Goal: Information Seeking & Learning: Learn about a topic

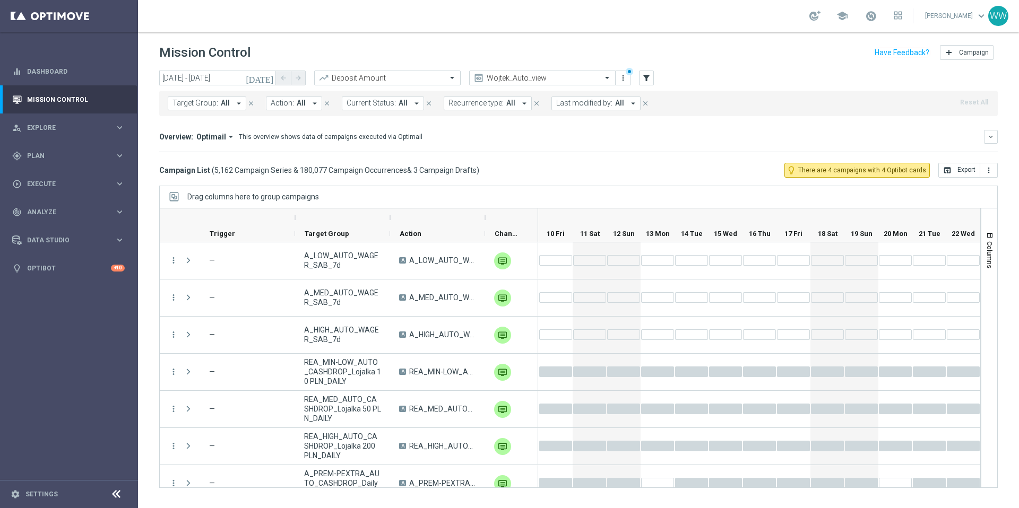
scroll to position [0, 1054]
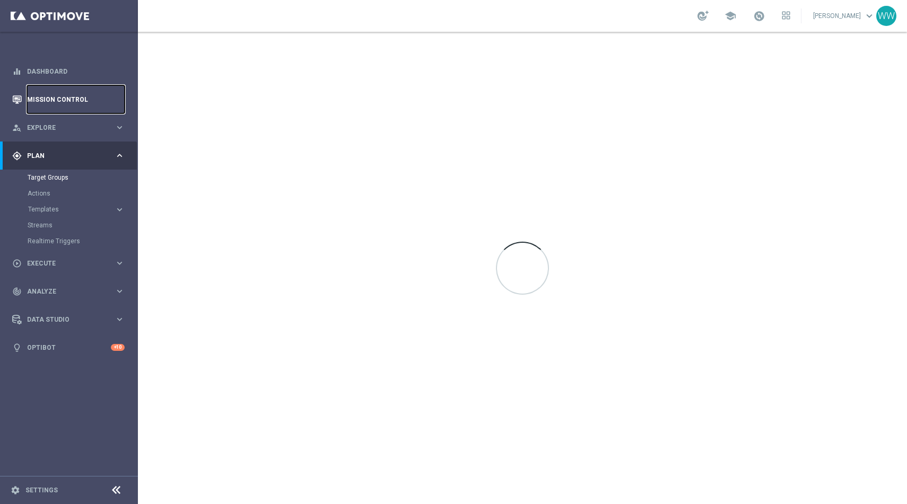
click at [54, 96] on link "Mission Control" at bounding box center [76, 99] width 98 height 28
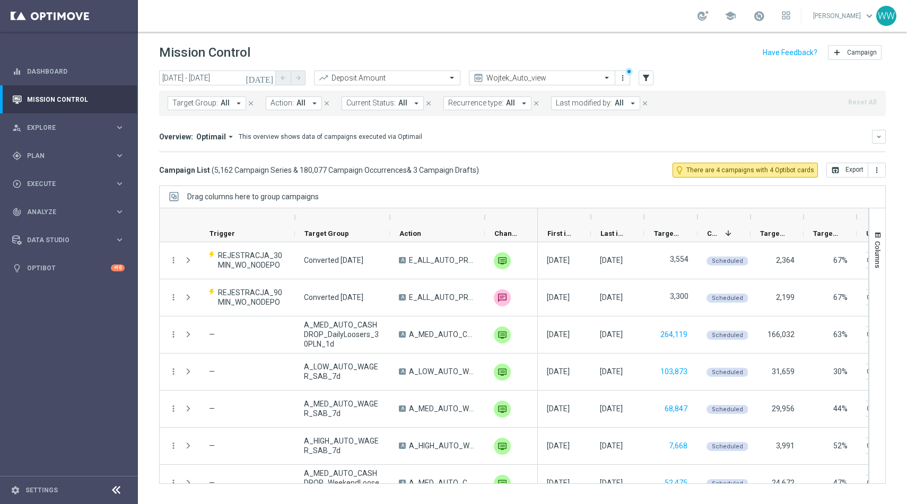
click at [220, 132] on span "Optimail" at bounding box center [211, 137] width 30 height 10
click at [214, 149] on div "Analysis" at bounding box center [207, 153] width 64 height 15
click at [877, 133] on icon "keyboard_arrow_down" at bounding box center [878, 136] width 7 height 7
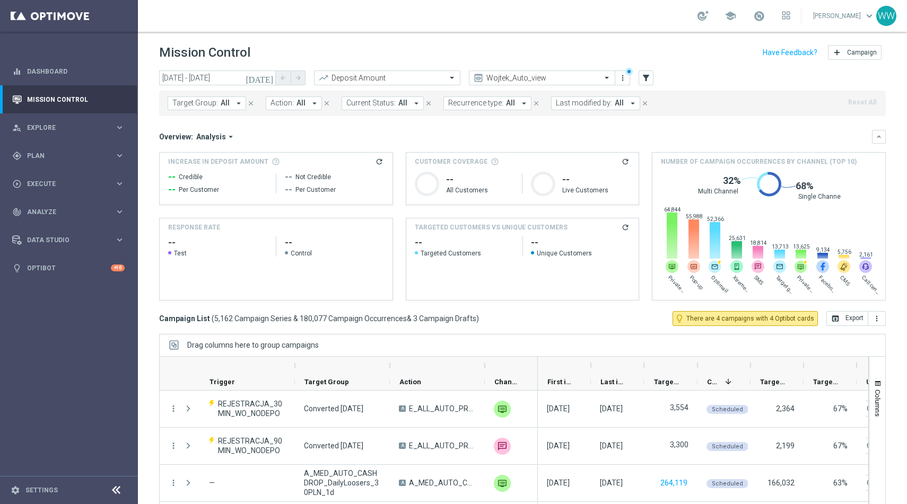
click at [368, 95] on div "Target Group: All arrow_drop_down close Action: All arrow_drop_down close Curre…" at bounding box center [522, 103] width 727 height 25
click at [363, 99] on span "Current Status:" at bounding box center [370, 103] width 49 height 9
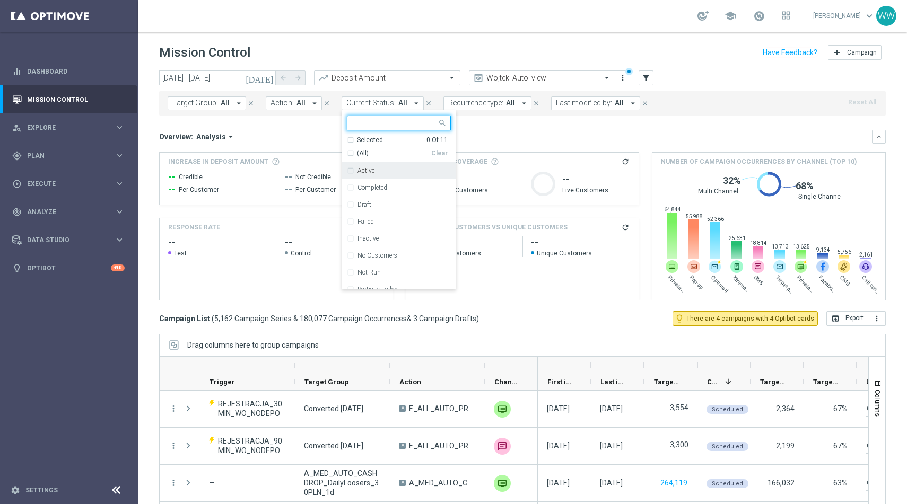
click at [290, 105] on span "Action:" at bounding box center [282, 103] width 23 height 9
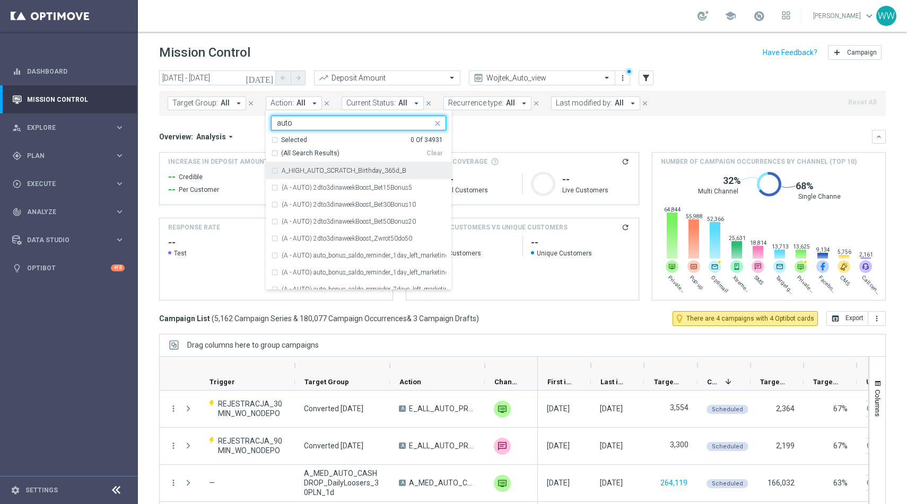
click at [292, 154] on span "(All Search Results)" at bounding box center [310, 153] width 58 height 9
type input "auto"
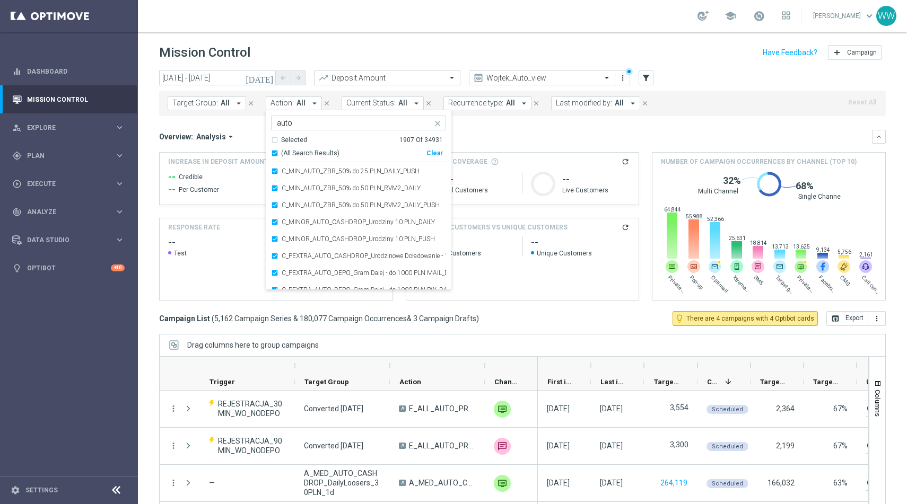
scroll to position [13648, 0]
click at [474, 133] on div "Overview: Analysis arrow_drop_down" at bounding box center [515, 137] width 713 height 10
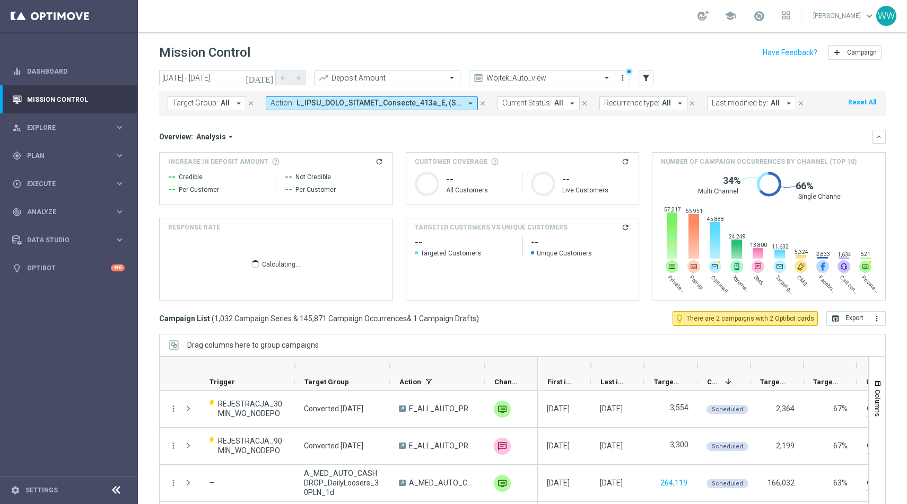
click at [618, 107] on span "Recurrence type:" at bounding box center [631, 103] width 55 height 9
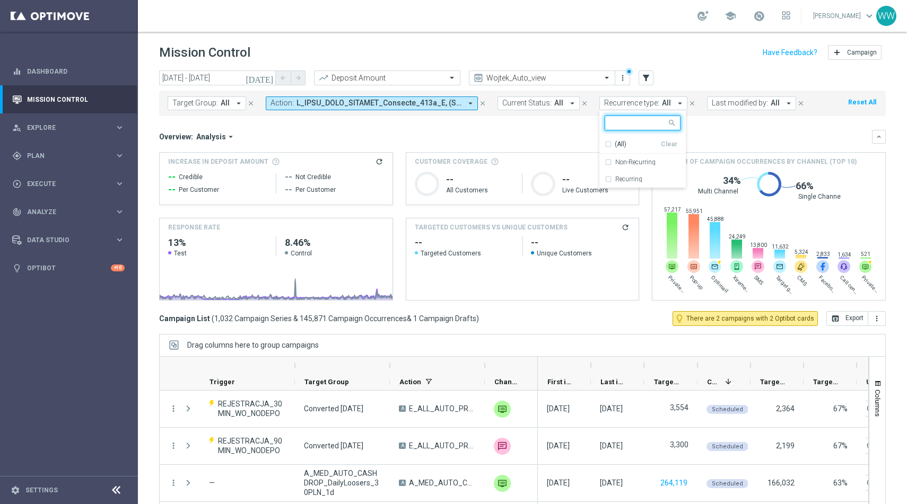
click at [532, 133] on div "Overview: Analysis arrow_drop_down" at bounding box center [515, 137] width 713 height 10
click at [491, 259] on rect at bounding box center [522, 279] width 232 height 42
click at [266, 78] on icon "[DATE]" at bounding box center [260, 78] width 29 height 10
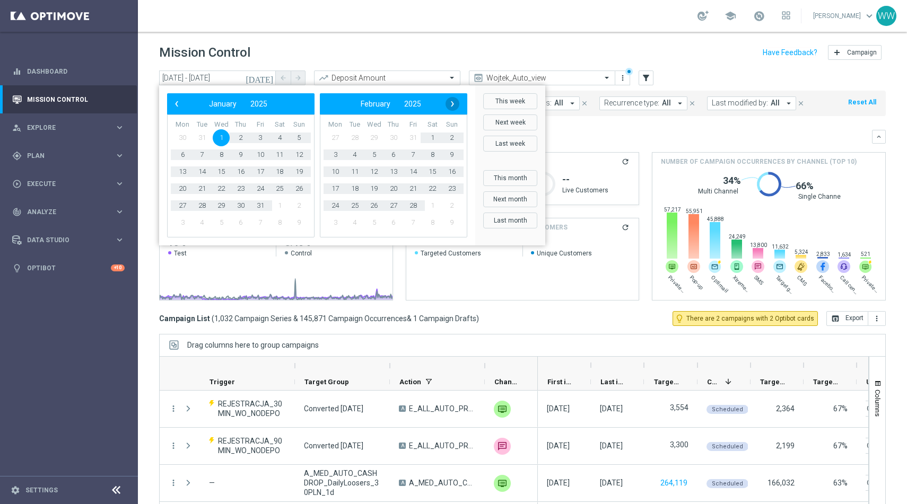
click at [456, 109] on span "›" at bounding box center [453, 104] width 14 height 14
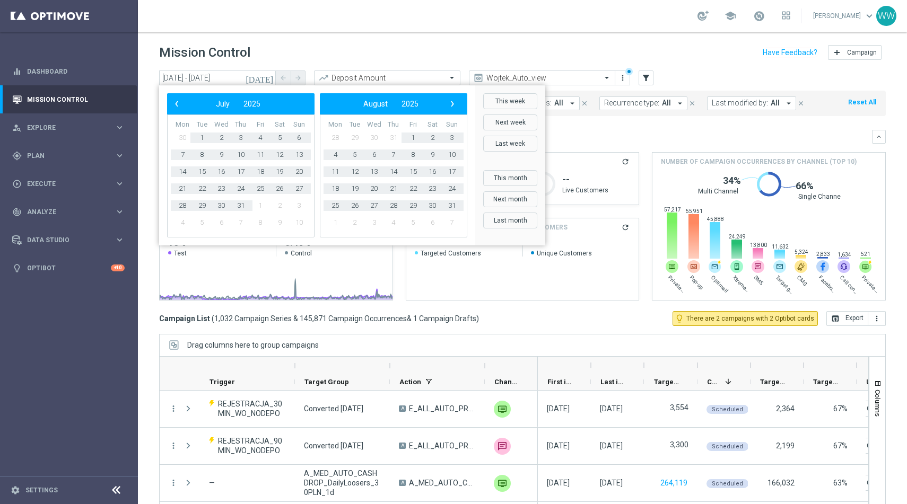
click at [456, 109] on span "›" at bounding box center [453, 104] width 14 height 14
click at [335, 139] on span "1" at bounding box center [335, 137] width 17 height 17
click at [211, 208] on td "30" at bounding box center [203, 205] width 20 height 17
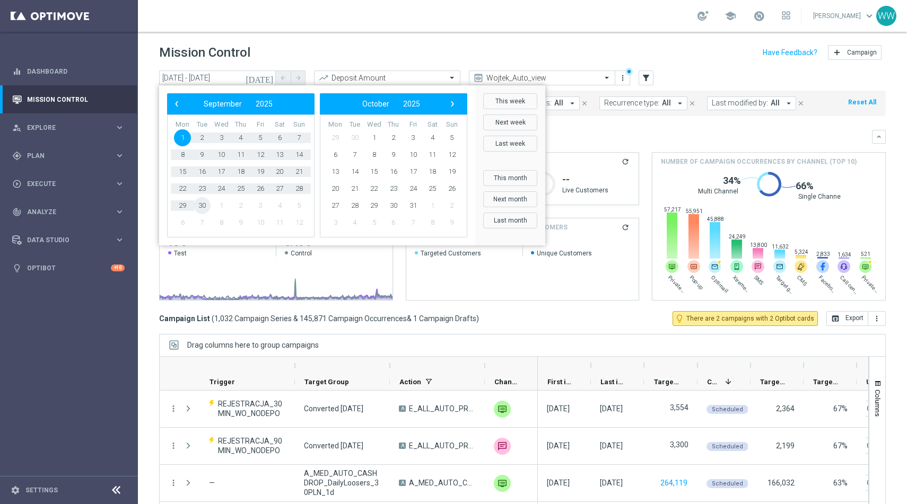
drag, startPoint x: 211, startPoint y: 208, endPoint x: 205, endPoint y: 207, distance: 5.5
click at [205, 207] on span "30" at bounding box center [202, 205] width 17 height 17
click at [187, 134] on h3 "Overview:" at bounding box center [176, 137] width 34 height 10
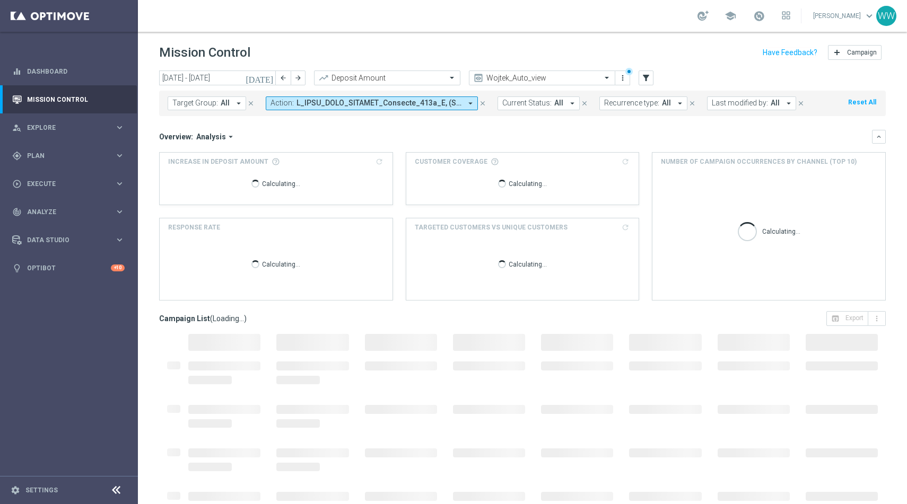
type input "[DATE] - [DATE]"
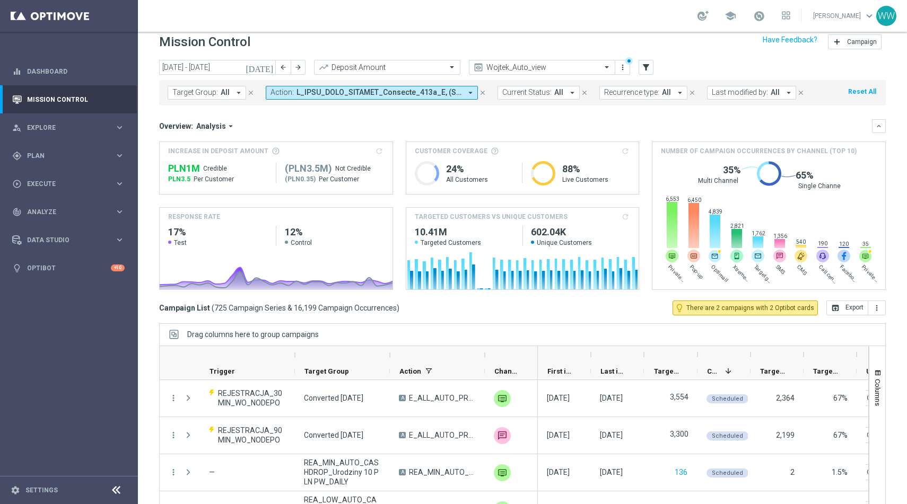
scroll to position [9, 0]
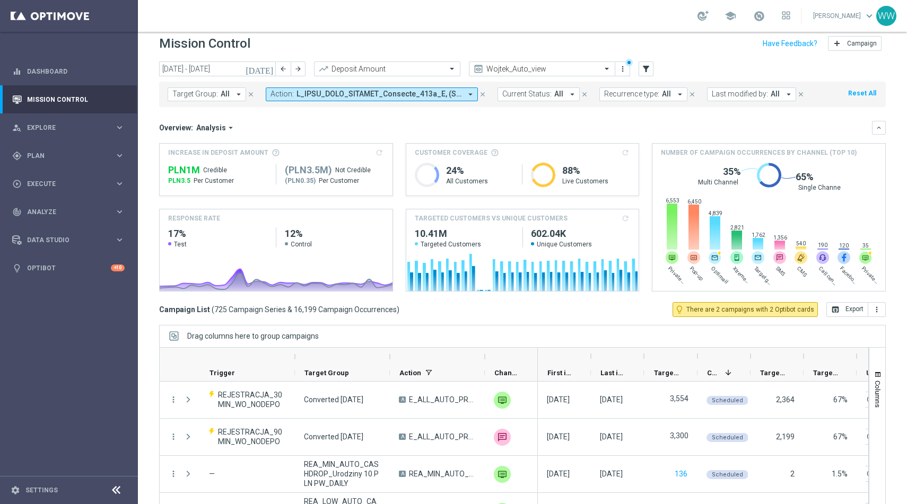
click at [355, 97] on span at bounding box center [379, 94] width 165 height 9
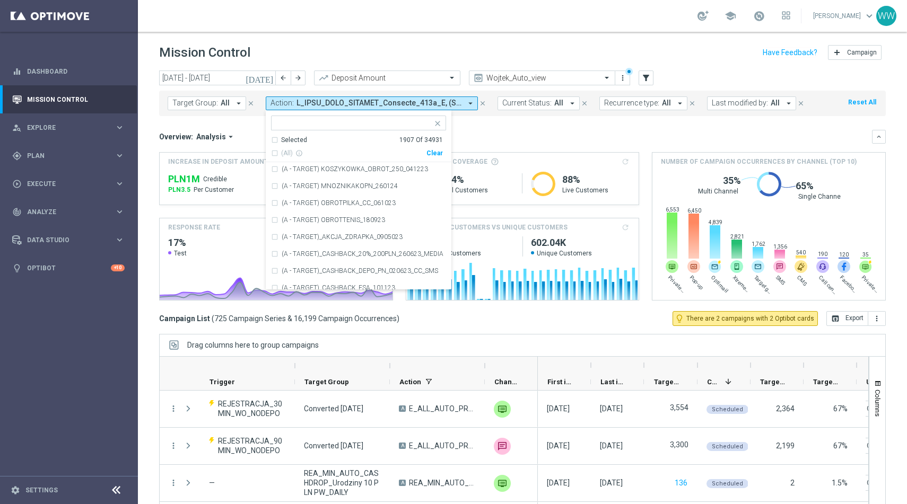
scroll to position [1144, 0]
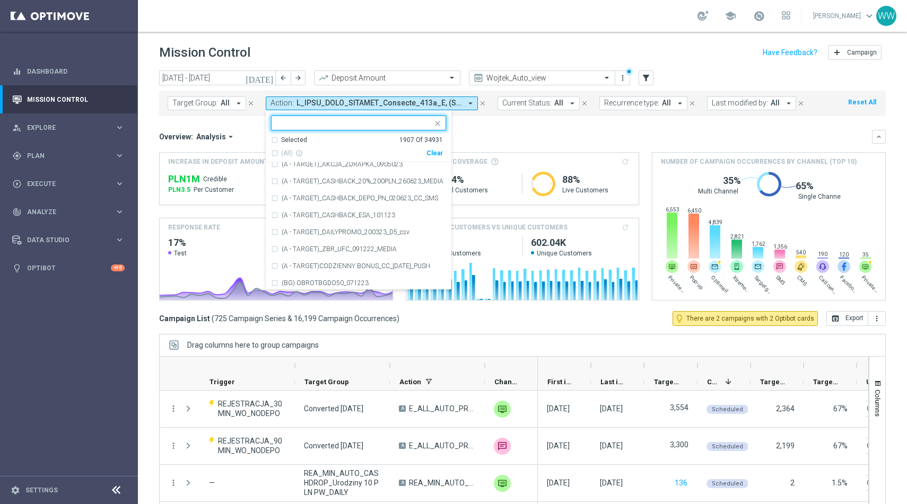
click at [272, 142] on div "Selected 1907 Of 34931" at bounding box center [357, 140] width 172 height 9
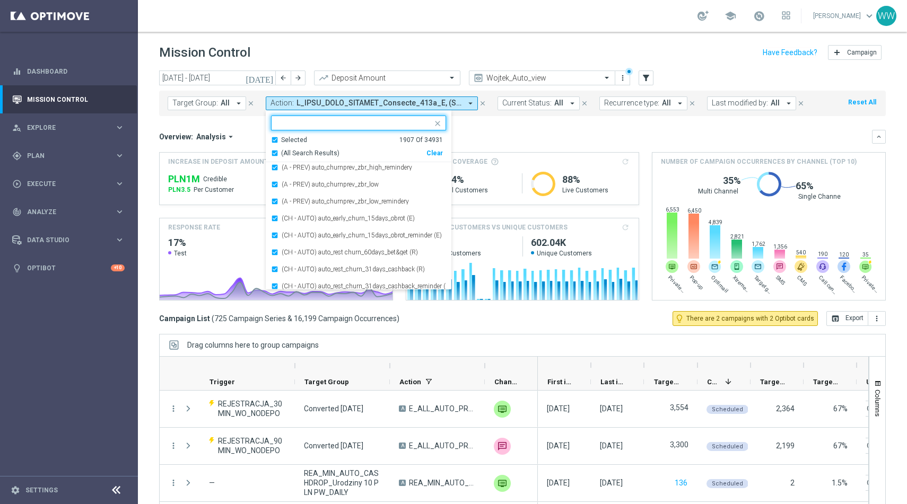
scroll to position [2550, 0]
click at [309, 218] on label "(CH - AUTO) auto_early_churn_15days_obrot (E)" at bounding box center [348, 218] width 133 height 6
click at [309, 249] on label "(CH - AUTO) auto_rest churn_60days_bet&get (R)" at bounding box center [350, 252] width 136 height 6
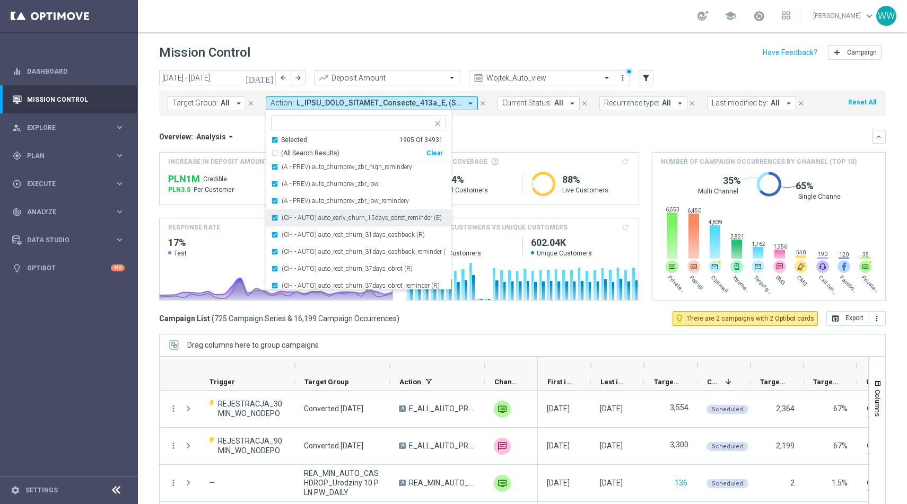
click at [292, 218] on label "(CH - AUTO) auto_early_churn_15days_obrot_reminder (E)" at bounding box center [362, 218] width 160 height 6
click at [293, 218] on label "(CH - AUTO) auto_rest_churn_31days_cashback (R)" at bounding box center [353, 218] width 143 height 6
click at [293, 218] on label "(CH - AUTO) auto_rest_churn_31days_cashback_reminder (R)" at bounding box center [364, 218] width 164 height 6
click at [293, 218] on label "(CH - AUTO) auto_rest_churn_37days_obrot (R)" at bounding box center [347, 218] width 131 height 6
click at [293, 218] on label "(CH - AUTO) auto_rest_churn_37days_obrot_reminder (R)" at bounding box center [361, 218] width 158 height 6
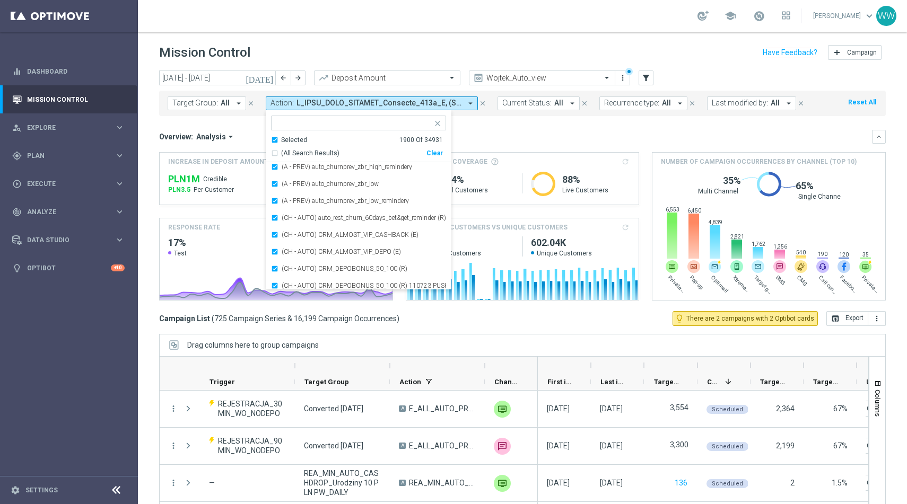
click at [293, 218] on label "(CH - AUTO) auto_rest_churn_60days_bet&get_reminder (R)" at bounding box center [364, 218] width 164 height 6
click at [293, 218] on label "(CH - AUTO) CRM_ALMOST_VIP_CASHBACK (E)" at bounding box center [350, 218] width 137 height 6
click at [293, 218] on label "(CH - AUTO) CRM_ALMOST_VIP_DEPO (E)" at bounding box center [341, 218] width 119 height 6
click at [293, 218] on label "(CH - AUTO) CRM_DEPOBONUS_50_100 (R)" at bounding box center [345, 218] width 126 height 6
click at [293, 218] on label "(CH - AUTO) CRM_DEPOBONUS_50_100 (R) 110723 PUSH" at bounding box center [364, 218] width 164 height 6
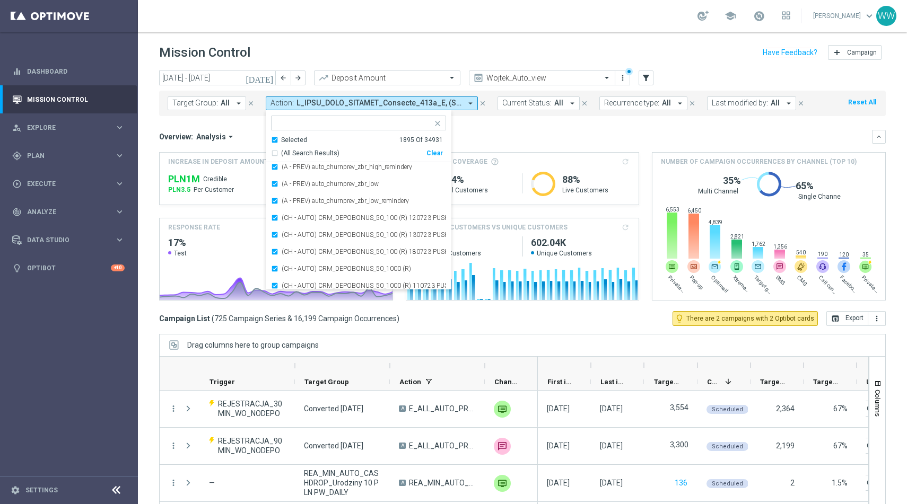
click at [293, 218] on label "(CH - AUTO) CRM_DEPOBONUS_50_100 (R) 120723 PUSH" at bounding box center [364, 218] width 164 height 6
click at [293, 218] on label "(CH - AUTO) CRM_DEPOBONUS_50_100 (R) 130723 PUSH" at bounding box center [364, 218] width 164 height 6
click at [293, 232] on label "(CH - AUTO) CRM_DEPOBONUS_50_100 (R) 180723 PUSH" at bounding box center [364, 235] width 164 height 6
click at [293, 249] on label "(CH - AUTO) CRM_DEPOBONUS_50_1000 (R)" at bounding box center [346, 252] width 129 height 6
click at [293, 266] on label "(CH - AUTO) CRM_DEPOBONUS_50_1000 (R) 110723 PUSH" at bounding box center [364, 269] width 164 height 6
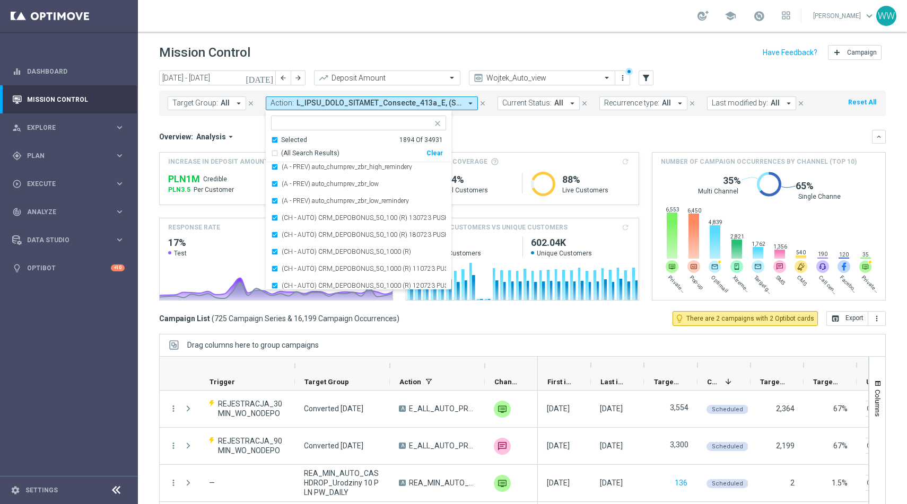
click at [293, 283] on label "(CH - AUTO) CRM_DEPOBONUS_50_1000 (R) 120723 PUSH" at bounding box center [364, 286] width 164 height 6
click at [293, 300] on label "(CH - AUTO) CRM_DEPOBONUS_50_1000 (R) 130723 PUSH" at bounding box center [364, 303] width 164 height 6
click at [293, 218] on label "(CH - AUTO) CRM_DEPOBONUS_50_1000 (R) 180723 PUSH" at bounding box center [364, 218] width 164 height 6
click at [293, 218] on label "(CH - AUTO) Specjalny bonus dla Ciebie - 10 PLN (E)" at bounding box center [354, 218] width 145 height 6
click at [293, 218] on label "(CH - AUTO) Specjalny bonus dla Ciebie - 25 PLN (E)" at bounding box center [354, 218] width 145 height 6
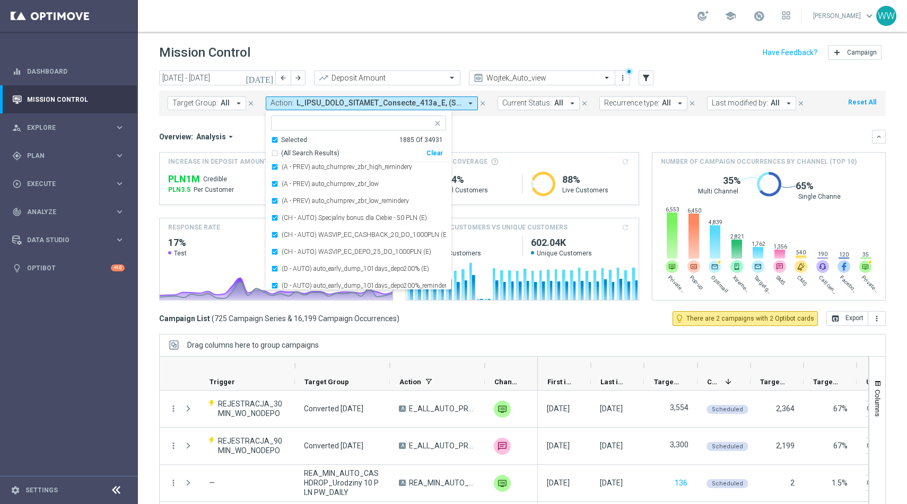
click at [293, 218] on label "(CH - AUTO) Specjalny bonus dla Ciebie - 50 PLN (E)" at bounding box center [354, 218] width 145 height 6
click at [293, 232] on label "(CH - AUTO) WASVIP_EC_CASHBACK_20_DO_1000PLN (E)" at bounding box center [364, 235] width 164 height 6
click at [293, 218] on label "(CH - AUTO) WASVIP_EC_DEPO_25_DO_1000PLN (E)" at bounding box center [357, 218] width 150 height 6
click at [293, 218] on label "(D - AUTO) auto_early_dump_101days_depo200% (E)" at bounding box center [355, 218] width 147 height 6
click at [293, 218] on label "(D - AUTO) auto_early_dump_101days_depo200%_reminder (E)" at bounding box center [364, 218] width 164 height 6
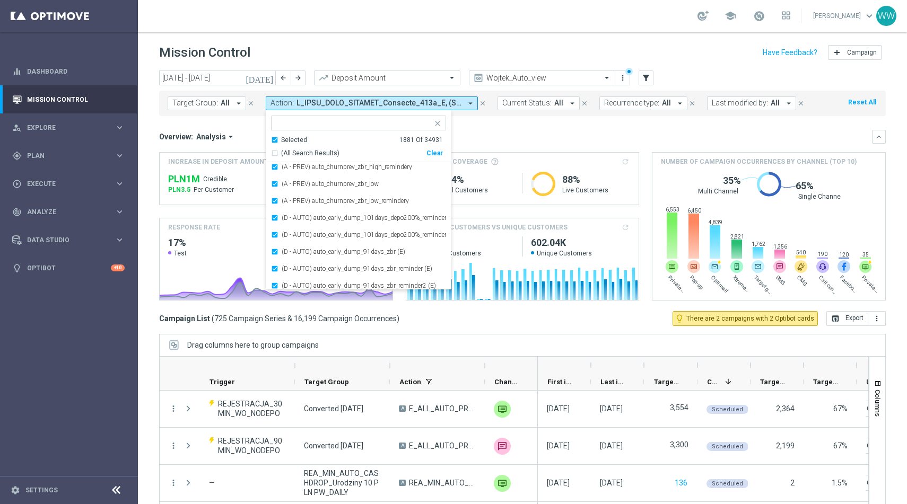
click at [293, 232] on label "(D - AUTO) auto_early_dump_101days_depo200%_reminder2 (E)" at bounding box center [364, 235] width 164 height 6
click at [293, 249] on label "(D - AUTO) auto_early_dump_91days_zbr (E)" at bounding box center [344, 252] width 124 height 6
click at [293, 266] on label "(D - AUTO) auto_early_dump_91days_zbr_reminder (E)" at bounding box center [357, 269] width 151 height 6
click at [293, 283] on label "(D - AUTO) auto_early_dump_91days_zbr_reminder2 (E)" at bounding box center [359, 286] width 154 height 6
click at [293, 218] on label "(D - AUTO) auto_rest_dump_336days_depo (R)" at bounding box center [346, 218] width 129 height 6
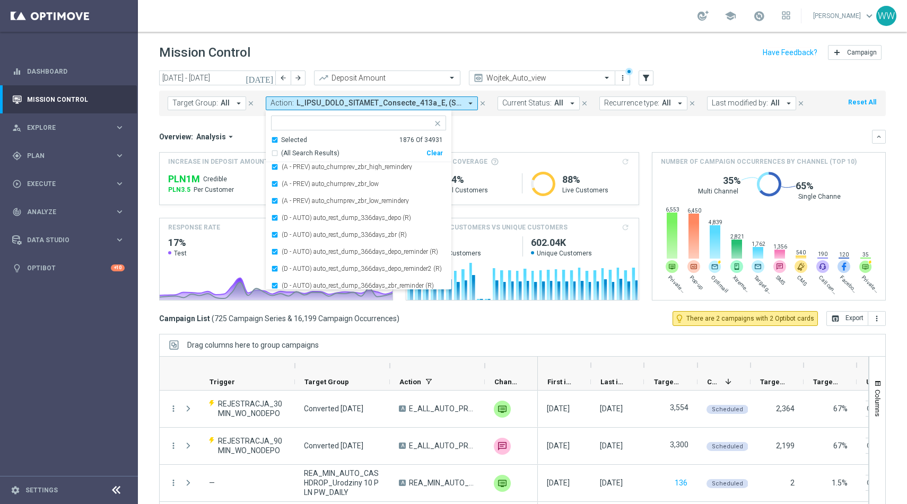
click at [293, 232] on label "(D - AUTO) auto_rest_dump_336days_zbr (R)" at bounding box center [344, 235] width 125 height 6
click at [293, 249] on label "(D - AUTO) auto_rest_dump_366days_depo_reminder (R)" at bounding box center [360, 252] width 156 height 6
click at [293, 266] on label "(D - AUTO) auto_rest_dump_366days_depo_reminder2 (R)" at bounding box center [362, 269] width 160 height 6
click at [293, 218] on label "(D - AUTO) auto_rest_dump_366days_zbr_reminder (R)" at bounding box center [358, 218] width 152 height 6
click at [293, 232] on label "(D - AUTO) auto_rest_dump_366days_zbr_reminder2 (R)" at bounding box center [360, 235] width 156 height 6
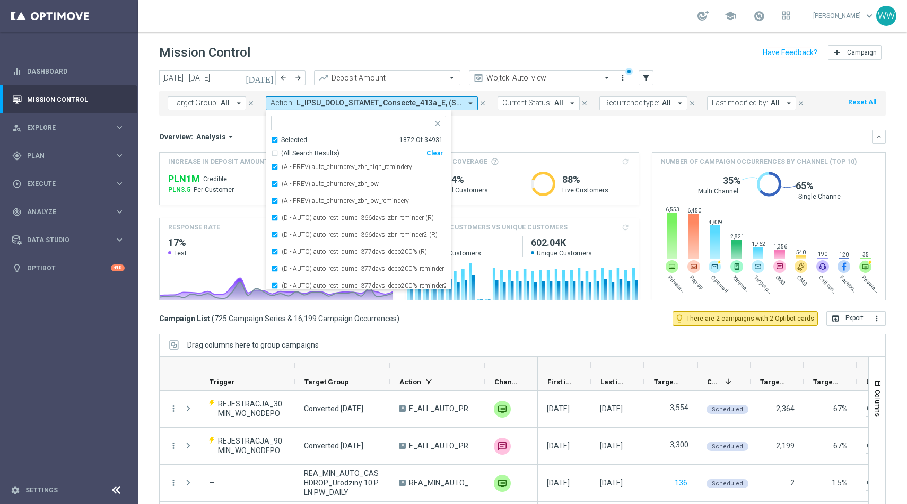
click at [293, 249] on label "(D - AUTO) auto_rest_dump_377days_depo200% (R)" at bounding box center [354, 252] width 145 height 6
click at [293, 266] on label "(D - AUTO) auto_rest_dump_377days_depo200%_reminder (R)" at bounding box center [364, 269] width 164 height 6
click at [293, 218] on label "(D - AUTO) auto_rest_dump_377days_depo200%_reminder2 (R)" at bounding box center [364, 218] width 164 height 6
click at [293, 232] on label "(D - AUTO) CMR_FB_DEPO_1000 (E)" at bounding box center [333, 235] width 103 height 6
click at [293, 249] on label "(D - AUTO) CMR_FB_DEPO_1000_CHECK (E)" at bounding box center [345, 252] width 127 height 6
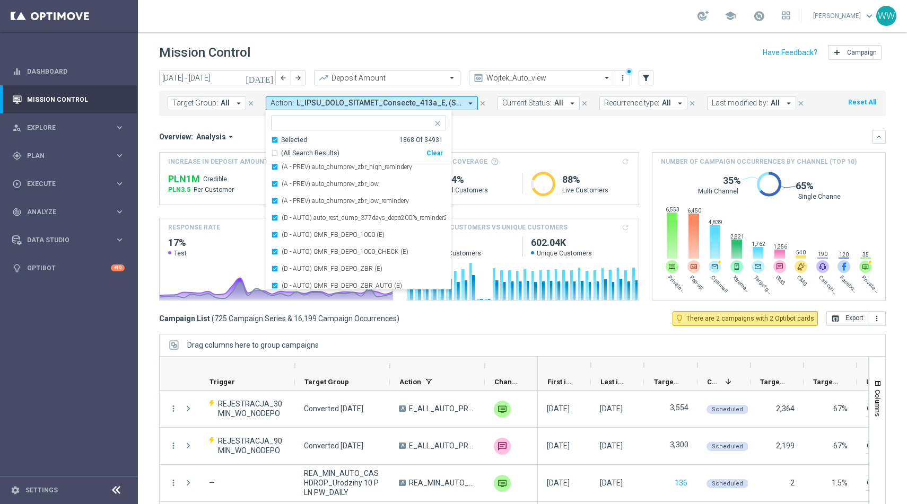
click at [293, 266] on label "(D - AUTO) CMR_FB_DEPO_ZBR (E)" at bounding box center [332, 269] width 101 height 6
click at [293, 218] on label "(D - AUTO) CMR_FB_DEPO_ZBR_AUTO (E)" at bounding box center [342, 218] width 120 height 6
click at [293, 232] on label "(D - AUTO) CMR_FB_DEPO_ZBR_DOGRYWKA (E)" at bounding box center [352, 235] width 140 height 6
click at [293, 249] on label "(D - AUTO) CRM_BETGET_100 (R)" at bounding box center [330, 252] width 97 height 6
click at [293, 266] on label "(D - AUTO) CRM_BETGET_100 (R) SMS" at bounding box center [337, 269] width 111 height 6
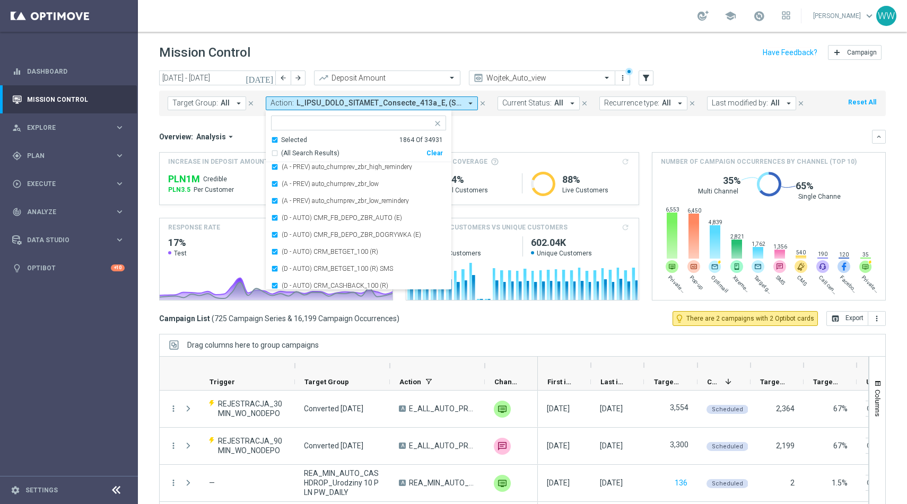
click at [293, 283] on label "(D - AUTO) CRM_CASHBACK_100 (R)" at bounding box center [335, 286] width 107 height 6
click at [293, 218] on label "(D - AUTO) CRM_CASHBACK_100 (R) 040723 PW" at bounding box center [353, 218] width 142 height 6
click at [293, 232] on label "(D - AUTO) CRM_CASHBACK_100 (R) 040723 SMS" at bounding box center [354, 235] width 145 height 6
click at [293, 249] on label "(D - AUTO) CRM_CASHBACK_100 (R) 060623 PW" at bounding box center [353, 252] width 142 height 6
click at [292, 218] on label "(D - AUTO) CRM_CASHBACK_100 (R) 060623 SMS" at bounding box center [354, 218] width 145 height 6
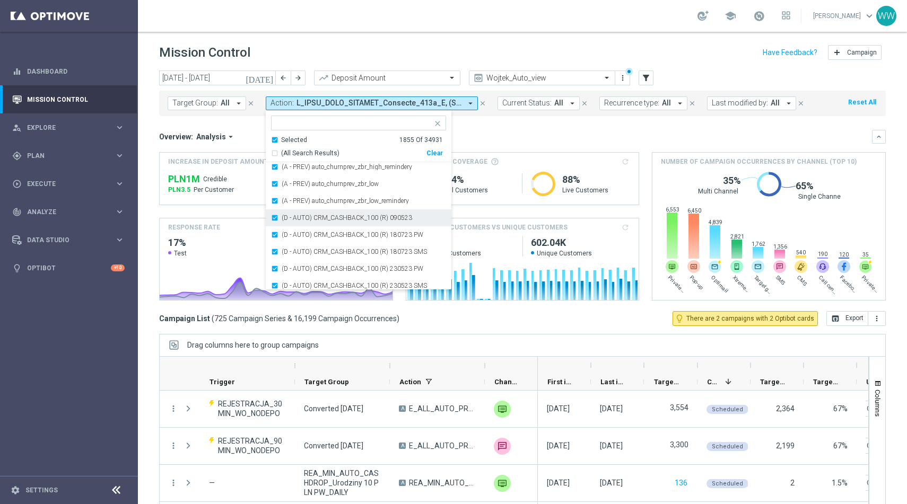
click at [292, 219] on label "(D - AUTO) CRM_CASHBACK_100 (R) 090523" at bounding box center [347, 218] width 131 height 6
click at [292, 232] on label "(D - AUTO) CRM_CASHBACK_100 (R) 180723 PW" at bounding box center [353, 235] width 142 height 6
click at [292, 249] on label "(D - AUTO) CRM_CASHBACK_100 (R) 180723 SMS" at bounding box center [354, 252] width 145 height 6
click at [292, 266] on label "(D - AUTO) CRM_CASHBACK_100 (R) 230523 PW" at bounding box center [353, 269] width 142 height 6
click at [292, 283] on label "(D - AUTO) CRM_CASHBACK_100 (R) 230523 SMS" at bounding box center [354, 286] width 145 height 6
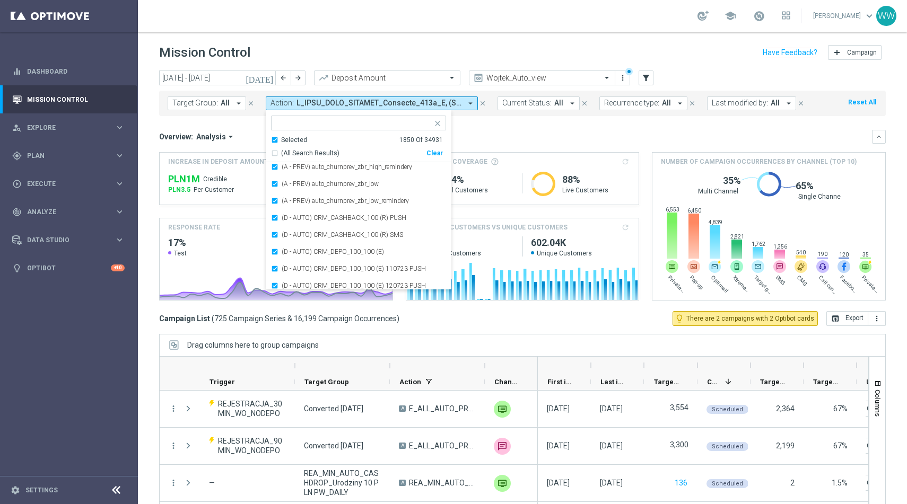
click at [292, 219] on label "(D - AUTO) CRM_CASHBACK_100 (R) PUSH" at bounding box center [344, 218] width 125 height 6
click at [292, 232] on label "(D - AUTO) CRM_CASHBACK_100 (R) SMS" at bounding box center [342, 235] width 121 height 6
click at [292, 249] on label "(D - AUTO) CRM_DEPO_100_100 (E)" at bounding box center [333, 252] width 102 height 6
click at [292, 266] on label "(D - AUTO) CRM_DEPO_100_100 (E) 110723 PUSH" at bounding box center [354, 269] width 144 height 6
click at [292, 219] on label "(D - AUTO) CRM_DEPO_100_100 (E) 120723 PUSH" at bounding box center [354, 218] width 144 height 6
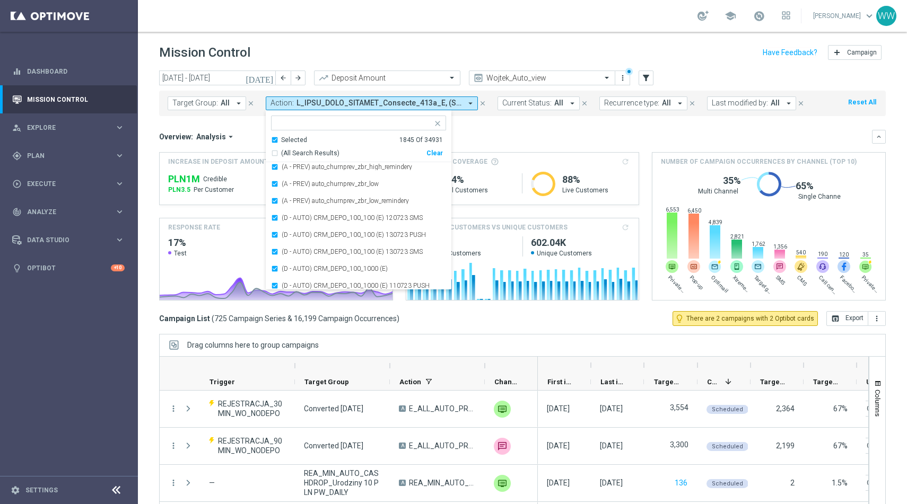
click at [292, 219] on label "(D - AUTO) CRM_DEPO_100_100 (E) 120723 SMS" at bounding box center [352, 218] width 141 height 6
click at [292, 232] on label "(D - AUTO) CRM_DEPO_100_100 (E) 130723 PUSH" at bounding box center [354, 235] width 144 height 6
click at [292, 219] on label "(D - AUTO) CRM_DEPO_100_100 (E) 130723 SMS" at bounding box center [352, 218] width 141 height 6
click at [292, 232] on label "(D - AUTO) CRM_DEPO_100_1000 (E)" at bounding box center [335, 235] width 106 height 6
click at [292, 249] on label "(D - AUTO) CRM_DEPO_100_1000 (E) 110723 PUSH" at bounding box center [356, 252] width 148 height 6
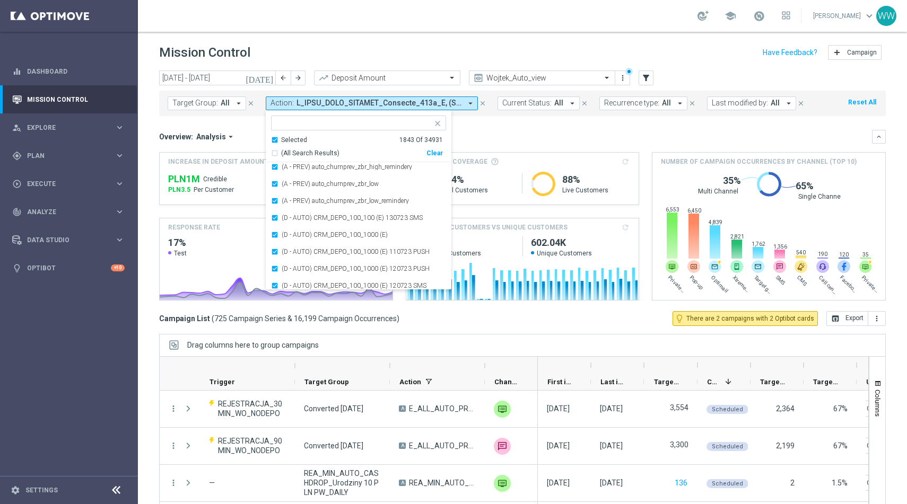
click at [292, 266] on label "(D - AUTO) CRM_DEPO_100_1000 (E) 120723 PUSH" at bounding box center [356, 269] width 148 height 6
click at [292, 283] on label "(D - AUTO) CRM_DEPO_100_1000 (E) 120723 SMS" at bounding box center [354, 286] width 145 height 6
click at [292, 300] on label "(D - AUTO) CRM_DEPO_100_1000 (E) 130723 PUSH" at bounding box center [356, 303] width 148 height 6
click at [292, 219] on label "(D - AUTO) CRM_DEPO_200 (R)" at bounding box center [326, 218] width 89 height 6
click at [292, 232] on label "(D - AUTO) CRM_DEPO_200 (R) 280723 MAIL" at bounding box center [346, 235] width 129 height 6
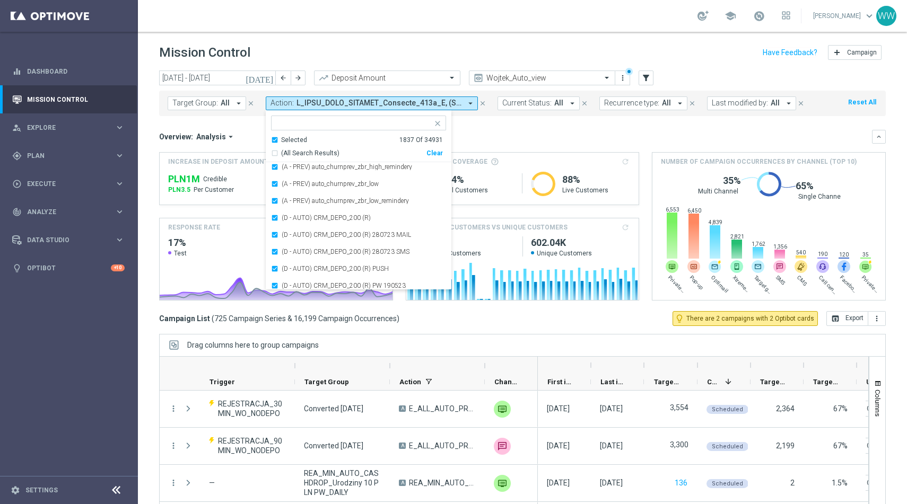
click at [292, 249] on label "(D - AUTO) CRM_DEPO_200 (R) 280723 SMS" at bounding box center [346, 252] width 128 height 6
click at [292, 219] on label "(D - AUTO) CRM_DEPO_200 (R) PUSH" at bounding box center [335, 218] width 107 height 6
click at [292, 232] on label "(D - AUTO) CRM_DEPO_200 (R) PW 190523" at bounding box center [344, 235] width 124 height 6
click at [292, 249] on label "(D - AUTO) CRM_DEPO_200 (R) PW 300623" at bounding box center [344, 252] width 124 height 6
click at [292, 266] on label "(D - AUTO) CRM_DEPO_200 (R) SMS" at bounding box center [334, 269] width 104 height 6
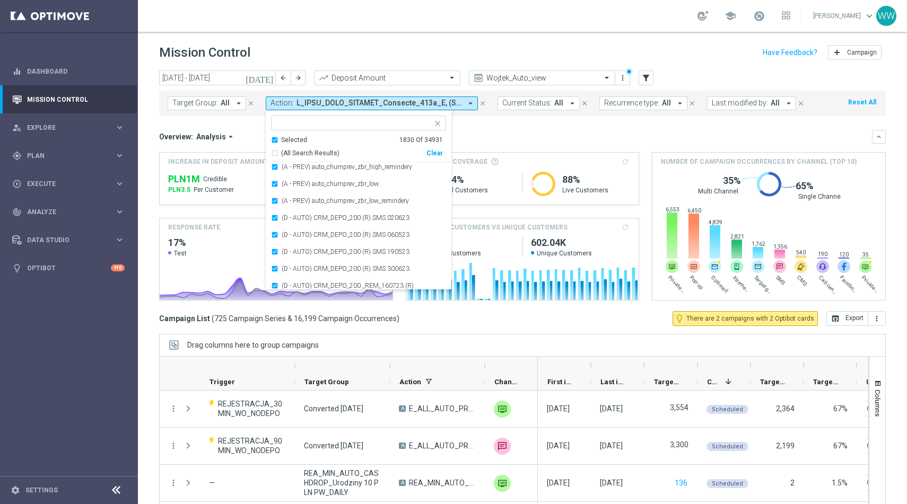
click at [292, 219] on label "(D - AUTO) CRM_DEPO_200 (R) SMS 020623" at bounding box center [346, 218] width 128 height 6
click at [292, 232] on label "(D - AUTO) CRM_DEPO_200 (R) SMS 060523" at bounding box center [346, 235] width 128 height 6
click at [292, 249] on label "(D - AUTO) CRM_DEPO_200 (R) SMS 190523" at bounding box center [346, 252] width 128 height 6
click at [292, 266] on label "(D - AUTO) CRM_DEPO_200 (R) SMS 300623" at bounding box center [346, 269] width 128 height 6
click at [292, 219] on label "(D - AUTO) CRM_DEPO_200 _REM_160723 (R)" at bounding box center [348, 218] width 132 height 6
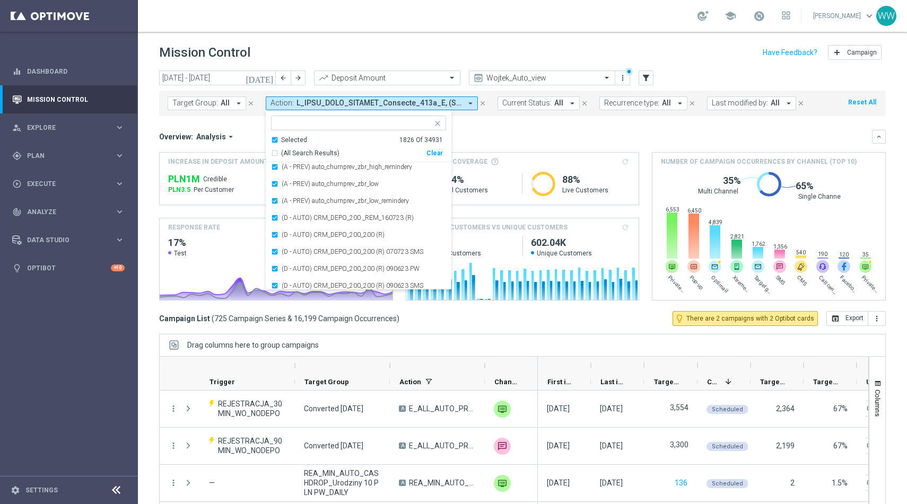
click at [292, 232] on label "(D - AUTO) CRM_DEPO_200_200 (R)" at bounding box center [333, 235] width 103 height 6
click at [292, 249] on label "(D - AUTO) CRM_DEPO_200_200 (R) 070723 SMS" at bounding box center [353, 252] width 142 height 6
click at [292, 266] on label "(D - AUTO) CRM_DEPO_200_200 (R) 090623 PW" at bounding box center [351, 269] width 138 height 6
click at [292, 283] on label "(D - AUTO) CRM_DEPO_200_200 (R) 090623 SMS" at bounding box center [353, 286] width 142 height 6
click at [292, 219] on label "(D - AUTO) CRM_DEPO_200_200 (R) PUSH" at bounding box center [342, 218] width 121 height 6
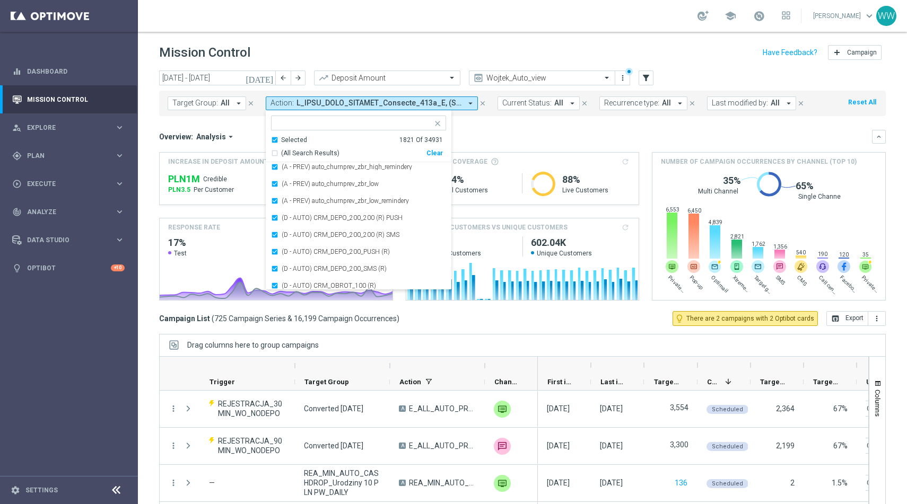
click at [292, 232] on label "(D - AUTO) CRM_DEPO_200_200 (R) SMS" at bounding box center [341, 235] width 118 height 6
click at [292, 249] on label "(D - AUTO) CRM_DEPO_200_PUSH (R)" at bounding box center [336, 252] width 108 height 6
click at [292, 266] on label "(D - AUTO) CRM_DEPO_200_SMS (R)" at bounding box center [334, 269] width 105 height 6
click at [292, 283] on label "(D - AUTO) CRM_OBROT_100 (R)" at bounding box center [329, 286] width 94 height 6
click at [292, 300] on label "(D - AUTO) CRM_OBROT_100 (R) 250723 MAIL" at bounding box center [349, 303] width 135 height 6
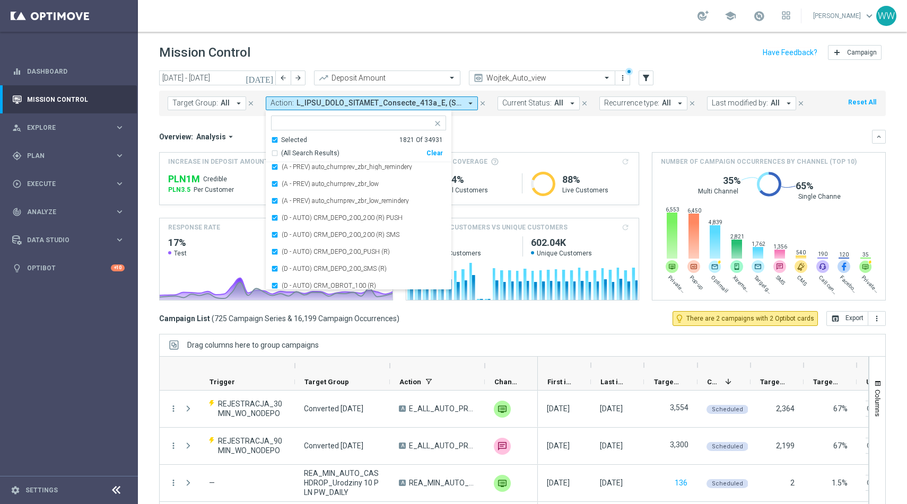
click at [292, 317] on label "(D - AUTO) CRM_OBROT_100 (R) 250723 SMS" at bounding box center [348, 320] width 133 height 6
click at [292, 334] on label "(D - AUTO) CRM_OBROT_100 (R) 310523 PW" at bounding box center [346, 337] width 129 height 6
click at [292, 351] on label "(D - AUTO) CRM_OBROT_100 (R) 310523 SMS" at bounding box center [348, 354] width 133 height 6
click at [292, 219] on label "(D - AUTO) CRM_OBROT_100 (R) PUSH" at bounding box center [338, 218] width 112 height 6
click at [292, 232] on label "(D - AUTO) CRM_OBROT_100 (R) PW 170523" at bounding box center [346, 235] width 129 height 6
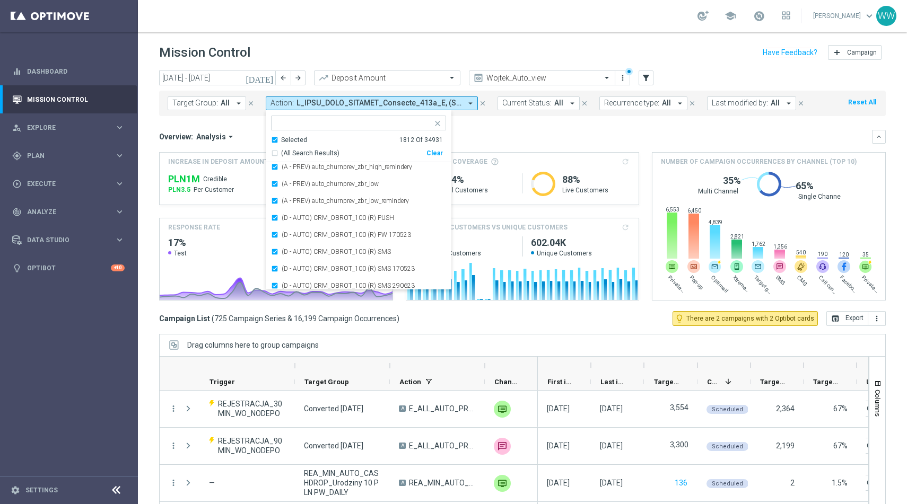
click at [292, 249] on label "(D - AUTO) CRM_OBROT_100 (R) SMS" at bounding box center [336, 252] width 109 height 6
click at [292, 266] on label "(D - AUTO) CRM_OBROT_100 (R) SMS 170523" at bounding box center [348, 269] width 133 height 6
click at [292, 283] on label "(D - AUTO) CRM_OBROT_100 (R) SMS 290623" at bounding box center [348, 286] width 133 height 6
click at [292, 300] on label "(D - AUTO) CRM_ZBR_100 (R)" at bounding box center [324, 303] width 85 height 6
click at [292, 317] on label "(D - AUTO) CRM_ZBR_100 (R) SMS" at bounding box center [332, 320] width 100 height 6
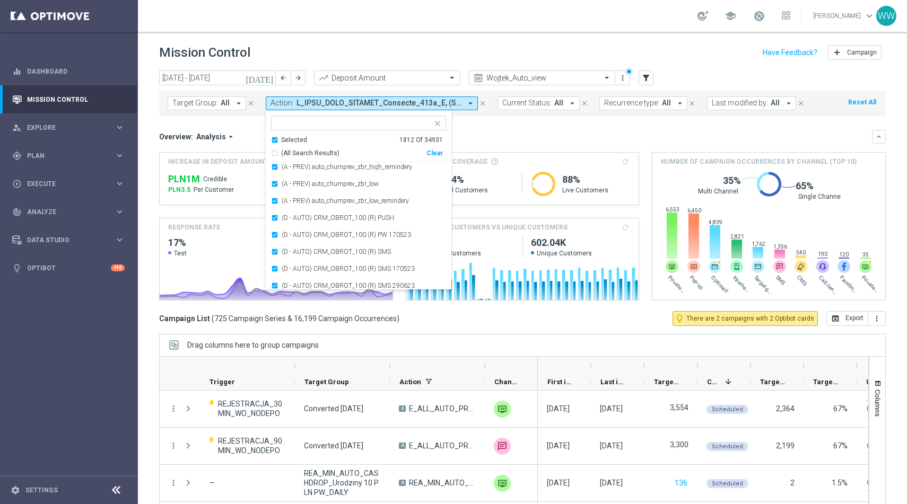
click at [292, 334] on label "(E - AKCJA) CRM_1-2DEPO_AUTOCASHBACK_REMINDER_120423" at bounding box center [364, 337] width 164 height 6
click at [292, 351] on label "(E - AKCJA) CRM_AUTO_1DEPO_ACT_2DAYS_HIGH" at bounding box center [355, 354] width 146 height 6
click at [292, 368] on label "(E - AKCJA) CRM_AUTO_1DEPO_ACT_2DAYS_HIGH_push" at bounding box center [363, 371] width 163 height 6
click at [299, 220] on label "(E - AKCJA) CRM_AUTO_1DEPO_ACT_2DAYS_LOW_push" at bounding box center [362, 218] width 161 height 6
click at [299, 220] on label "(E - AKCJA) CRM_AUTO_WO_1-2DEPO_CASHBACK25DO100PLN" at bounding box center [364, 218] width 164 height 6
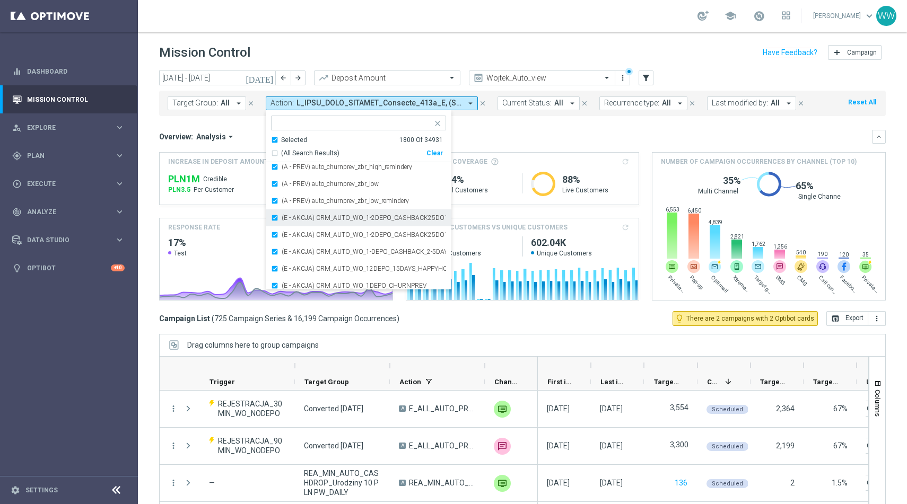
click at [299, 232] on label "(E - AKCJA) CRM_AUTO_WO_1-2DEPO_CASHBACK25DO100PLN - REMINDER" at bounding box center [364, 235] width 164 height 6
click at [299, 220] on label "(E - AKCJA) CRM_AUTO_WO_1-DEPO_CASHBACK_2-5DAY" at bounding box center [364, 218] width 164 height 6
click at [299, 232] on label "(E - AKCJA) CRM_AUTO_WO_12DEPO_15DAYS_HAPPYHOURS" at bounding box center [364, 235] width 164 height 6
click at [299, 249] on label "(E - AKCJA) CRM_AUTO_WO_1DEPO_CHURNPREV" at bounding box center [354, 252] width 145 height 6
click at [299, 266] on label "(E - AKCJA) CRM_AUTO_WO_1DEPO_CHURNPREV_BEZP50" at bounding box center [364, 269] width 164 height 6
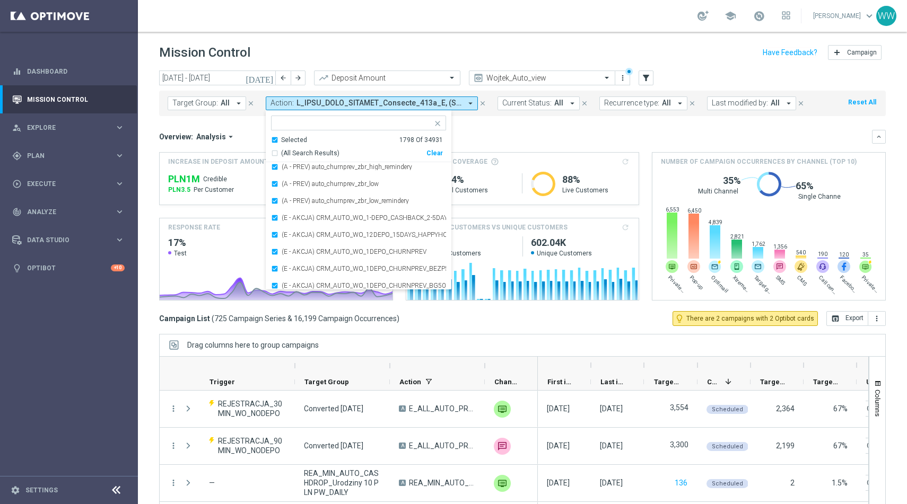
click at [299, 283] on label "(E - AKCJA) CRM_AUTO_WO_1DEPO_CHURNPREV_BG50" at bounding box center [364, 286] width 164 height 6
click at [299, 300] on label "(E - AKCJA) CRM_AUTO_WO_2DEPO_CHURNPREV" at bounding box center [354, 303] width 145 height 6
click at [299, 220] on label "(E - AKCJA) CRM_AUTO_WO_2DEPO_CHURNPREV_BEZP50" at bounding box center [364, 218] width 164 height 6
click at [299, 232] on label "(E - AKCJA) CRM_AUTO_WO_2DEPO_CHURNPREV_PEWNE50" at bounding box center [364, 235] width 164 height 6
click at [299, 249] on label "(E - AKCJA) CRM_AUTO_WO_CASHBACK_2-5DAY" at bounding box center [353, 252] width 142 height 6
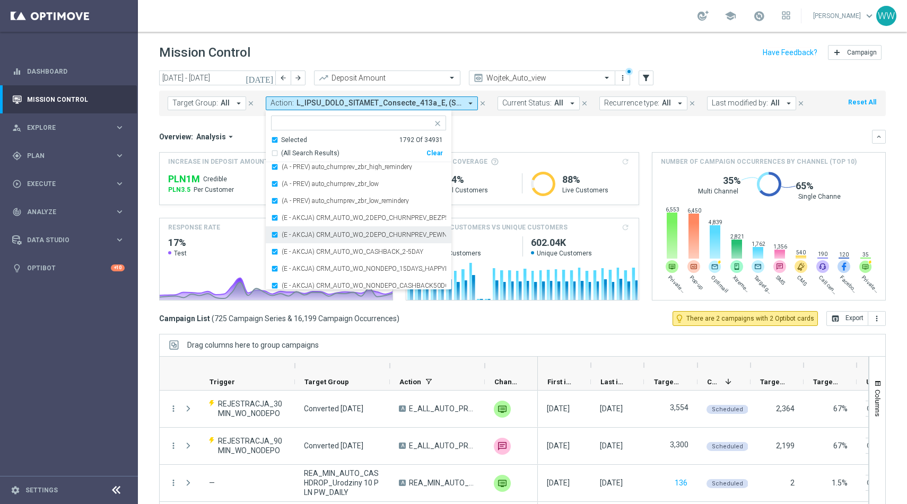
click at [299, 266] on label "(E - AKCJA) CRM_AUTO_WO_NONDEPO_15DAYS_HAPPYHOURS" at bounding box center [364, 269] width 164 height 6
click at [299, 220] on label "(E - AKCJA) CRM_AUTO_WO_NONDEPO_CASHBACK50DO100PLN" at bounding box center [364, 218] width 164 height 6
click at [299, 232] on label "(E - AKCJA) CRM_AUTO_WO_NONDEPO_CASHBACK50DO100PLN - REMINDER" at bounding box center [364, 235] width 164 height 6
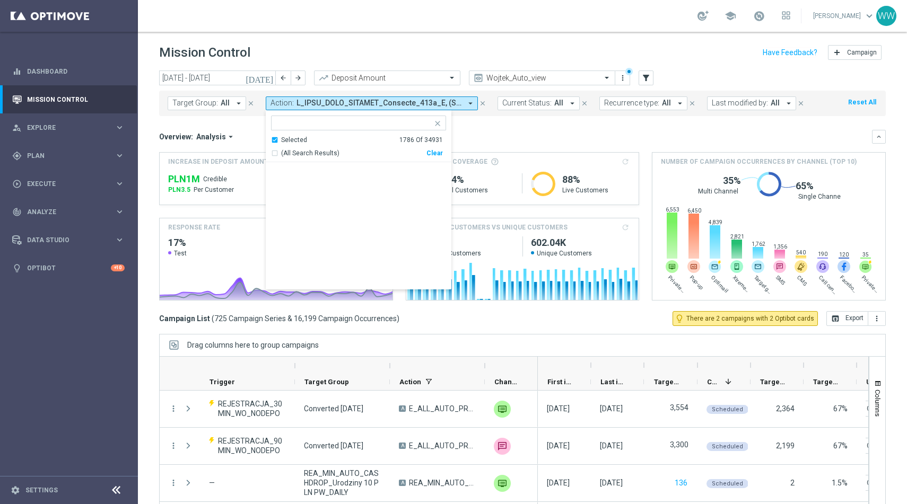
scroll to position [17002, 0]
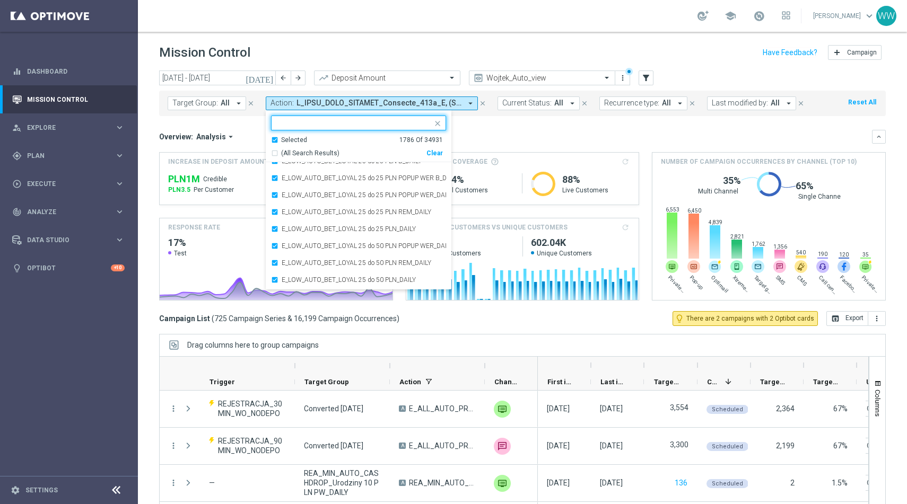
click at [300, 124] on input "text" at bounding box center [354, 123] width 155 height 9
click at [494, 120] on mini-dashboard "Overview: Analysis arrow_drop_down keyboard_arrow_down Increase In Deposit Amou…" at bounding box center [522, 213] width 727 height 195
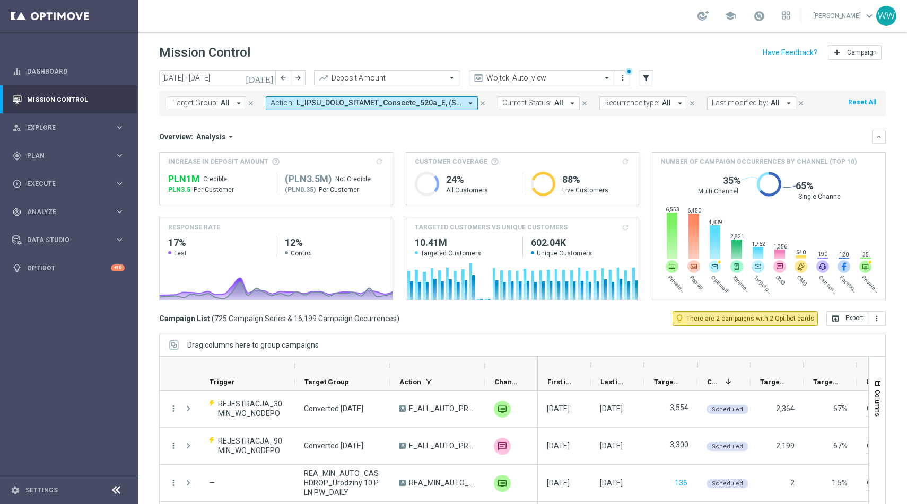
click at [495, 124] on mini-dashboard "Overview: Analysis arrow_drop_down keyboard_arrow_down Increase In Deposit Amou…" at bounding box center [522, 213] width 727 height 195
click at [810, 103] on div "Last modified by: All arrow_drop_down close" at bounding box center [761, 104] width 109 height 14
click at [639, 83] on button "filter_alt" at bounding box center [646, 78] width 15 height 15
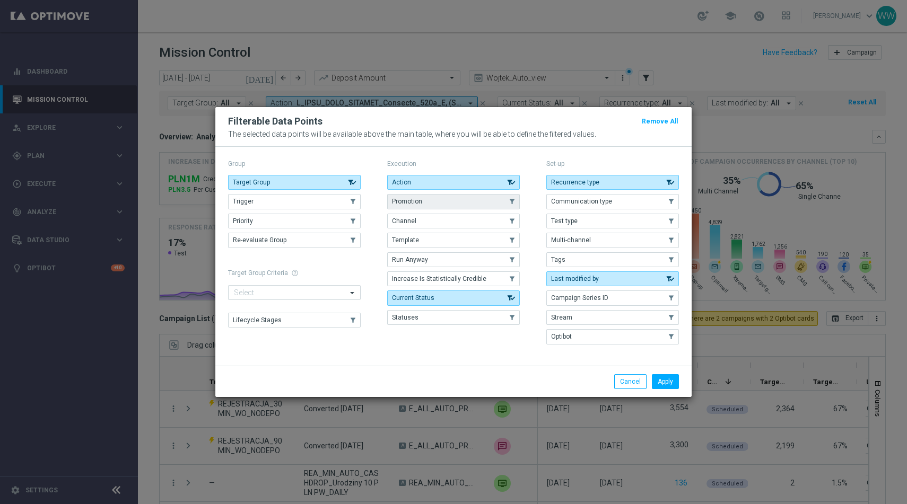
click at [441, 208] on button "Promotion" at bounding box center [453, 201] width 133 height 15
drag, startPoint x: 658, startPoint y: 381, endPoint x: 744, endPoint y: 143, distance: 253.2
click at [658, 381] on button "Apply" at bounding box center [665, 382] width 27 height 15
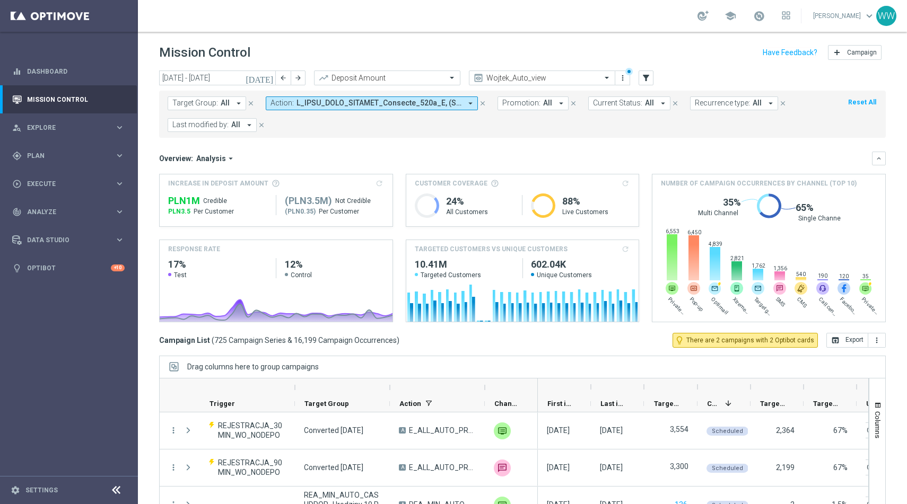
click at [728, 106] on span "Recurrence type:" at bounding box center [722, 103] width 55 height 9
click at [232, 126] on span "All" at bounding box center [235, 124] width 9 height 9
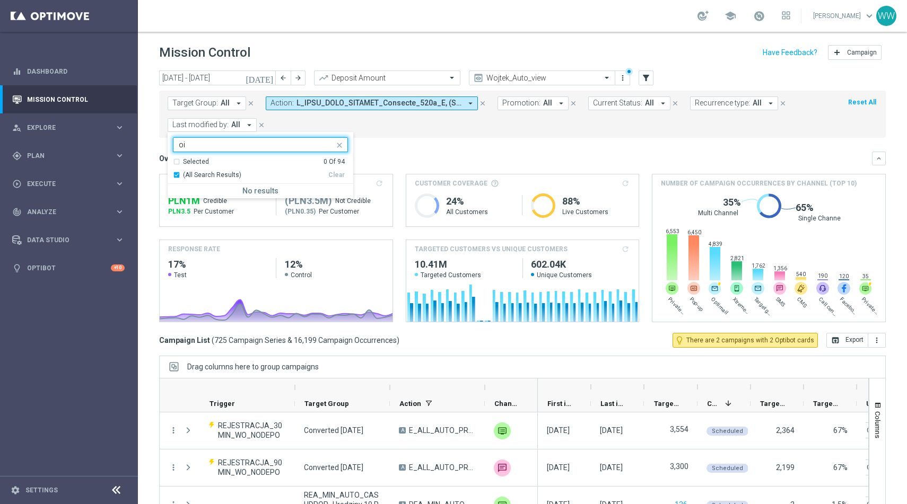
type input "o"
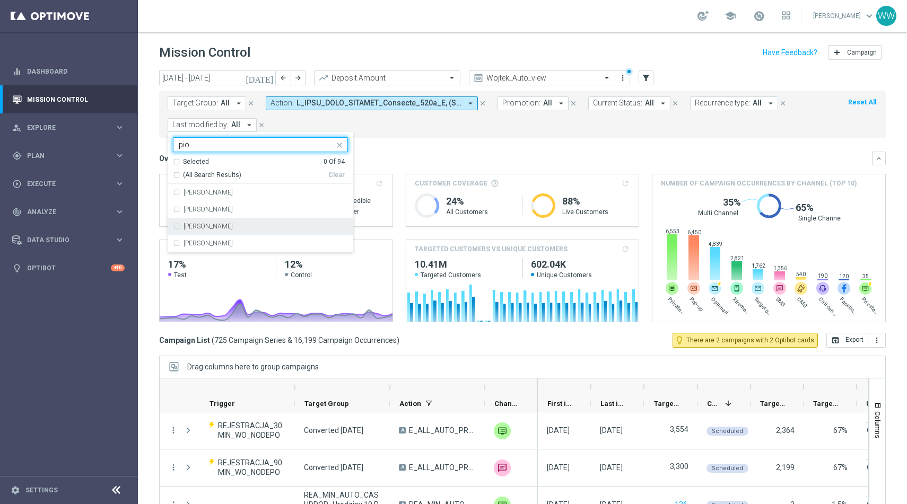
click at [221, 224] on label "Piotr Grotkowski" at bounding box center [208, 226] width 49 height 6
type input "pio"
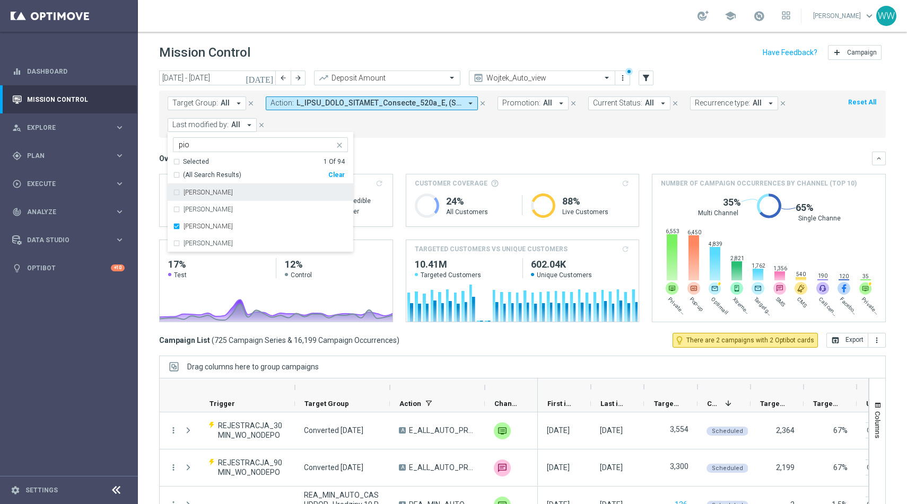
click at [276, 128] on form "Target Group: All arrow_drop_down close Action: arrow_drop_down close Promotion…" at bounding box center [499, 115] width 663 height 36
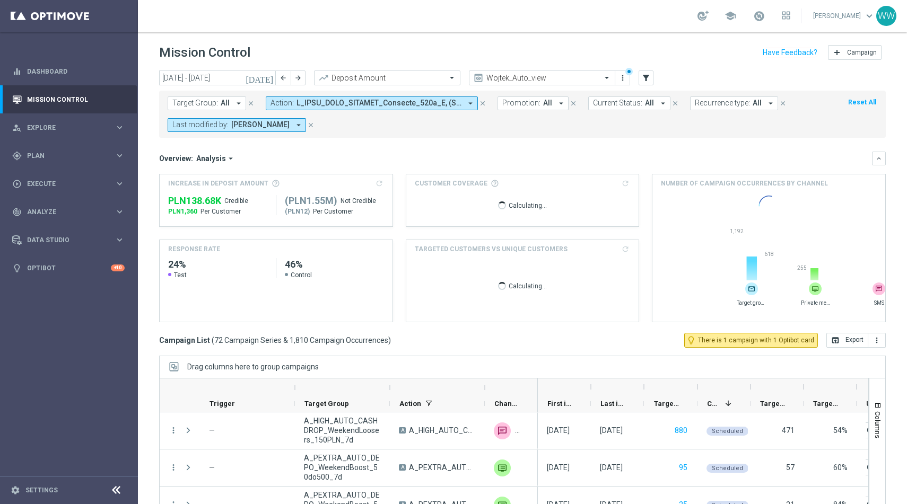
click at [204, 127] on span "Last modified by:" at bounding box center [200, 124] width 56 height 9
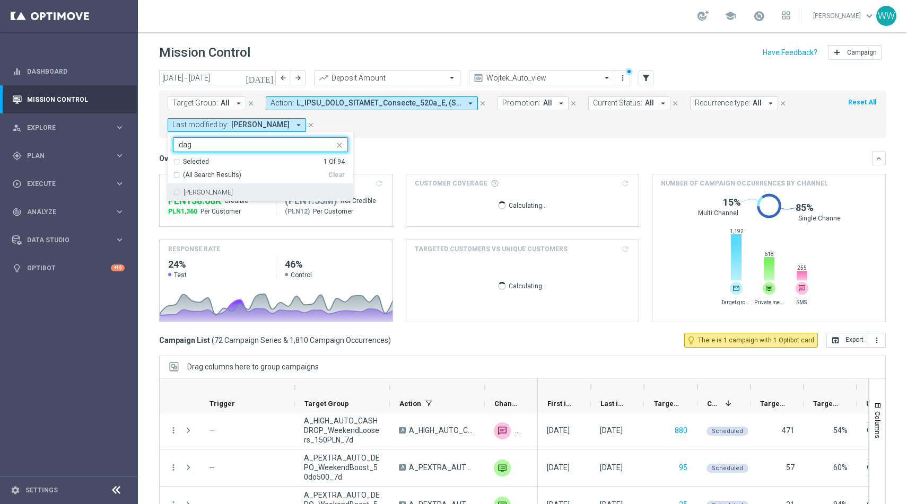
click at [236, 186] on div "Dagmara Domagala" at bounding box center [260, 192] width 175 height 17
type input "dag"
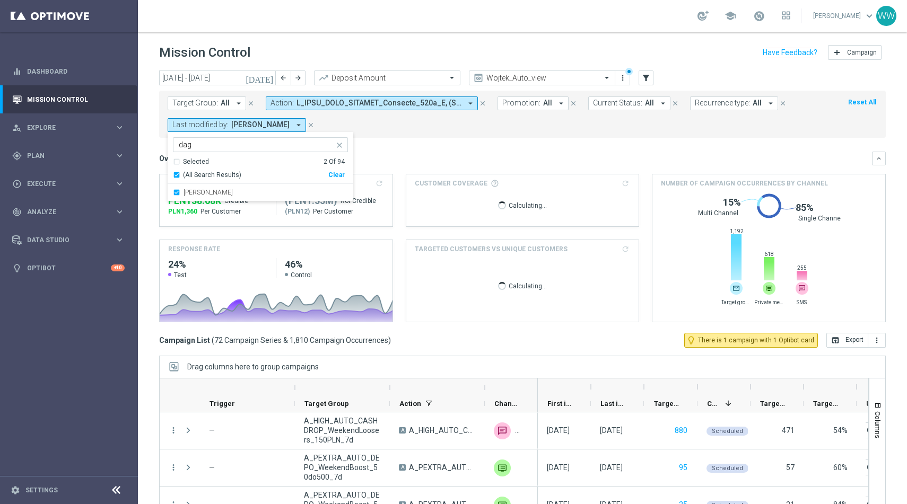
click at [337, 147] on icon "close" at bounding box center [339, 145] width 8 height 8
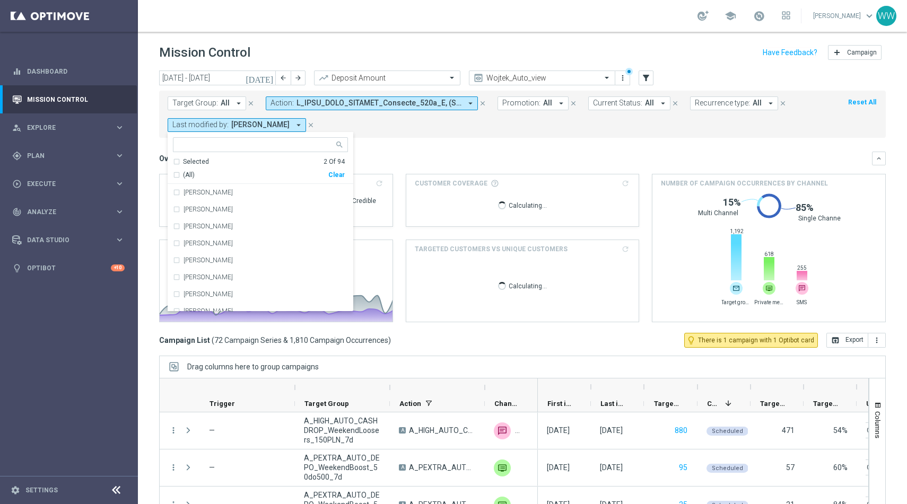
click at [286, 149] on input "text" at bounding box center [256, 145] width 155 height 9
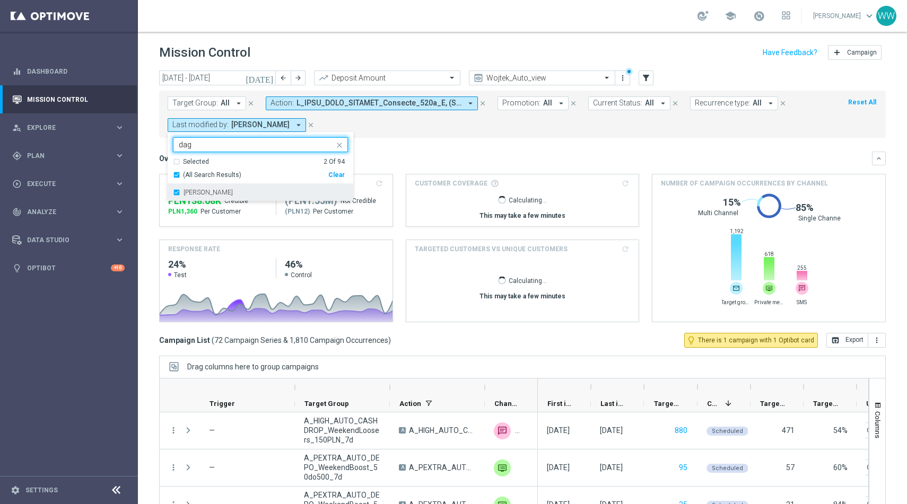
click at [254, 190] on div "Dagmara Domagala" at bounding box center [266, 192] width 164 height 6
type input "dag"
click at [254, 190] on div "Dagmara Domagala" at bounding box center [266, 192] width 164 height 6
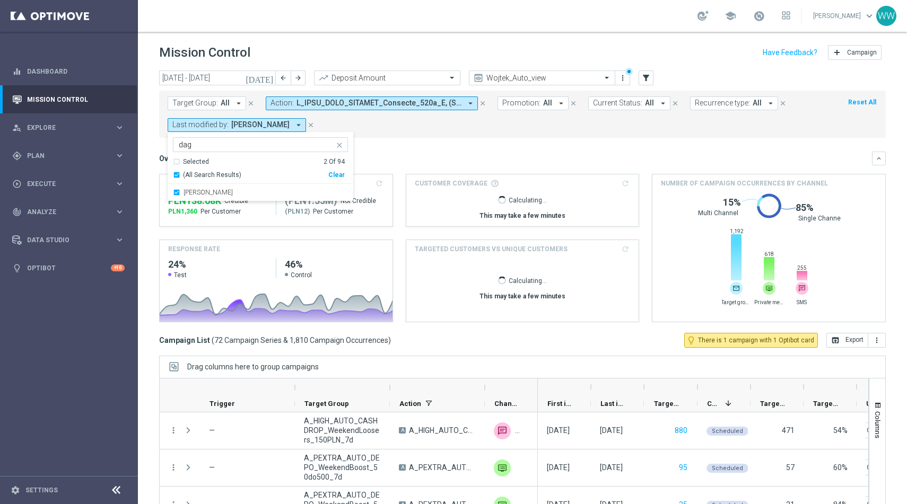
click at [391, 140] on mini-dashboard "Overview: Analysis arrow_drop_down keyboard_arrow_down Increase In Deposit Amou…" at bounding box center [522, 235] width 727 height 195
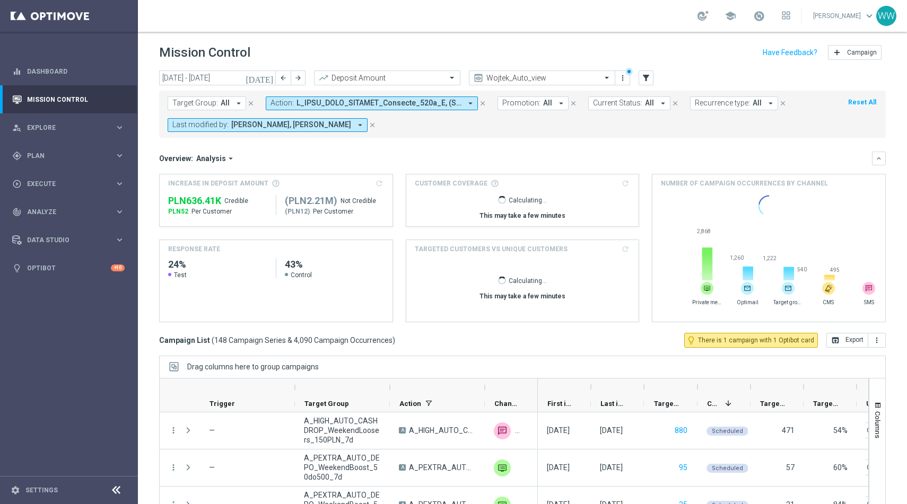
click at [230, 131] on button "Last modified by: Dagmara Domagala, Piotr Grotkowski arrow_drop_down" at bounding box center [268, 125] width 200 height 14
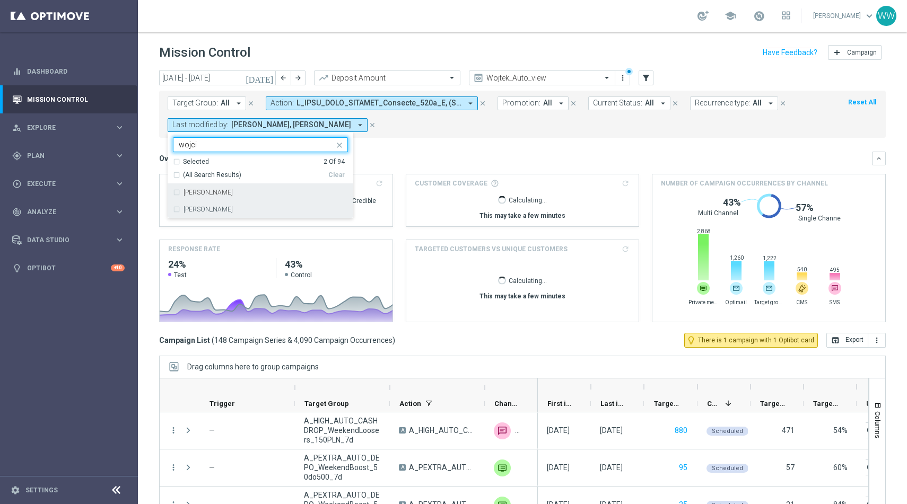
click at [249, 206] on div "[PERSON_NAME]" at bounding box center [266, 209] width 164 height 6
type input "wojci"
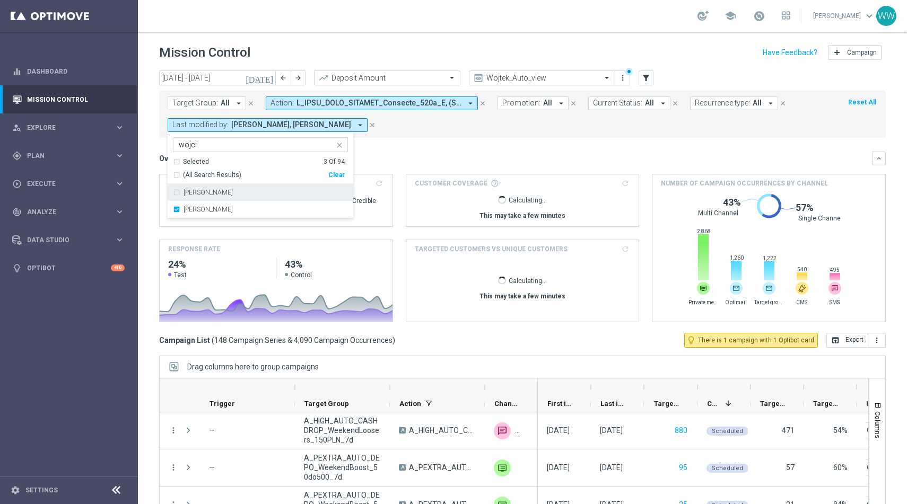
click at [426, 136] on div "Target Group: All arrow_drop_down close Action: arrow_drop_down close Promotion…" at bounding box center [522, 114] width 727 height 47
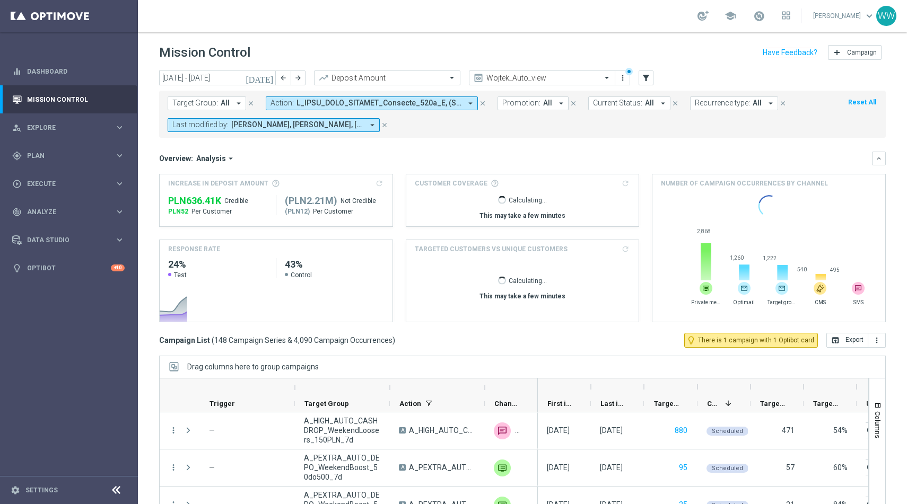
click at [224, 126] on span "Last modified by:" at bounding box center [200, 124] width 56 height 9
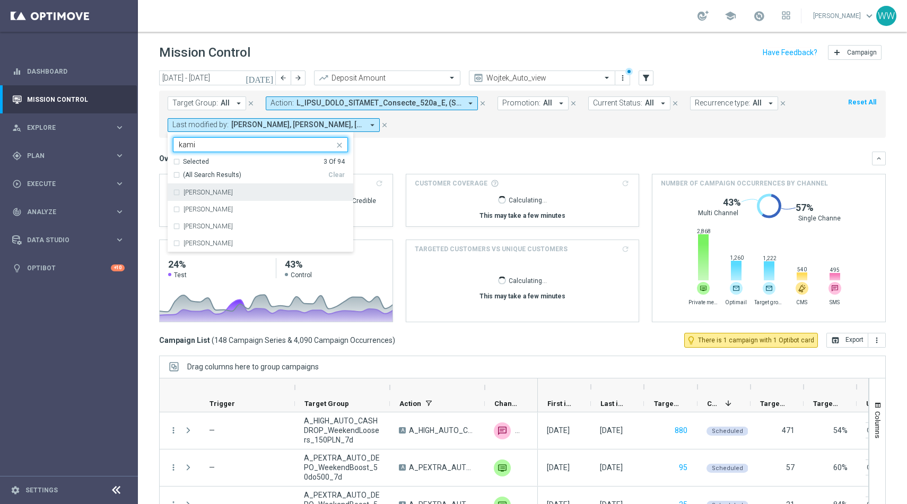
click at [223, 190] on div "Kamil Nowak" at bounding box center [266, 192] width 164 height 6
type input "kami"
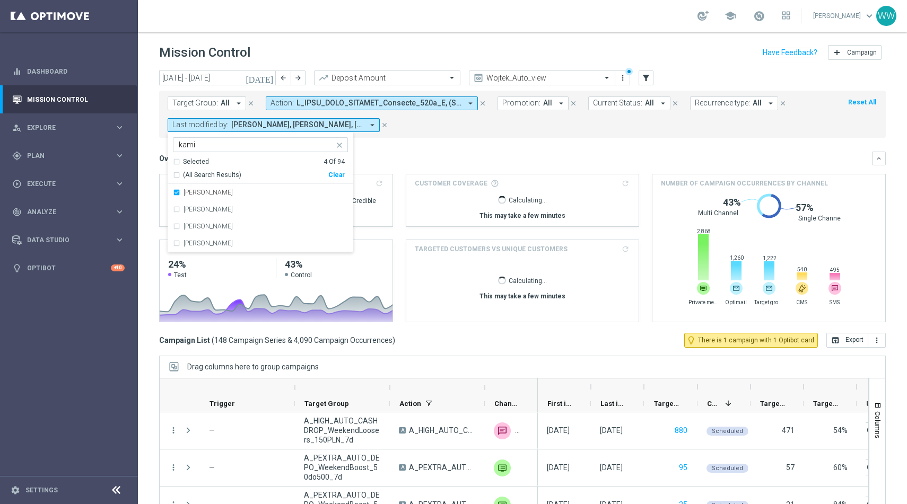
click at [422, 140] on mini-dashboard "Overview: Analysis arrow_drop_down keyboard_arrow_down Increase In Deposit Amou…" at bounding box center [522, 235] width 727 height 195
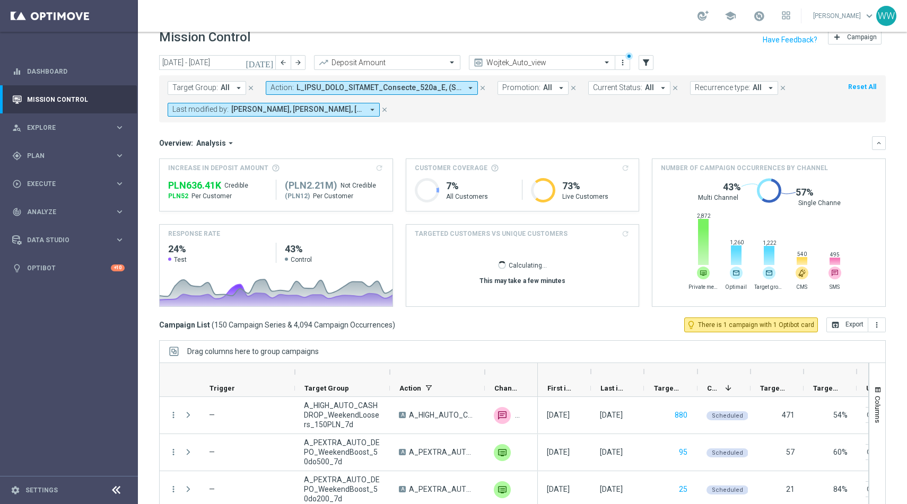
scroll to position [0, 0]
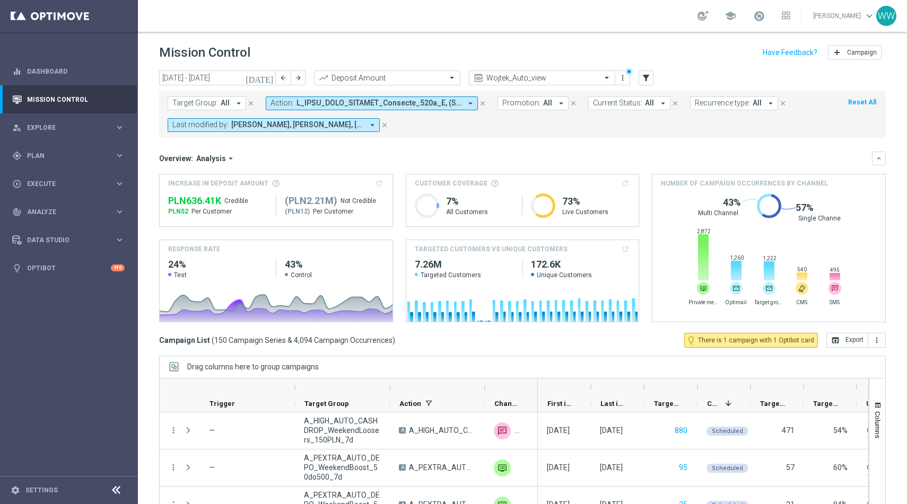
click at [349, 109] on button "Action: arrow_drop_down" at bounding box center [372, 104] width 212 height 14
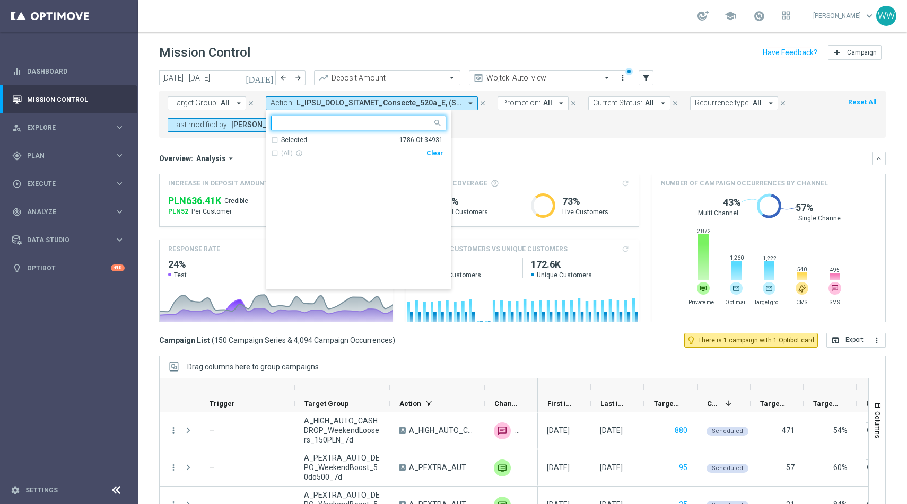
scroll to position [7523, 0]
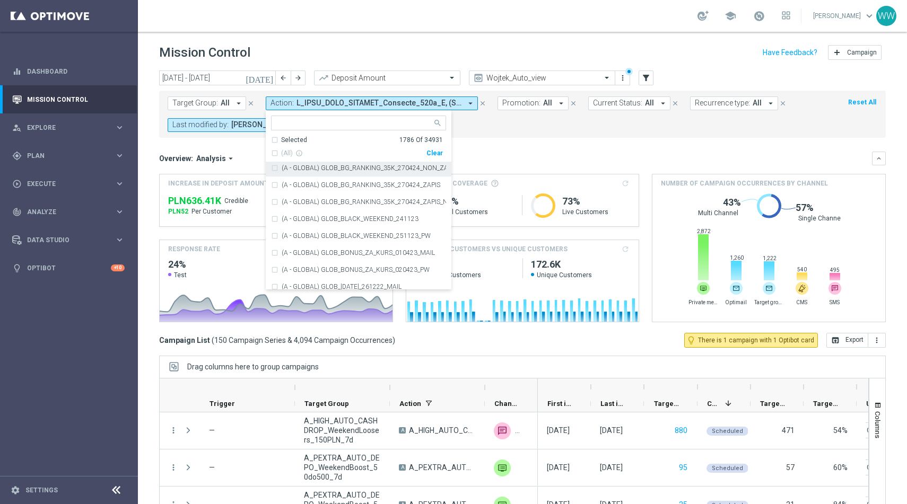
click at [464, 137] on div "Target Group: All arrow_drop_down close Action: arrow_drop_down Selected 1786 o…" at bounding box center [522, 114] width 727 height 47
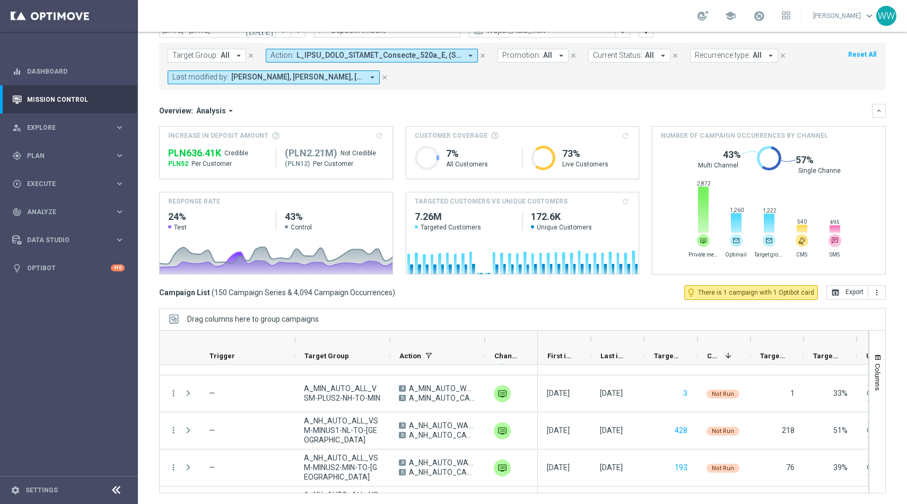
scroll to position [0, 0]
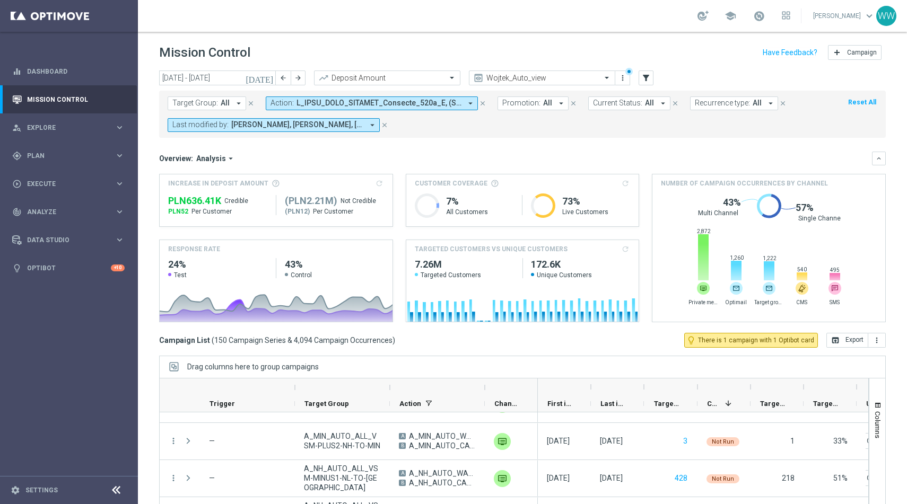
click at [218, 101] on button "Target Group: All arrow_drop_down" at bounding box center [207, 104] width 79 height 14
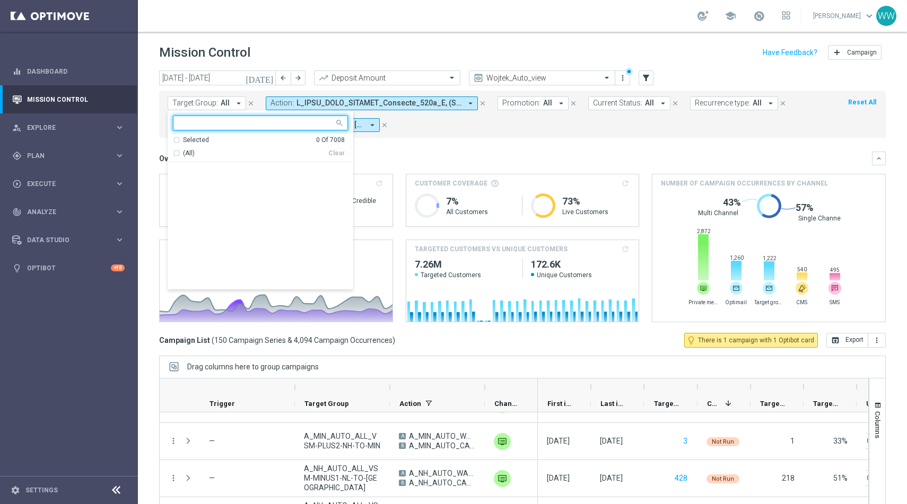
scroll to position [1706, 0]
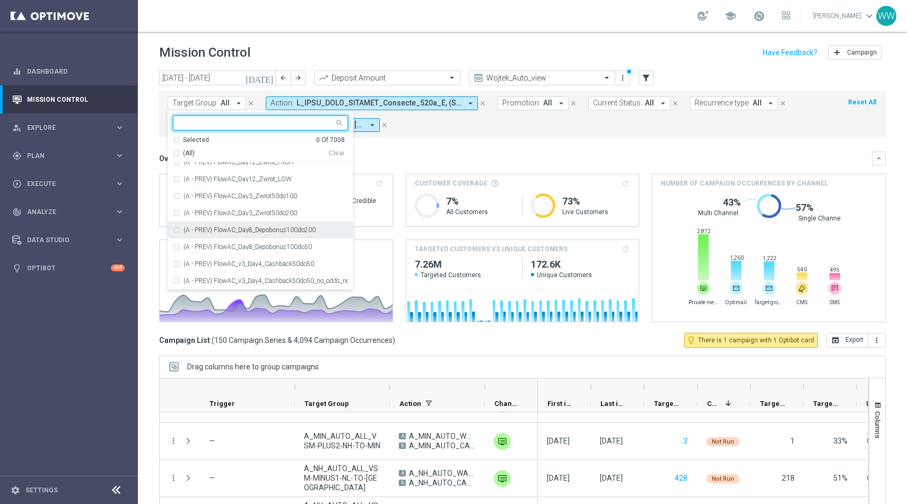
click at [425, 149] on mini-dashboard "Overview: Analysis arrow_drop_down keyboard_arrow_down Increase In Deposit Amou…" at bounding box center [522, 235] width 727 height 195
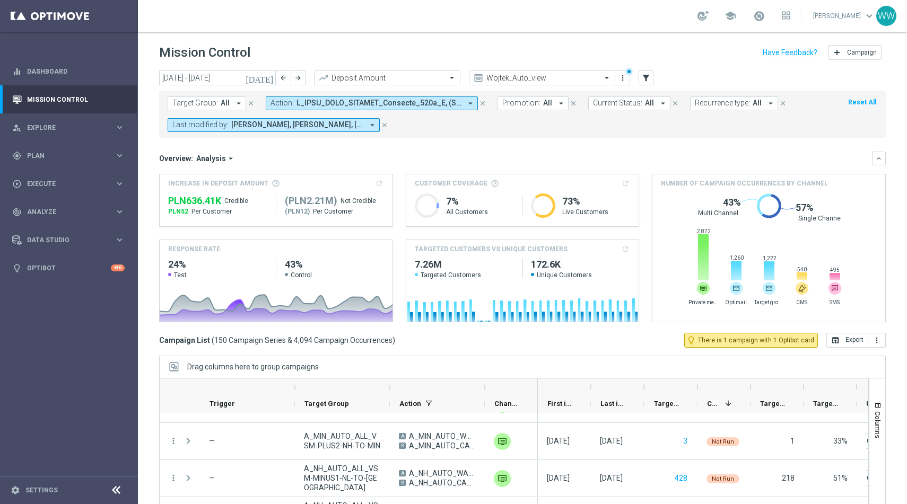
click at [545, 99] on span "All" at bounding box center [547, 103] width 9 height 9
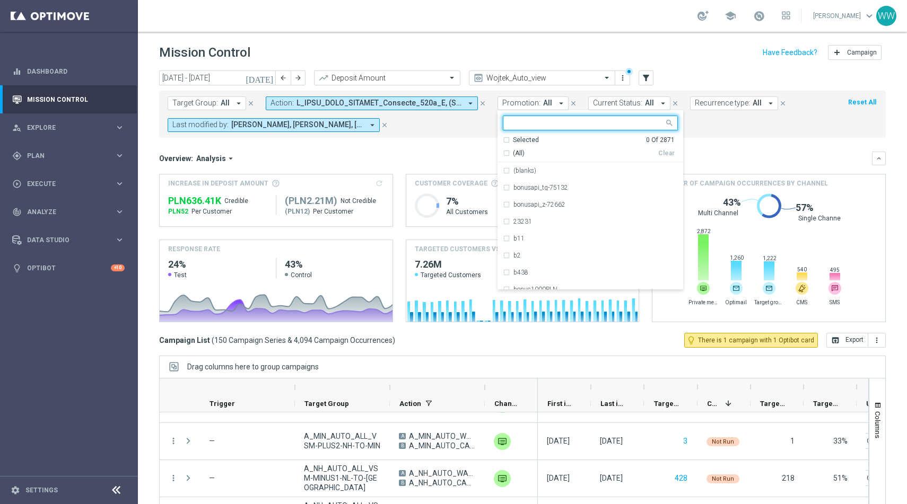
click at [459, 148] on mini-dashboard "Overview: Analysis arrow_drop_down keyboard_arrow_down Increase In Deposit Amou…" at bounding box center [522, 235] width 727 height 195
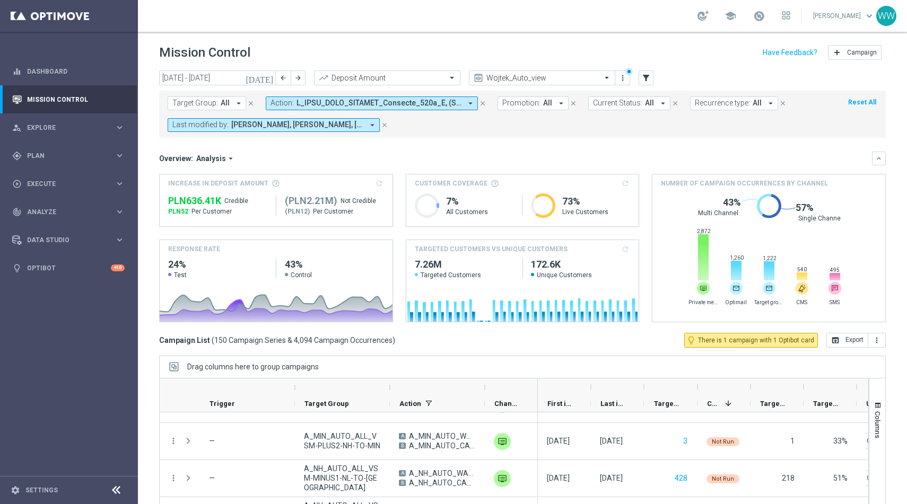
click at [616, 99] on span "Current Status:" at bounding box center [617, 103] width 49 height 9
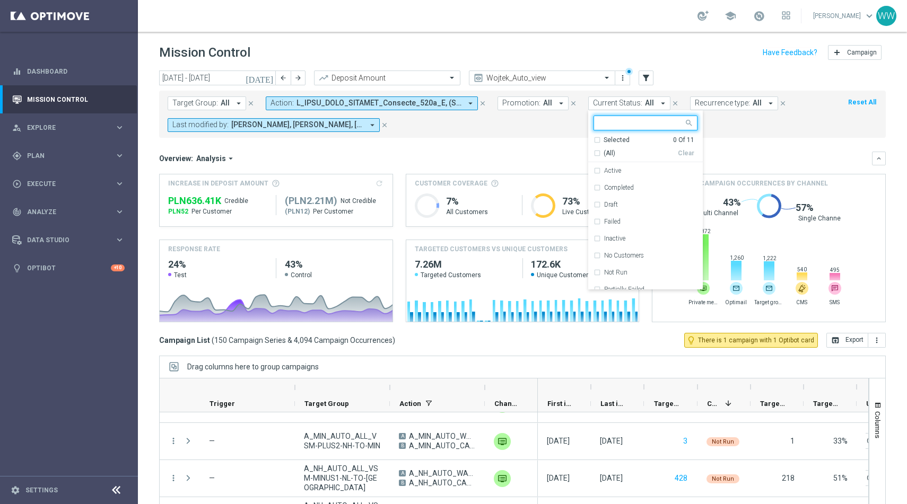
click at [615, 102] on span "Current Status:" at bounding box center [617, 103] width 49 height 9
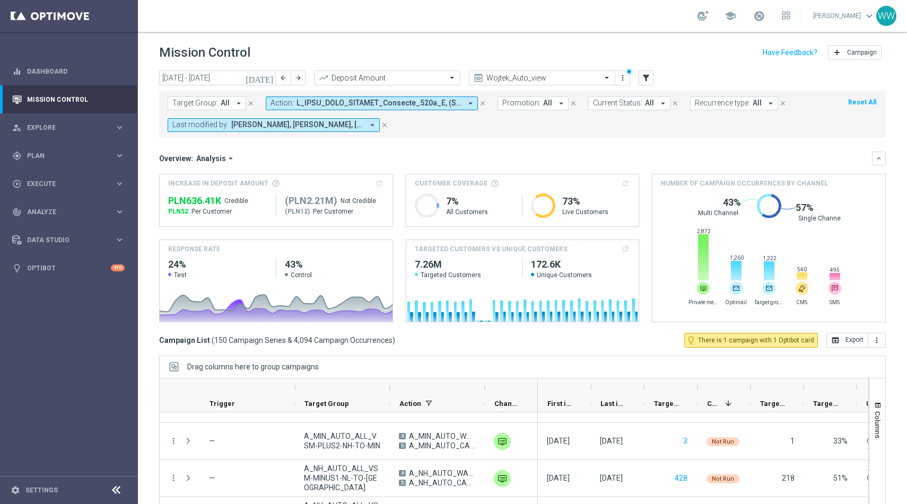
click at [710, 102] on span "Recurrence type:" at bounding box center [722, 103] width 55 height 9
click at [328, 104] on span at bounding box center [379, 103] width 165 height 9
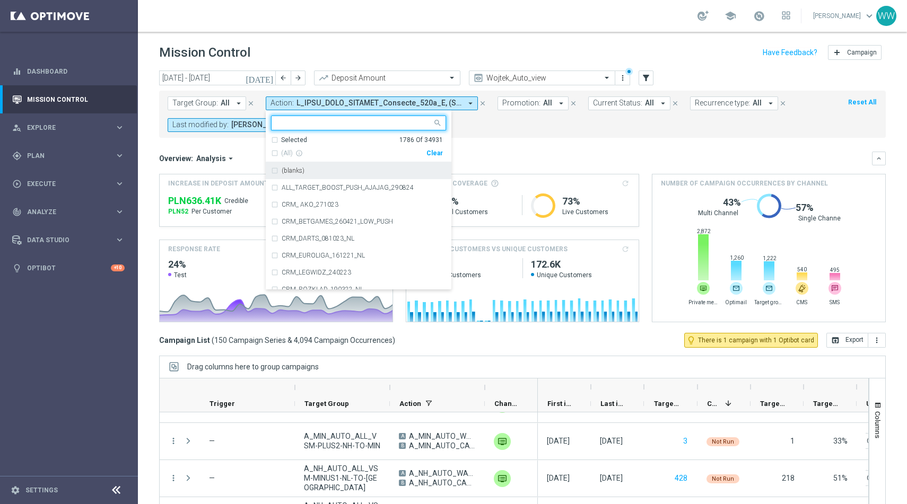
click at [0, 0] on div "Clear" at bounding box center [0, 0] width 0 height 0
click at [515, 147] on mini-dashboard "Overview: Analysis arrow_drop_down keyboard_arrow_down Increase In Deposit Amou…" at bounding box center [522, 235] width 727 height 195
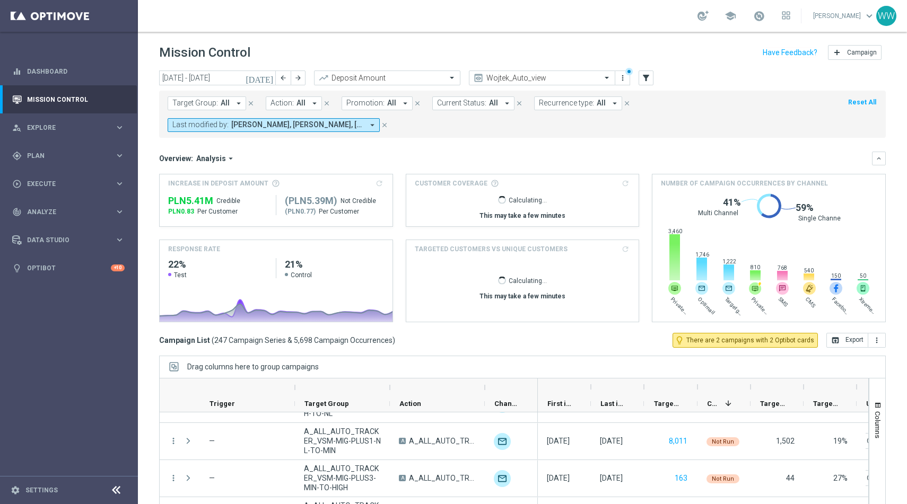
click at [450, 101] on span "Current Status:" at bounding box center [461, 103] width 49 height 9
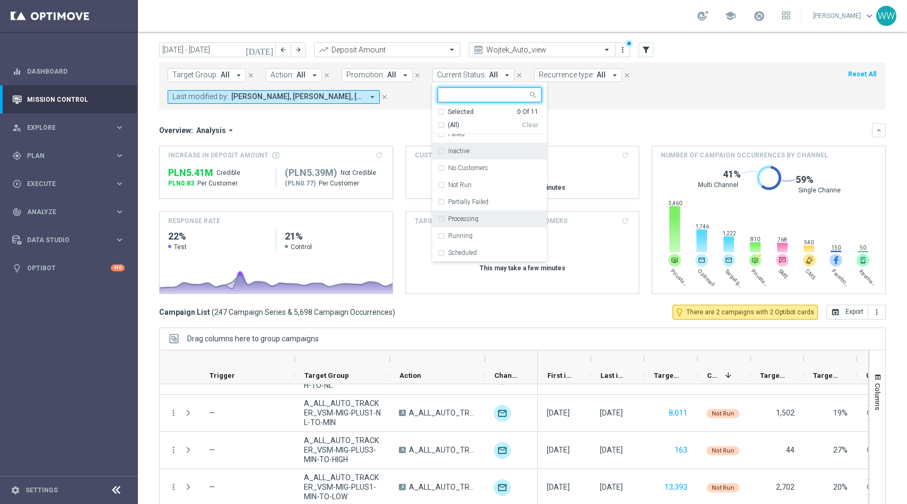
scroll to position [48, 0]
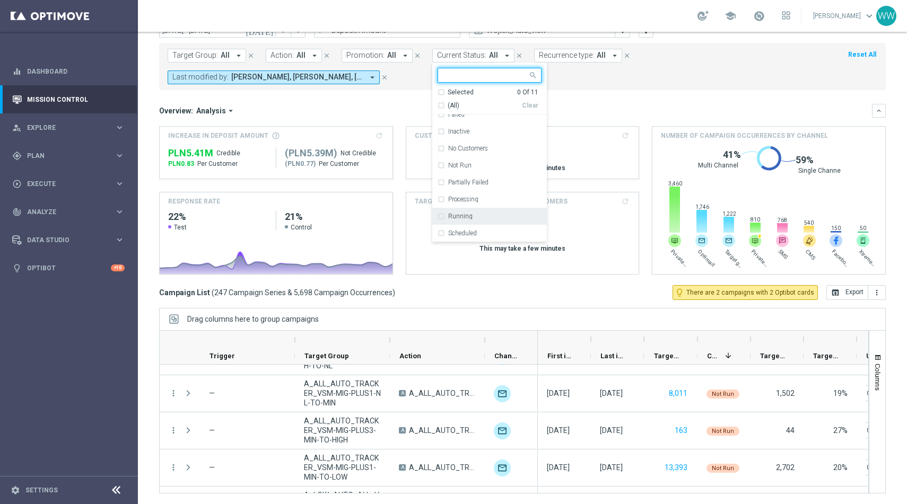
click at [467, 219] on div "Running" at bounding box center [494, 216] width 93 height 6
click at [467, 231] on label "Scheduled" at bounding box center [462, 233] width 29 height 6
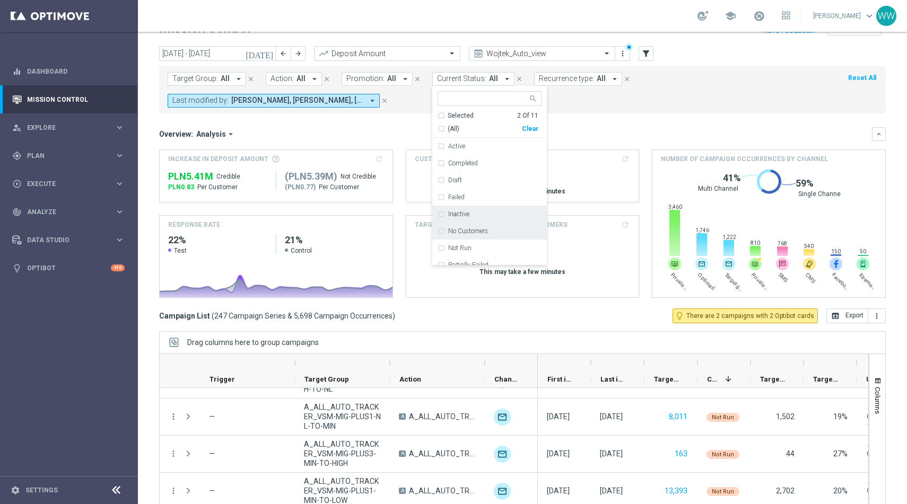
scroll to position [22, 0]
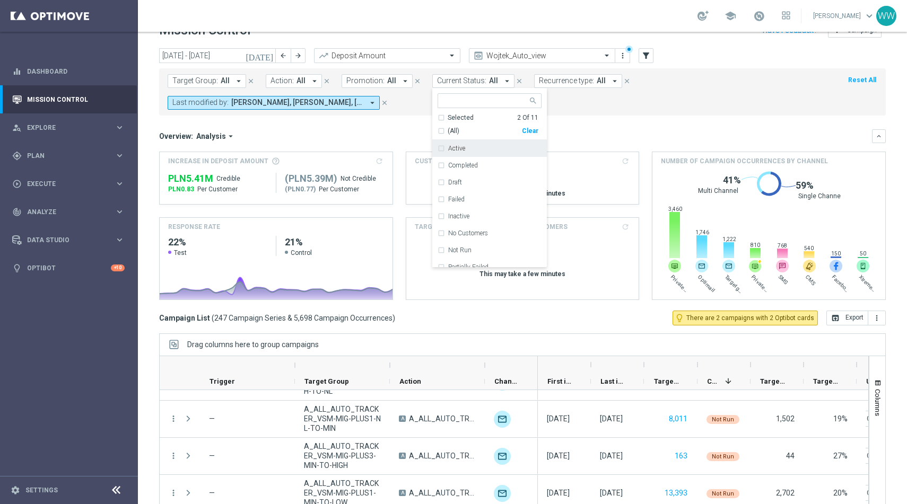
click at [592, 107] on form "Target Group: All arrow_drop_down close Action: All arrow_drop_down close Promo…" at bounding box center [499, 92] width 663 height 36
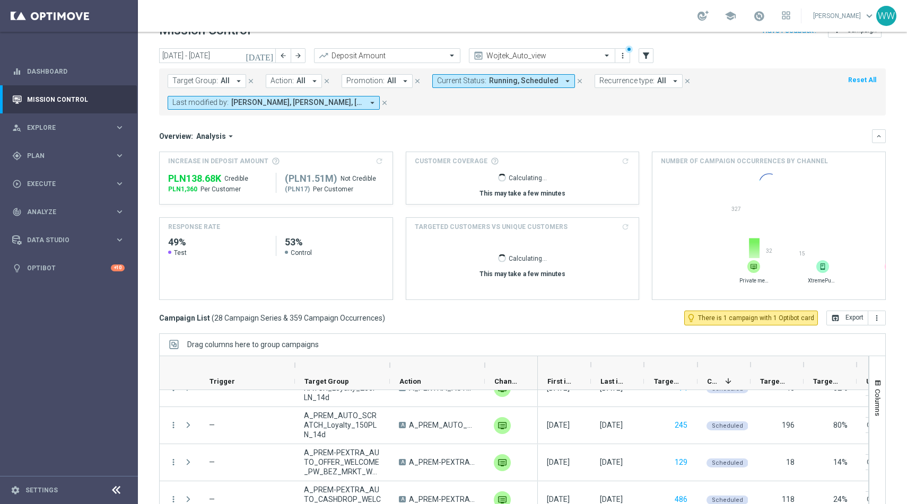
scroll to position [911, 0]
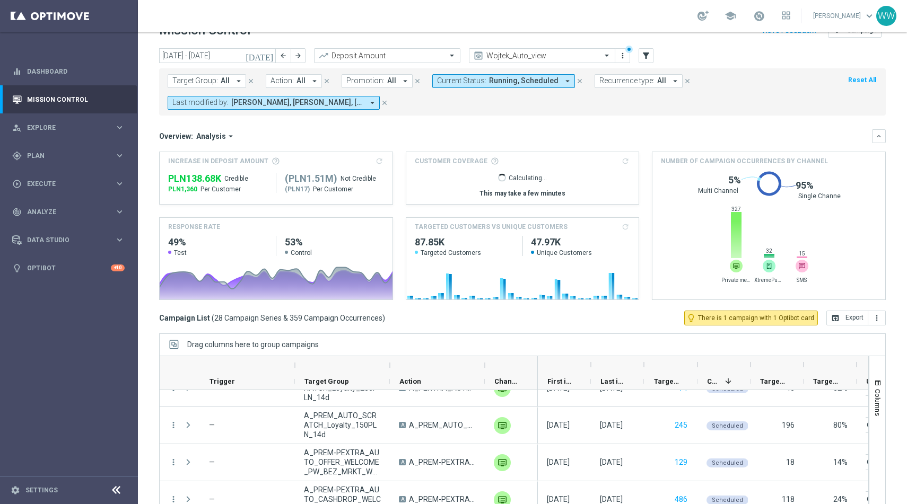
click at [289, 83] on span "Action:" at bounding box center [282, 80] width 23 height 9
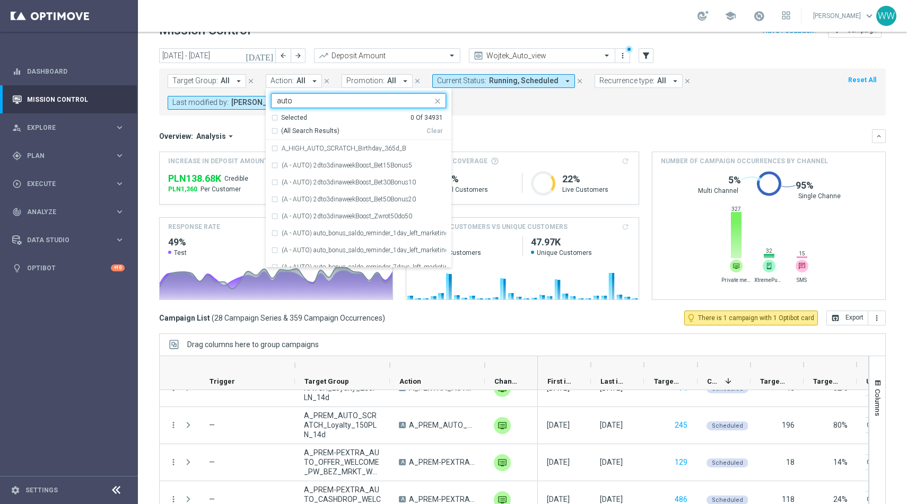
click at [301, 127] on span "(All Search Results)" at bounding box center [310, 131] width 58 height 9
type input "auto"
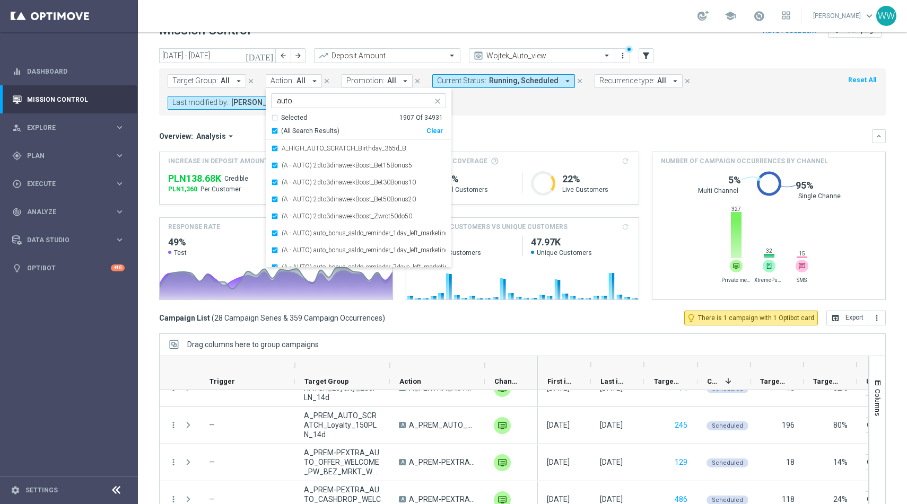
click at [518, 108] on form "Target Group: All arrow_drop_down close Action: All arrow_drop_down Selected 19…" at bounding box center [499, 92] width 663 height 36
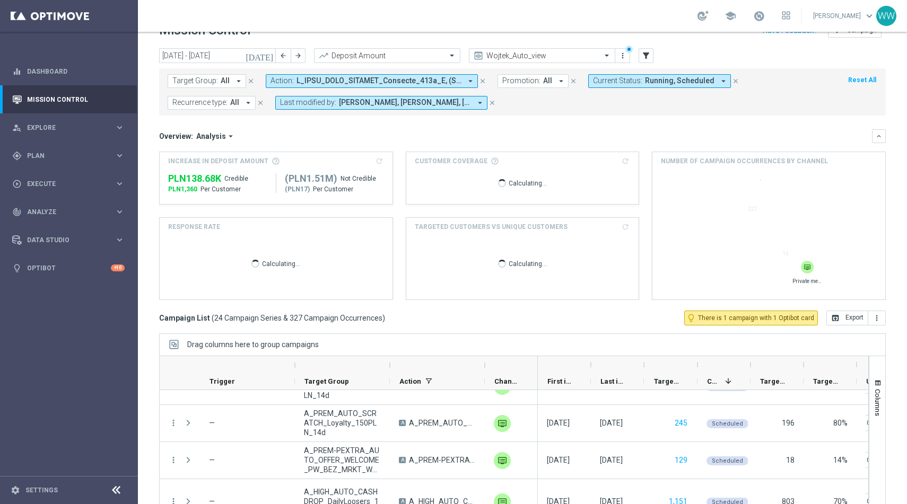
scroll to position [763, 0]
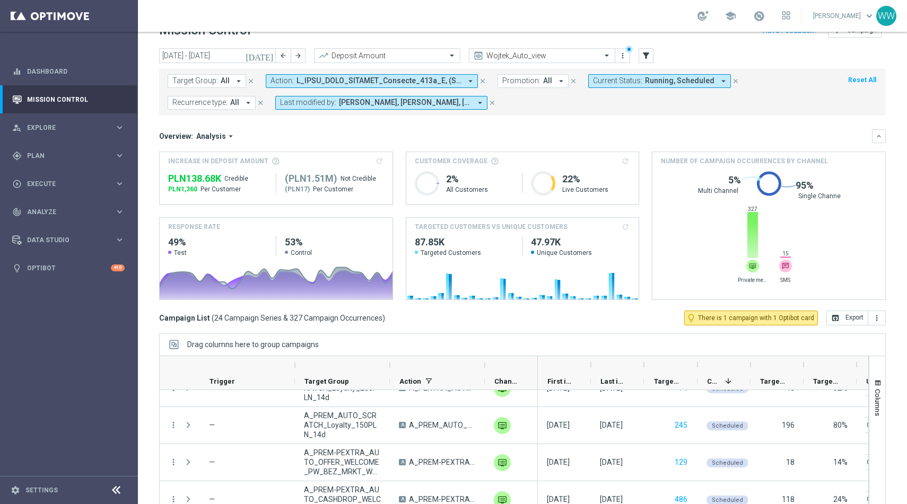
click at [627, 89] on form "Target Group: All arrow_drop_down close Action: arrow_drop_down close Promotion…" at bounding box center [499, 92] width 663 height 36
click at [627, 80] on span "Current Status:" at bounding box center [617, 80] width 49 height 9
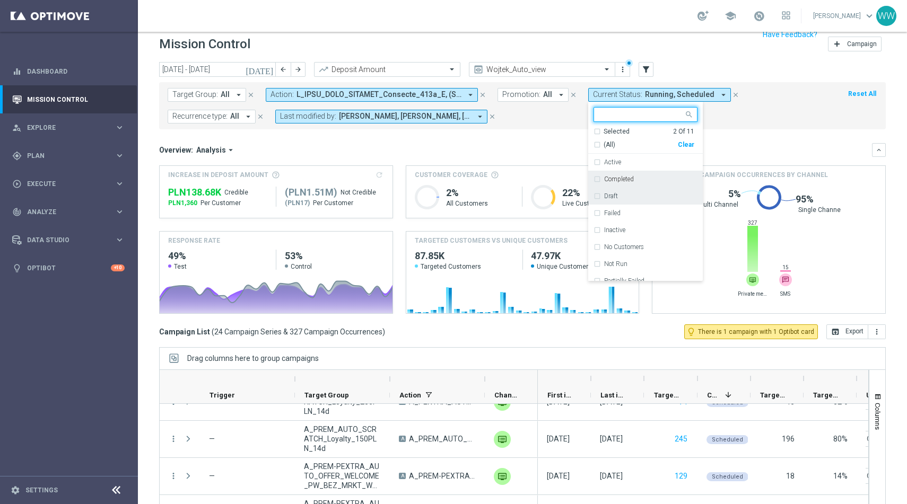
scroll to position [4, 0]
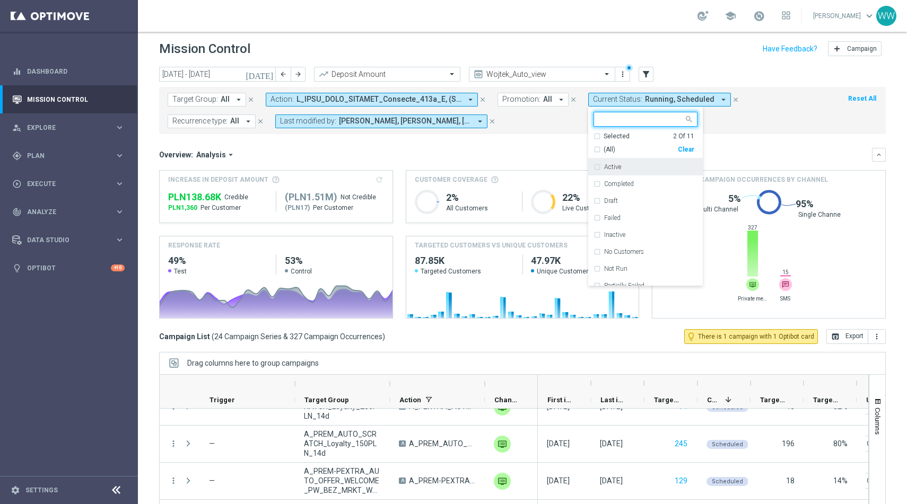
click at [616, 162] on div "Active" at bounding box center [646, 167] width 104 height 17
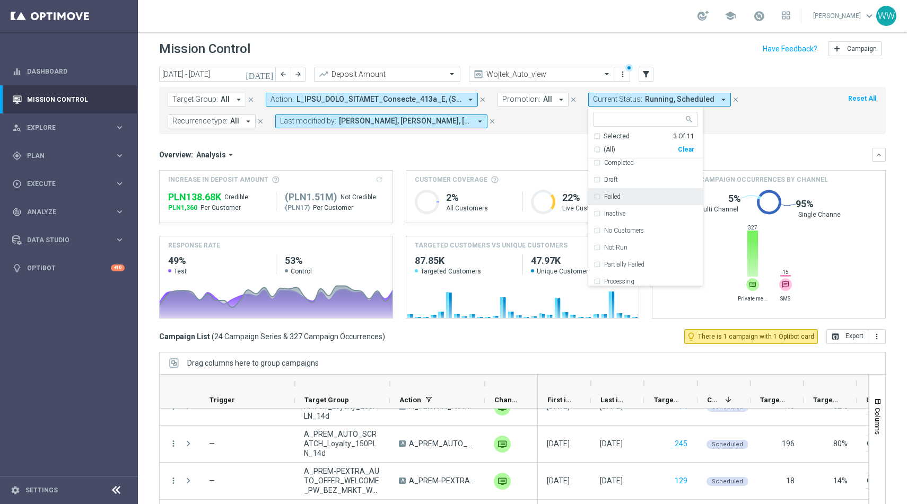
scroll to position [0, 0]
click at [616, 184] on label "Completed" at bounding box center [619, 184] width 30 height 6
click at [530, 141] on mini-dashboard "Overview: Analysis arrow_drop_down keyboard_arrow_down Increase In Deposit Amou…" at bounding box center [522, 231] width 727 height 195
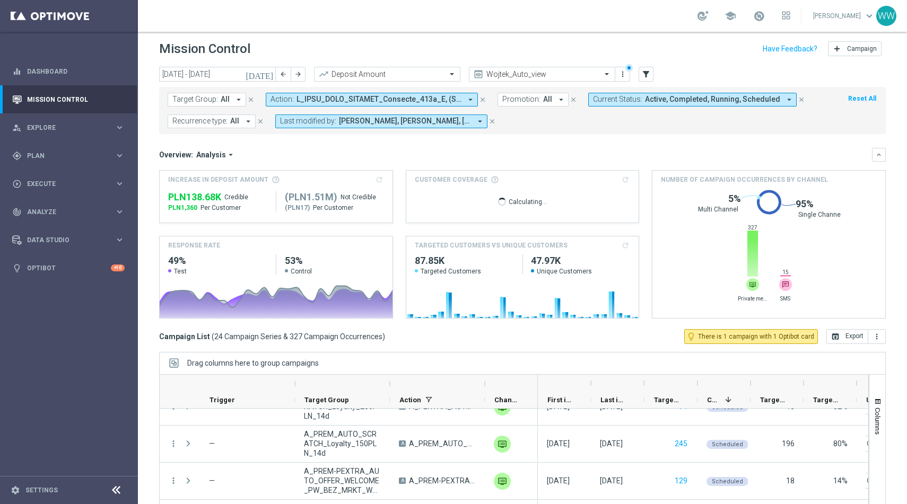
click at [634, 109] on form "Target Group: All arrow_drop_down close Action: arrow_drop_down close Promotion…" at bounding box center [499, 111] width 663 height 36
click at [423, 119] on span "Dagmara Domagala, Kamil Nowak, Piotr Grotkowski, Wojciech Witek" at bounding box center [405, 121] width 132 height 9
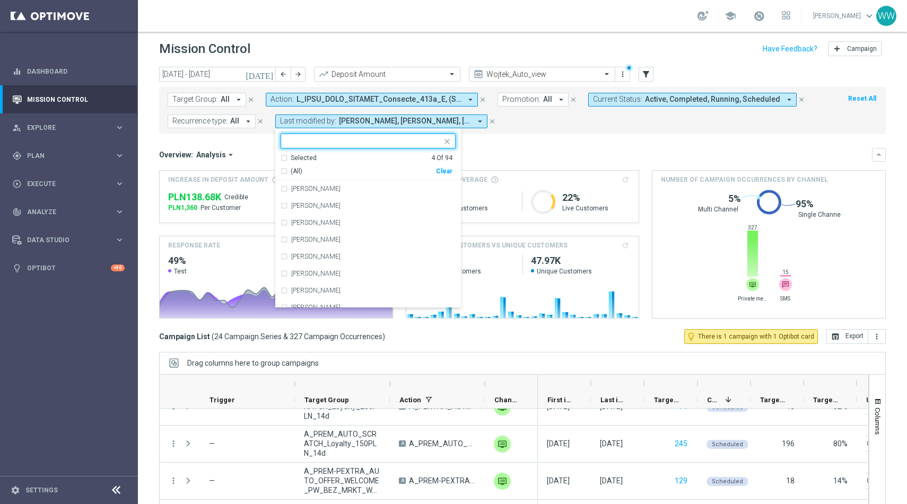
click at [571, 146] on mini-dashboard "Overview: Analysis arrow_drop_down keyboard_arrow_down Increase In Deposit Amou…" at bounding box center [522, 231] width 727 height 195
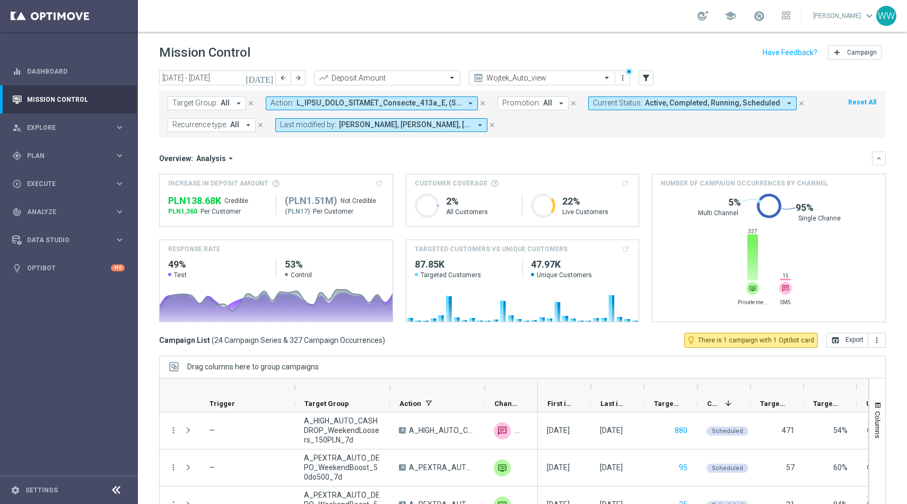
click at [622, 103] on span "Current Status:" at bounding box center [617, 103] width 49 height 9
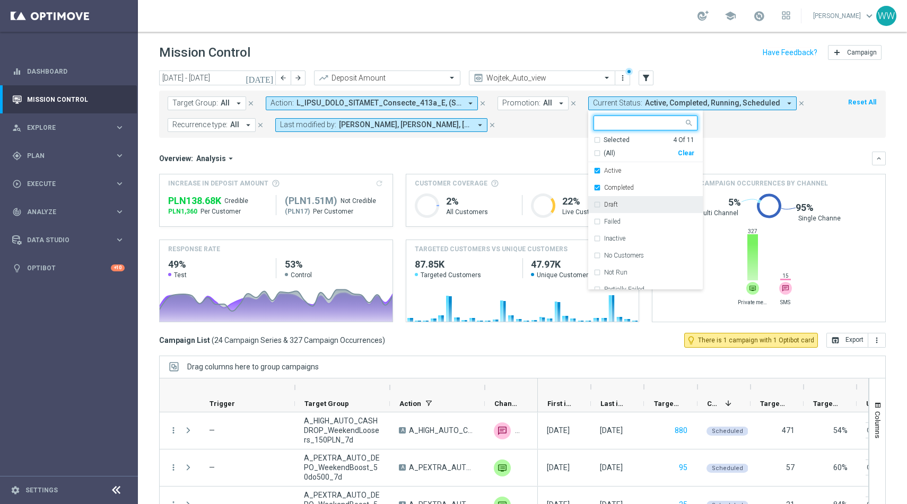
click at [606, 207] on label "Draft" at bounding box center [611, 205] width 14 height 6
click at [606, 224] on label "Failed" at bounding box center [612, 222] width 16 height 6
click at [607, 240] on label "Inactive" at bounding box center [614, 239] width 21 height 6
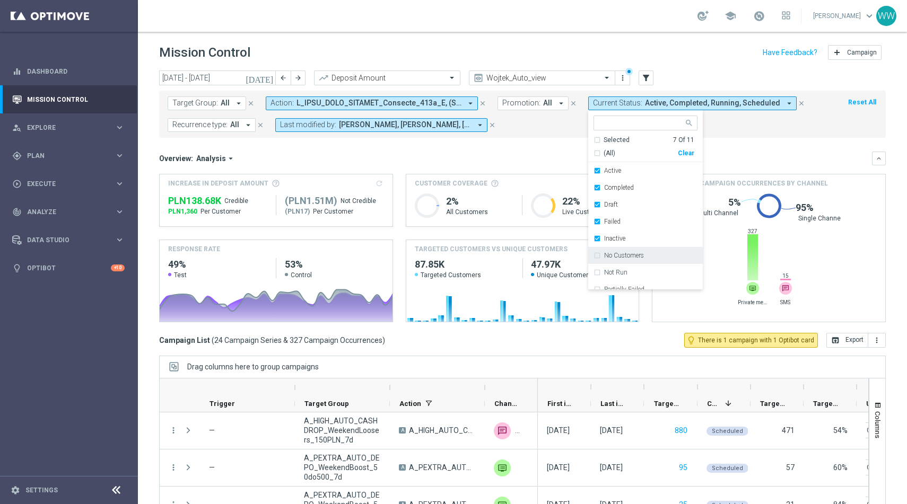
click at [607, 256] on label "No Customers" at bounding box center [624, 256] width 40 height 6
click at [607, 269] on label "Not Run" at bounding box center [615, 270] width 23 height 6
click at [605, 239] on div "Processing" at bounding box center [646, 247] width 104 height 17
click at [605, 236] on div "Partially Failed" at bounding box center [646, 230] width 104 height 17
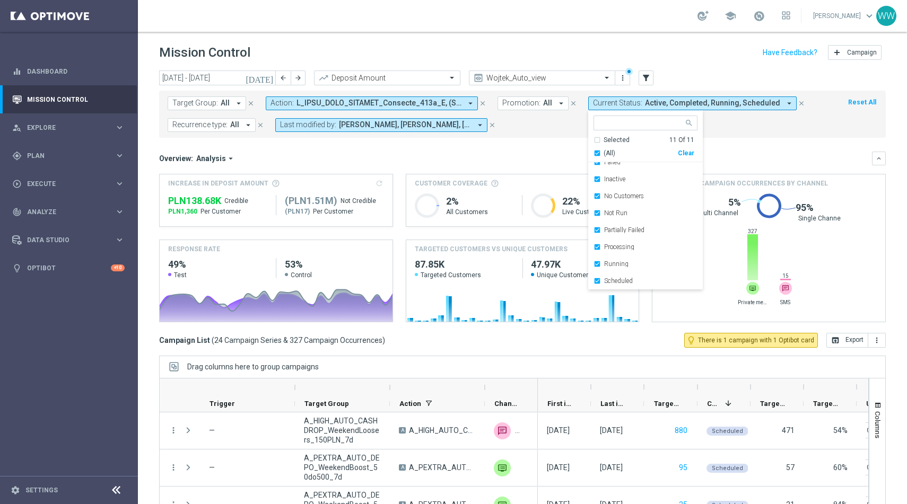
click at [553, 164] on div "Overview: Analysis arrow_drop_down keyboard_arrow_down" at bounding box center [522, 159] width 727 height 14
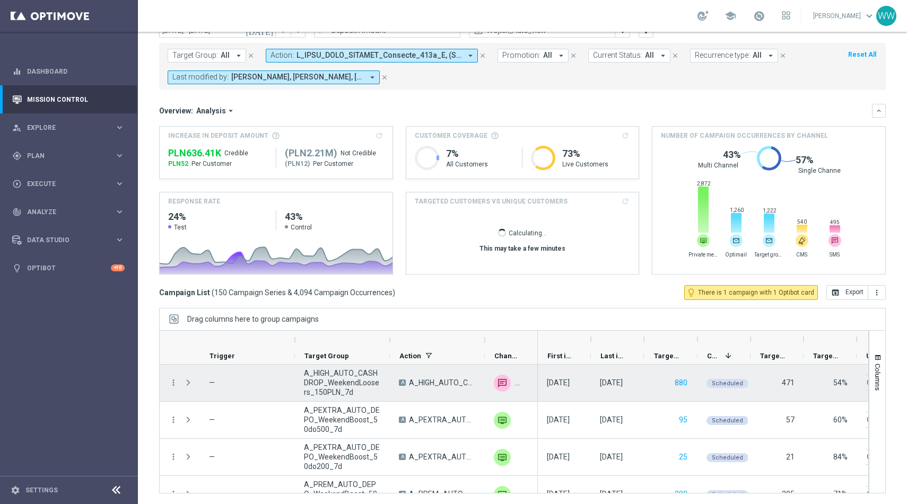
scroll to position [0, 0]
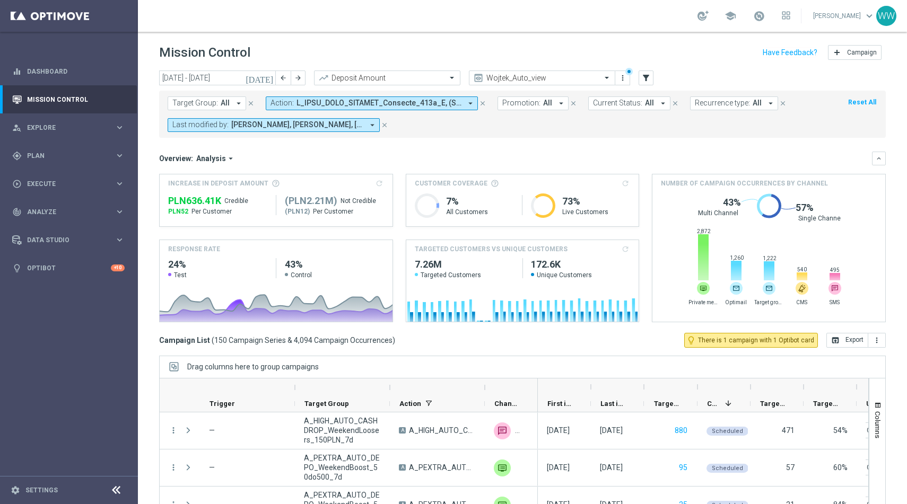
click at [723, 108] on span "Recurrence type:" at bounding box center [722, 103] width 55 height 9
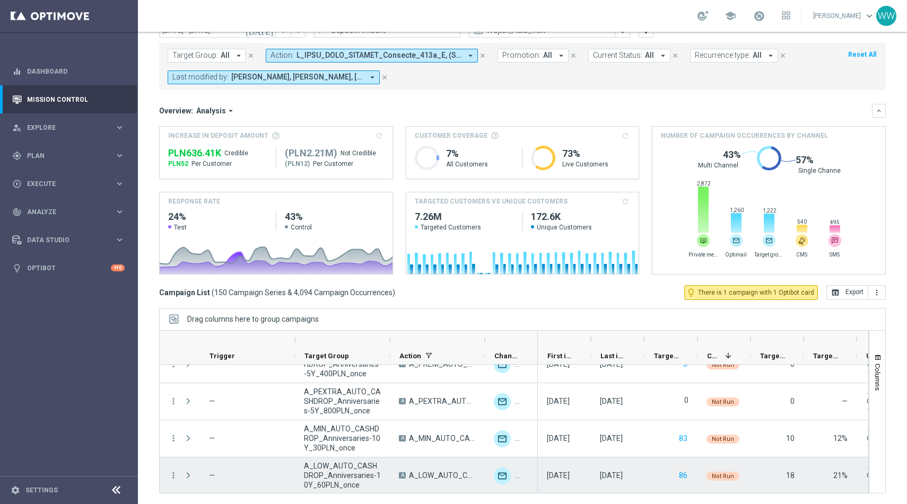
scroll to position [1318, 0]
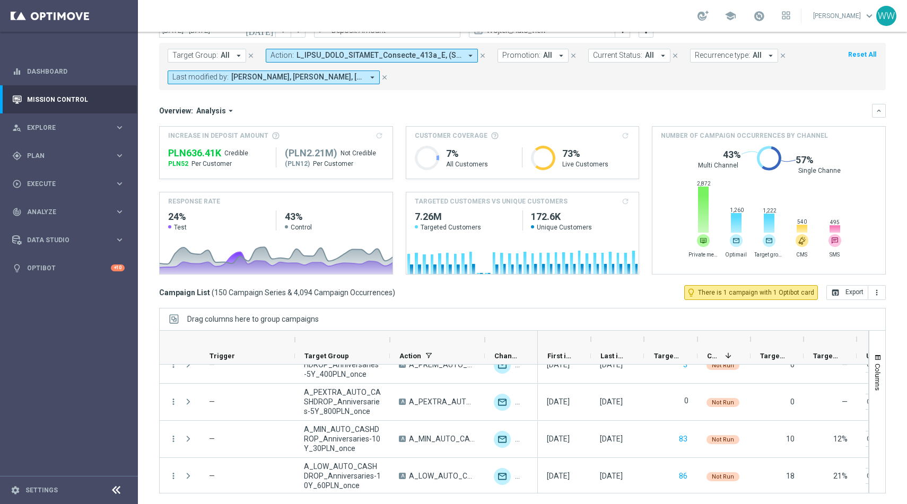
click at [710, 41] on div "Target Group: All arrow_drop_down close Action: arrow_drop_down close Promotion…" at bounding box center [522, 64] width 727 height 51
click at [710, 56] on span "Recurrence type:" at bounding box center [722, 55] width 55 height 9
click at [619, 63] on form "Target Group: All arrow_drop_down close Action: arrow_drop_down close Promotion…" at bounding box center [499, 67] width 663 height 36
click at [615, 58] on span "Current Status:" at bounding box center [617, 55] width 49 height 9
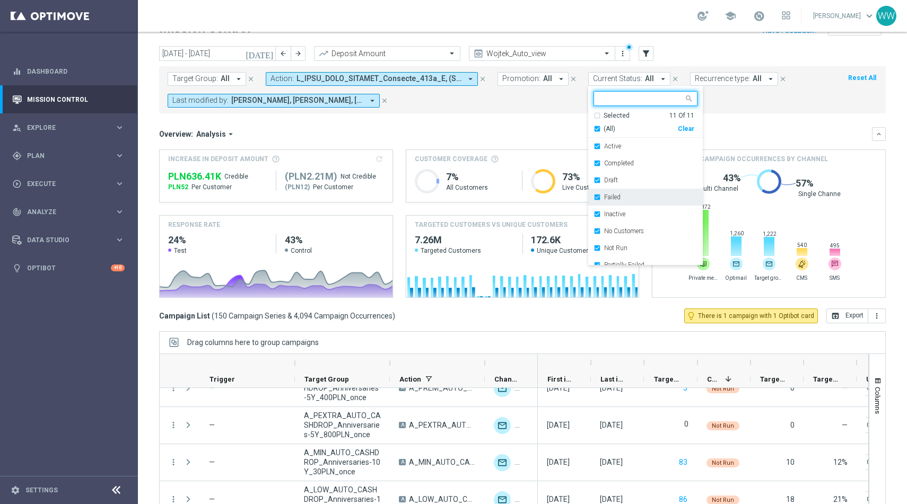
scroll to position [22, 0]
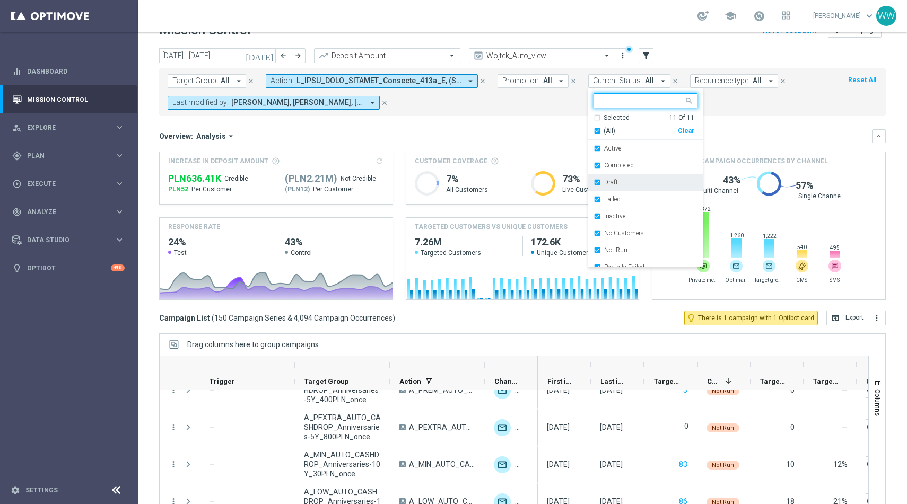
click at [604, 188] on div "Draft" at bounding box center [646, 182] width 104 height 17
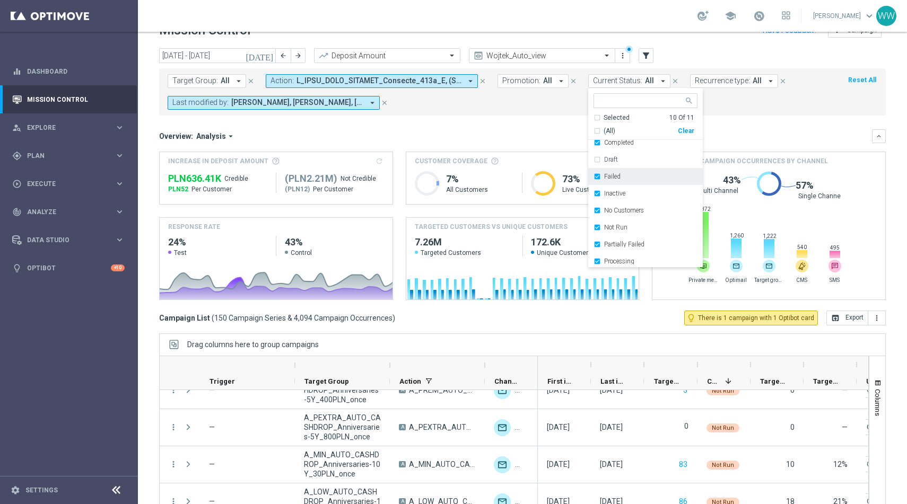
click at [602, 173] on div "Failed" at bounding box center [646, 176] width 104 height 17
click at [602, 187] on div "Inactive" at bounding box center [646, 193] width 104 height 17
click at [610, 211] on label "No Customers" at bounding box center [624, 210] width 40 height 6
click at [712, 120] on mini-dashboard "Overview: Analysis arrow_drop_down keyboard_arrow_down Increase In Deposit Amou…" at bounding box center [522, 213] width 727 height 195
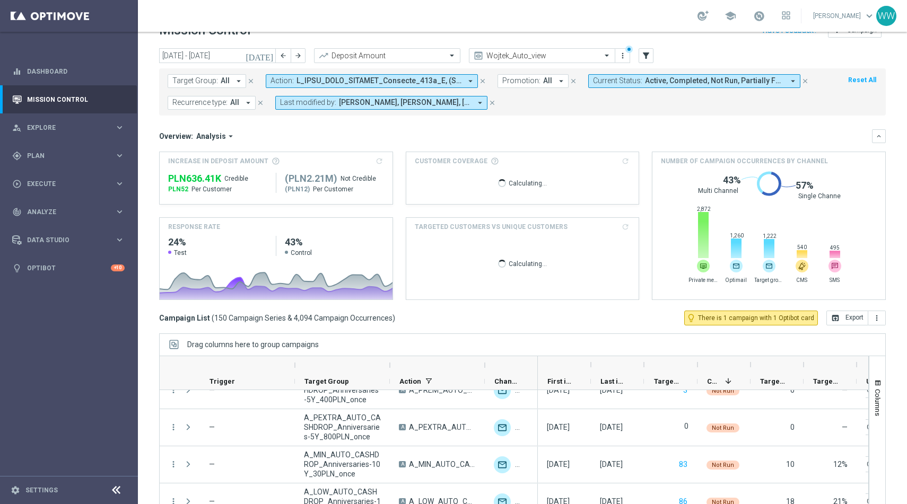
click at [221, 87] on button "Target Group: All arrow_drop_down" at bounding box center [207, 81] width 79 height 14
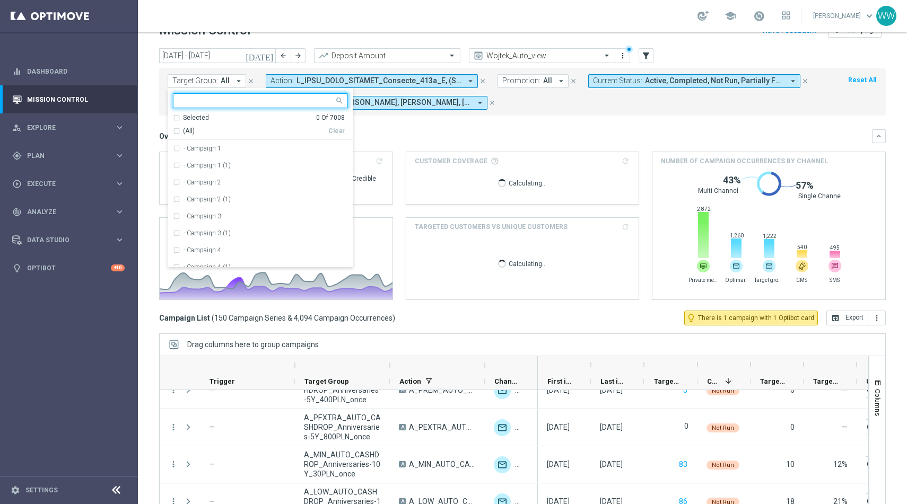
click at [538, 113] on div "Target Group: All arrow_drop_down Selected 0 Of 7008 (All) Clear - Campaign 1 -…" at bounding box center [522, 91] width 727 height 47
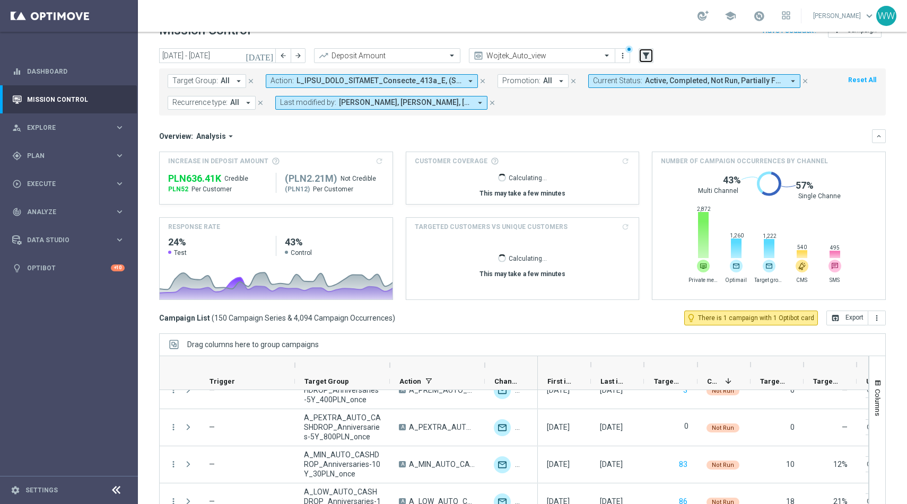
click at [651, 60] on button "filter_alt" at bounding box center [646, 55] width 15 height 15
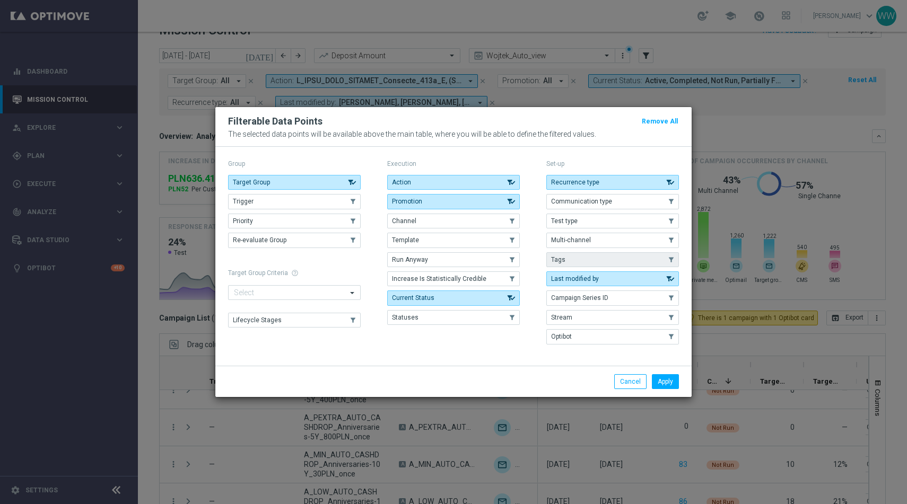
click at [566, 262] on button "Tags" at bounding box center [612, 260] width 133 height 15
click at [668, 382] on button "Apply" at bounding box center [665, 382] width 27 height 15
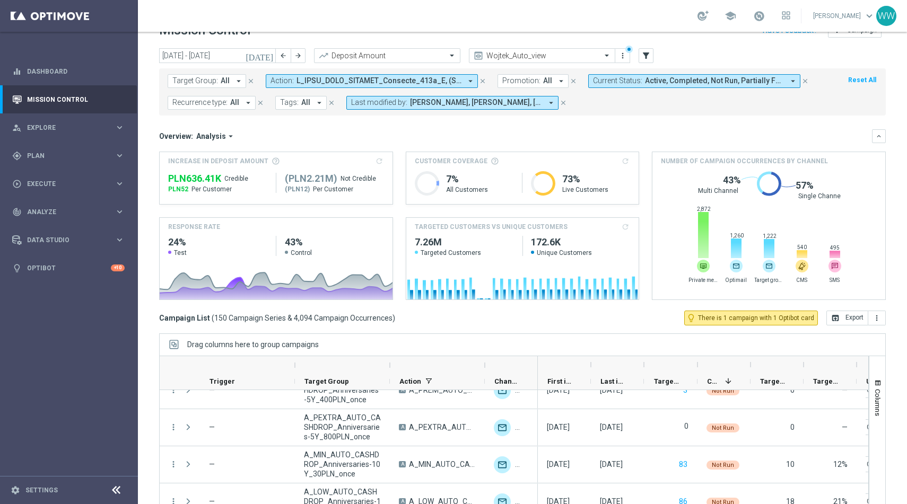
click at [295, 108] on button "Tags: All arrow_drop_down" at bounding box center [300, 103] width 51 height 14
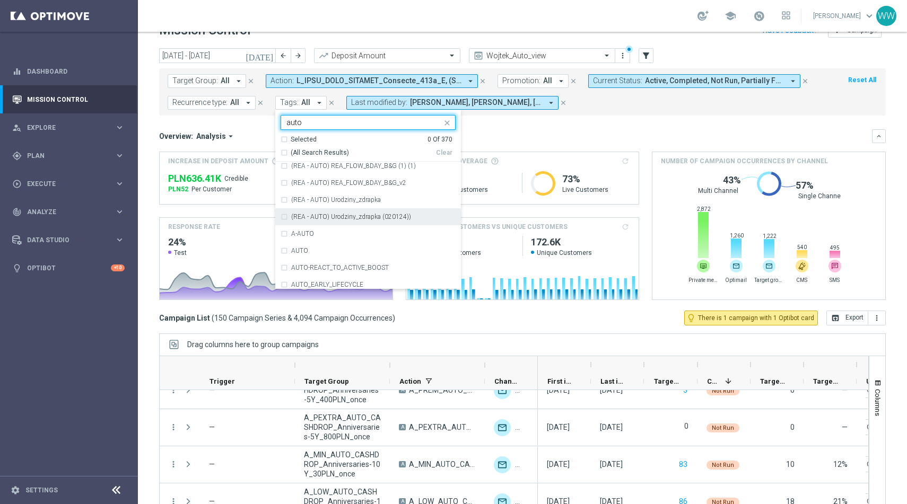
scroll to position [1225, 0]
click at [309, 256] on div "AUTO" at bounding box center [368, 252] width 175 height 17
type input "auto"
click at [504, 125] on mini-dashboard "Overview: Analysis arrow_drop_down keyboard_arrow_down Increase In Deposit Amou…" at bounding box center [522, 213] width 727 height 195
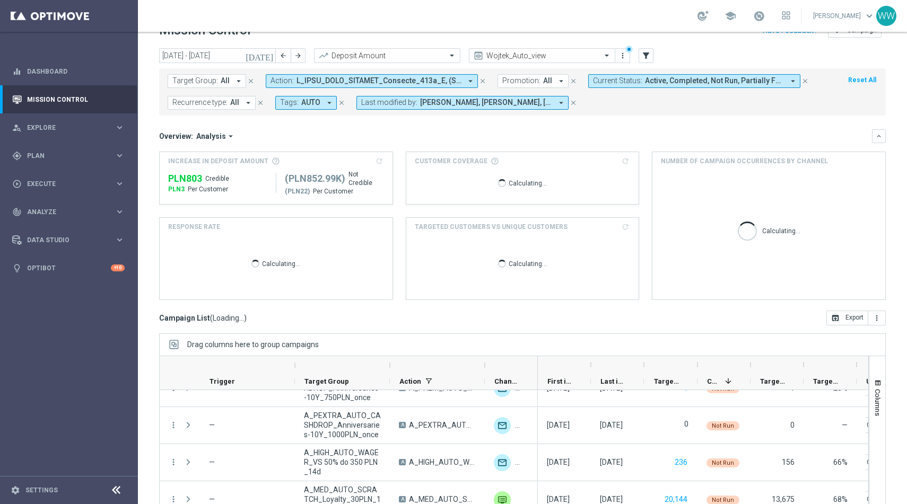
scroll to position [837, 0]
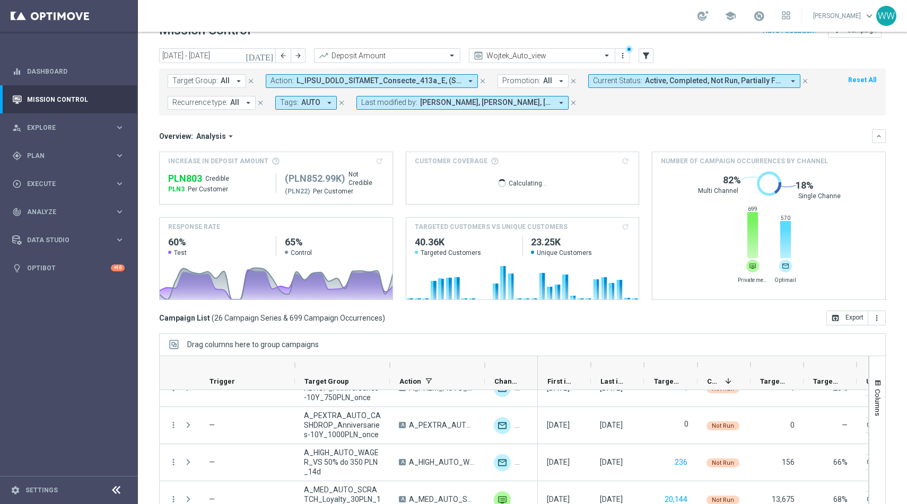
click at [314, 107] on button "Tags: AUTO arrow_drop_down" at bounding box center [306, 103] width 62 height 14
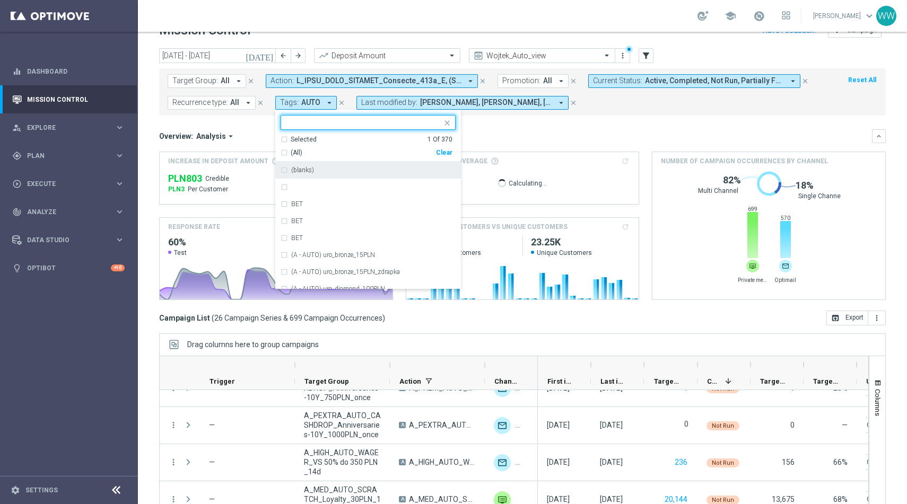
click at [0, 0] on div "Clear" at bounding box center [0, 0] width 0 height 0
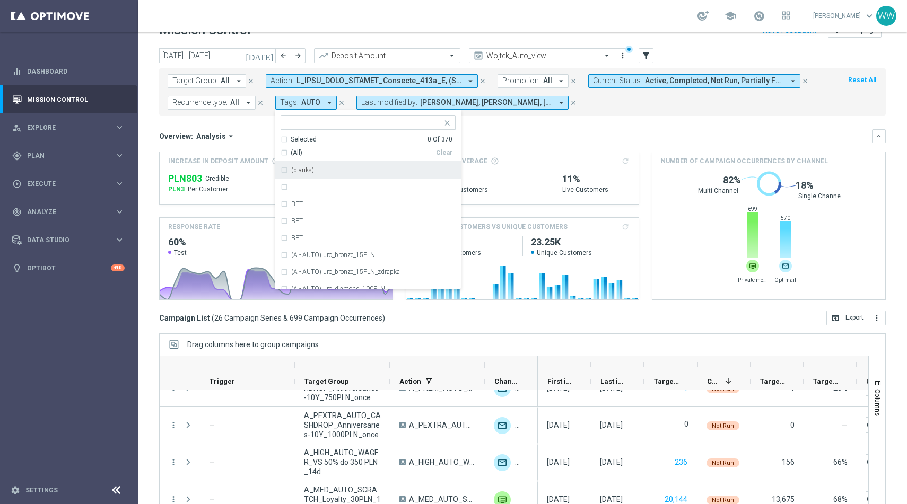
click at [477, 141] on div "Overview: Analysis arrow_drop_down" at bounding box center [515, 137] width 713 height 10
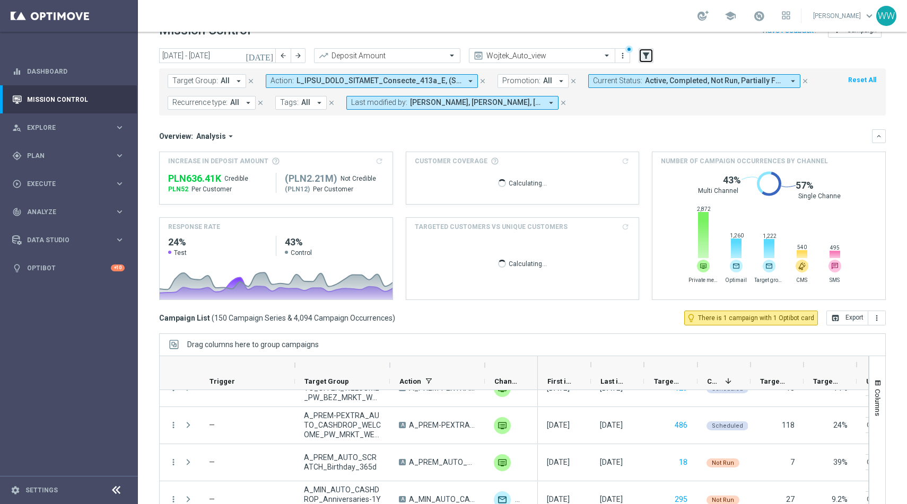
click at [649, 54] on icon "filter_alt" at bounding box center [646, 56] width 10 height 10
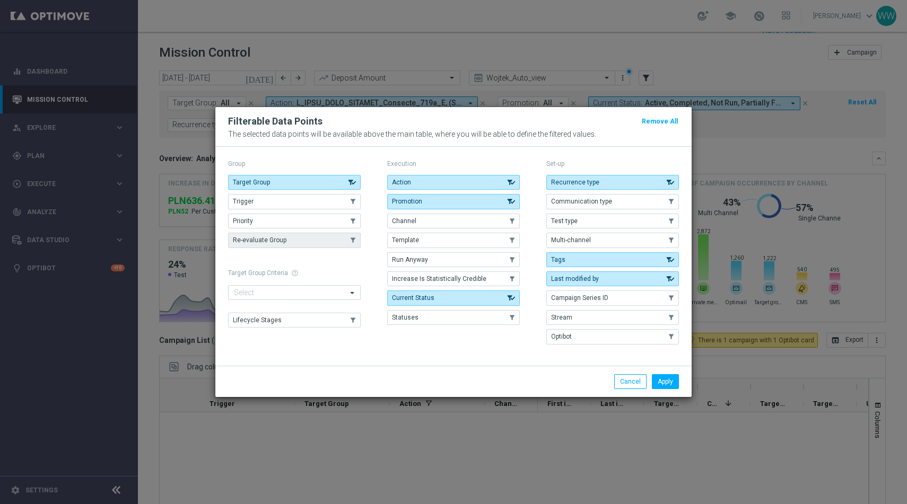
scroll to position [837, 0]
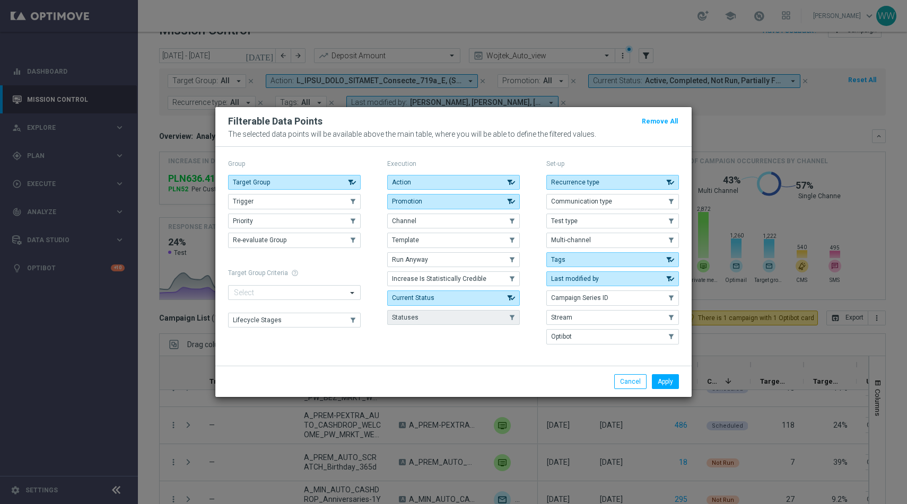
click at [462, 312] on button "Statuses" at bounding box center [453, 317] width 133 height 15
click at [666, 382] on button "Apply" at bounding box center [665, 382] width 27 height 15
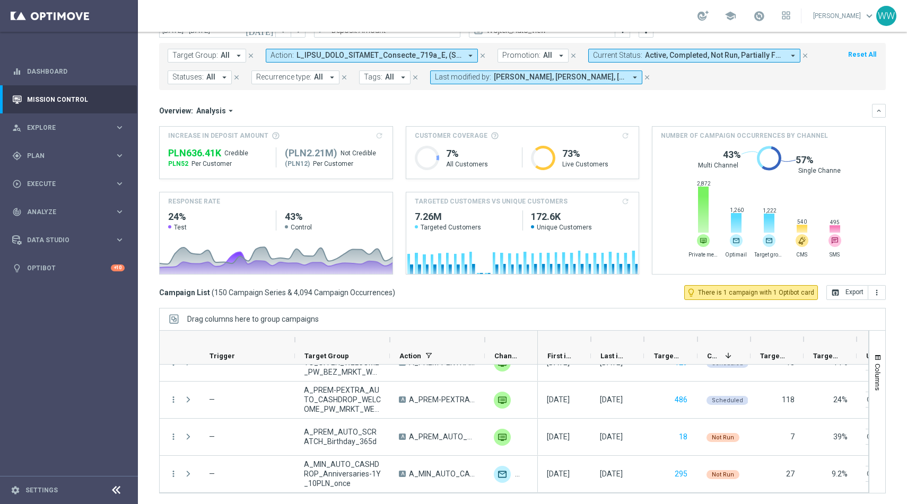
scroll to position [711, 0]
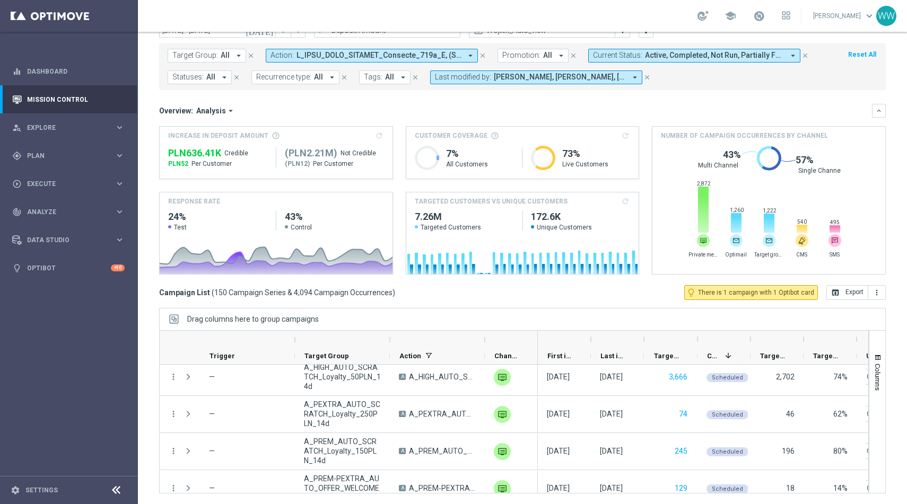
click at [353, 59] on span at bounding box center [379, 55] width 165 height 9
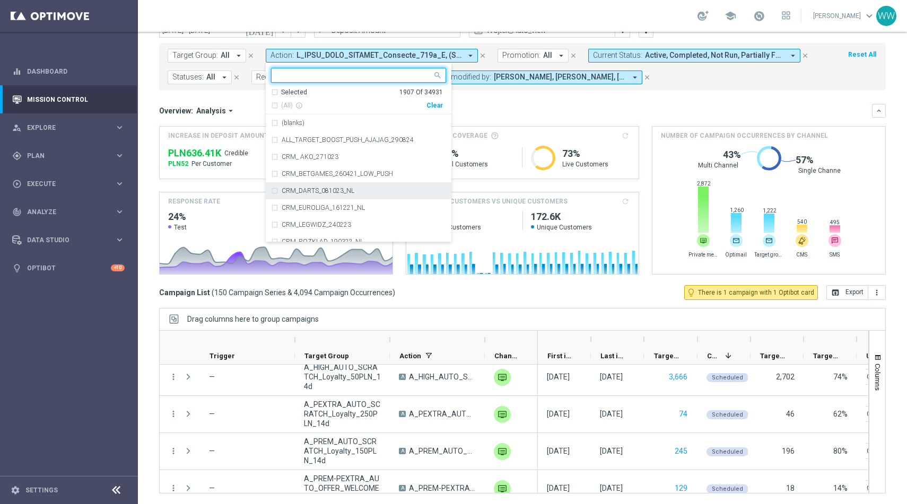
scroll to position [48, 0]
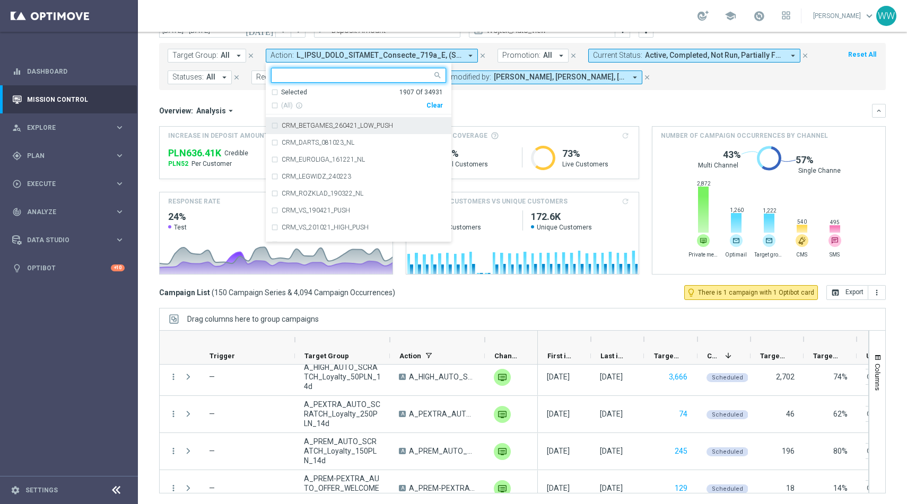
click at [272, 91] on div "Selected 1907 Of 34931" at bounding box center [357, 92] width 172 height 9
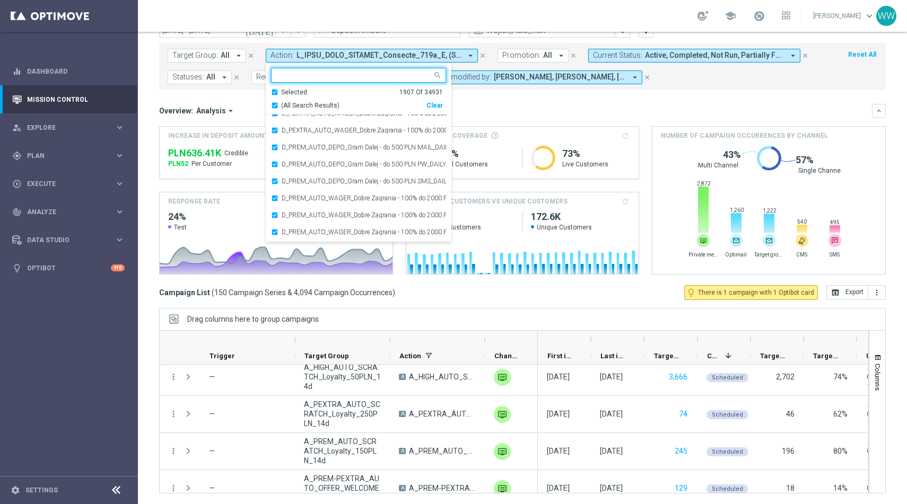
scroll to position [17004, 0]
click at [477, 120] on div "Overview: Analysis arrow_drop_down keyboard_arrow_down Increase In Deposit Amou…" at bounding box center [522, 189] width 727 height 171
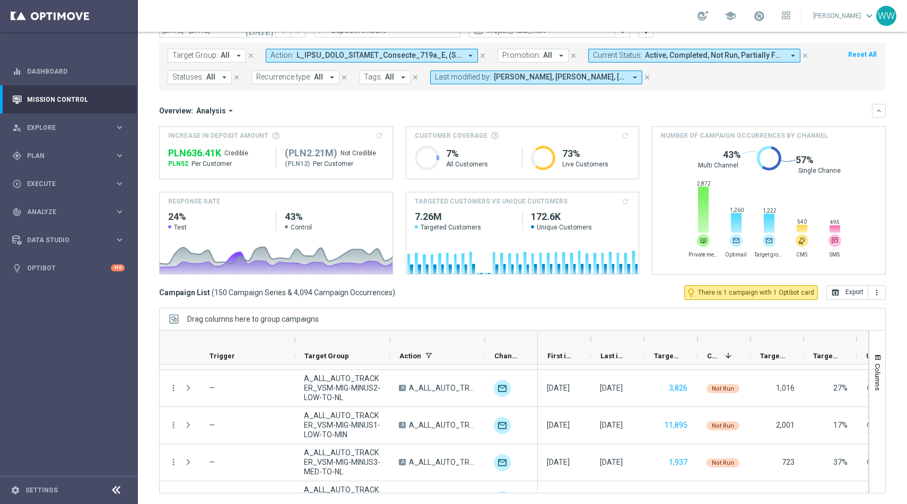
scroll to position [2930, 0]
click at [528, 312] on div "Drag columns here to group campaigns" at bounding box center [522, 319] width 727 height 22
click at [874, 108] on button "keyboard_arrow_down" at bounding box center [879, 111] width 14 height 14
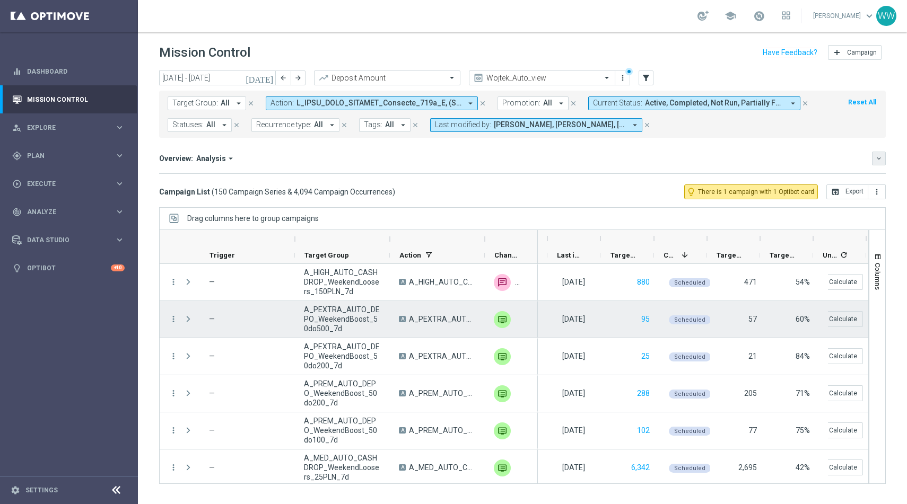
scroll to position [0, 0]
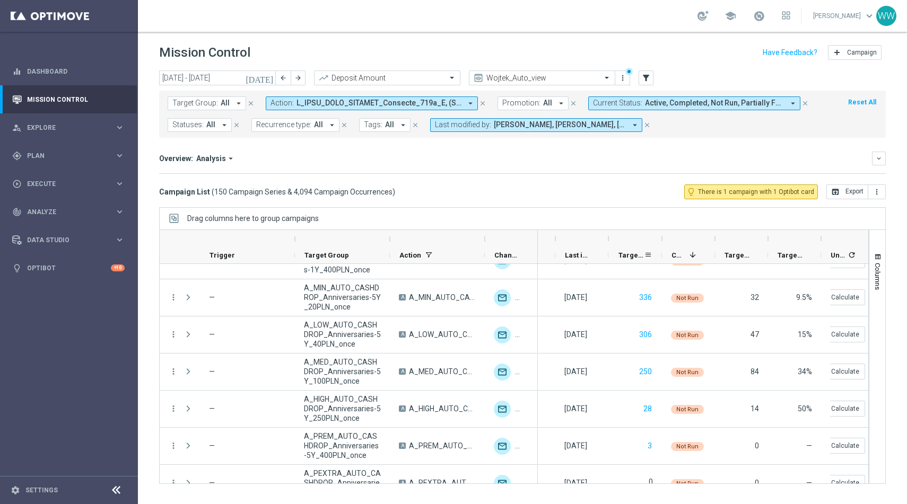
click at [633, 242] on div at bounding box center [636, 238] width 34 height 17
click at [632, 252] on span "Targeted Customers" at bounding box center [631, 255] width 25 height 8
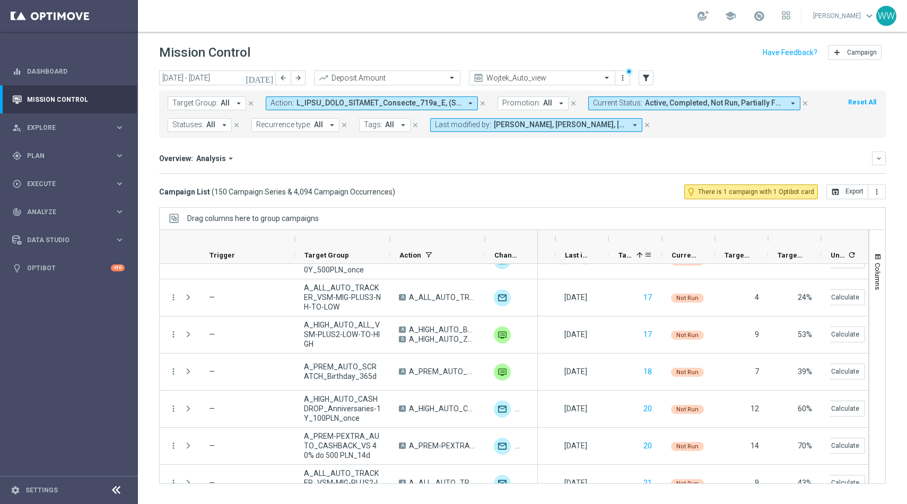
click at [632, 251] on div "Targeted Customers 1" at bounding box center [631, 255] width 25 height 16
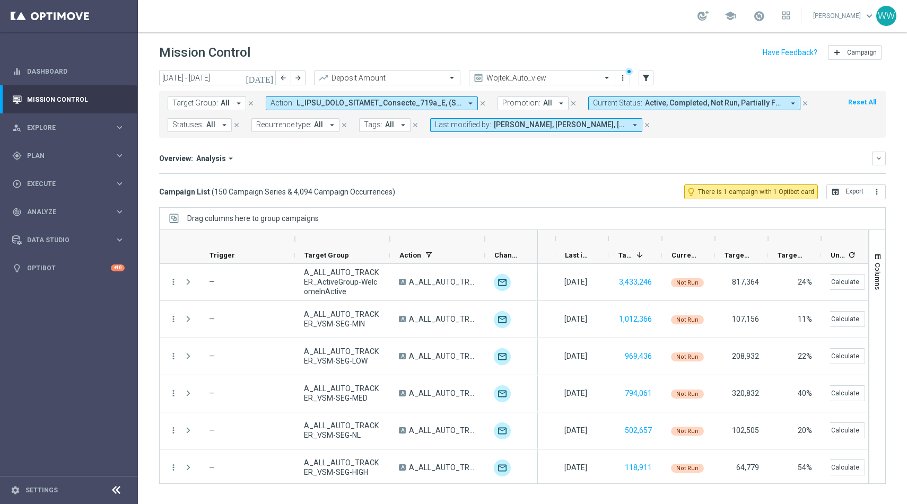
click at [343, 106] on span at bounding box center [379, 103] width 165 height 9
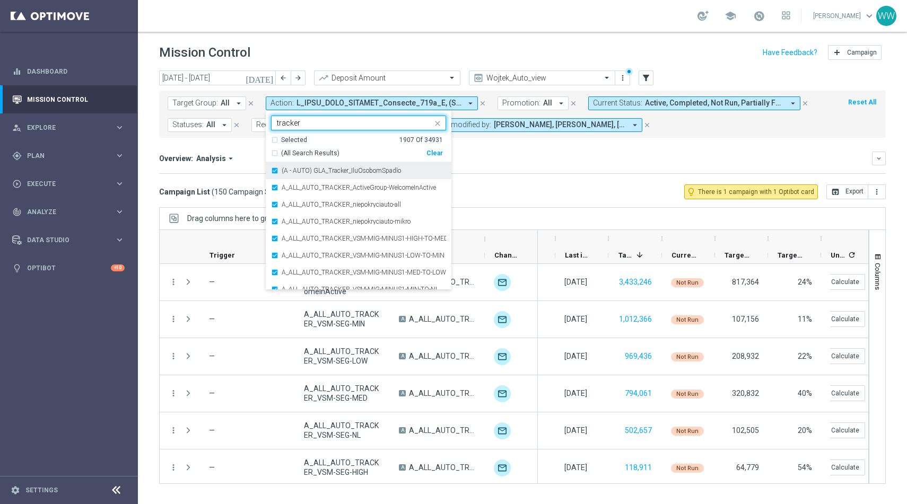
click at [300, 170] on label "(A - AUTO) GLA_Tracker_IluOsobomSpadlo" at bounding box center [341, 171] width 119 height 6
type input "tracker"
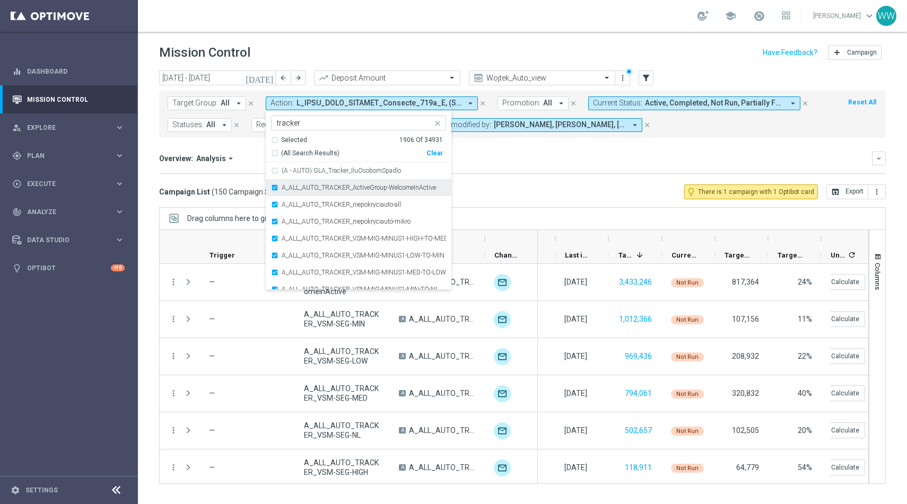
click at [297, 189] on label "A_ALL_AUTO_TRACKER_ActiveGroup-WelcomeInActive" at bounding box center [359, 188] width 154 height 6
click at [297, 204] on label "A_ALL_AUTO_TRACKER_niepokryciauto-all" at bounding box center [341, 205] width 119 height 6
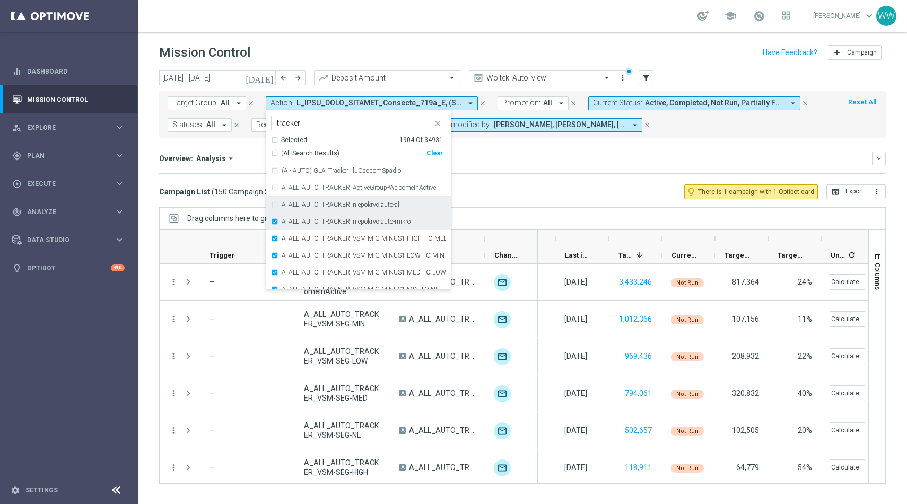
click at [297, 218] on div "A_ALL_AUTO_TRACKER_niepokryciauto-mikro" at bounding box center [358, 221] width 175 height 17
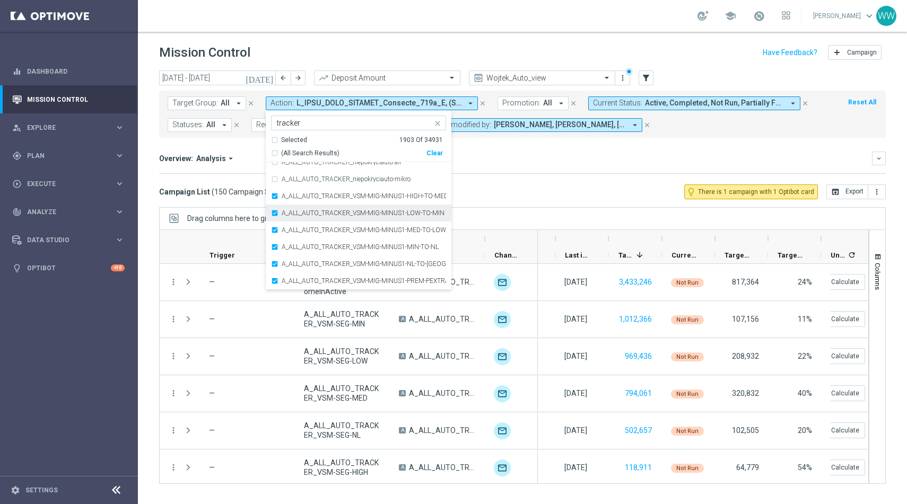
drag, startPoint x: 293, startPoint y: 201, endPoint x: 293, endPoint y: 219, distance: 18.0
click at [293, 201] on div "A_ALL_AUTO_TRACKER_VSM-MIG-MINUS1-HIGH-TO-MED" at bounding box center [358, 196] width 175 height 17
click at [293, 219] on div "A_ALL_AUTO_TRACKER_VSM-MIG-MINUS1-LOW-TO-MIN" at bounding box center [358, 213] width 175 height 17
click at [293, 225] on div "A_ALL_AUTO_TRACKER_VSM-MIG-MINUS1-MED-TO-LOW" at bounding box center [358, 230] width 175 height 17
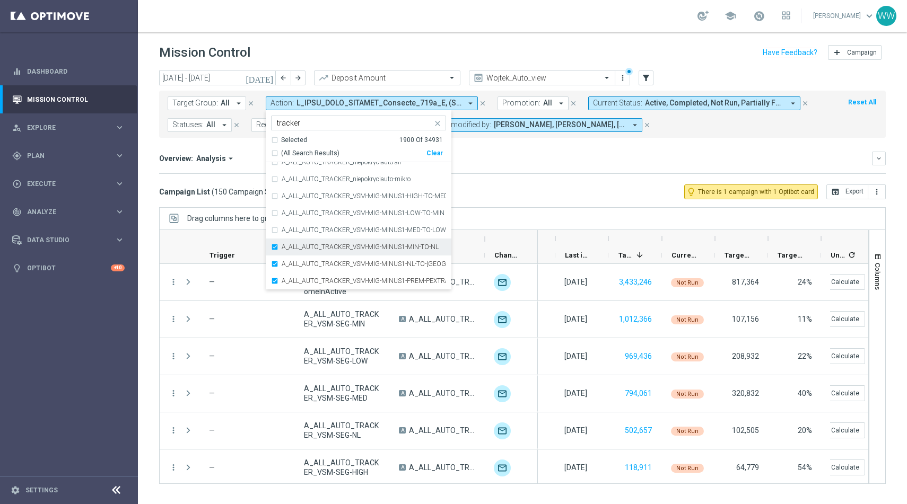
click at [293, 242] on div "A_ALL_AUTO_TRACKER_VSM-MIG-MINUS1-MIN-TO-NL" at bounding box center [358, 247] width 175 height 17
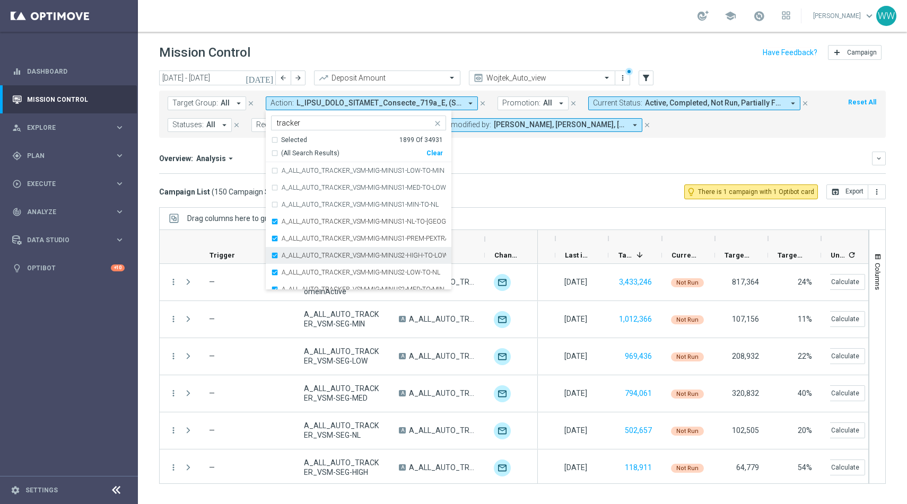
click at [291, 225] on div "A_ALL_AUTO_TRACKER_VSM-MIG-MINUS1-NL-TO-NH" at bounding box center [358, 221] width 175 height 17
click at [291, 248] on div "A_ALL_AUTO_TRACKER_VSM-MIG-MINUS2-HIGH-TO-LOW" at bounding box center [358, 255] width 175 height 17
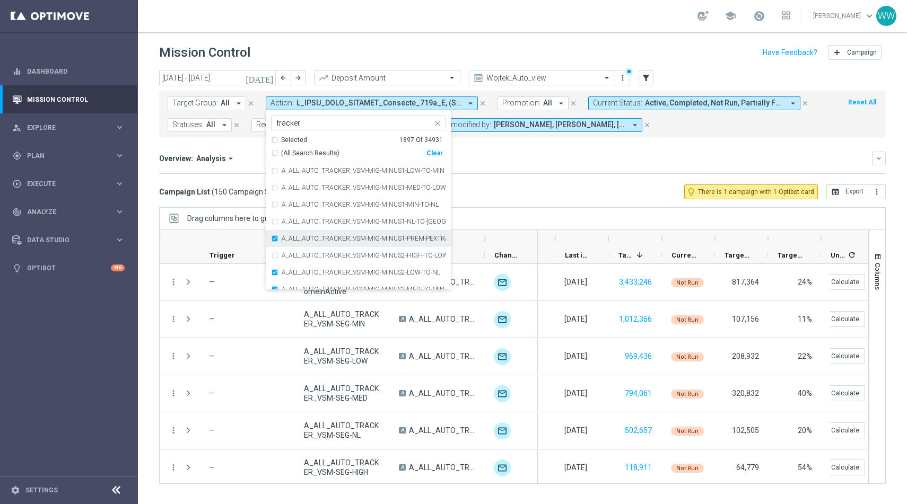
click at [289, 236] on label "A_ALL_AUTO_TRACKER_VSM-MIG-MINUS1-PREM-PEXTRA-TO-HIGH" at bounding box center [364, 239] width 164 height 6
click at [288, 225] on div "A_ALL_AUTO_TRACKER_VSM-MIG-MINUS2-LOW-TO-NL" at bounding box center [358, 219] width 175 height 17
click at [288, 235] on label "A_ALL_AUTO_TRACKER_VSM-MIG-MINUS2-MED-TO-MIN" at bounding box center [363, 236] width 163 height 6
click at [288, 254] on label "A_ALL_AUTO_TRACKER_VSM-MIG-MINUS2-MIN-TO-NH" at bounding box center [364, 253] width 164 height 6
click at [288, 267] on div "A_ALL_AUTO_TRACKER_VSM-MIG-MINUS2-PREM-PEXTRA-TO-MED" at bounding box center [358, 270] width 175 height 17
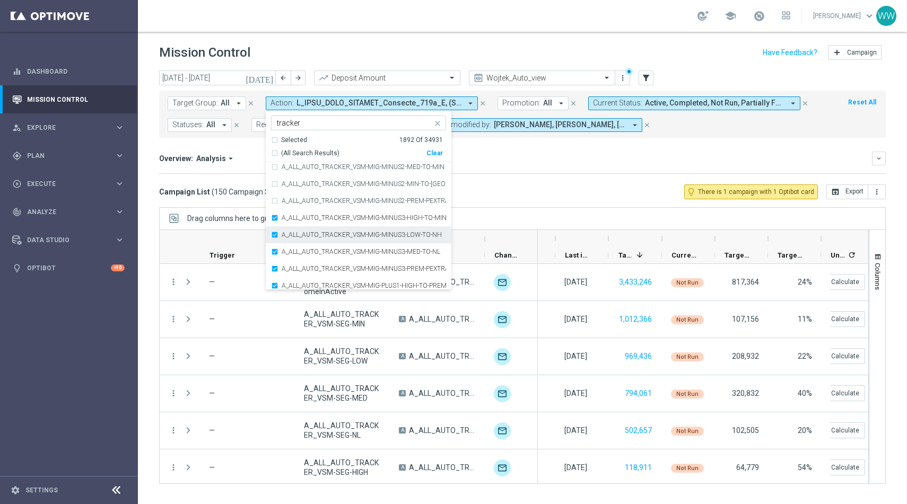
click at [287, 228] on div "A_ALL_AUTO_TRACKER_VSM-MIG-MINUS3-LOW-TO-NH" at bounding box center [358, 235] width 175 height 17
click at [287, 222] on div "A_ALL_AUTO_TRACKER_VSM-MIG-MINUS3-HIGH-TO-MIN" at bounding box center [358, 218] width 175 height 17
click at [287, 253] on label "A_ALL_AUTO_TRACKER_VSM-MIG-MINUS3-MED-TO-NL" at bounding box center [361, 252] width 159 height 6
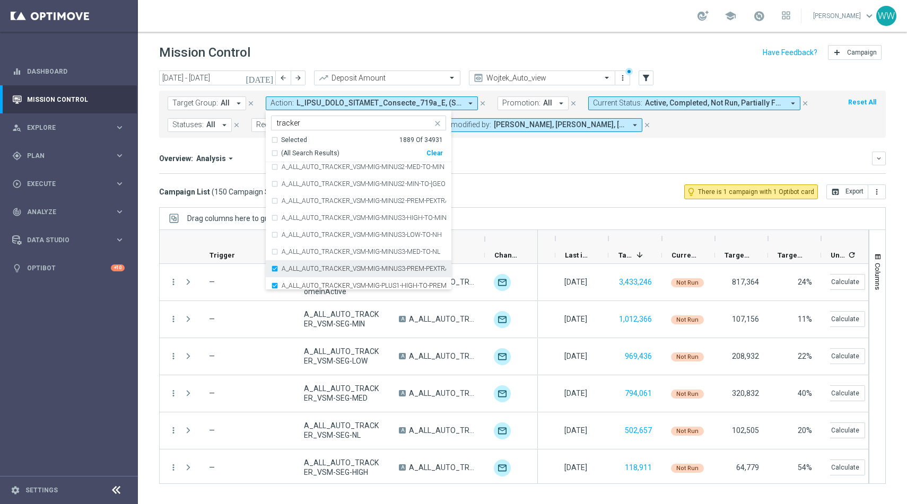
click at [287, 275] on div "A_ALL_AUTO_TRACKER_VSM-MIG-MINUS3-PREM-PEXTRA-TO-LOW" at bounding box center [358, 268] width 175 height 17
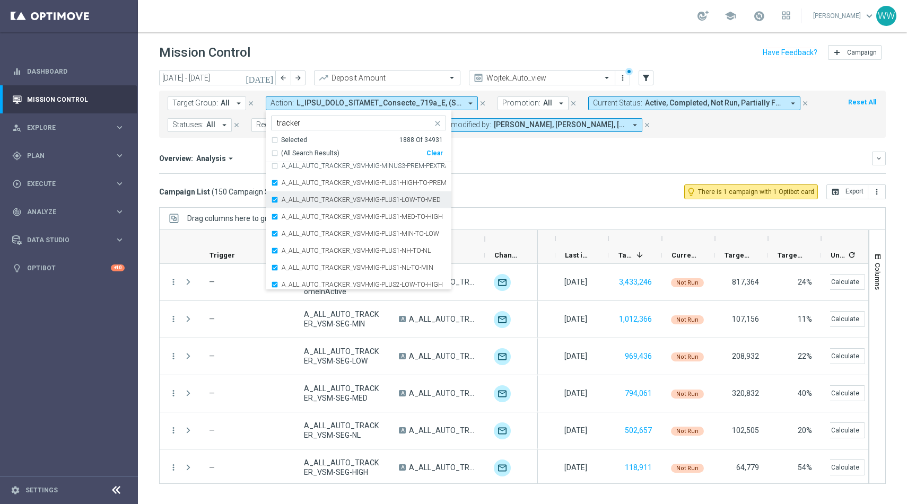
click at [282, 199] on label "A_ALL_AUTO_TRACKER_VSM-MIG-PLUS1-LOW-TO-MED" at bounding box center [361, 200] width 159 height 6
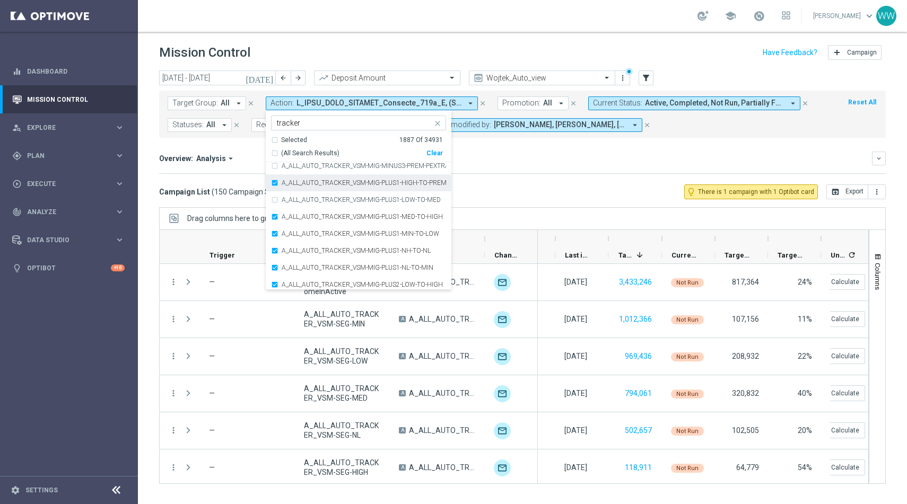
click at [282, 186] on label "A_ALL_AUTO_TRACKER_VSM-MIG-PLUS1-HIGH-TO-PREM-PEXTRA" at bounding box center [364, 183] width 164 height 6
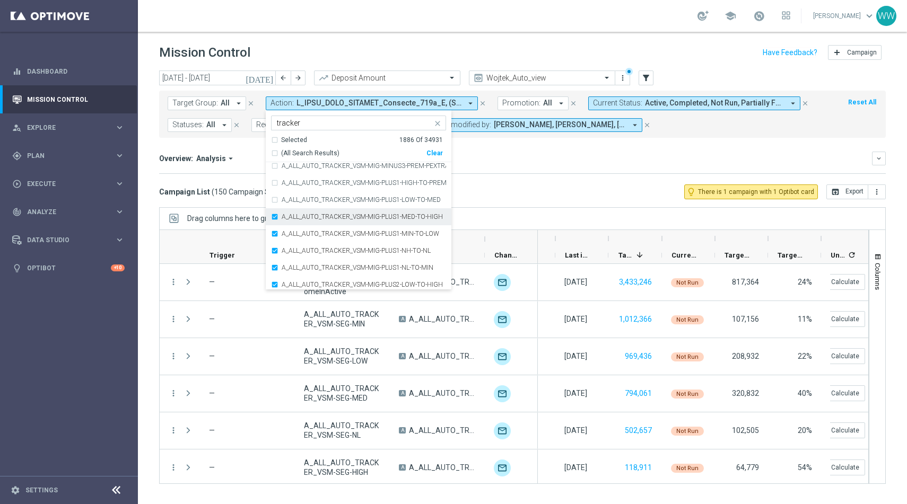
click at [284, 212] on div "A_ALL_AUTO_TRACKER_VSM-MIG-PLUS1-MED-TO-HIGH" at bounding box center [358, 216] width 175 height 17
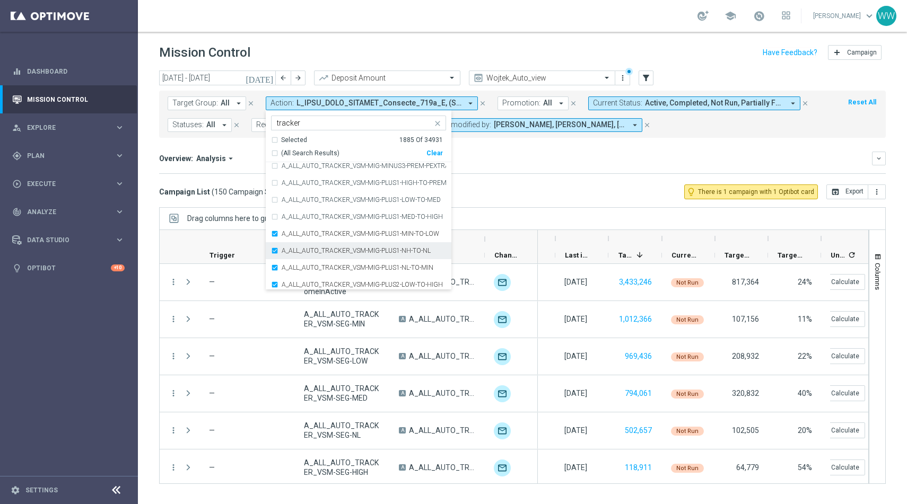
click at [284, 248] on label "A_ALL_AUTO_TRACKER_VSM-MIG-PLUS1-NH-TO-NL" at bounding box center [356, 251] width 149 height 6
click at [284, 233] on label "A_ALL_AUTO_TRACKER_VSM-MIG-PLUS1-MIN-TO-LOW" at bounding box center [361, 234] width 158 height 6
click at [284, 270] on label "A_ALL_AUTO_TRACKER_VSM-MIG-PLUS1-NL-TO-MIN" at bounding box center [358, 268] width 152 height 6
click at [284, 281] on div "A_ALL_AUTO_TRACKER_VSM-MIG-PLUS2-LOW-TO-HIGH" at bounding box center [358, 284] width 175 height 17
click at [289, 203] on div "A_ALL_AUTO_TRACKER_VSM-MIG-PLUS2-MED-TO-PREM-PEXTRA" at bounding box center [358, 206] width 175 height 17
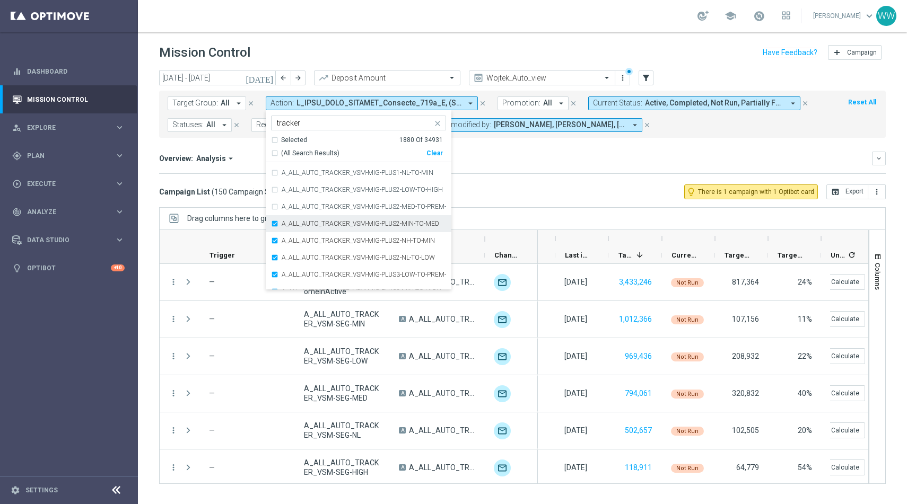
click at [289, 216] on div "A_ALL_AUTO_TRACKER_VSM-MIG-PLUS2-MIN-TO-MED" at bounding box center [358, 223] width 175 height 17
click at [289, 230] on div "A_ALL_AUTO_TRACKER_VSM-MIG-PLUS2-MIN-TO-MED" at bounding box center [358, 223] width 175 height 17
click at [288, 233] on div "A_ALL_AUTO_TRACKER_VSM-MIG-PLUS2-NH-TO-MIN" at bounding box center [358, 240] width 175 height 17
click at [288, 225] on label "A_ALL_AUTO_TRACKER_VSM-MIG-PLUS2-MIN-TO-MED" at bounding box center [361, 224] width 158 height 6
click at [289, 253] on div "A_ALL_AUTO_TRACKER_VSM-MIG-PLUS2-NL-TO-LOW" at bounding box center [358, 257] width 175 height 17
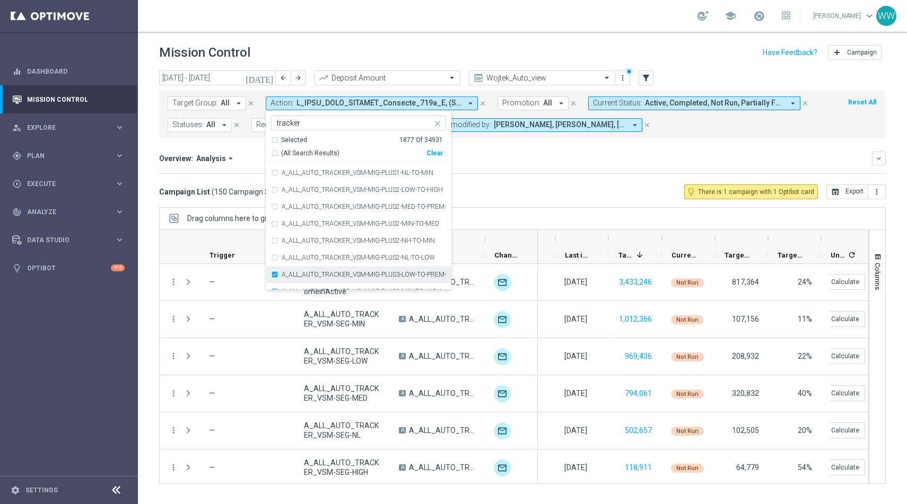
click at [289, 267] on div "A_ALL_AUTO_TRACKER_VSM-MIG-PLUS3-LOW-TO-PREM-PEXTRA" at bounding box center [358, 274] width 175 height 17
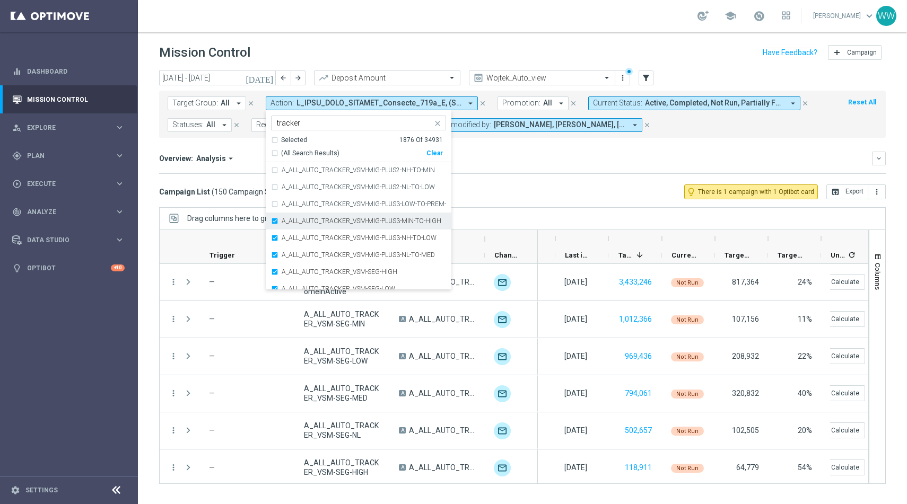
click at [289, 224] on label "A_ALL_AUTO_TRACKER_VSM-MIG-PLUS3-MIN-TO-HIGH" at bounding box center [362, 221] width 160 height 6
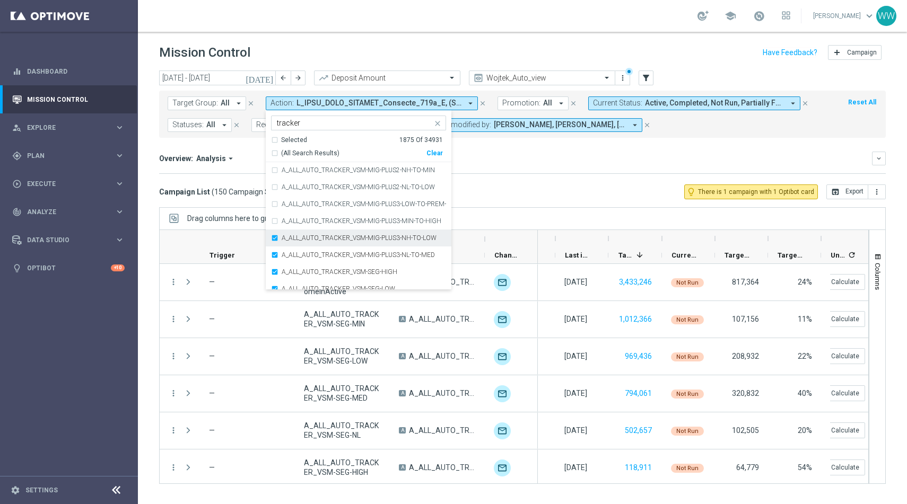
click at [289, 242] on div "A_ALL_AUTO_TRACKER_VSM-MIG-PLUS3-NH-TO-LOW" at bounding box center [358, 238] width 175 height 17
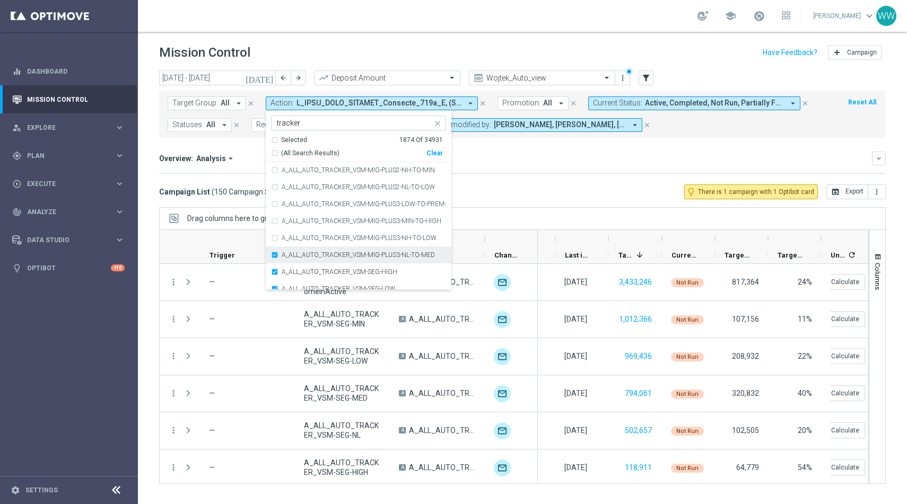
click at [289, 249] on div "A_ALL_AUTO_TRACKER_VSM-MIG-PLUS3-NL-TO-MED" at bounding box center [358, 255] width 175 height 17
click at [289, 269] on label "A_ALL_AUTO_TRACKER_VSM-SEG-HIGH" at bounding box center [340, 272] width 116 height 6
click at [289, 281] on div "A_ALL_AUTO_TRACKER_VSM-SEG-LOW" at bounding box center [358, 289] width 175 height 17
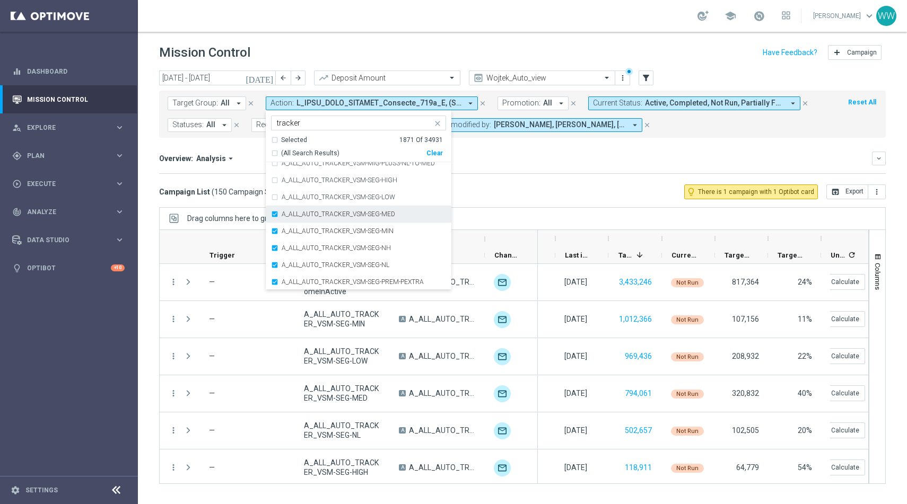
click at [288, 213] on label "A_ALL_AUTO_TRACKER_VSM-SEG-MED" at bounding box center [339, 214] width 114 height 6
click at [288, 239] on div "A_ALL_AUTO_TRACKER_VSM-SEG-MIN" at bounding box center [358, 231] width 175 height 17
click at [288, 247] on label "A_ALL_AUTO_TRACKER_VSM-SEG-NH" at bounding box center [336, 248] width 109 height 6
click at [288, 269] on div "A_ALL_AUTO_TRACKER_VSM-SEG-NL" at bounding box center [358, 265] width 175 height 17
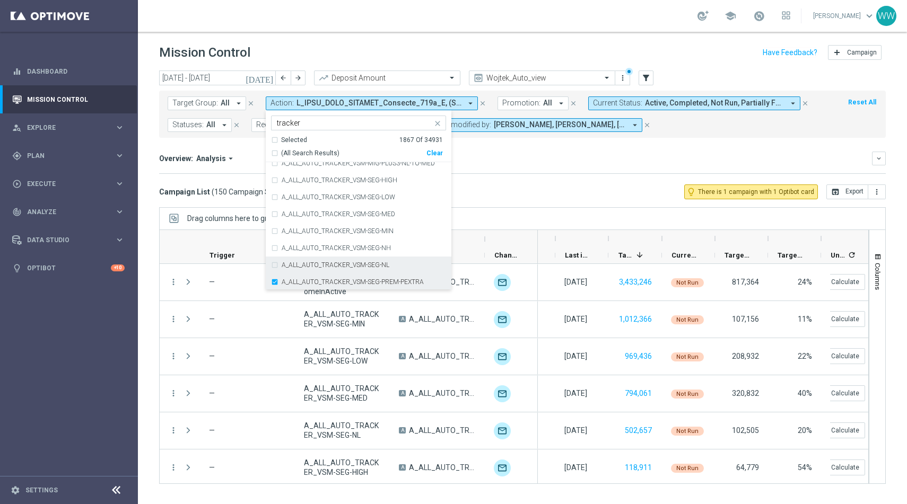
click at [288, 286] on div "A_ALL_AUTO_TRACKER_VSM-SEG-PREM-PEXTRA" at bounding box center [358, 282] width 175 height 17
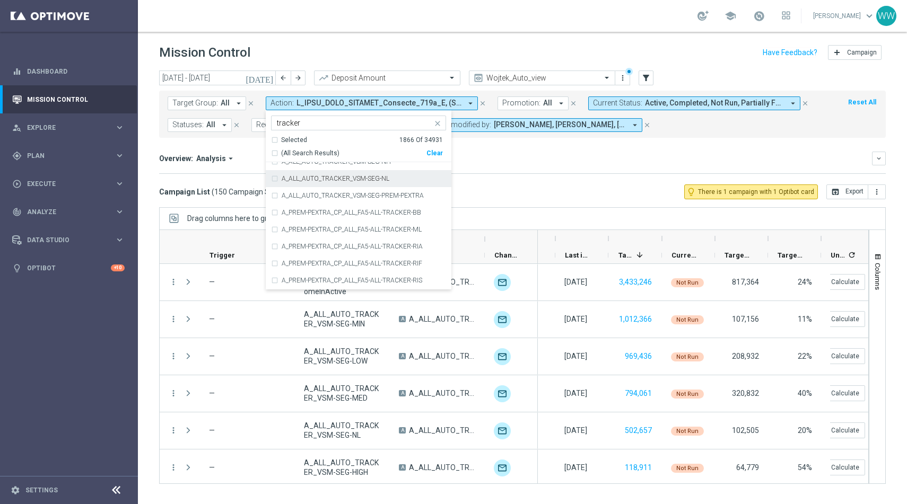
click at [481, 173] on mini-dashboard "Overview: Analysis arrow_drop_down keyboard_arrow_down Increase In Deposit Amou…" at bounding box center [522, 161] width 727 height 47
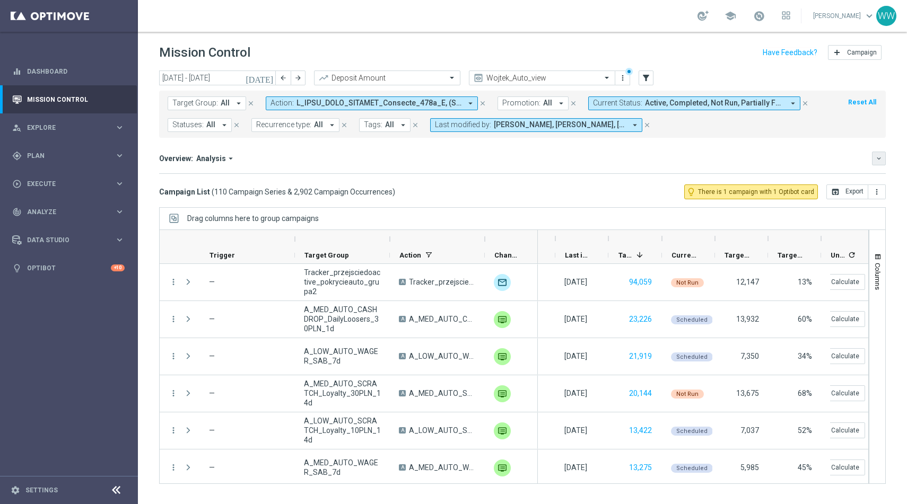
click at [878, 156] on icon "keyboard_arrow_down" at bounding box center [878, 158] width 7 height 7
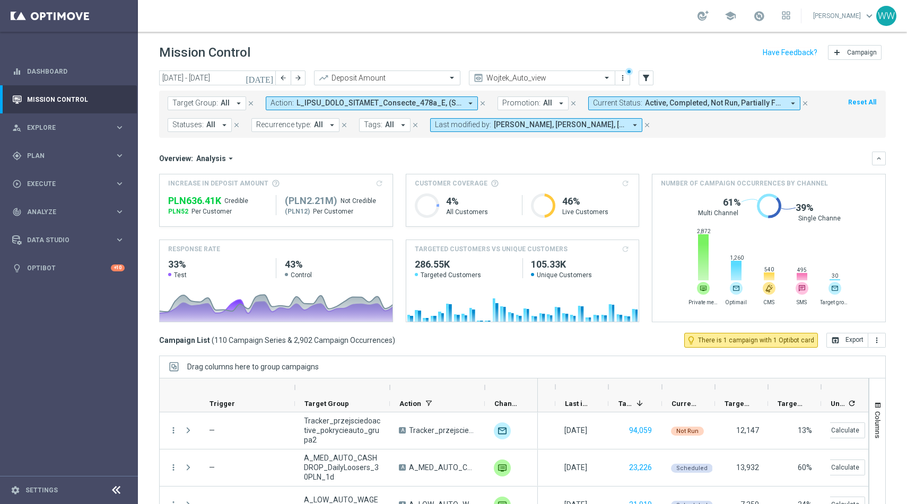
click at [668, 102] on span "Active, Completed, Not Run, Partially Failed, Processing, Running, Scheduled" at bounding box center [714, 103] width 139 height 9
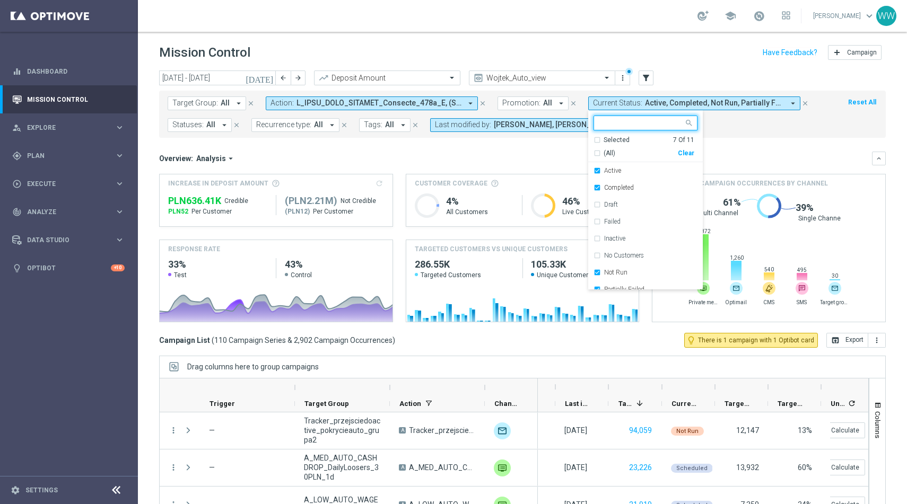
click at [0, 0] on div "Clear" at bounding box center [0, 0] width 0 height 0
click at [717, 156] on div "Overview: Analysis arrow_drop_down" at bounding box center [515, 159] width 713 height 10
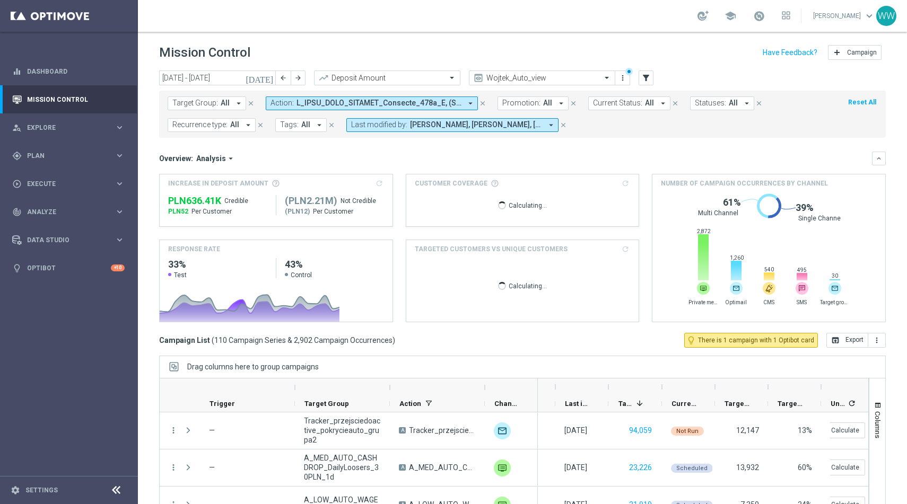
click at [703, 105] on span "Statuses:" at bounding box center [710, 103] width 31 height 9
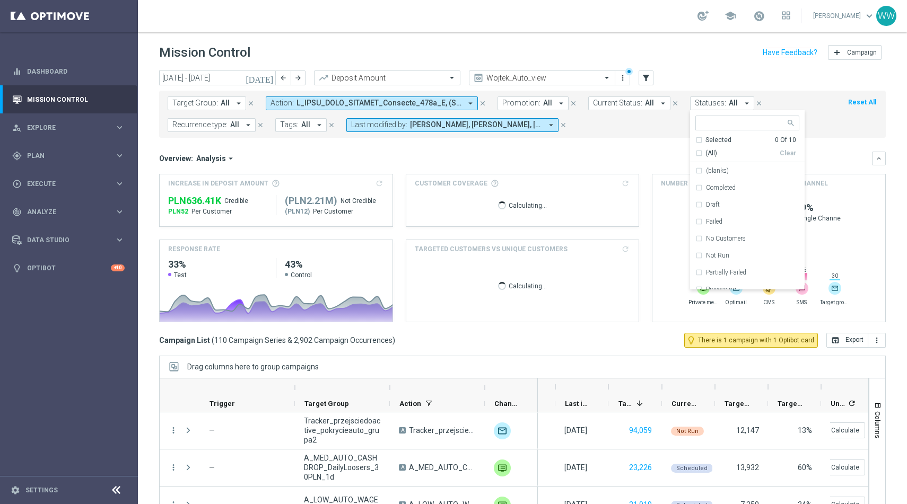
click at [650, 107] on button "Current Status: All arrow_drop_down" at bounding box center [629, 104] width 82 height 14
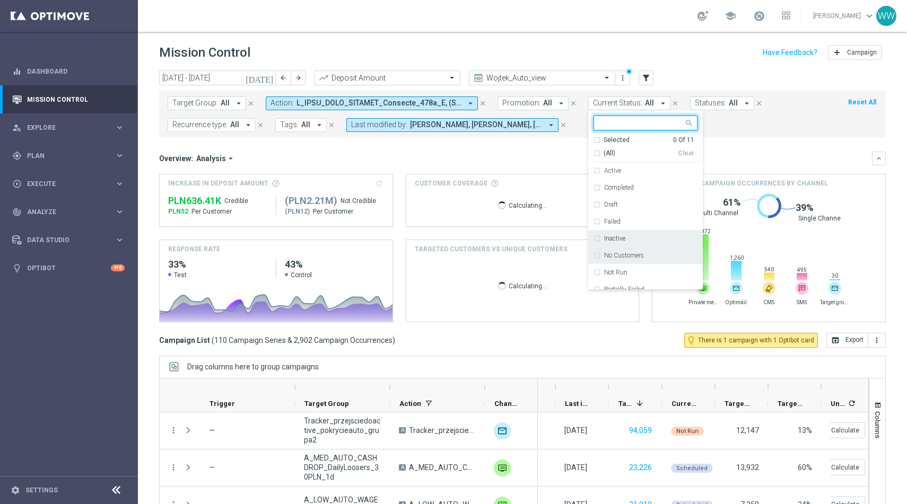
scroll to position [59, 0]
click at [714, 102] on span "Statuses:" at bounding box center [710, 103] width 31 height 9
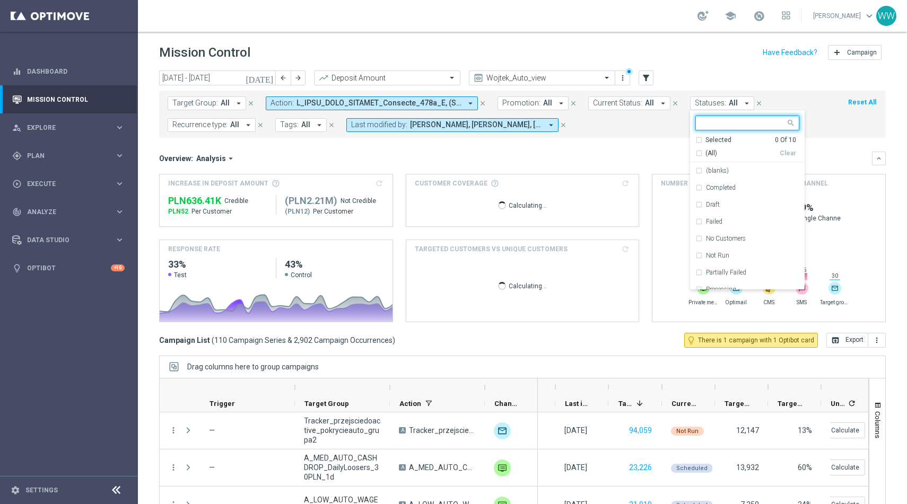
click at [714, 102] on span "Statuses:" at bounding box center [710, 103] width 31 height 9
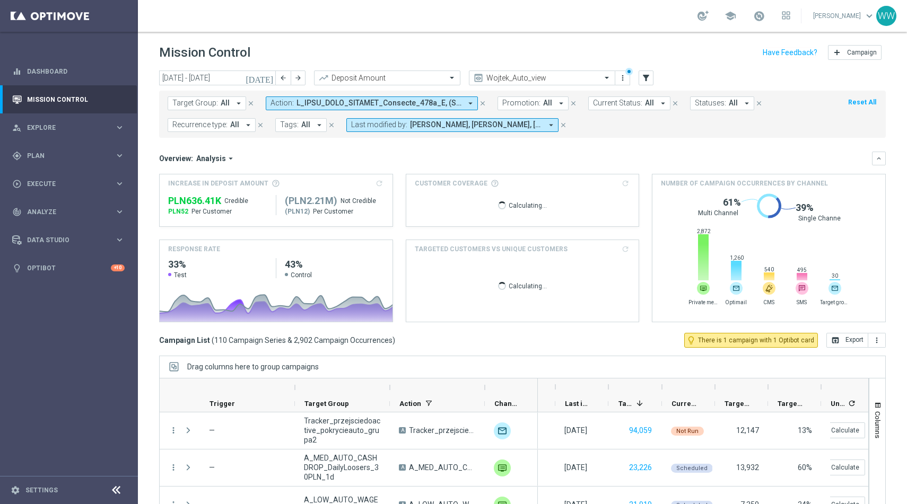
click at [714, 102] on span "Statuses:" at bounding box center [710, 103] width 31 height 9
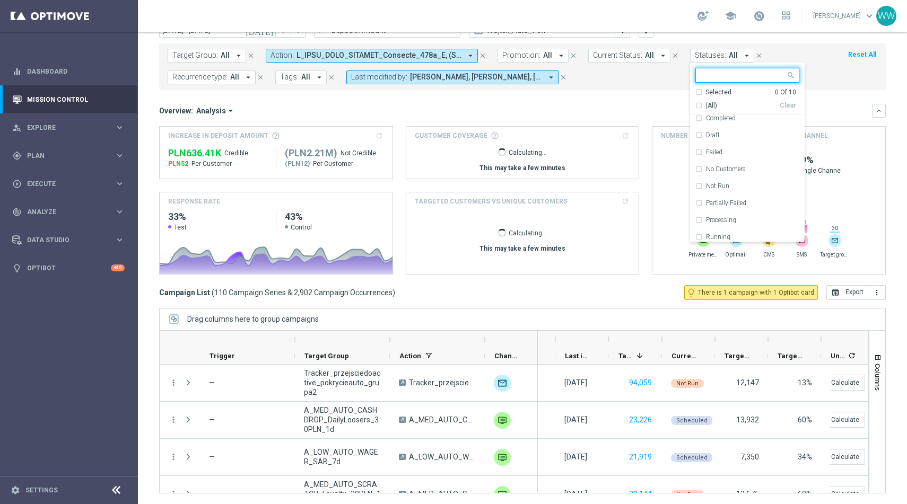
scroll to position [21, 0]
click at [615, 110] on div "Overview: Analysis arrow_drop_down" at bounding box center [515, 111] width 713 height 10
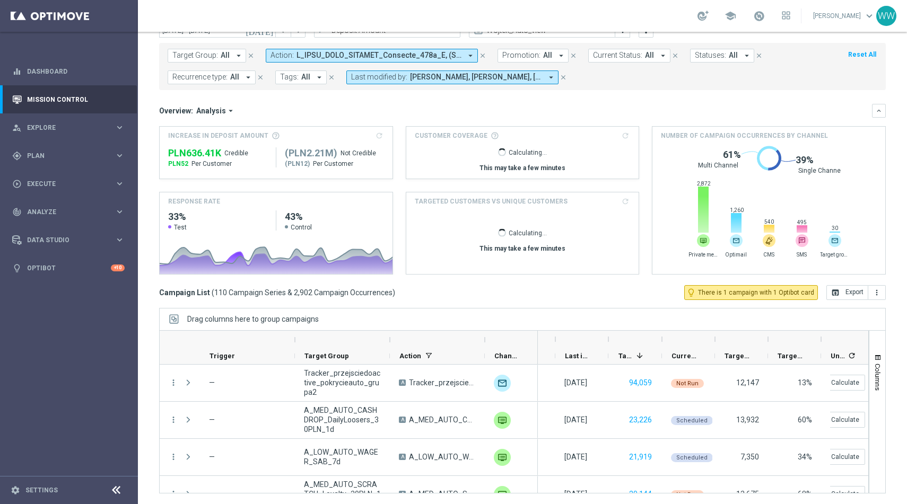
scroll to position [0, 0]
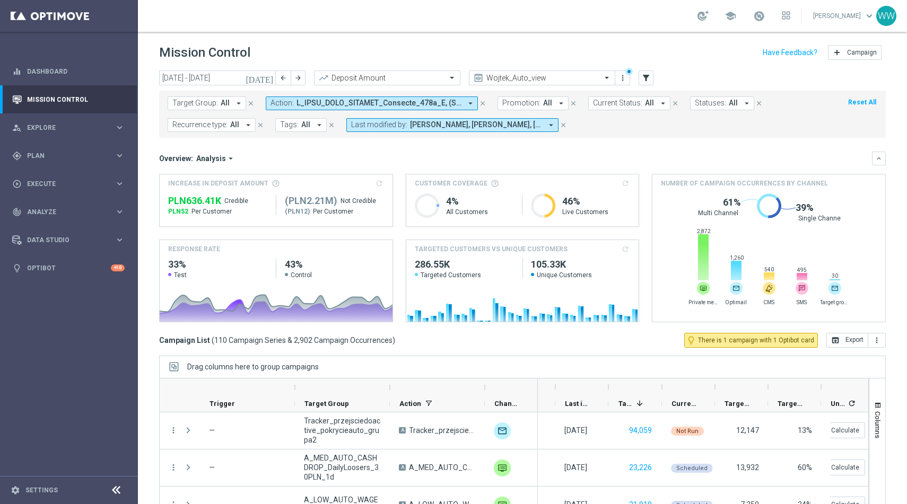
click at [407, 103] on span at bounding box center [379, 103] width 165 height 9
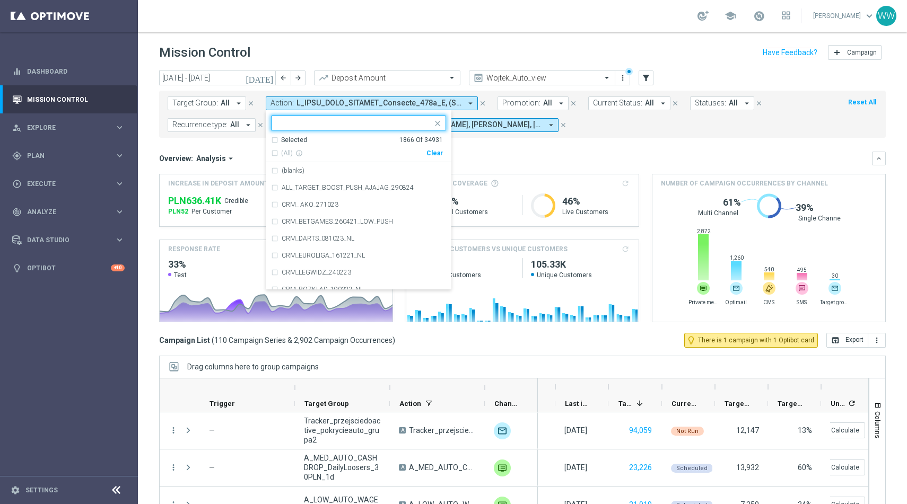
click at [490, 170] on div "Overview: Analysis arrow_drop_down keyboard_arrow_down Increase In Deposit Amou…" at bounding box center [522, 237] width 727 height 171
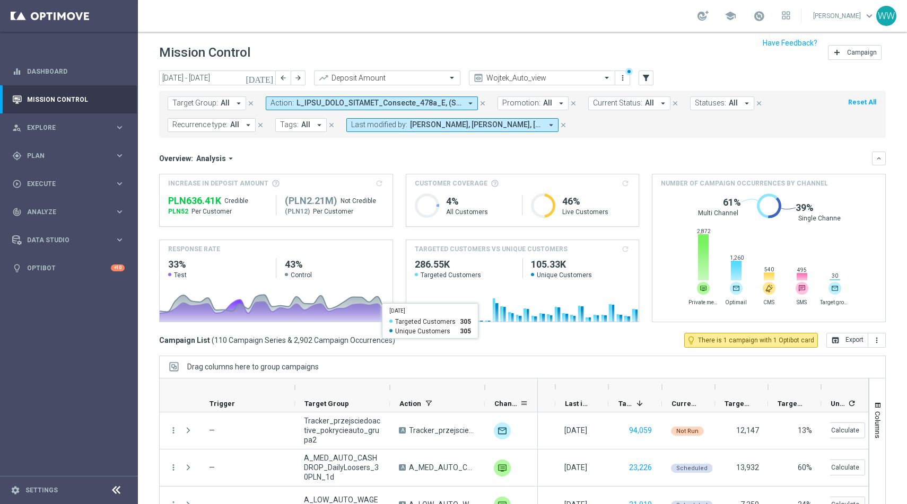
scroll to position [48, 0]
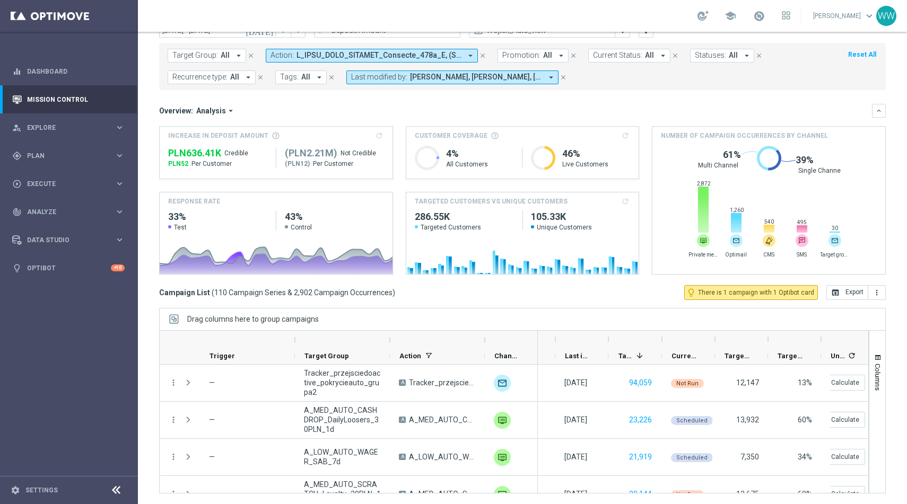
click at [347, 56] on span at bounding box center [379, 55] width 165 height 9
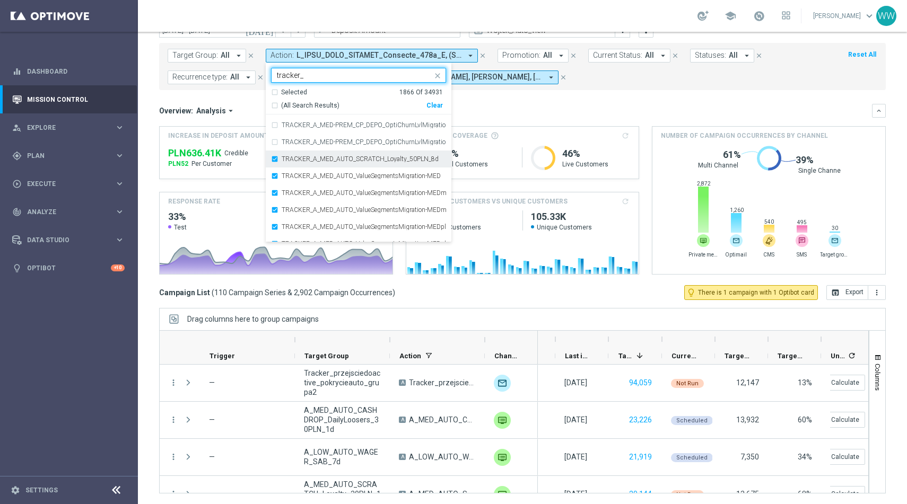
scroll to position [999, 0]
click at [334, 161] on label "TRACKER_A_MED_AUTO_SCRATCH_Loyalty_50PLN_8d" at bounding box center [360, 159] width 157 height 6
type input "tracker_"
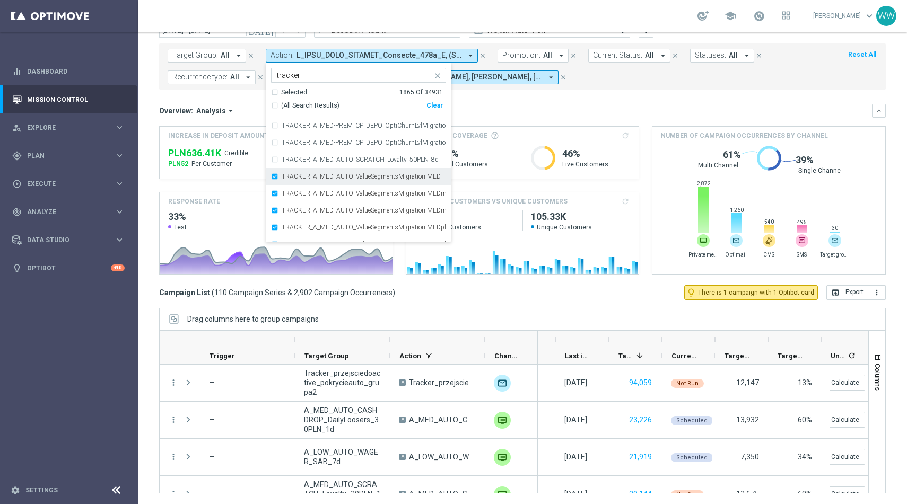
click at [334, 177] on label "TRACKER_A_MED_AUTO_ValueSegmentsMigration-MED" at bounding box center [361, 176] width 159 height 6
click at [328, 195] on label "TRACKER_A_MED_AUTO_ValueSegmentsMigration-MEDminus1" at bounding box center [364, 193] width 164 height 6
click at [328, 211] on label "TRACKER_A_MED_AUTO_ValueSegmentsMigration-MEDminus2" at bounding box center [364, 210] width 164 height 6
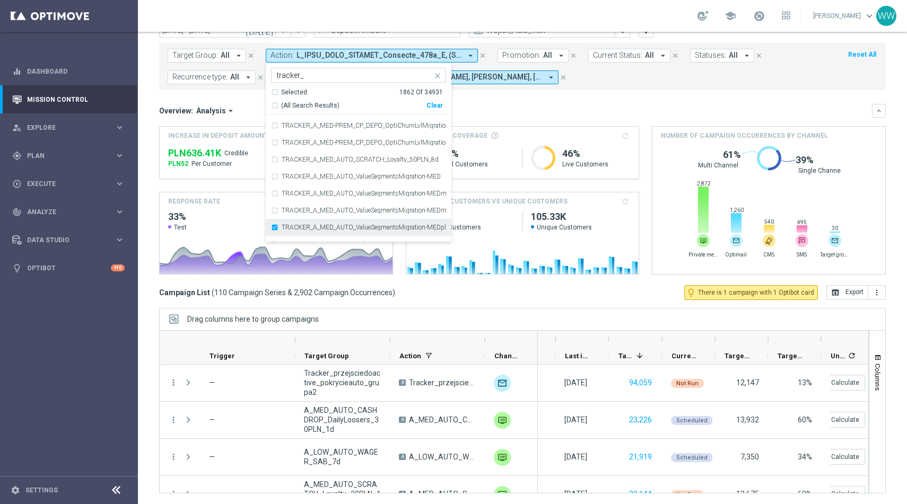
click at [328, 222] on div "TRACKER_A_MED_AUTO_ValueSegmentsMigration-MEDplus1" at bounding box center [358, 227] width 175 height 17
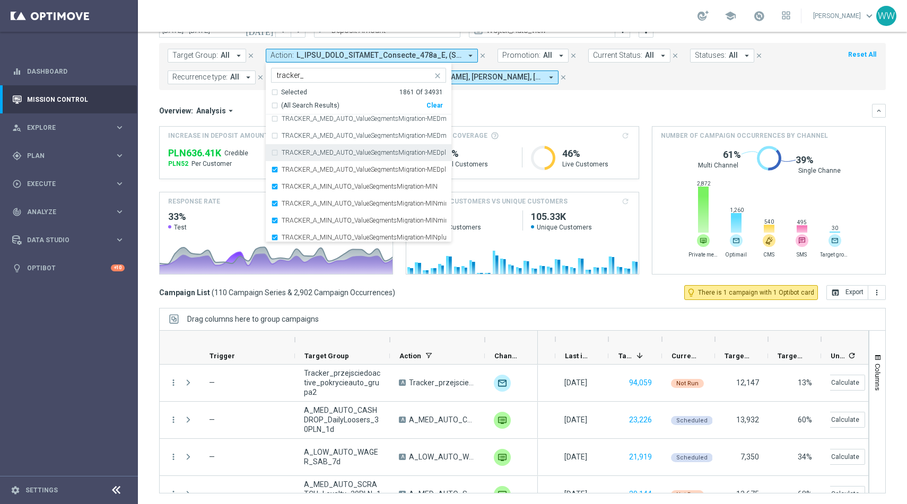
scroll to position [1075, 0]
click at [321, 178] on div "TRACKER_A_MIN_AUTO_ValueSegmentsMigration-MIN" at bounding box center [358, 185] width 175 height 17
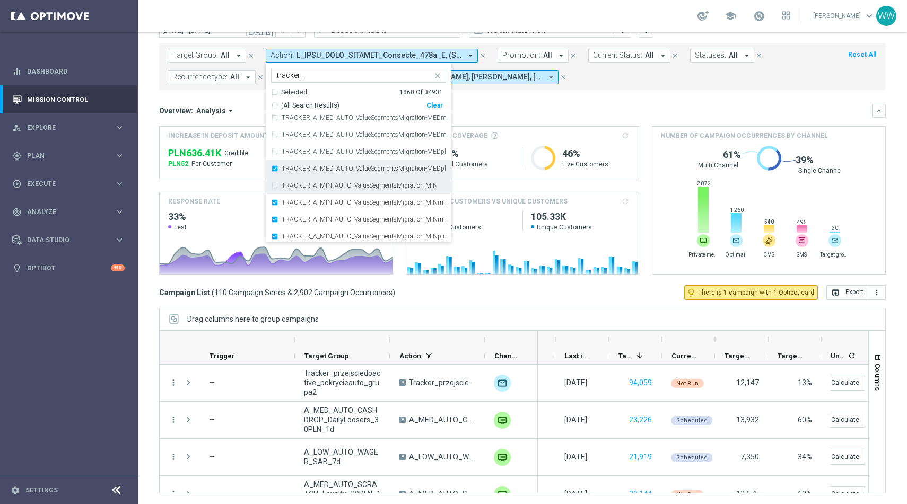
click at [319, 169] on label "TRACKER_A_MED_AUTO_ValueSegmentsMigration-MEDplus2" at bounding box center [364, 169] width 164 height 6
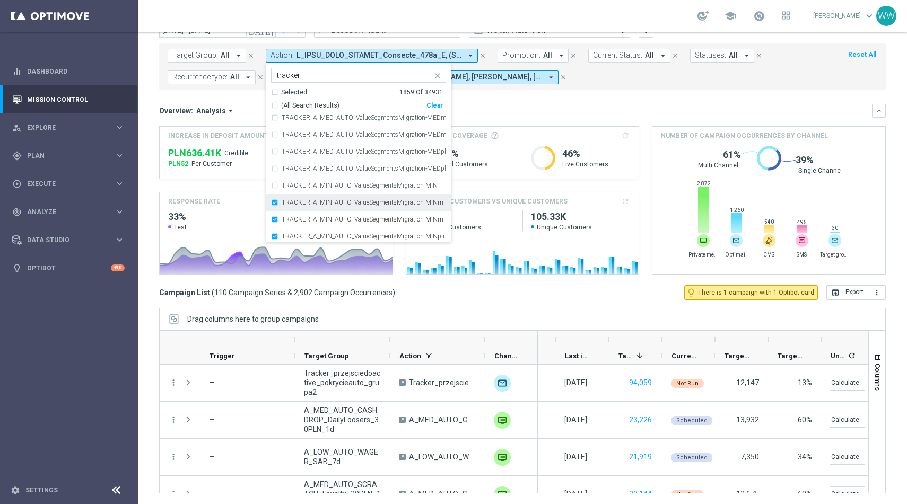
click at [319, 208] on div "TRACKER_A_MIN_AUTO_ValueSegmentsMigration-MINminus1" at bounding box center [358, 202] width 175 height 17
click at [319, 225] on div "TRACKER_A_MIN_AUTO_ValueSegmentsMigration-MINminus2" at bounding box center [358, 219] width 175 height 17
click at [319, 236] on label "TRACKER_A_MIN_AUTO_ValueSegmentsMigration-MINplus1" at bounding box center [364, 236] width 164 height 6
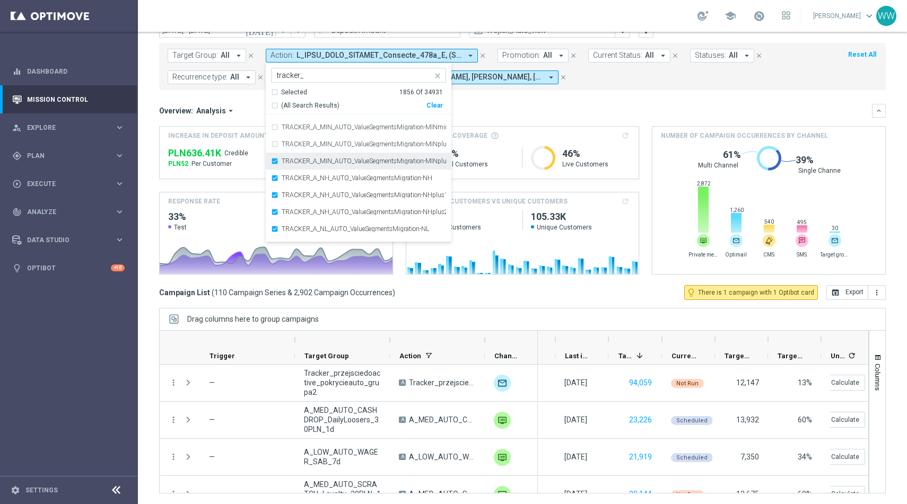
click at [318, 160] on label "TRACKER_A_MIN_AUTO_ValueSegmentsMigration-MINplus2" at bounding box center [364, 161] width 164 height 6
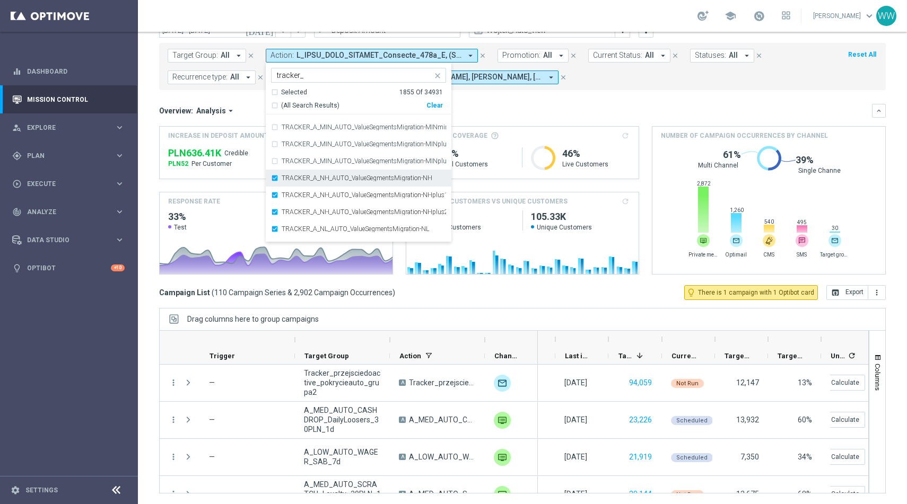
click at [318, 180] on label "TRACKER_A_NH_AUTO_ValueSegmentsMigration-NH" at bounding box center [357, 178] width 151 height 6
click at [318, 193] on label "TRACKER_A_NH_AUTO_ValueSegmentsMigration-NHplus1" at bounding box center [364, 195] width 164 height 6
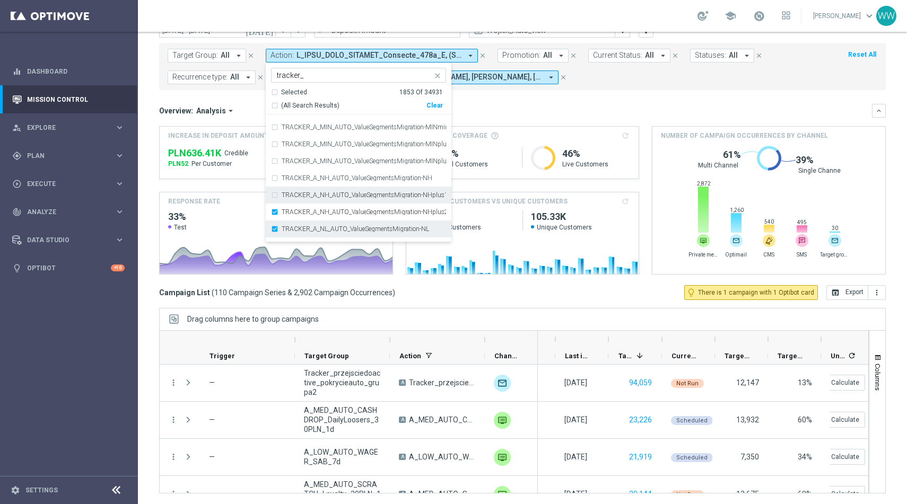
click at [318, 214] on label "TRACKER_A_NH_AUTO_ValueSegmentsMigration-NHplus2" at bounding box center [364, 212] width 164 height 6
click at [318, 221] on div "TRACKER_A_NL_AUTO_ValueSegmentsMigration-NL" at bounding box center [358, 229] width 175 height 17
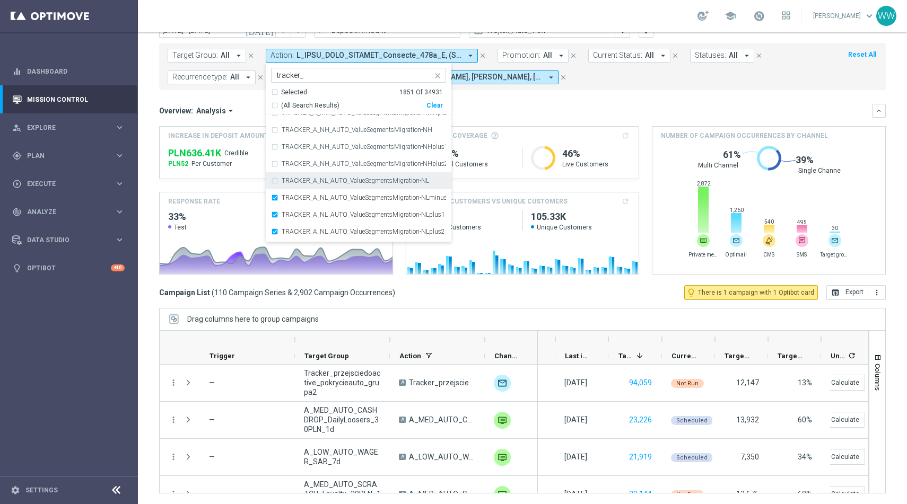
scroll to position [1216, 0]
click at [315, 198] on label "TRACKER_A_NL_AUTO_ValueSegmentsMigration-NLminus1" at bounding box center [364, 197] width 164 height 6
click at [315, 216] on label "TRACKER_A_NL_AUTO_ValueSegmentsMigration-NLplus1" at bounding box center [363, 214] width 163 height 6
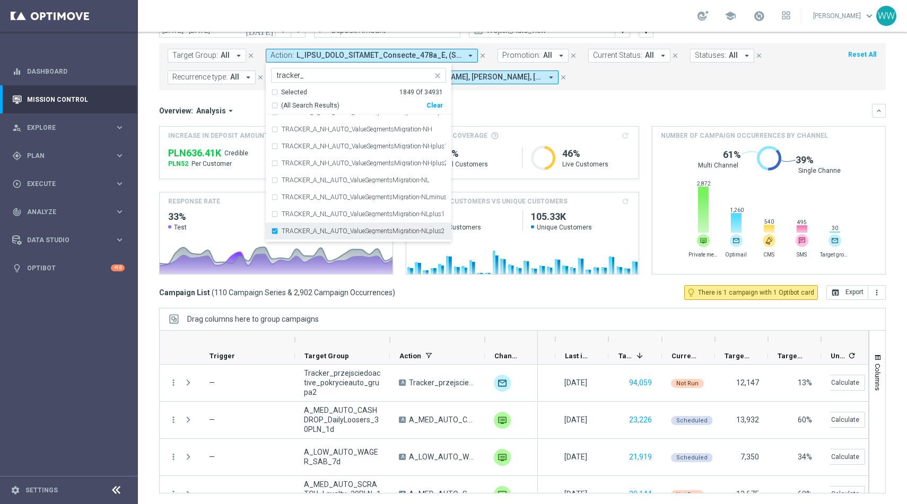
click at [315, 234] on label "TRACKER_A_NL_AUTO_ValueSegmentsMigration-NLplus2" at bounding box center [363, 231] width 163 height 6
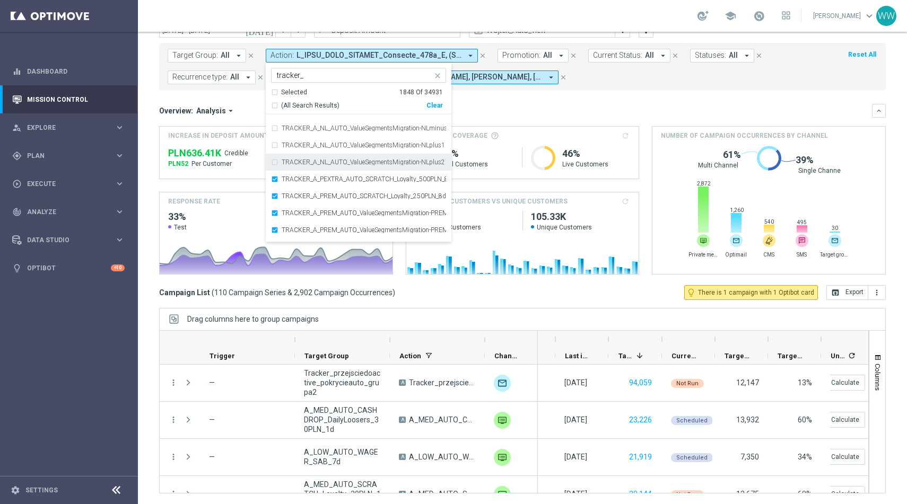
scroll to position [1294, 0]
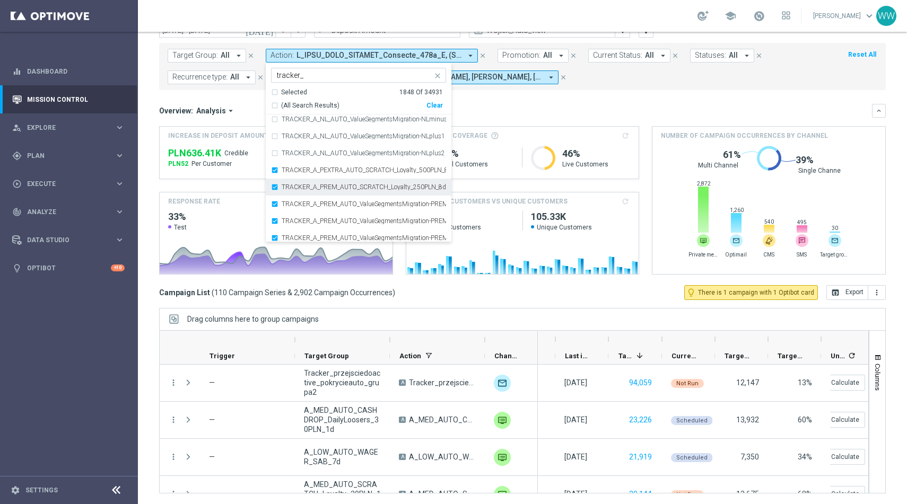
click at [306, 182] on div "TRACKER_A_PREM_AUTO_SCRATCH_Loyalty_250PLN_8d" at bounding box center [358, 187] width 175 height 17
click at [299, 171] on label "TRACKER_A_PEXTRA_AUTO_SCRATCH_Loyalty_500PLN_8d" at bounding box center [364, 170] width 164 height 6
click at [299, 204] on label "TRACKER_A_PREM_AUTO_ValueSegmentsMigration-PREM" at bounding box center [364, 204] width 164 height 6
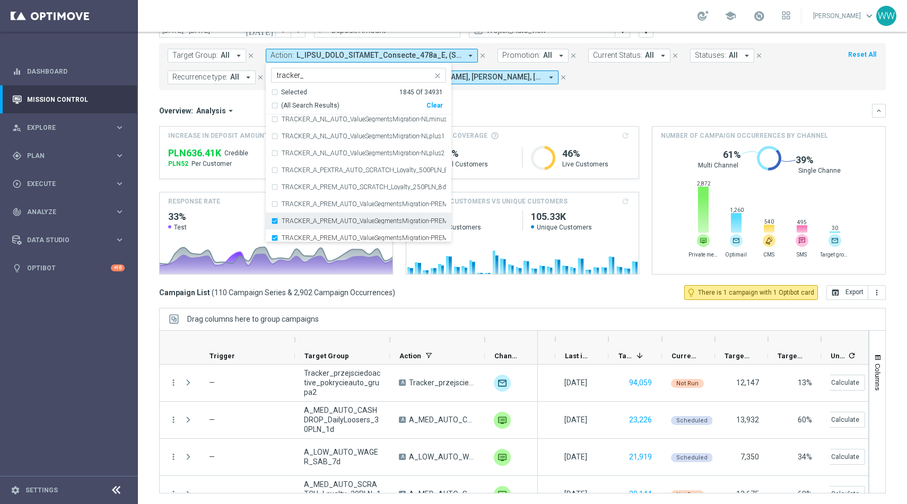
click at [299, 223] on label "TRACKER_A_PREM_AUTO_ValueSegmentsMigration-PREMminus1" at bounding box center [364, 221] width 164 height 6
click at [299, 233] on div "TRACKER_A_PREM_AUTO_ValueSegmentsMigration-PREMminus2" at bounding box center [358, 238] width 175 height 17
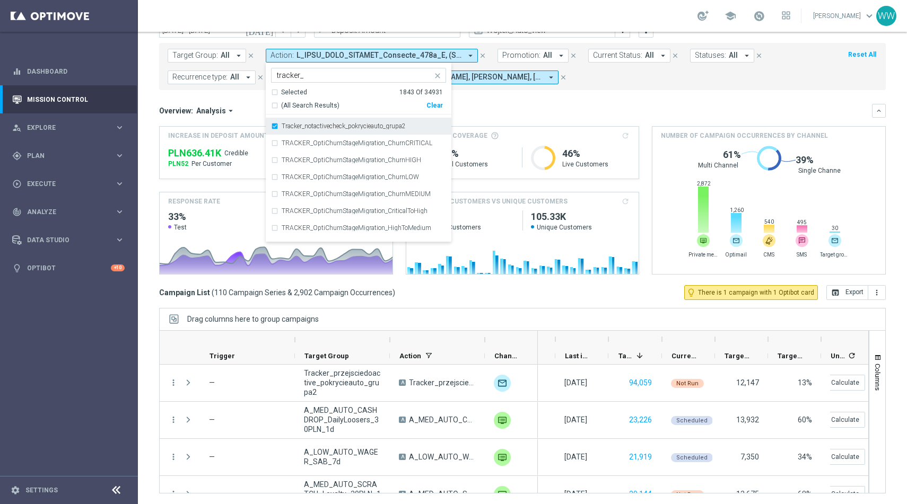
click at [293, 126] on label "Tracker_notactivecheck_pokrycieauto_grupa2" at bounding box center [344, 126] width 124 height 6
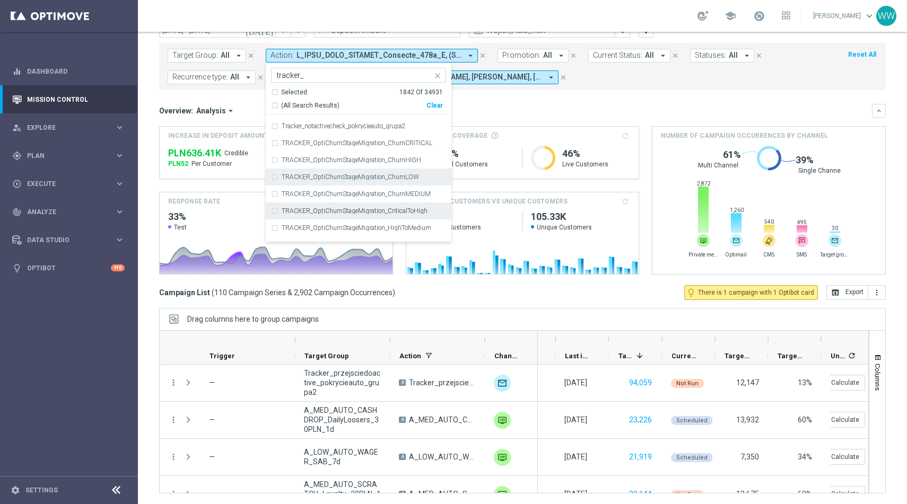
scroll to position [1468, 0]
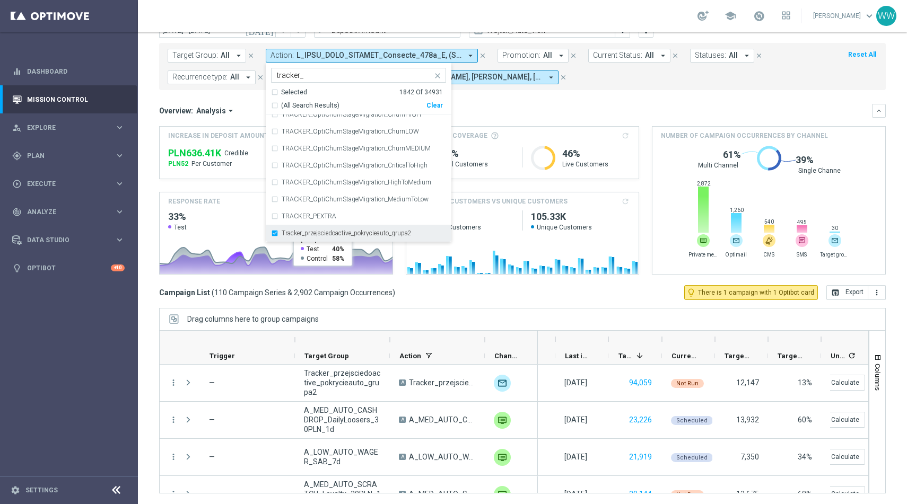
click at [350, 232] on label "Tracker_przejsciedoactive_pokrycieauto_grupa2" at bounding box center [347, 233] width 130 height 6
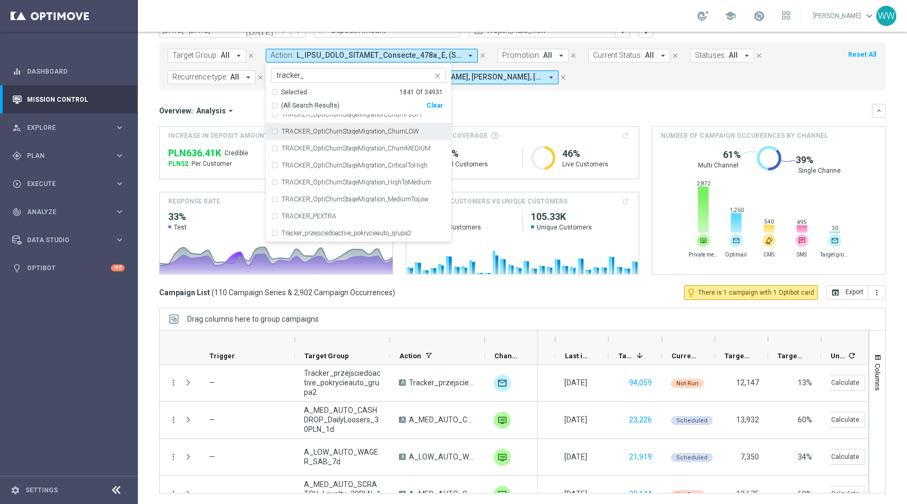
click at [496, 85] on div "Target Group: All arrow_drop_down close Action: arrow_drop_down Selected 1841 o…" at bounding box center [522, 66] width 727 height 47
click at [491, 94] on mini-dashboard "Overview: Analysis arrow_drop_down keyboard_arrow_down Increase In Deposit Amou…" at bounding box center [522, 187] width 727 height 195
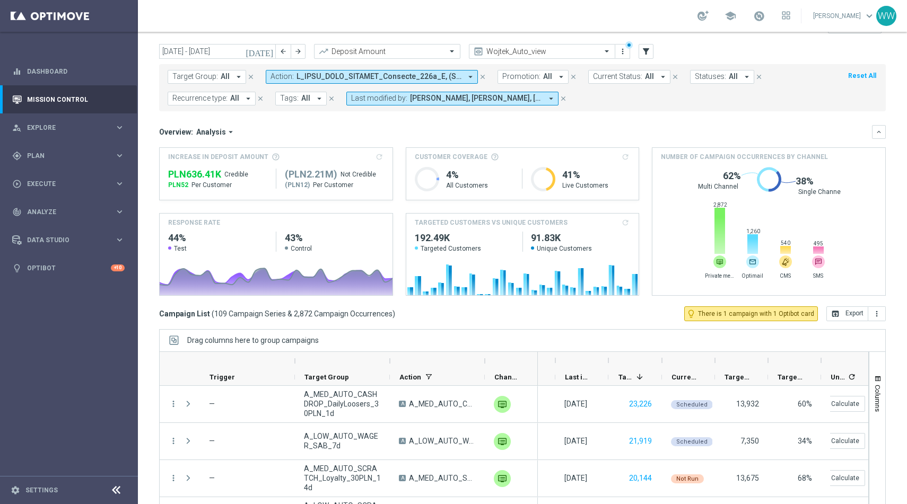
scroll to position [0, 0]
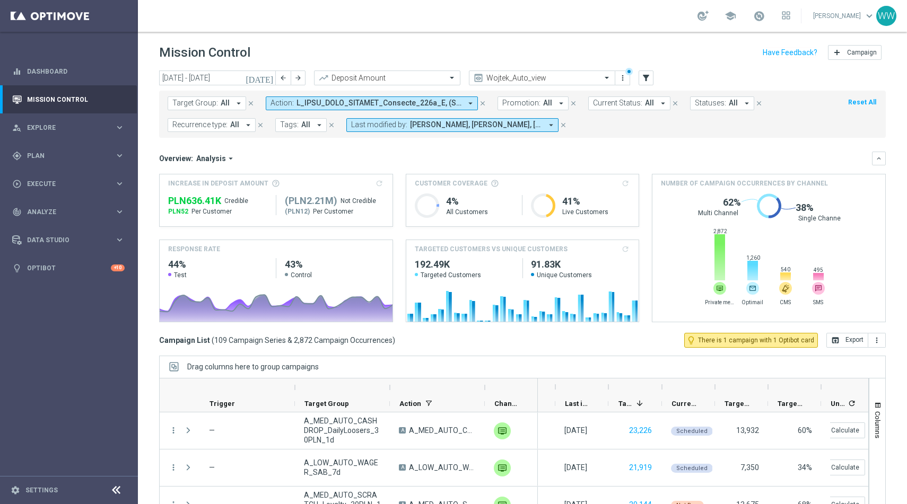
click at [388, 107] on span at bounding box center [379, 103] width 165 height 9
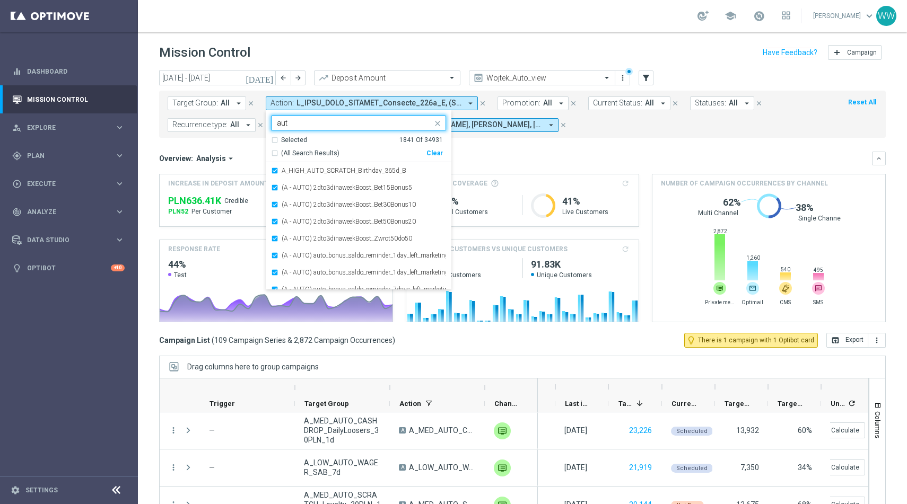
type input "auto"
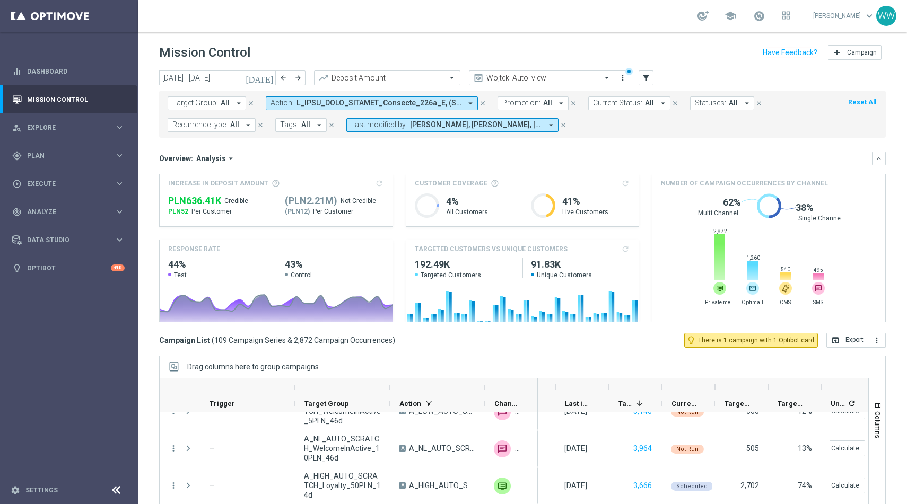
scroll to position [132, 0]
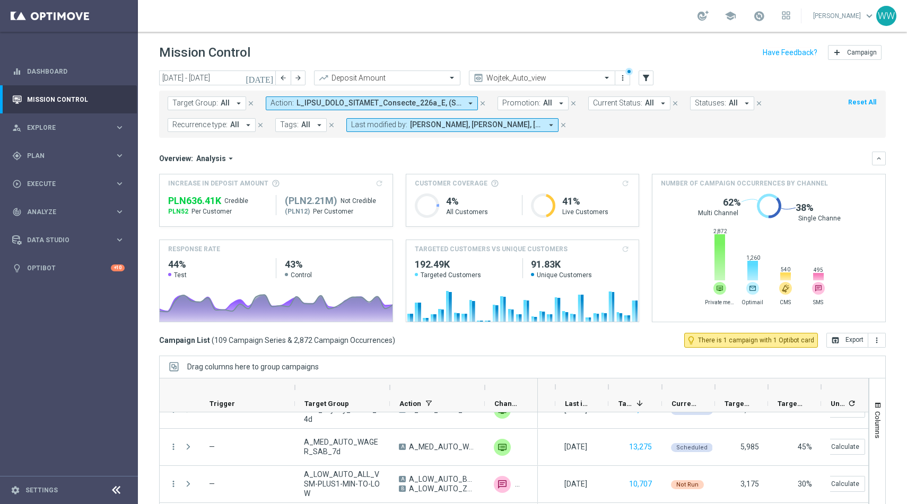
click at [341, 107] on span at bounding box center [379, 103] width 165 height 9
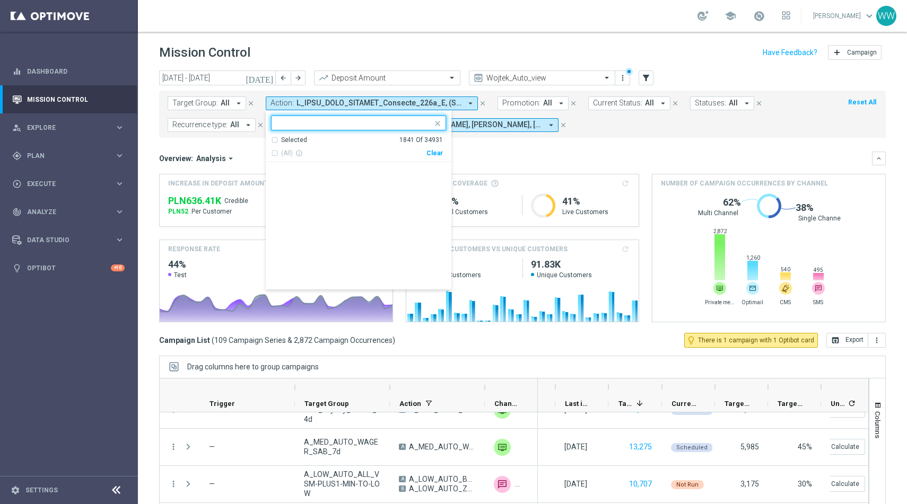
scroll to position [453736, 0]
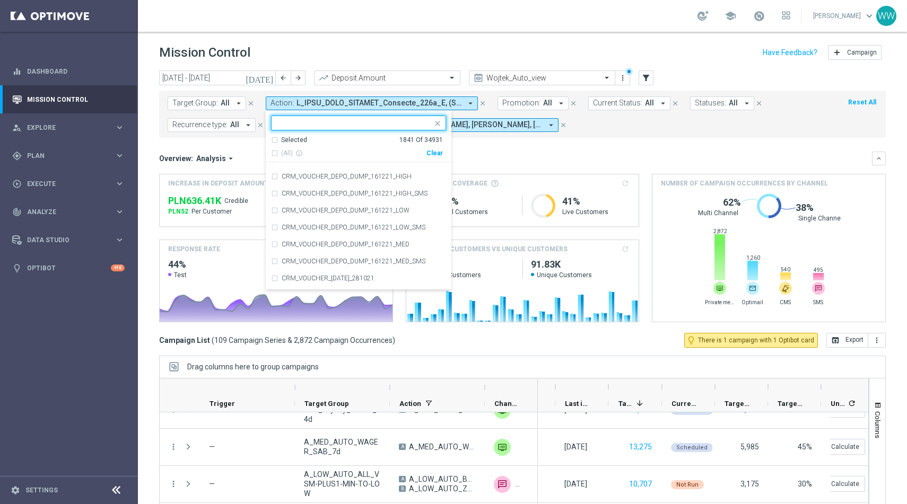
click at [499, 147] on mini-dashboard "Overview: Analysis arrow_drop_down keyboard_arrow_down Increase In Deposit Amou…" at bounding box center [522, 235] width 727 height 195
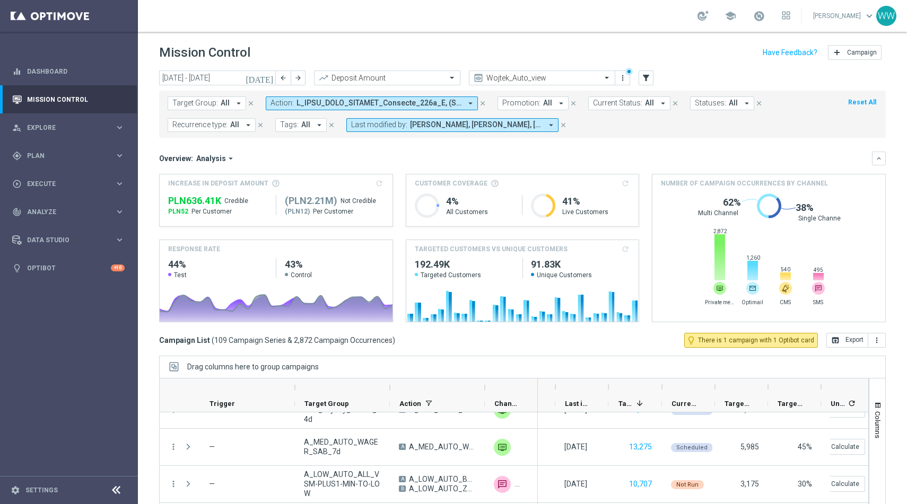
click at [359, 99] on span at bounding box center [379, 103] width 165 height 9
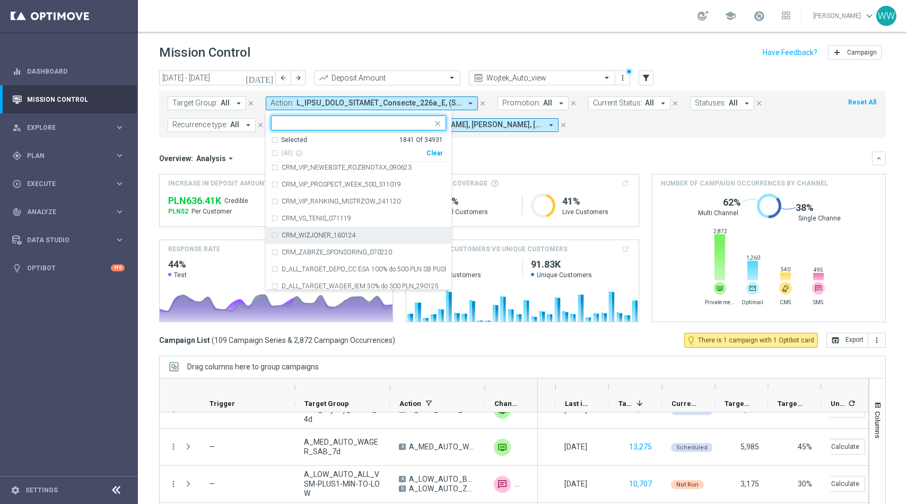
scroll to position [2398, 0]
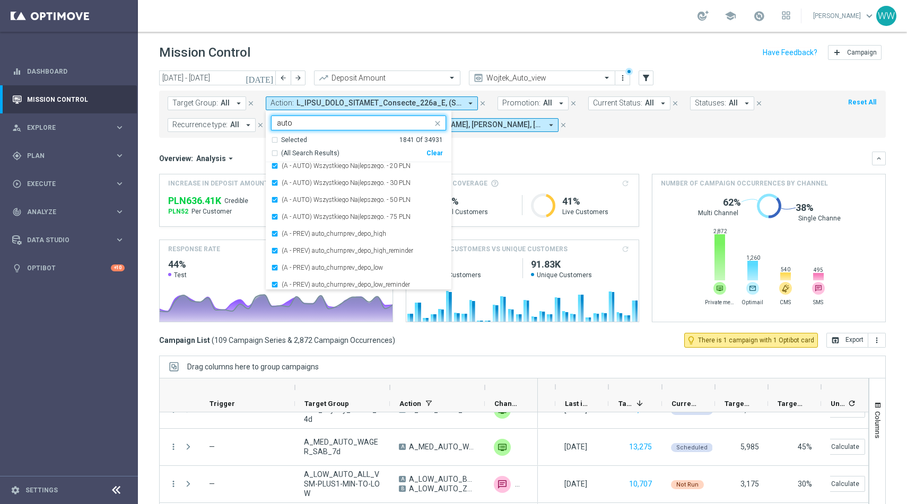
type input "auto"
click at [669, 81] on div "today 01 Sep 2025 - 30 Sep 2025 arrow_back arrow_forward Deposit Amount trendin…" at bounding box center [522, 79] width 727 height 16
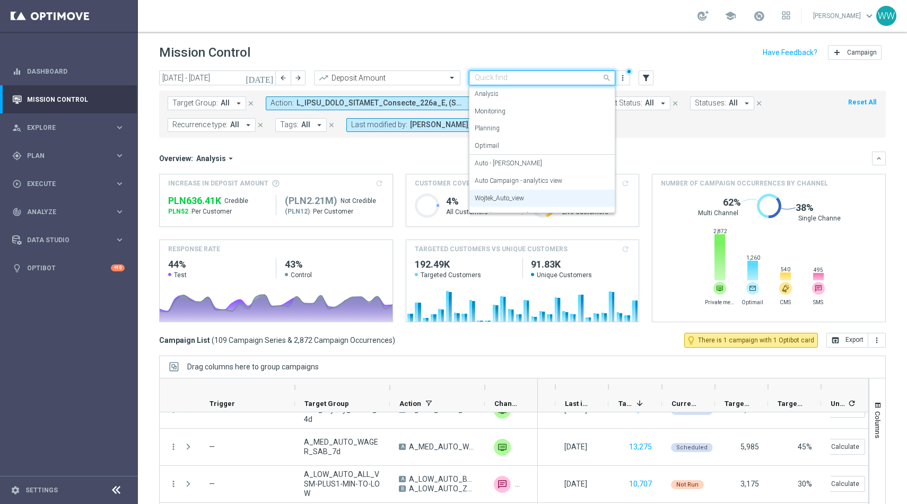
click at [603, 76] on span at bounding box center [608, 77] width 13 height 13
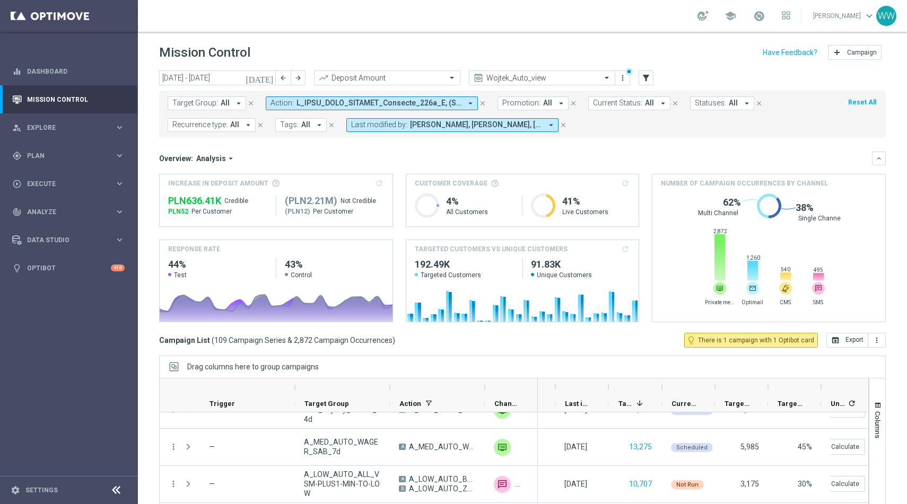
click at [685, 144] on mini-dashboard "Overview: Analysis arrow_drop_down keyboard_arrow_down Increase In Deposit Amou…" at bounding box center [522, 235] width 727 height 195
click at [627, 79] on button "more_vert" at bounding box center [622, 78] width 11 height 13
click at [647, 112] on div "Save as new view" at bounding box center [679, 112] width 96 height 7
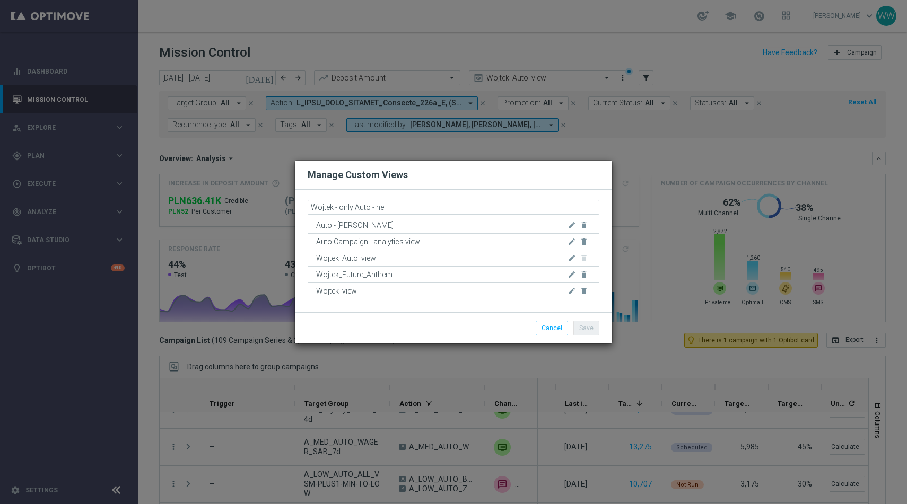
type input "Wojtek - only Auto - new"
click at [581, 329] on button "Save" at bounding box center [586, 328] width 26 height 15
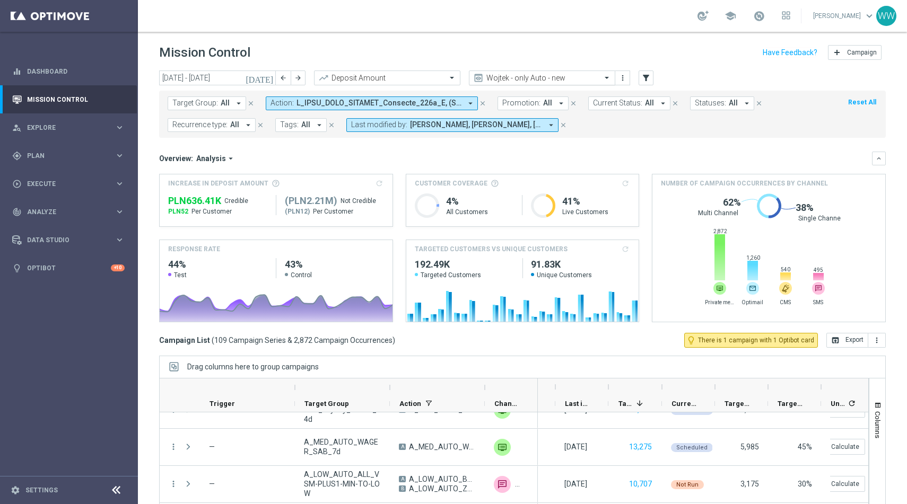
click at [569, 83] on div "Wojtek - only Auto - new" at bounding box center [542, 78] width 146 height 15
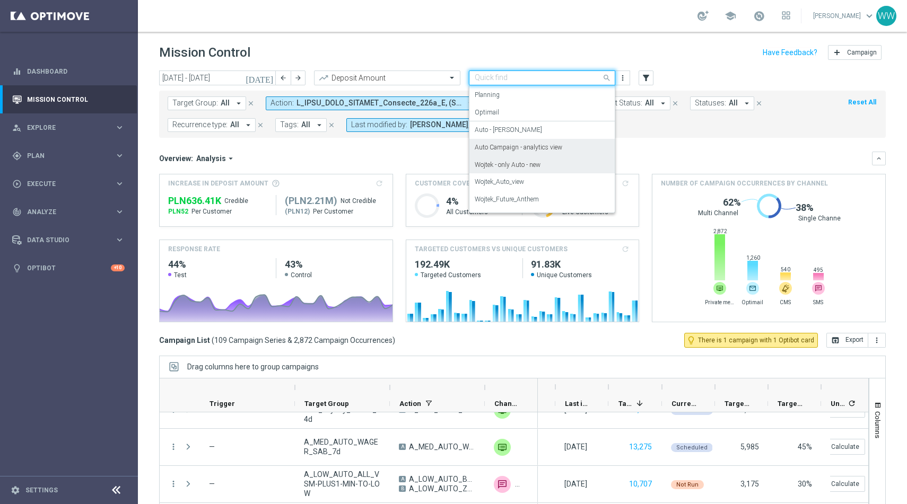
scroll to position [47, 0]
click at [541, 134] on label "Auto Campaign - analytics view" at bounding box center [519, 134] width 88 height 9
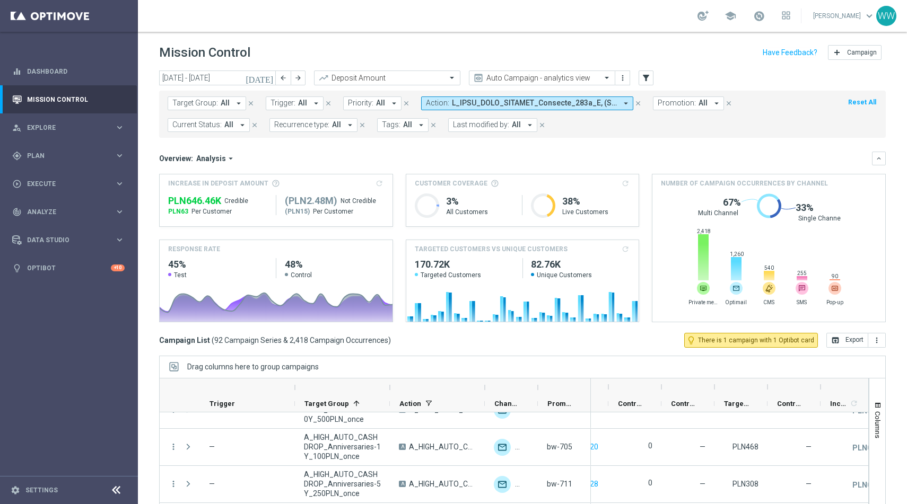
click at [554, 106] on span at bounding box center [534, 103] width 165 height 9
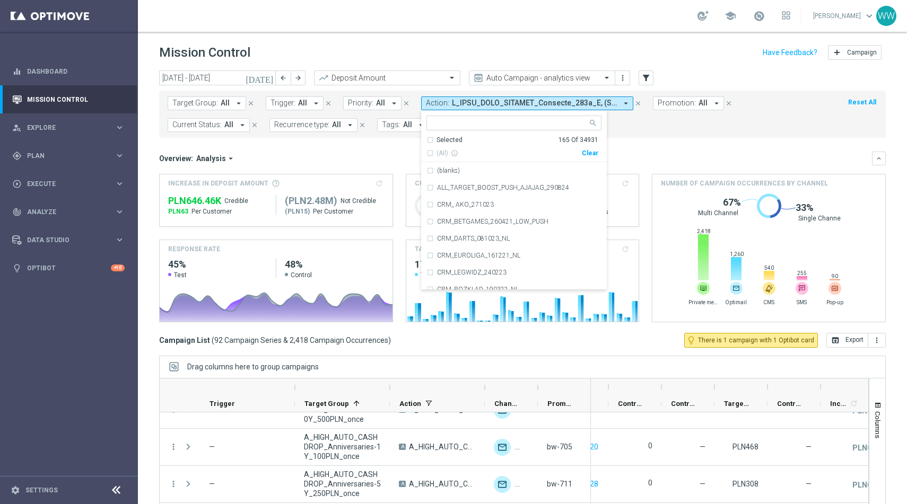
click at [581, 68] on header "Mission Control add Campaign" at bounding box center [522, 51] width 769 height 39
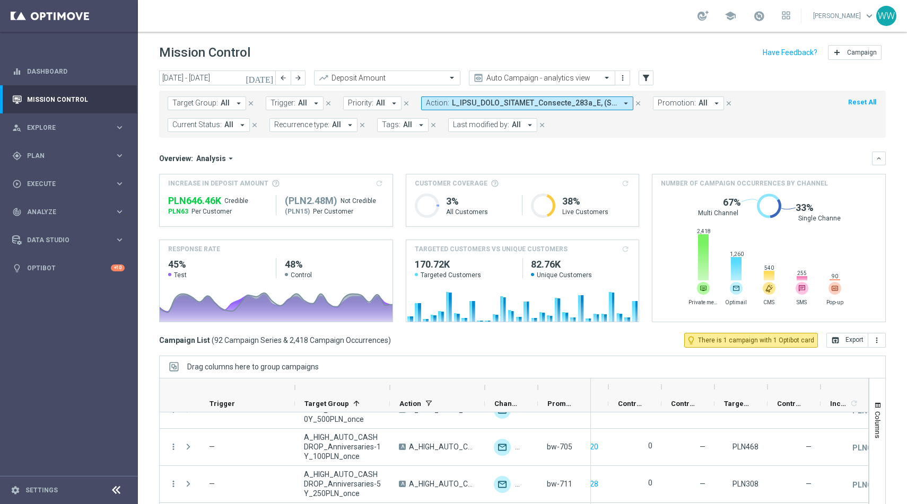
click at [581, 76] on input "text" at bounding box center [532, 78] width 114 height 9
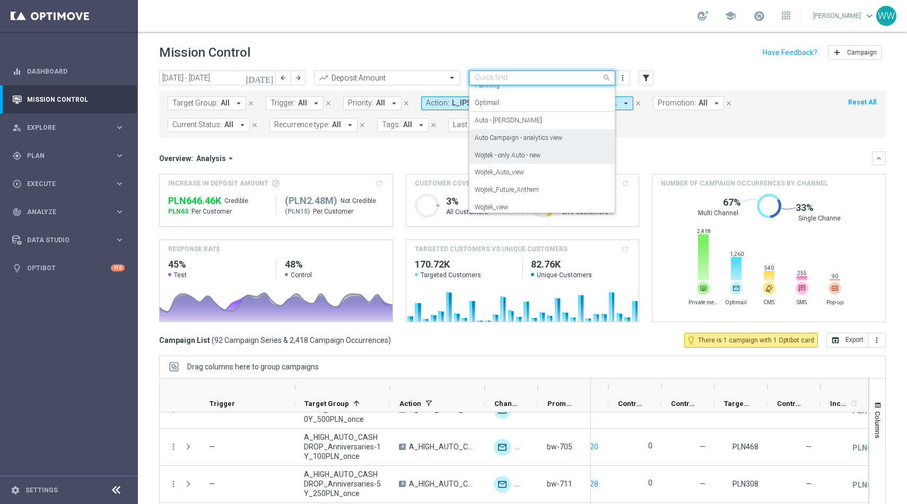
scroll to position [48, 0]
click at [519, 149] on label "Wojtek - only Auto - new" at bounding box center [508, 150] width 66 height 9
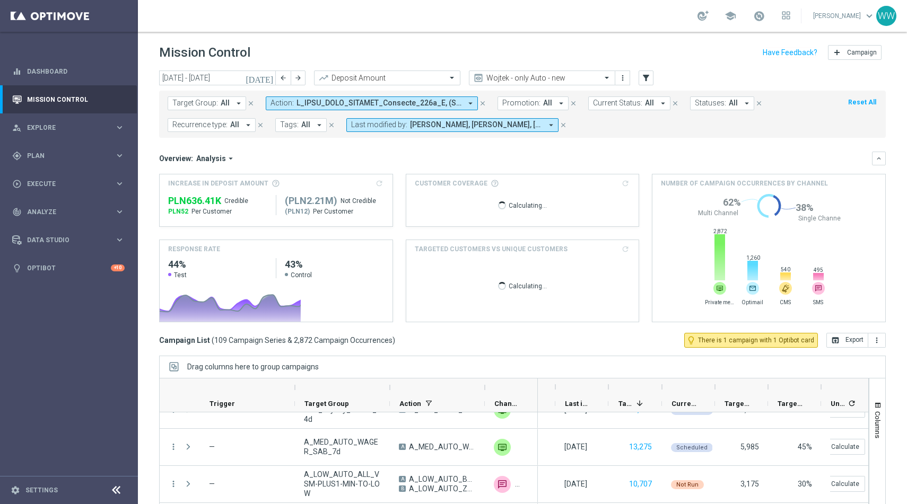
click at [414, 100] on span at bounding box center [379, 103] width 165 height 9
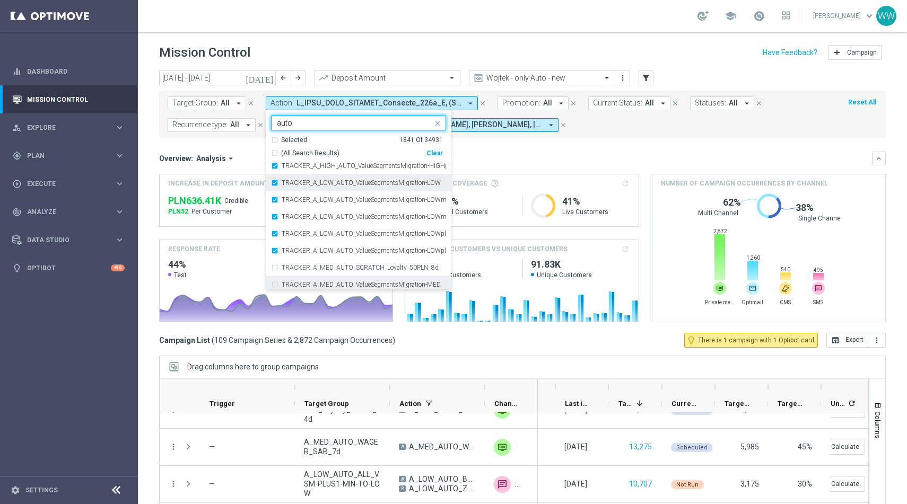
scroll to position [31888, 0]
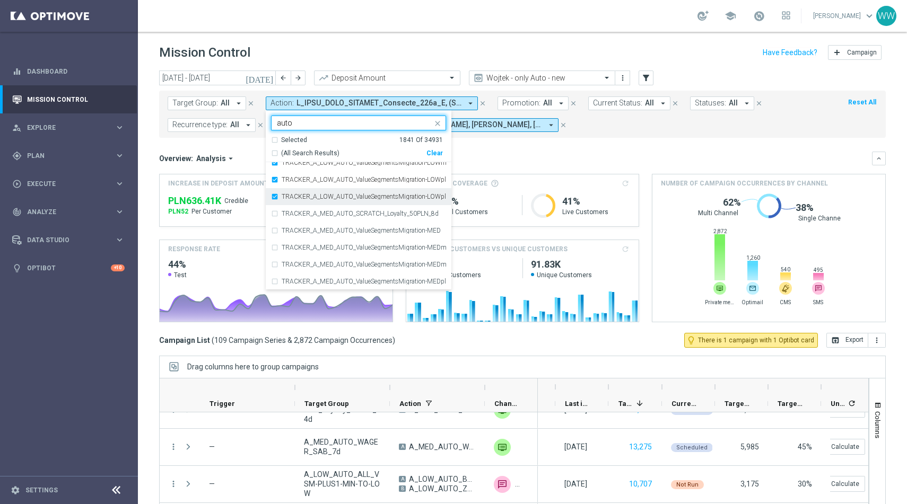
click at [332, 200] on div "TRACKER_A_LOW_AUTO_ValueSegmentsMigration-LOWplus2" at bounding box center [358, 196] width 175 height 17
type input "auto"
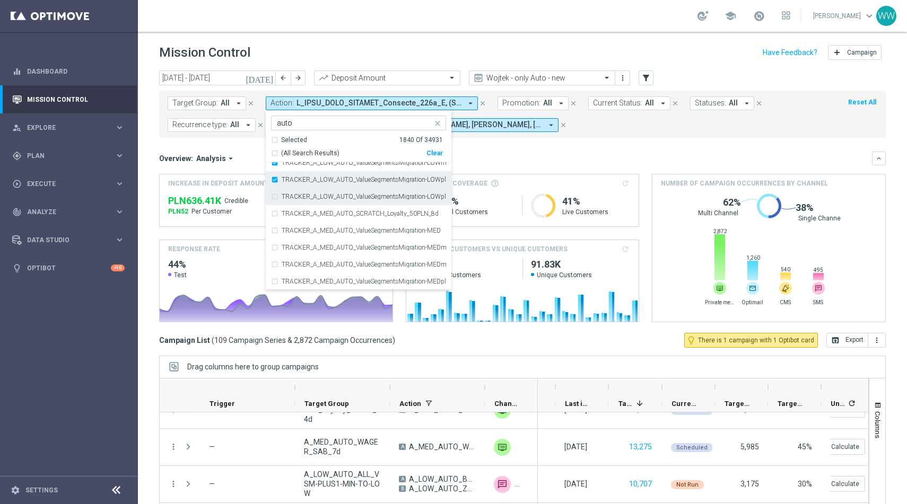
click at [330, 187] on div "TRACKER_A_LOW_AUTO_ValueSegmentsMigration-LOWplus1" at bounding box center [358, 179] width 175 height 17
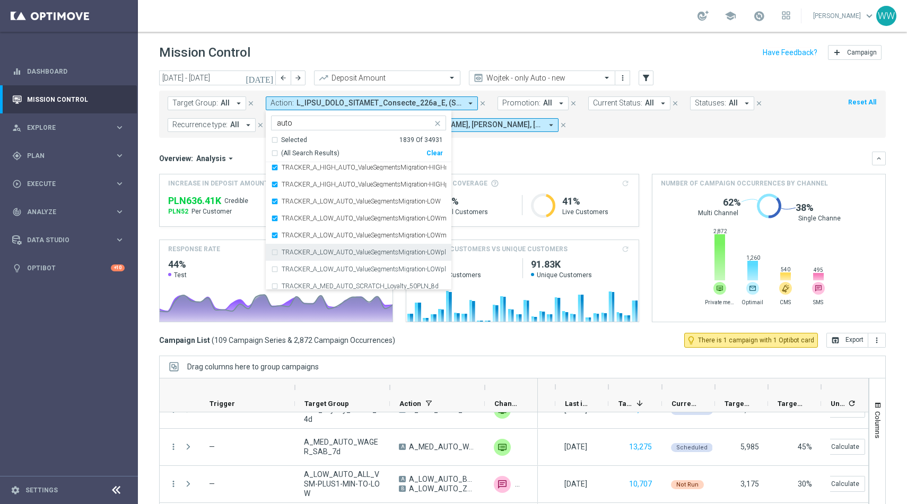
scroll to position [31803, 0]
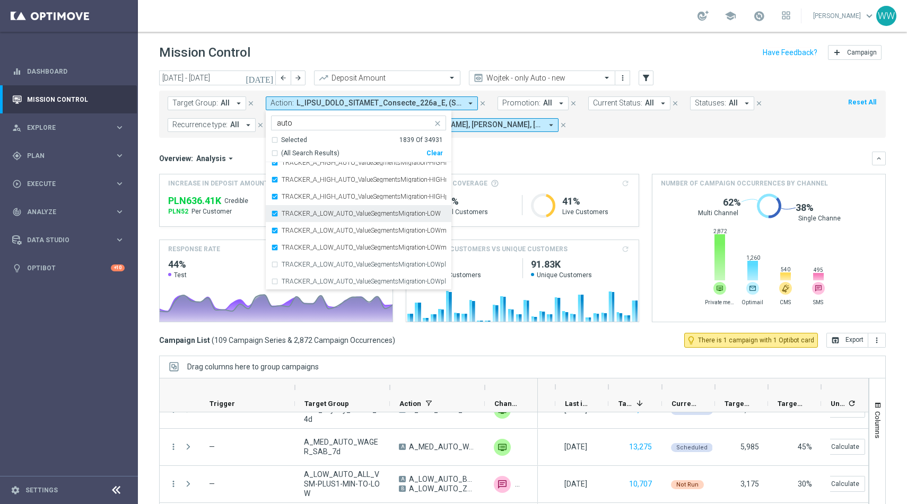
drag, startPoint x: 324, startPoint y: 240, endPoint x: 324, endPoint y: 220, distance: 20.7
click at [324, 241] on div "TRACKER_A_LOW_AUTO_ValueSegmentsMigration-LOWminus2" at bounding box center [358, 247] width 175 height 17
click at [324, 220] on div "TRACKER_A_LOW_AUTO_ValueSegmentsMigration-LOW" at bounding box center [358, 213] width 175 height 17
click at [322, 234] on div "TRACKER_A_LOW_AUTO_ValueSegmentsMigration-LOWminus1" at bounding box center [358, 230] width 175 height 17
click at [322, 207] on div "TRACKER_A_LOW_AUTO_ValueSegmentsMigration-LOW" at bounding box center [358, 213] width 175 height 17
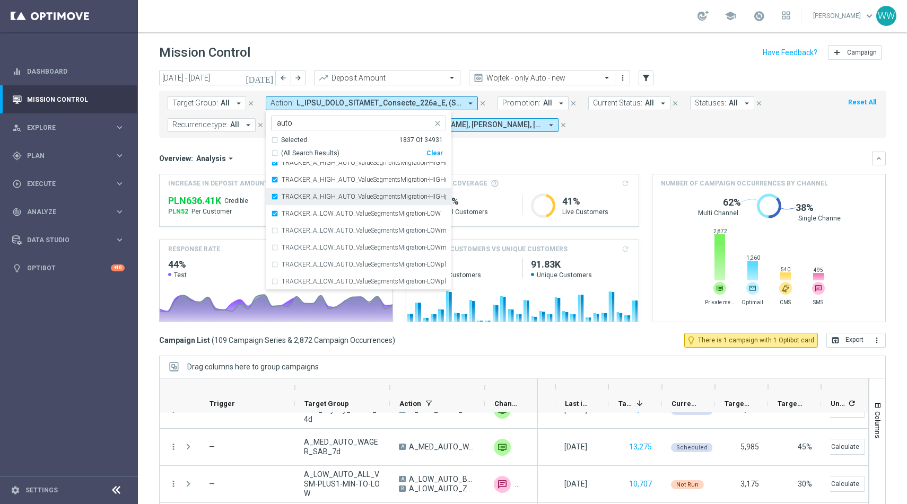
click at [321, 188] on div "TRACKER_A_HIGH_AUTO_ValueSegmentsMigration-HIGHplus1" at bounding box center [358, 196] width 175 height 17
click at [321, 181] on label "TRACKER_A_HIGH_AUTO_ValueSegmentsMigration-HIGHminus2" at bounding box center [364, 180] width 164 height 6
click at [320, 210] on div "TRACKER_A_LOW_AUTO_ValueSegmentsMigration-LOW" at bounding box center [358, 213] width 175 height 17
click at [315, 204] on div "TRACKER_A_HIGH_AUTO_ValueSegmentsMigration-HIGHminus1" at bounding box center [358, 199] width 175 height 17
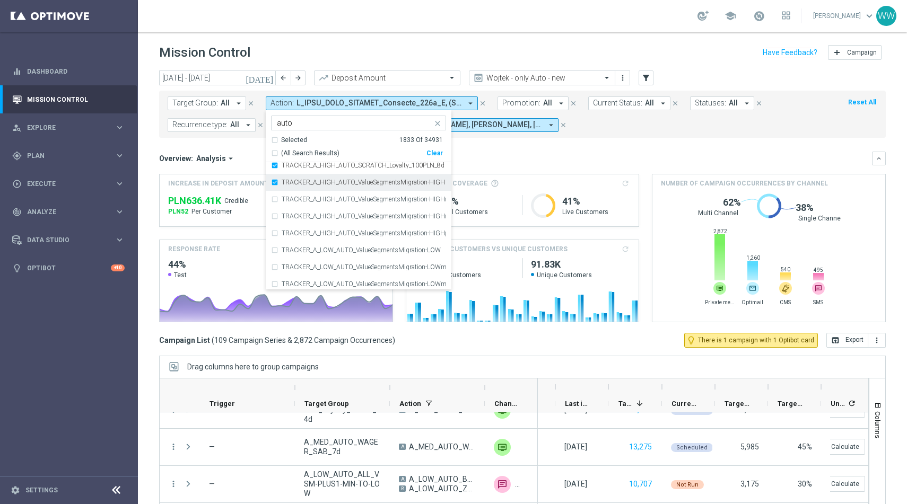
click at [315, 188] on div "TRACKER_A_HIGH_AUTO_ValueSegmentsMigration-HIGH" at bounding box center [358, 182] width 175 height 17
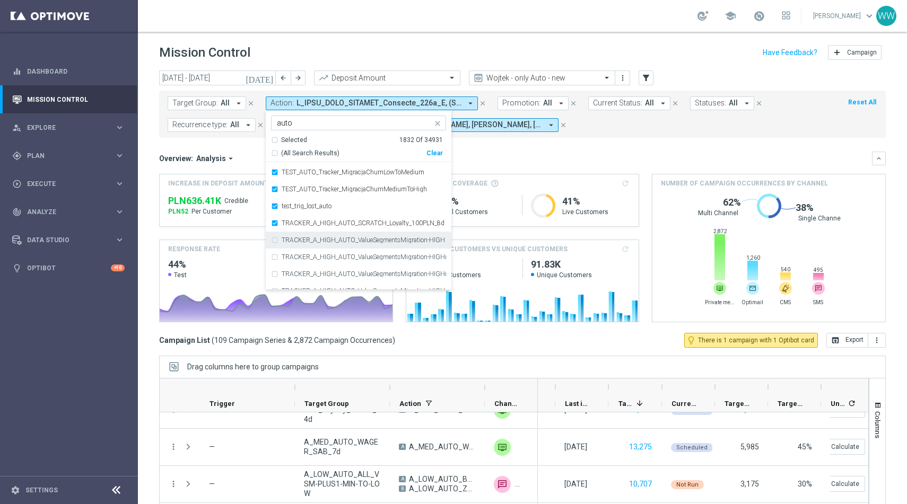
scroll to position [31693, 0]
click at [316, 225] on div "test_trig_lost_auto" at bounding box center [358, 221] width 175 height 17
click at [316, 234] on div "TRACKER_A_HIGH_AUTO_SCRATCH_Loyalty_100PLN_8d" at bounding box center [358, 238] width 175 height 17
click at [326, 224] on label "test_trig_lost_auto" at bounding box center [307, 222] width 50 height 6
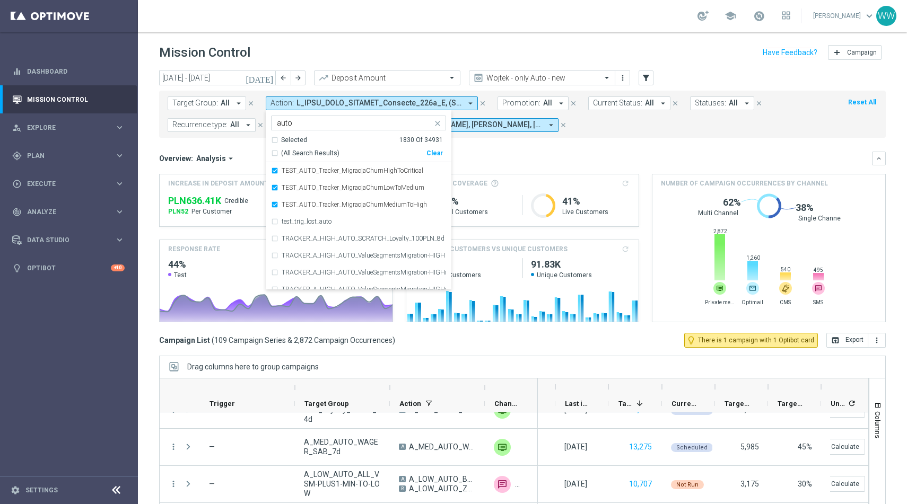
click at [481, 160] on div "Overview: Analysis arrow_drop_down" at bounding box center [515, 159] width 713 height 10
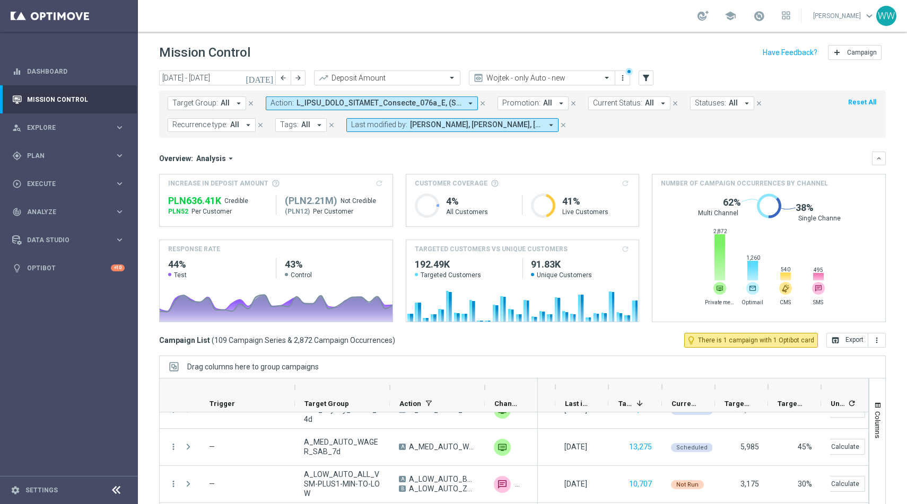
click at [514, 153] on div "Overview: Analysis arrow_drop_down keyboard_arrow_down" at bounding box center [522, 159] width 727 height 14
click at [346, 108] on button "Action: arrow_drop_down" at bounding box center [372, 104] width 212 height 14
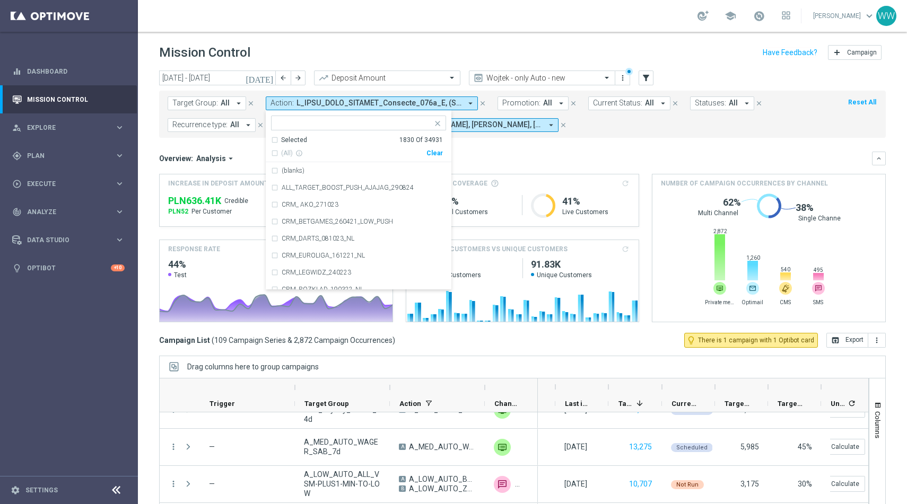
click at [347, 103] on span at bounding box center [379, 103] width 165 height 9
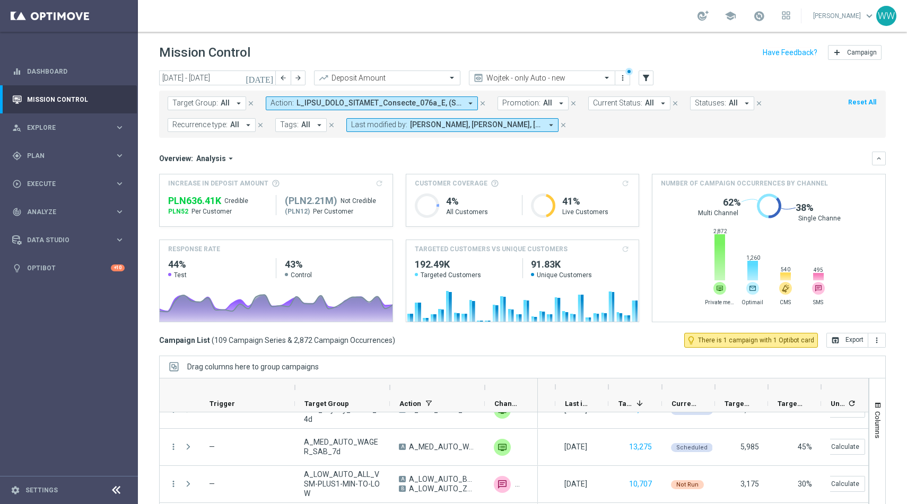
click at [347, 103] on span at bounding box center [379, 103] width 165 height 9
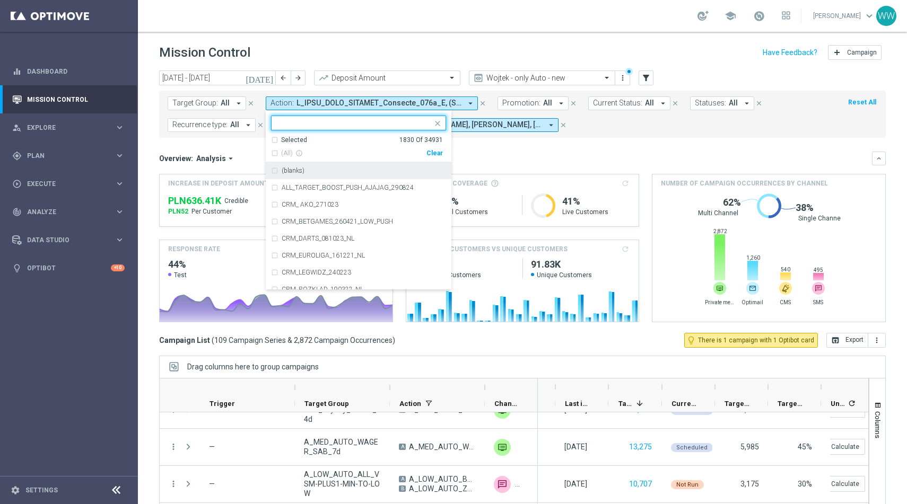
click at [566, 165] on div "Overview: Analysis arrow_drop_down keyboard_arrow_down" at bounding box center [522, 159] width 727 height 14
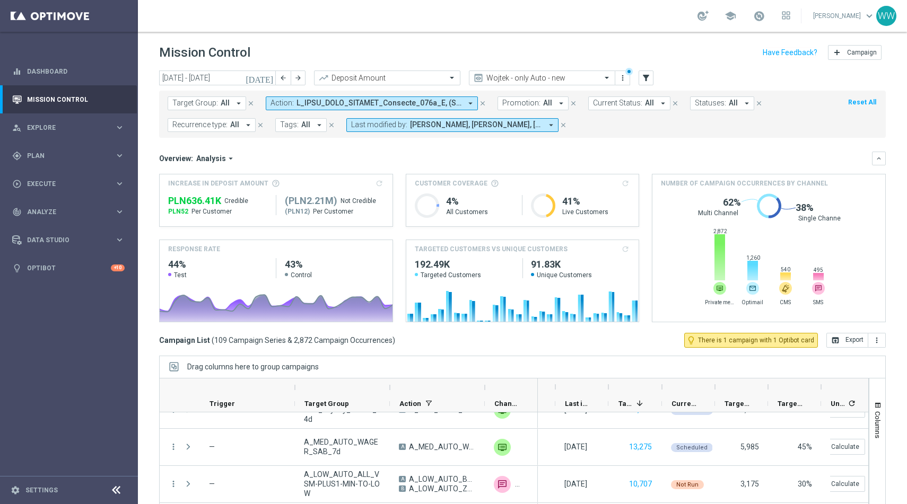
click at [485, 168] on div "Overview: Analysis arrow_drop_down keyboard_arrow_down Increase In Deposit Amou…" at bounding box center [522, 237] width 727 height 171
click at [274, 71] on button "[DATE]" at bounding box center [260, 79] width 32 height 16
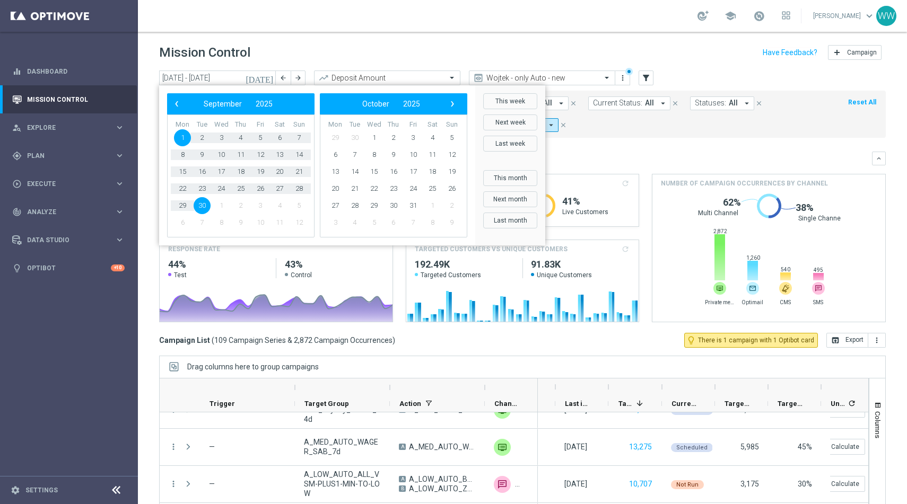
click at [177, 111] on div "‹ ​ September ​ 2025 ​ ›" at bounding box center [240, 103] width 147 height 21
click at [177, 108] on span "‹" at bounding box center [177, 104] width 14 height 14
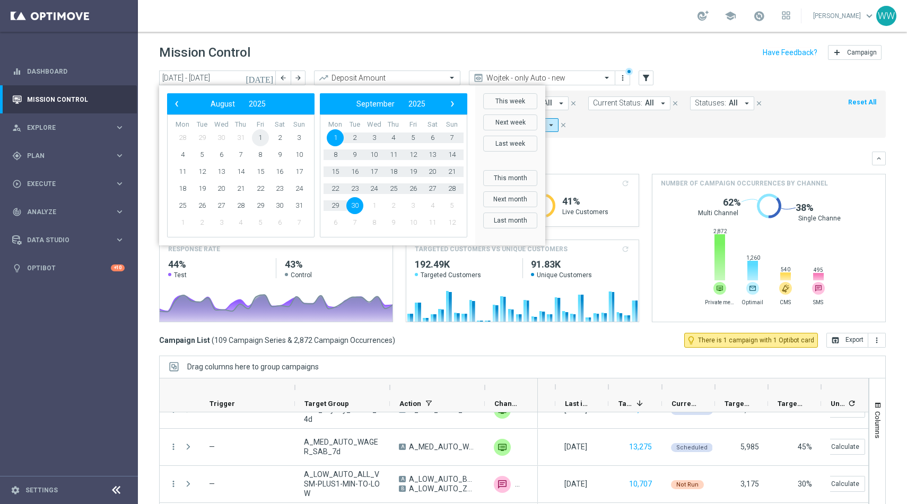
click at [256, 135] on span "1" at bounding box center [260, 137] width 17 height 17
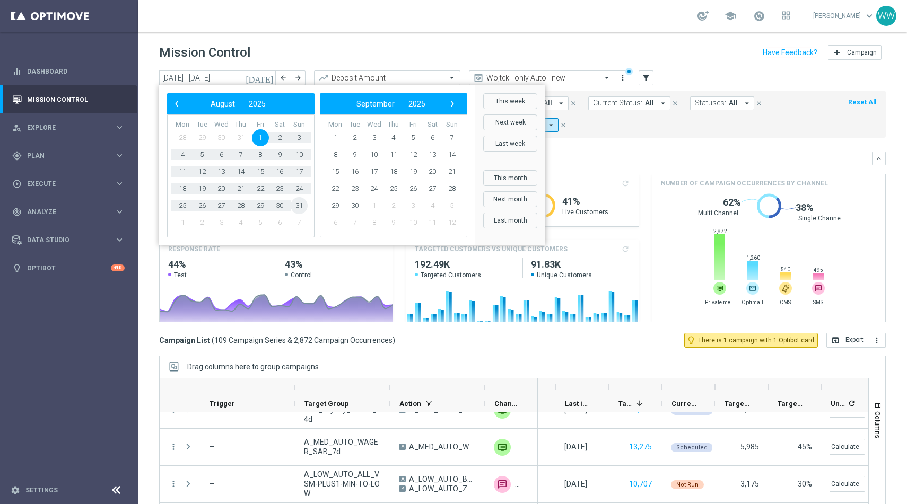
click at [306, 202] on span "31" at bounding box center [299, 205] width 17 height 17
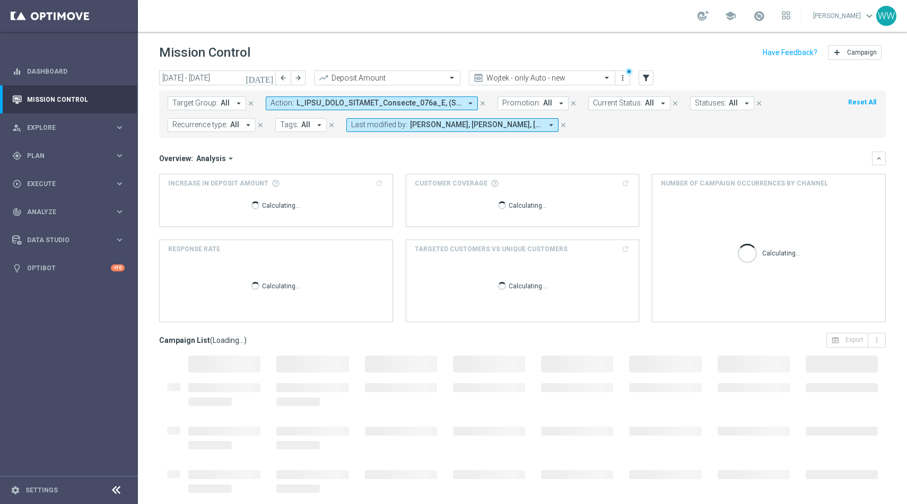
click at [298, 206] on p "Calculating..." at bounding box center [281, 205] width 38 height 10
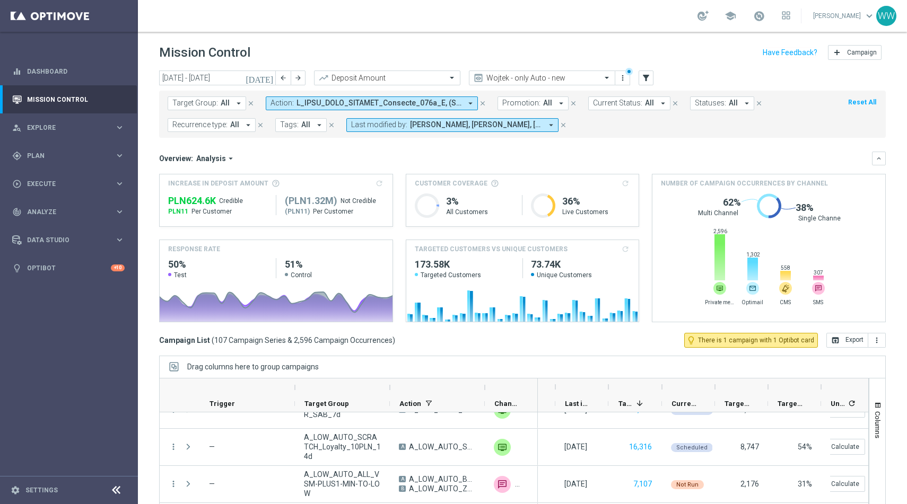
click at [405, 110] on button "Action: arrow_drop_down" at bounding box center [372, 104] width 212 height 14
click at [402, 104] on span at bounding box center [379, 103] width 165 height 9
click at [387, 106] on span at bounding box center [379, 103] width 165 height 9
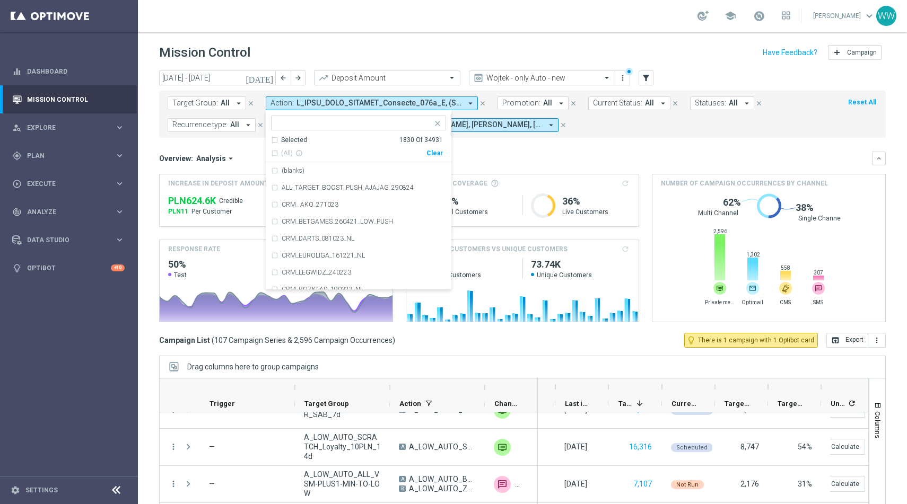
click at [476, 148] on mini-dashboard "Overview: Analysis arrow_drop_down keyboard_arrow_down Increase In Deposit Amou…" at bounding box center [522, 235] width 727 height 195
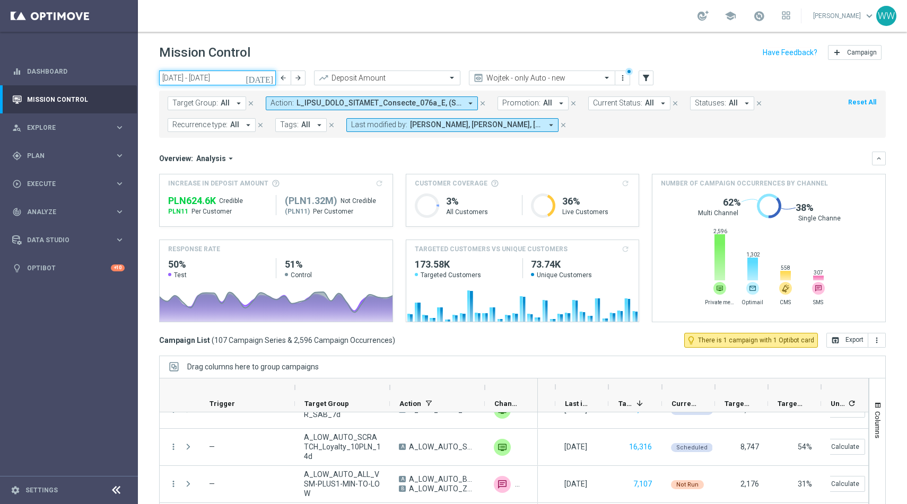
click at [219, 84] on input "01 Aug 2025 - 31 Aug 2025" at bounding box center [217, 78] width 117 height 15
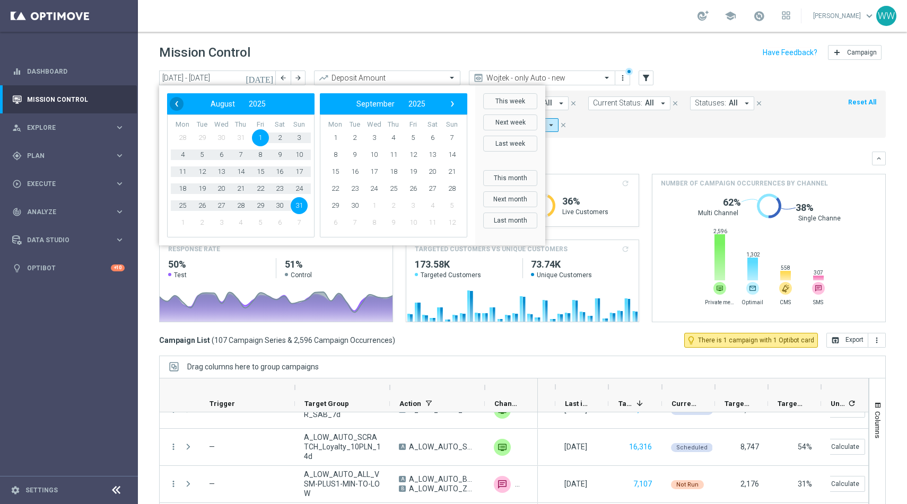
click at [177, 97] on span "‹" at bounding box center [177, 104] width 14 height 14
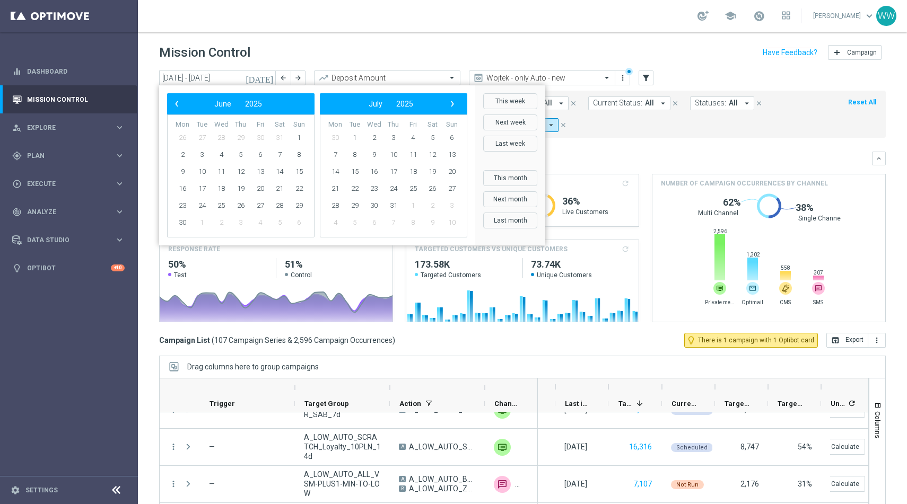
click at [177, 97] on span "‹" at bounding box center [177, 104] width 14 height 14
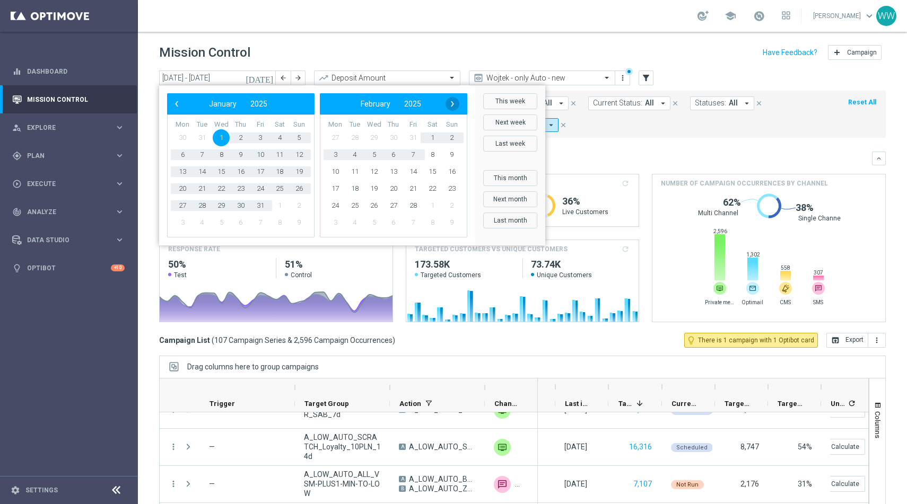
click at [450, 104] on span "›" at bounding box center [453, 104] width 14 height 14
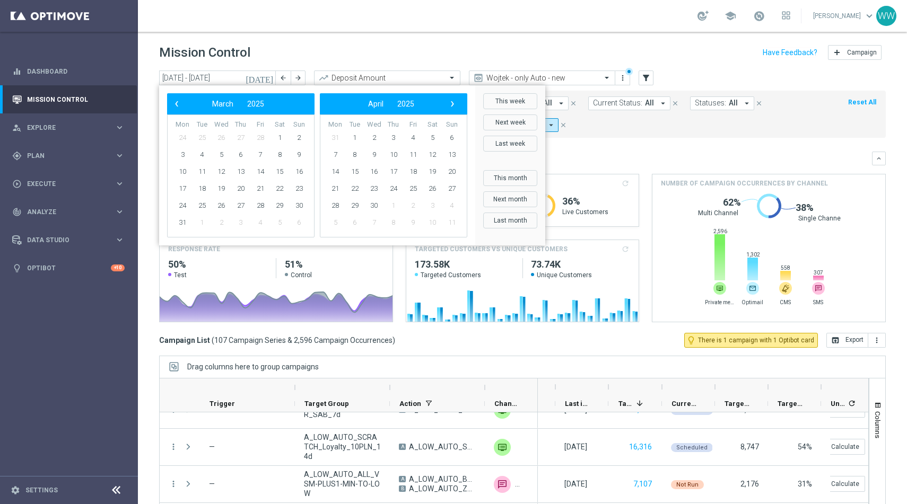
click at [450, 104] on span "›" at bounding box center [453, 104] width 14 height 14
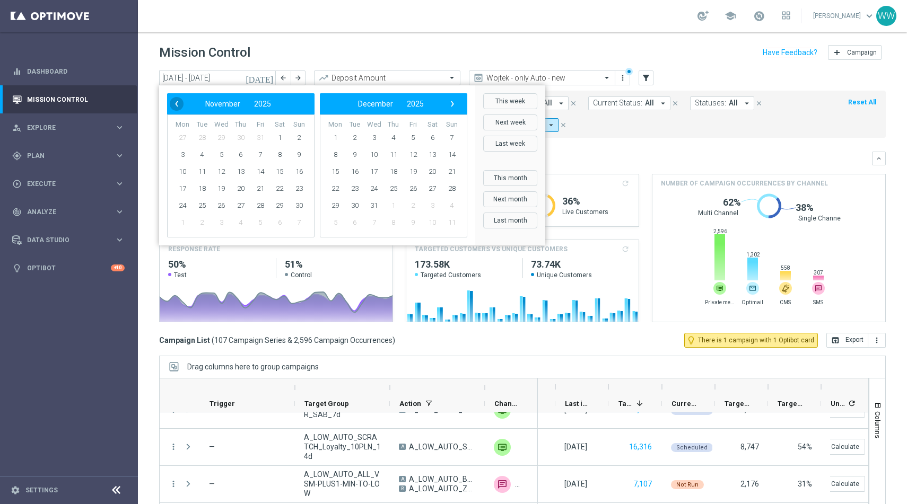
click at [178, 108] on span "‹" at bounding box center [177, 104] width 14 height 14
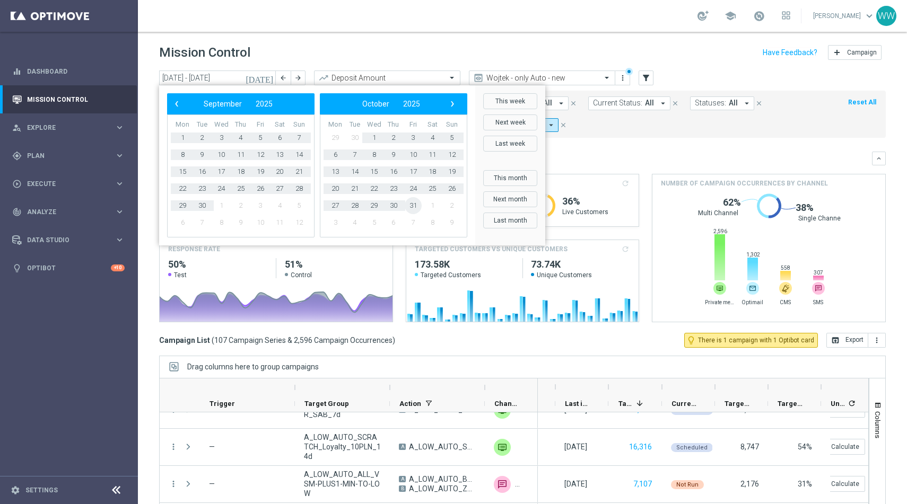
click at [416, 205] on span "31" at bounding box center [413, 205] width 17 height 17
type input "01 Jan 2025 - 31 Oct 2025"
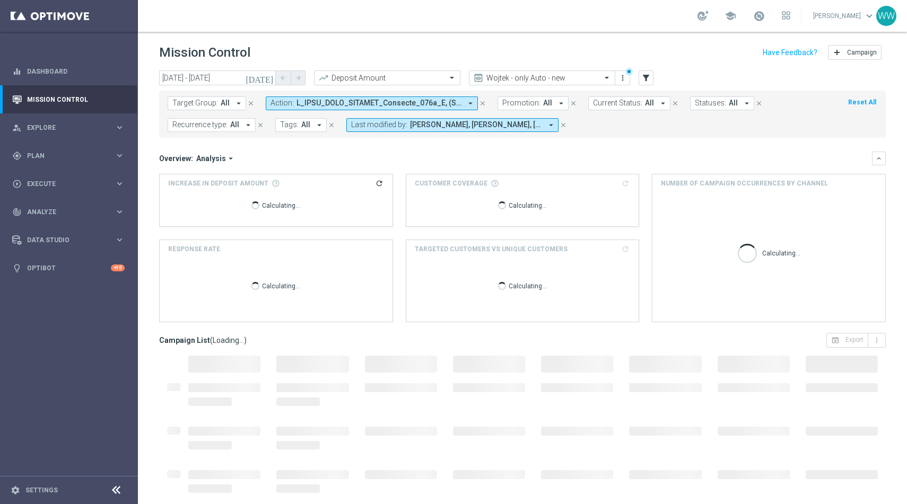
click at [600, 143] on mini-dashboard "Overview: Analysis arrow_drop_down keyboard_arrow_down Increase In Deposit Amou…" at bounding box center [522, 235] width 727 height 195
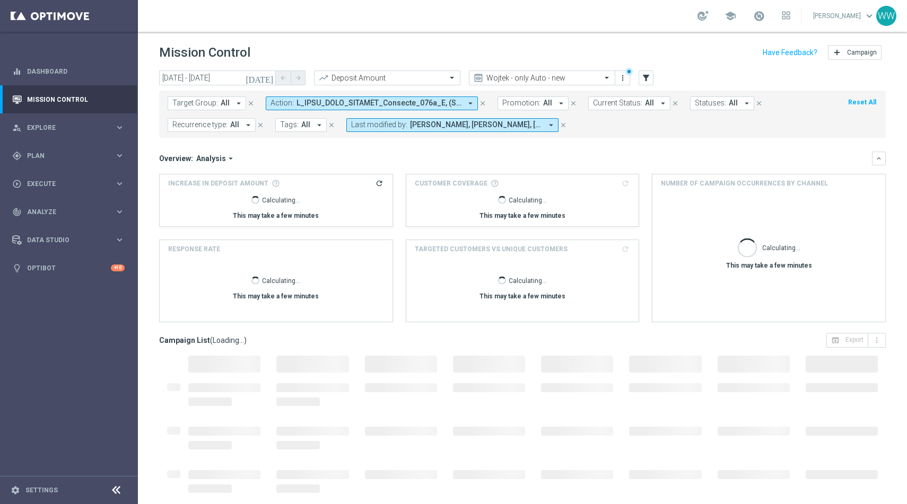
click at [498, 131] on button "Last modified by: Dagmara Domagala, Kamil Nowak, Piotr Grotkowski, Wojciech Wit…" at bounding box center [452, 125] width 212 height 14
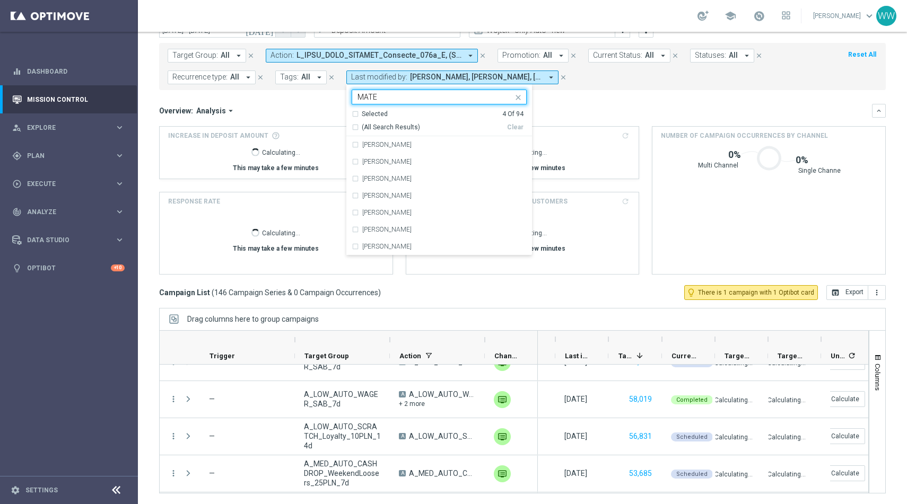
scroll to position [0, 0]
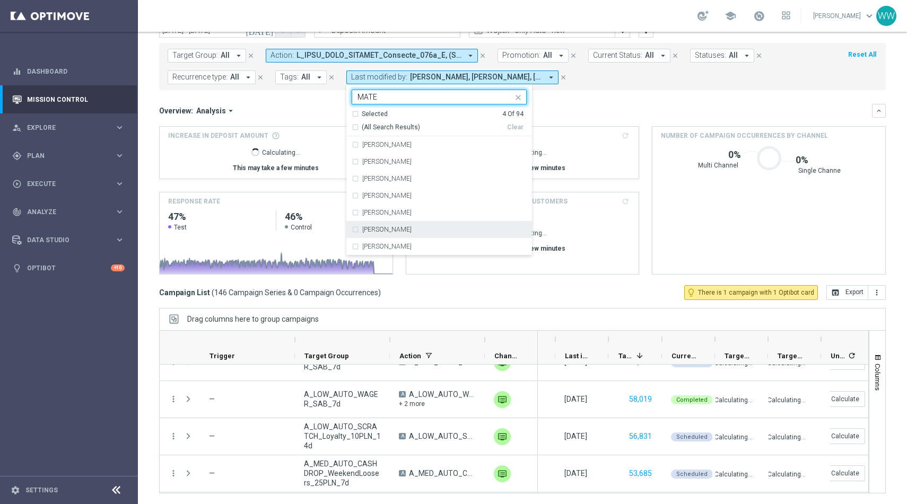
click at [394, 229] on label "Mateusz Maziarz" at bounding box center [386, 230] width 49 height 6
type input "MATE"
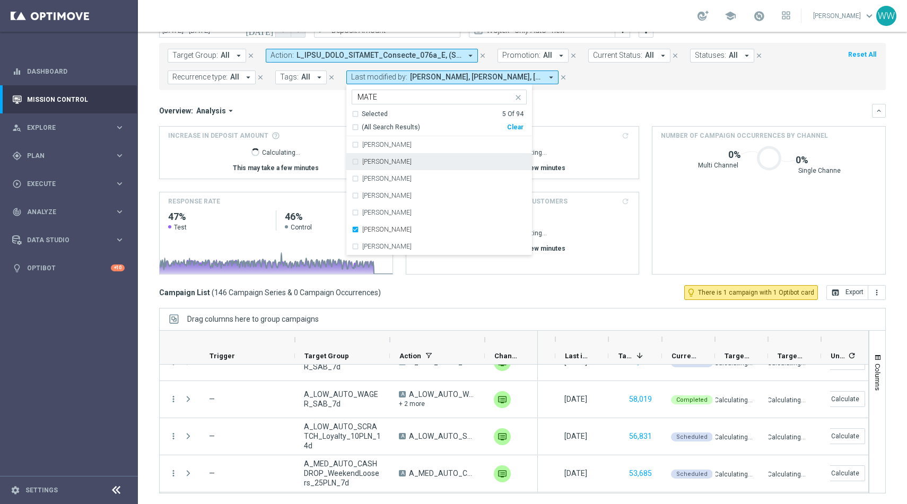
click at [319, 109] on div "Overview: Analysis arrow_drop_down" at bounding box center [515, 111] width 713 height 10
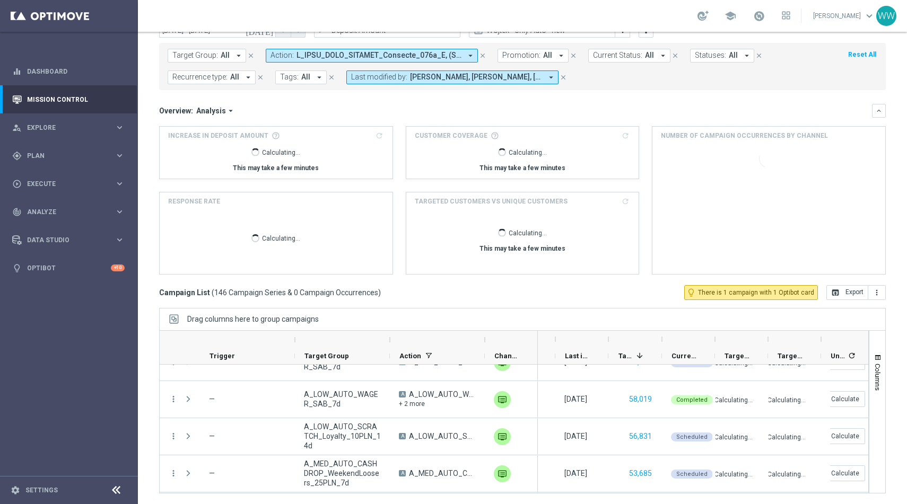
click at [405, 82] on button "Last modified by: Dagmara Domagala, Kamil Nowak, Mateusz Maziarz, Piotr Grotkow…" at bounding box center [452, 78] width 212 height 14
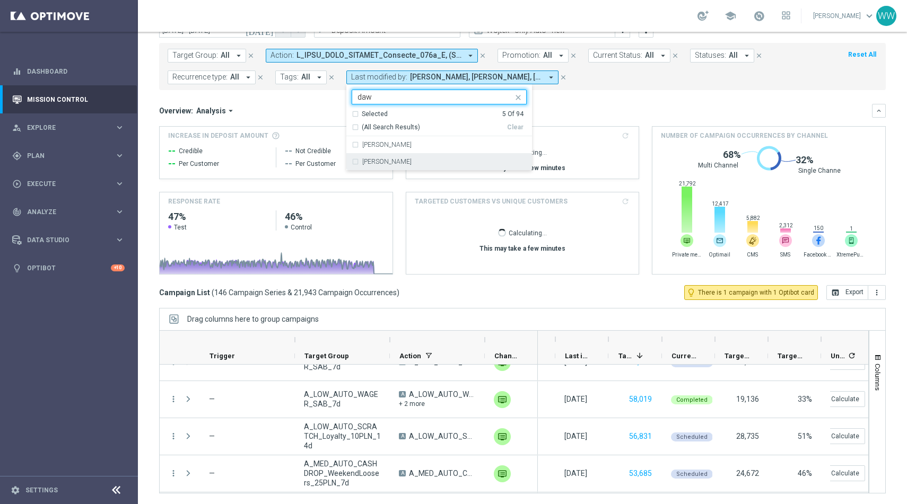
click at [399, 142] on div "Dawid Kubek" at bounding box center [444, 145] width 164 height 6
type input "daw"
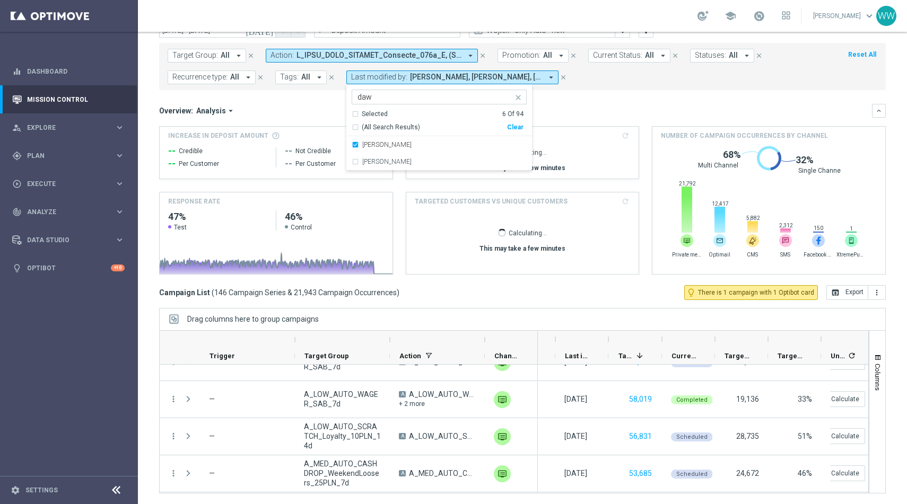
click at [573, 112] on div "Overview: Analysis arrow_drop_down" at bounding box center [515, 111] width 713 height 10
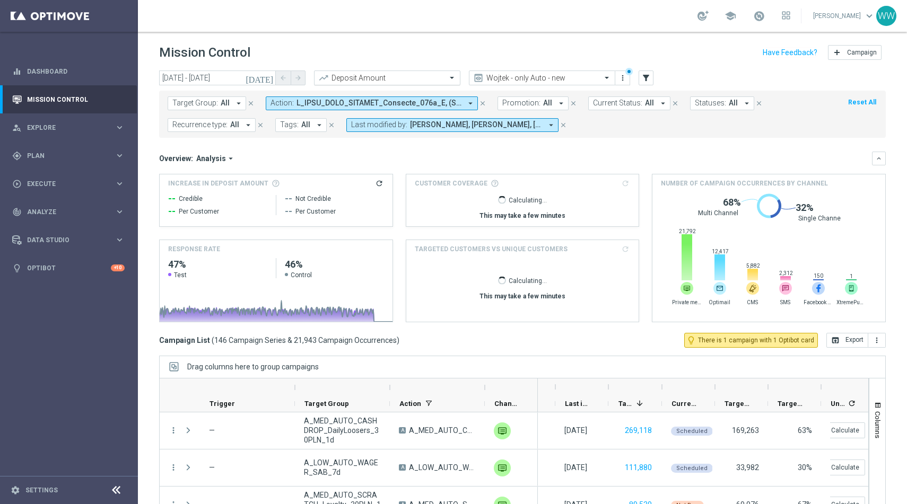
click at [396, 81] on input "text" at bounding box center [377, 78] width 114 height 9
click at [421, 52] on div "Mission Control add Campaign" at bounding box center [522, 52] width 727 height 21
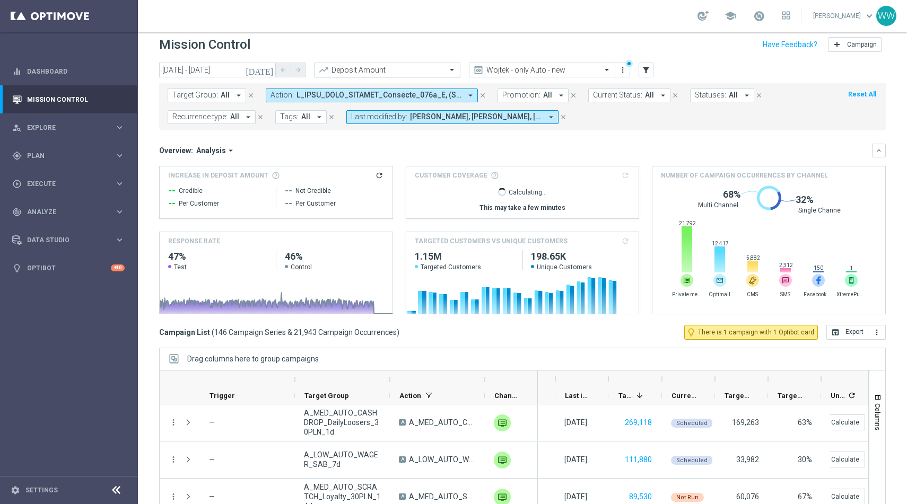
click at [364, 69] on input "text" at bounding box center [377, 70] width 114 height 9
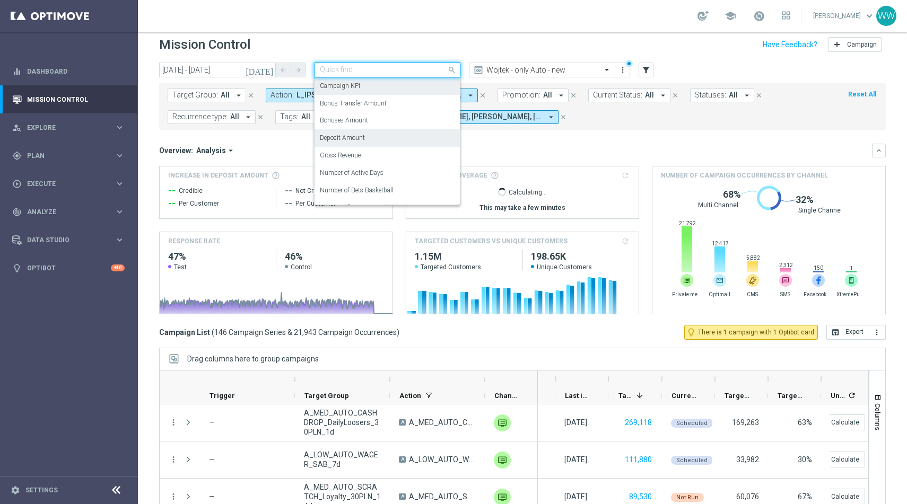
scroll to position [0, 0]
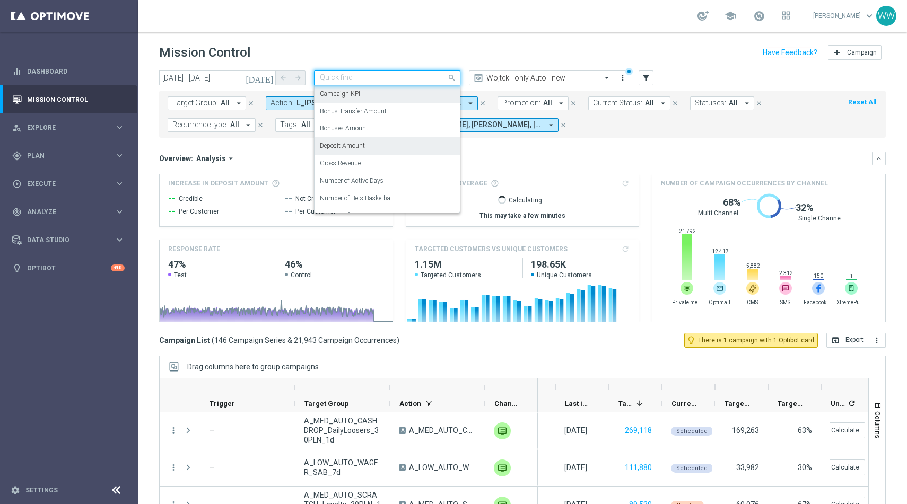
click at [357, 96] on label "Campaign KPI" at bounding box center [340, 94] width 40 height 9
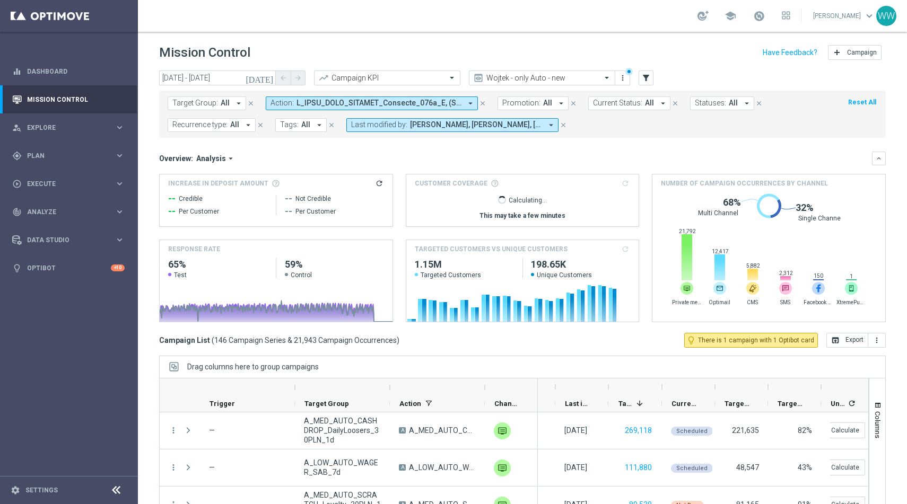
click at [270, 77] on icon "[DATE]" at bounding box center [260, 78] width 29 height 10
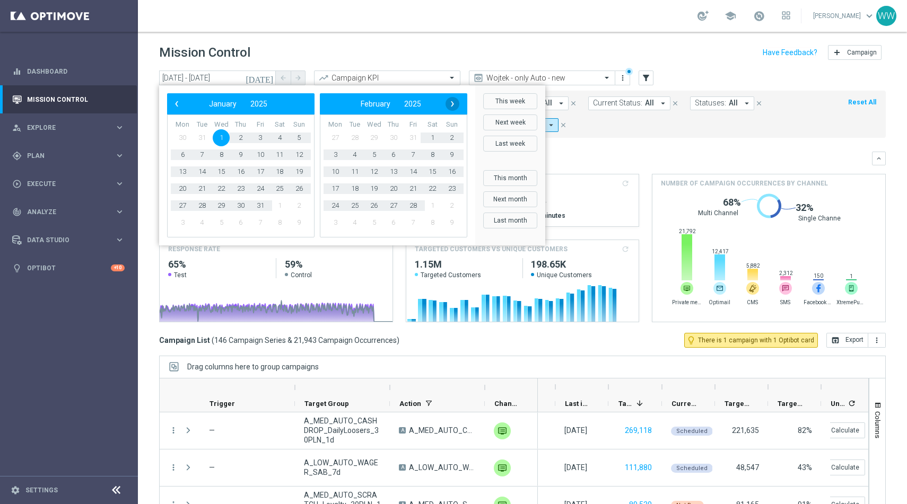
click at [449, 102] on span "›" at bounding box center [453, 104] width 14 height 14
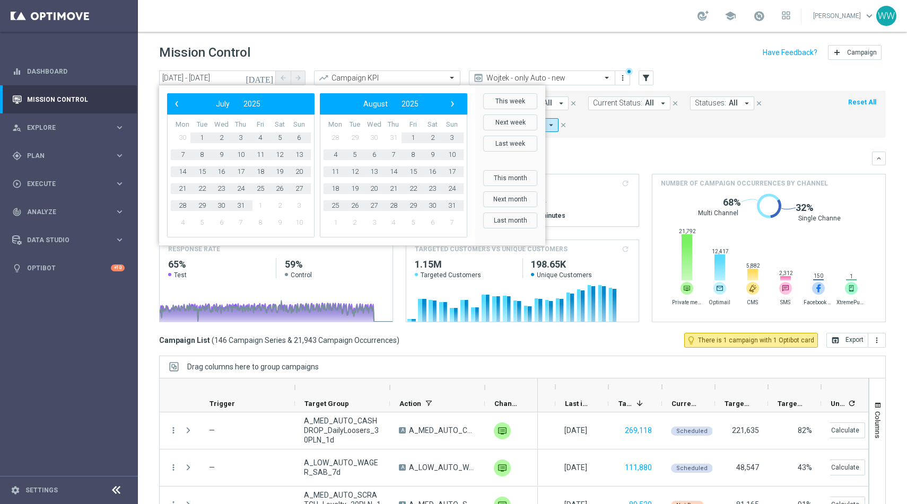
click at [166, 103] on div "‹ ​ July ​ 2025 ​ › Mon Tue Wed Thu Fri Sat Sun 30 1 2 3 4 5 6" at bounding box center [317, 165] width 316 height 160
click at [173, 103] on span "‹" at bounding box center [177, 104] width 14 height 14
click at [180, 102] on span "‹" at bounding box center [177, 104] width 14 height 14
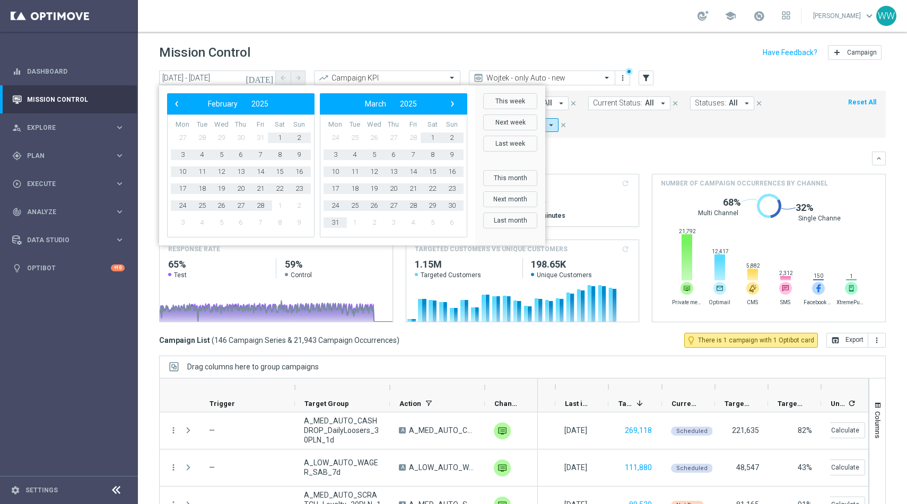
click at [168, 104] on div "‹ ​ February ​ 2025 ​ ›" at bounding box center [240, 103] width 147 height 21
click at [176, 104] on span "‹" at bounding box center [177, 104] width 14 height 14
click at [220, 140] on span "1" at bounding box center [221, 137] width 17 height 17
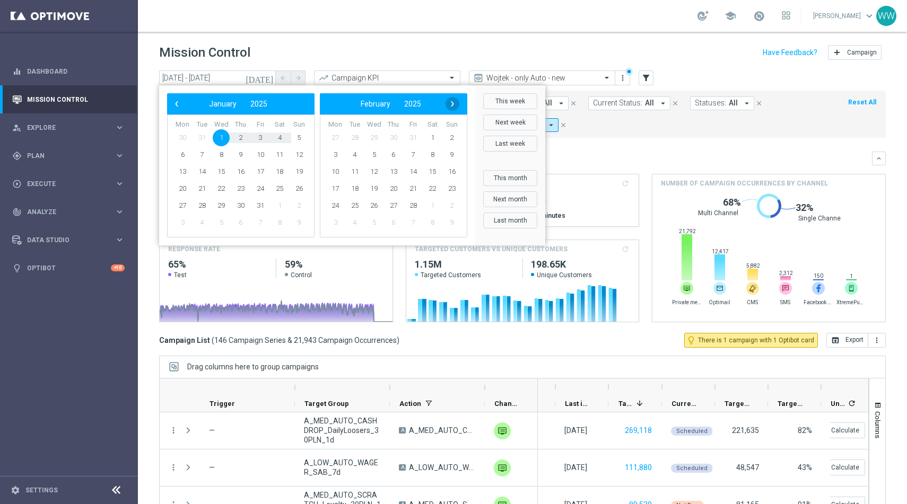
click at [450, 110] on span "›" at bounding box center [453, 104] width 14 height 14
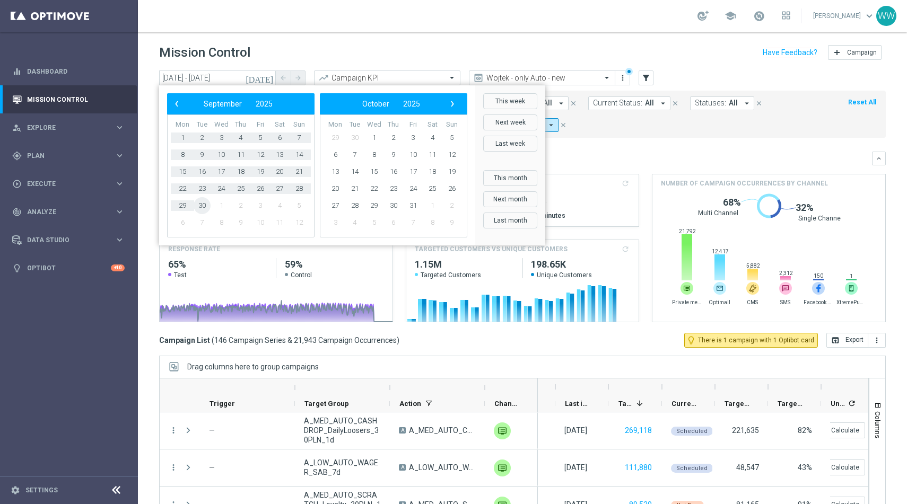
click at [203, 200] on span "30" at bounding box center [202, 205] width 17 height 17
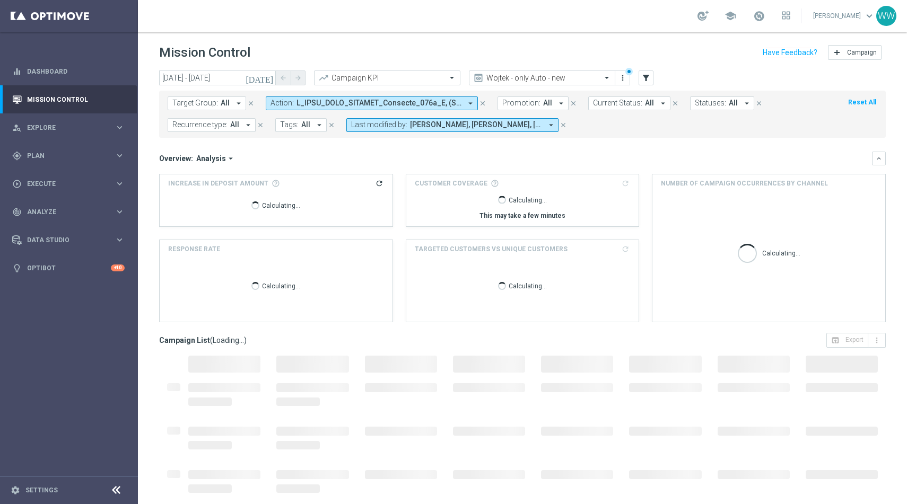
type input "01 Jan 2025 - 30 Sep 2025"
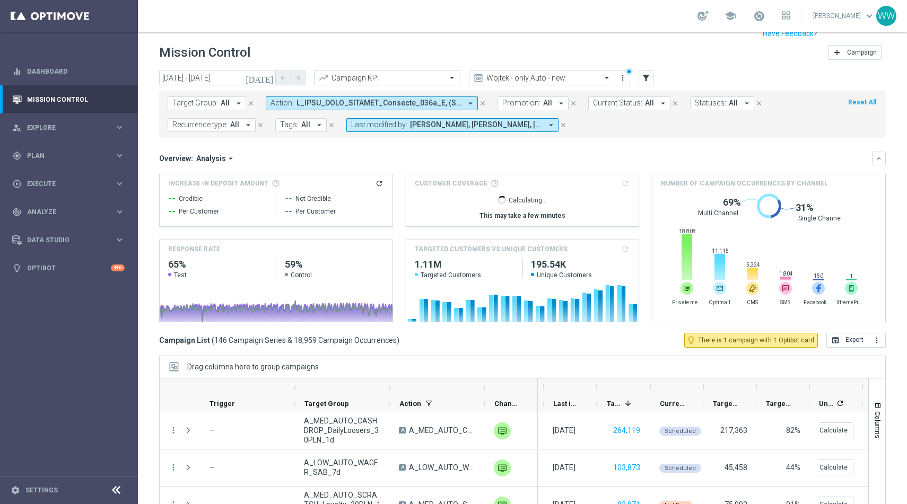
scroll to position [31, 0]
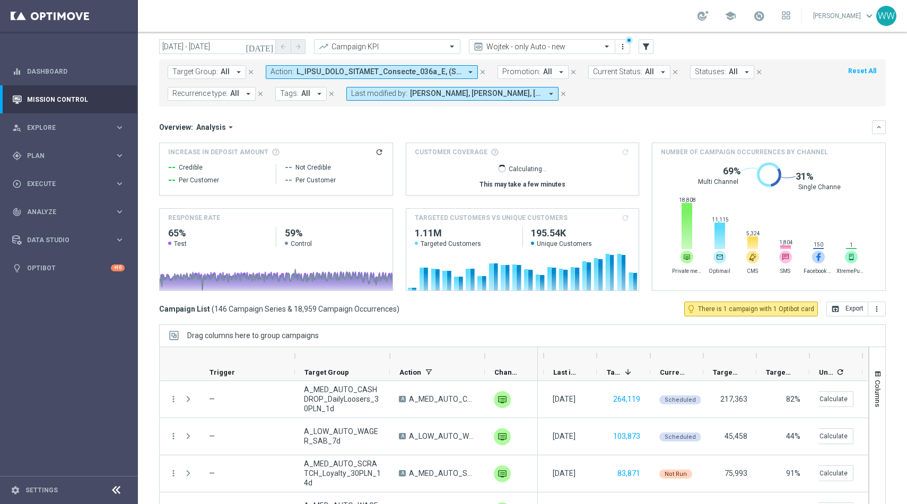
click at [207, 183] on span "Per Customer" at bounding box center [199, 180] width 40 height 8
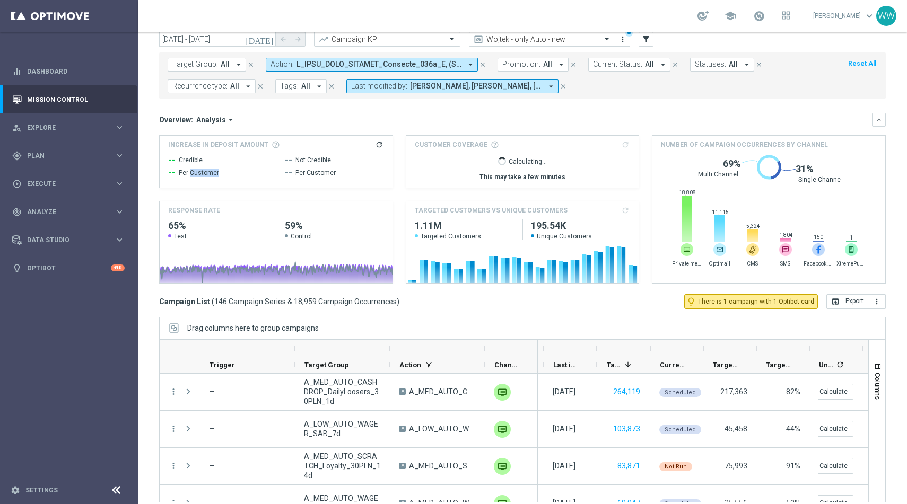
scroll to position [40, 0]
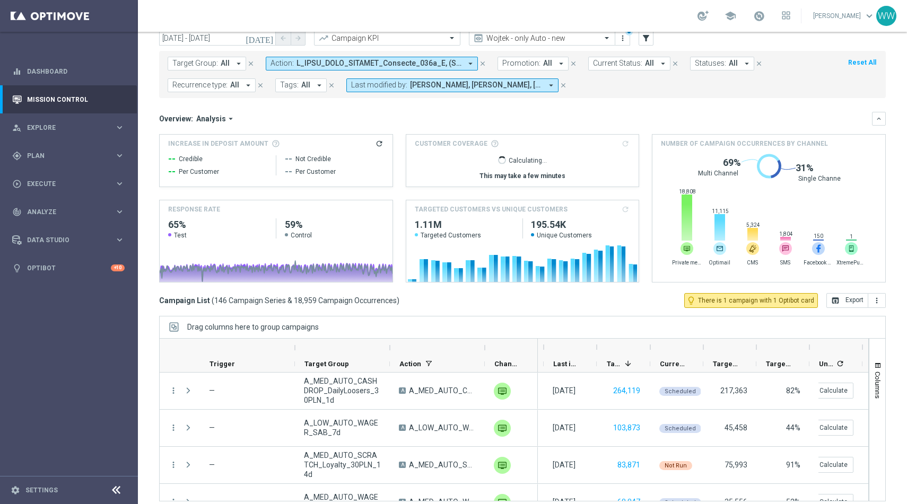
click at [291, 159] on span "--" at bounding box center [288, 159] width 7 height 13
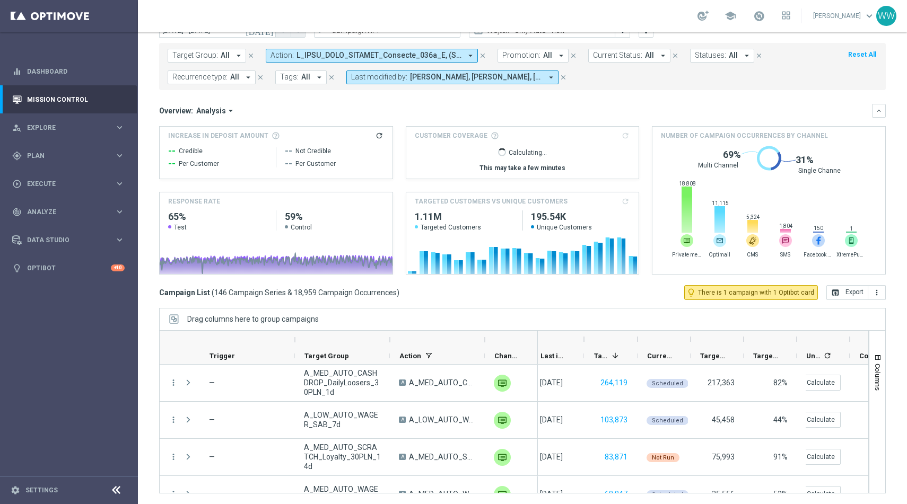
scroll to position [0, 0]
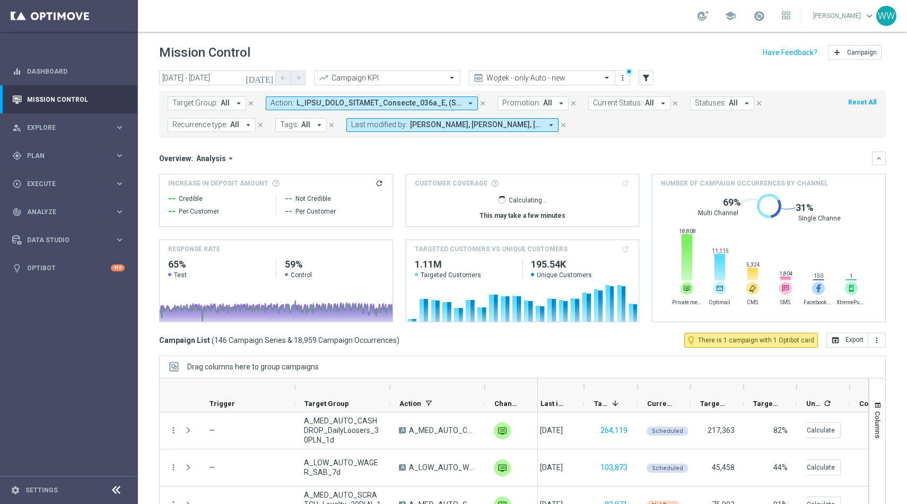
click at [271, 74] on icon "[DATE]" at bounding box center [260, 78] width 29 height 10
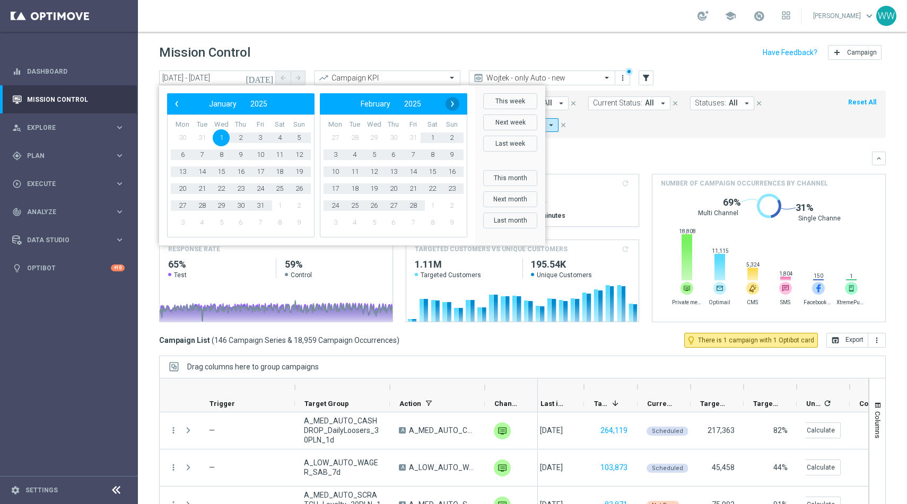
click at [448, 100] on span "›" at bounding box center [453, 104] width 14 height 14
click at [454, 102] on span "›" at bounding box center [453, 104] width 14 height 14
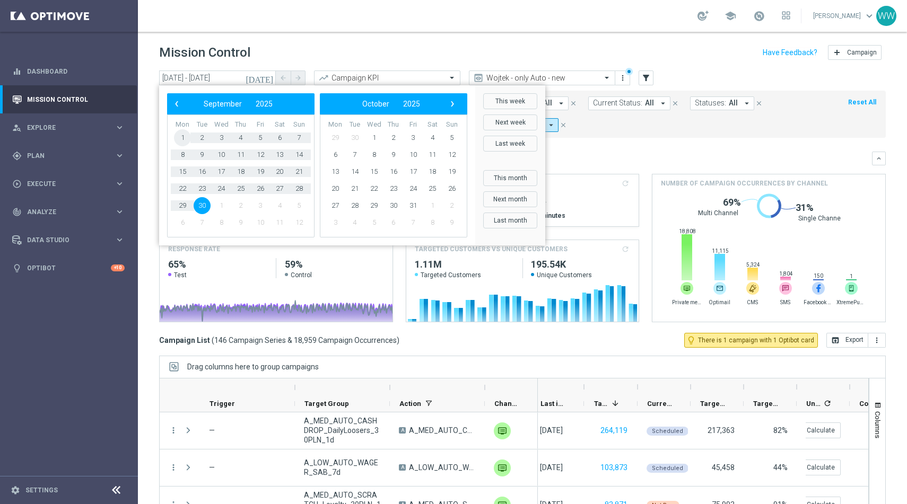
click at [177, 136] on span "1" at bounding box center [182, 137] width 17 height 17
click at [202, 203] on span "30" at bounding box center [202, 205] width 17 height 17
type input "[DATE] - [DATE]"
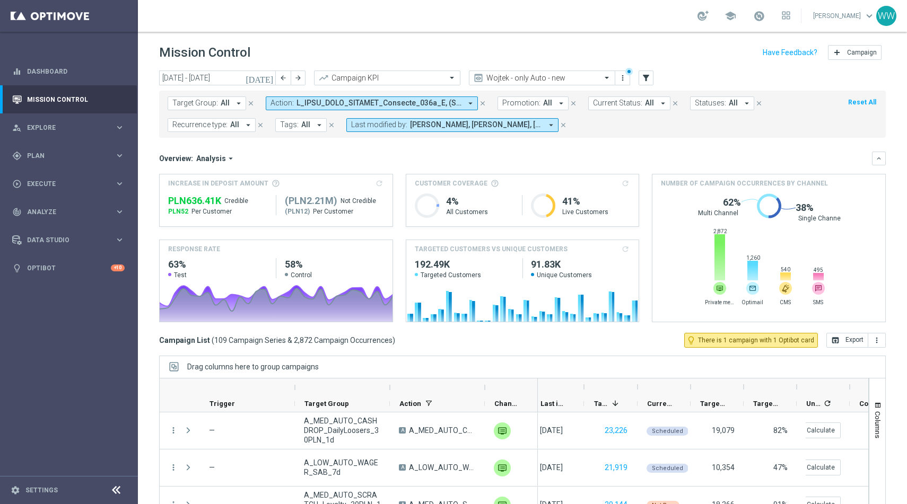
click at [325, 107] on span at bounding box center [379, 103] width 165 height 9
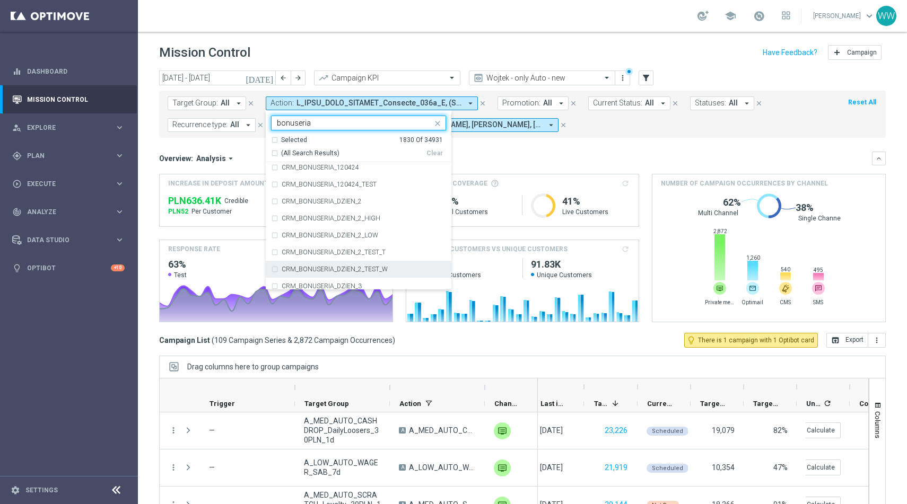
scroll to position [751, 0]
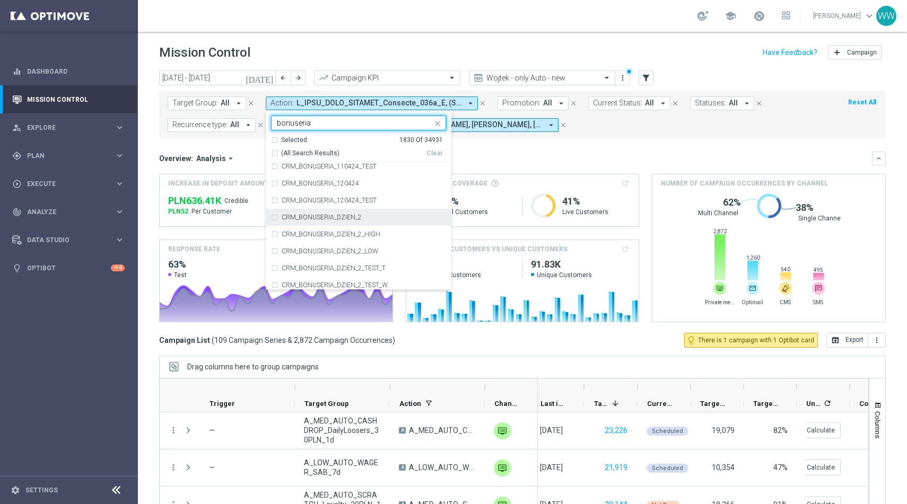
click at [330, 218] on label "CRM_BONUSERIA_DZIEN_2" at bounding box center [322, 217] width 80 height 6
type input "bonuseria"
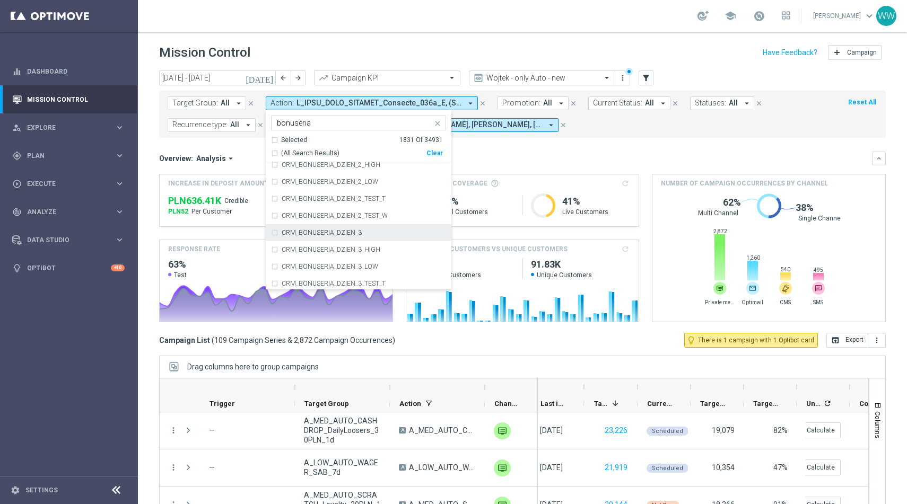
click at [355, 234] on label "CRM_BONUSERIA_DZIEN_3" at bounding box center [322, 233] width 80 height 6
click at [352, 234] on label "CRM_BONUSERIA_DZIEN_4" at bounding box center [322, 235] width 80 height 6
click at [348, 227] on label "CRM_BONUSERIA_DZIEN_5" at bounding box center [322, 228] width 80 height 6
click at [348, 225] on div "CRM_BONUSERIA_DZIEN_6" at bounding box center [358, 230] width 175 height 17
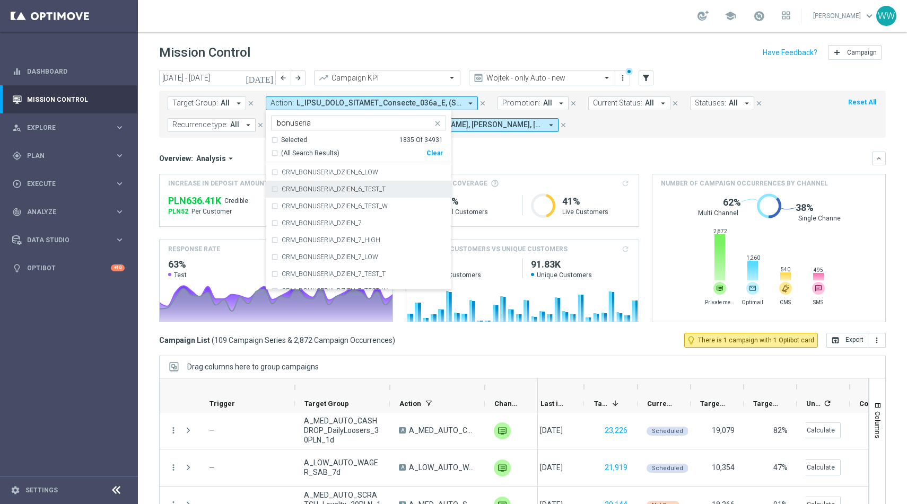
scroll to position [1187, 0]
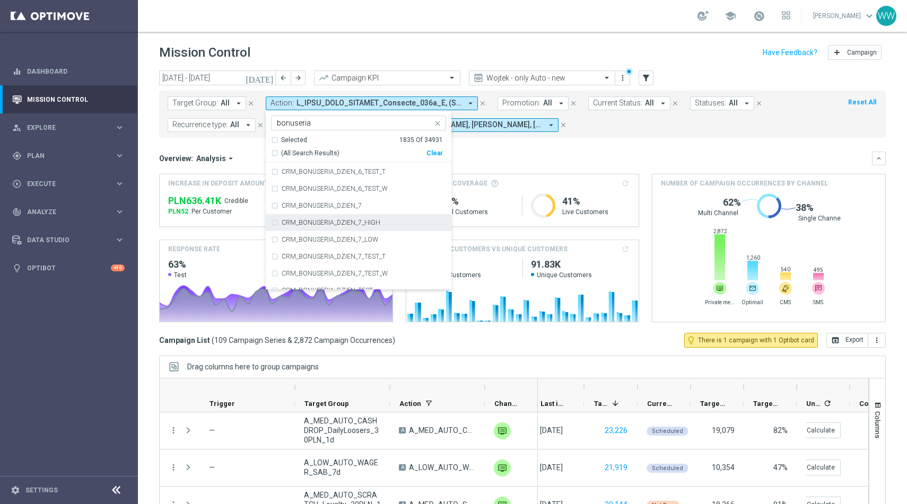
click at [349, 215] on div "CRM_BONUSERIA_DZIEN_7_HIGH" at bounding box center [358, 222] width 175 height 17
click at [349, 216] on div "CRM_BONUSERIA_DZIEN_7_HIGH" at bounding box center [358, 222] width 175 height 17
click at [349, 211] on div "CRM_BONUSERIA_DZIEN_7" at bounding box center [358, 205] width 175 height 17
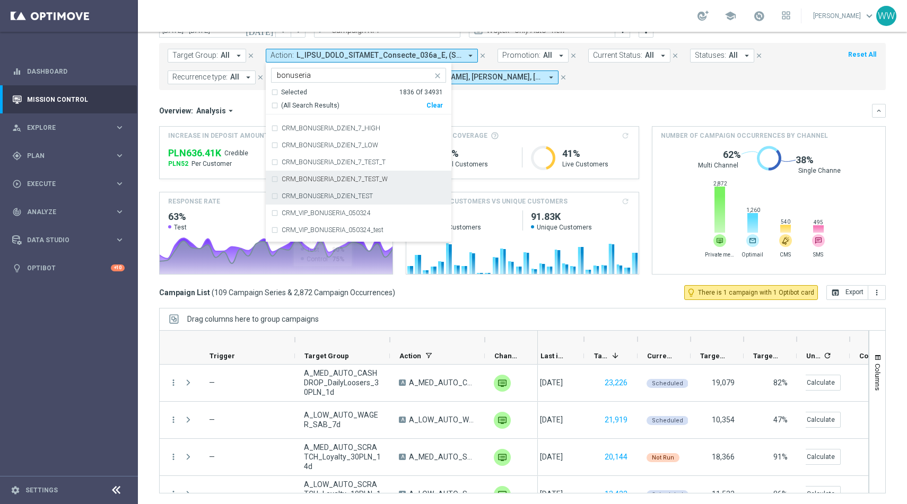
scroll to position [1248, 0]
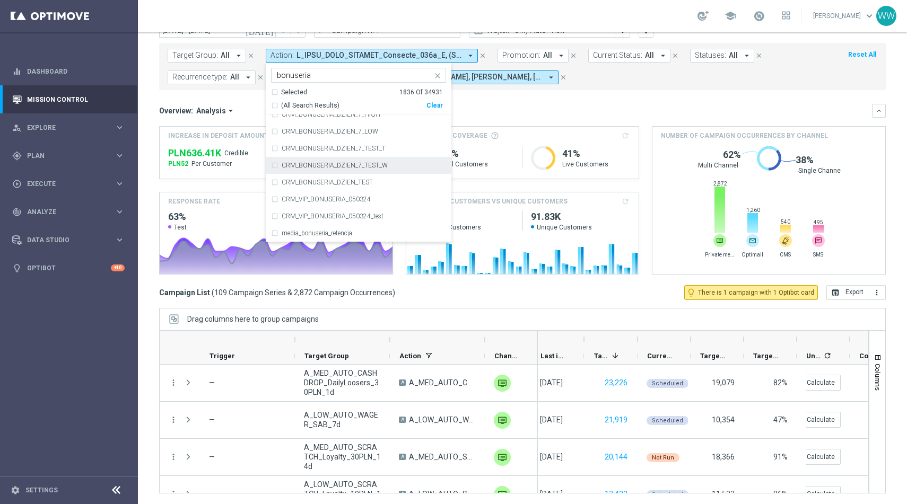
click at [490, 108] on div "Overview: Analysis arrow_drop_down" at bounding box center [515, 111] width 713 height 10
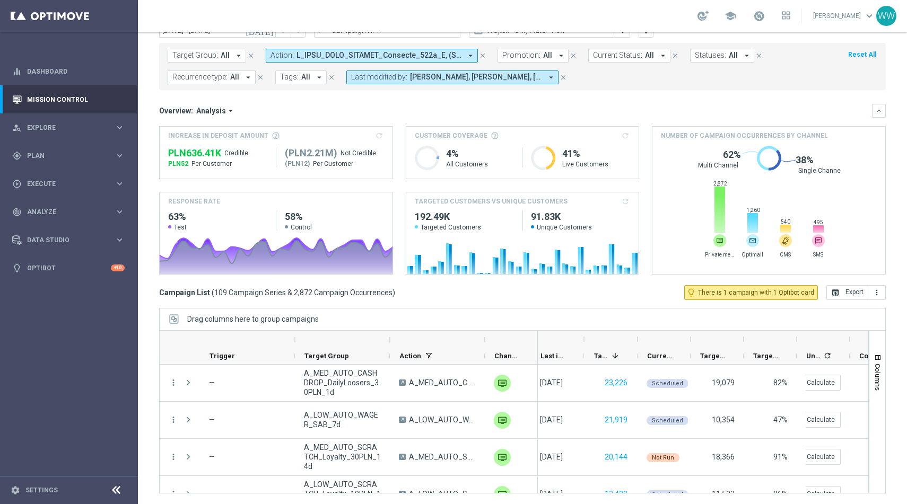
scroll to position [0, 0]
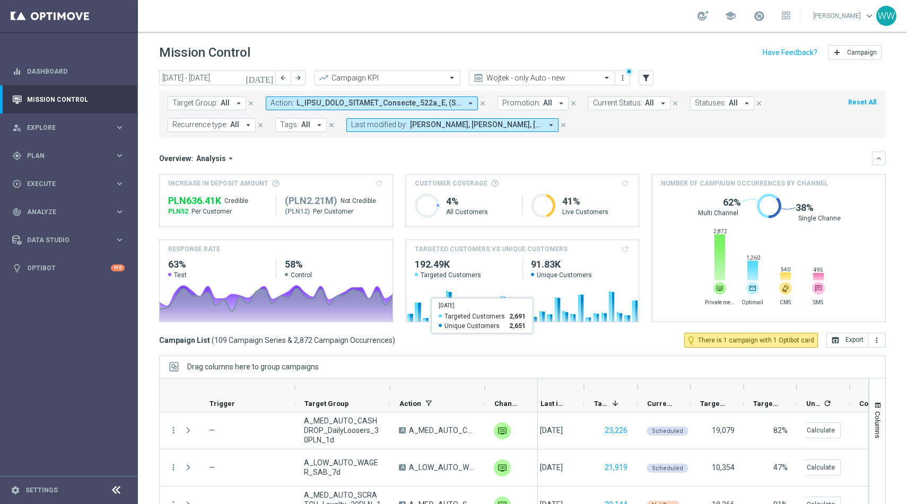
click at [352, 98] on button "Action: arrow_drop_down" at bounding box center [372, 104] width 212 height 14
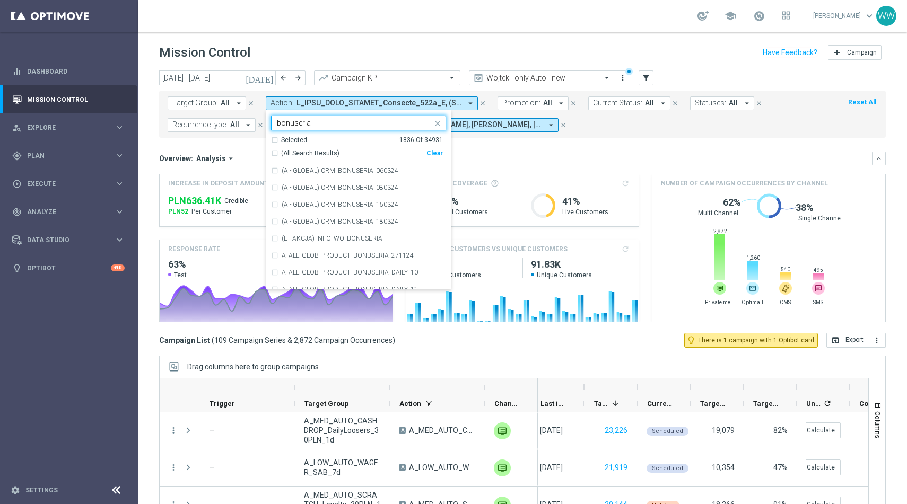
click at [327, 146] on div "(All Search Results) Clear" at bounding box center [357, 151] width 172 height 13
click at [323, 151] on span "(All Search Results)" at bounding box center [310, 153] width 58 height 9
type input "bonuseria"
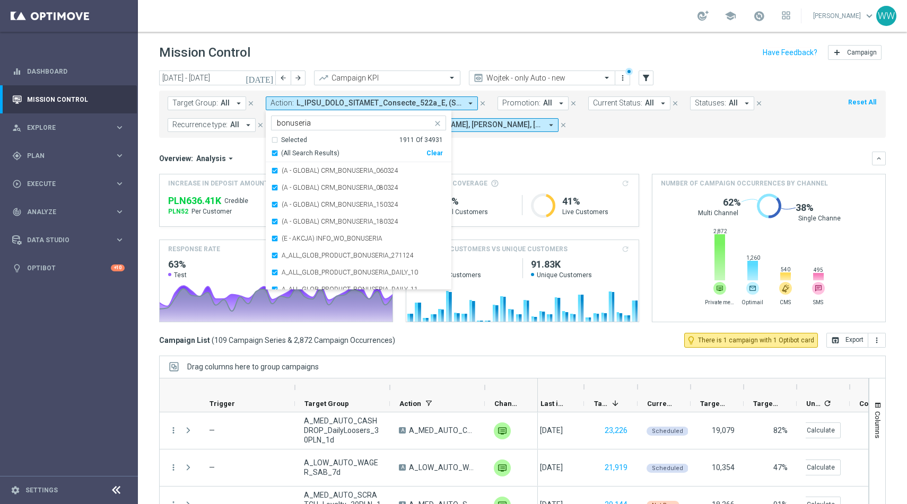
click at [284, 153] on span "(All Search Results)" at bounding box center [310, 153] width 58 height 9
drag, startPoint x: 254, startPoint y: 150, endPoint x: 294, endPoint y: 139, distance: 41.7
click at [254, 150] on mini-dashboard "Overview: Analysis arrow_drop_down keyboard_arrow_down Increase In Deposit Amou…" at bounding box center [522, 235] width 727 height 195
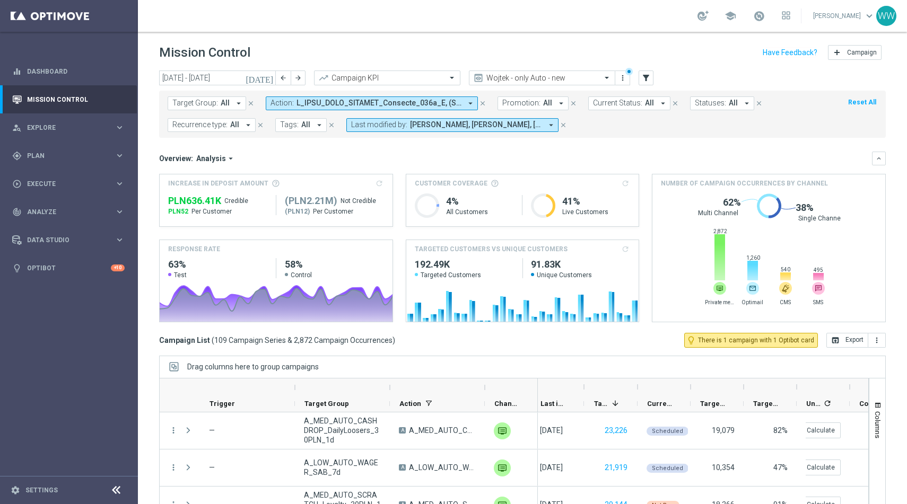
click at [315, 108] on button "Action: arrow_drop_down" at bounding box center [372, 104] width 212 height 14
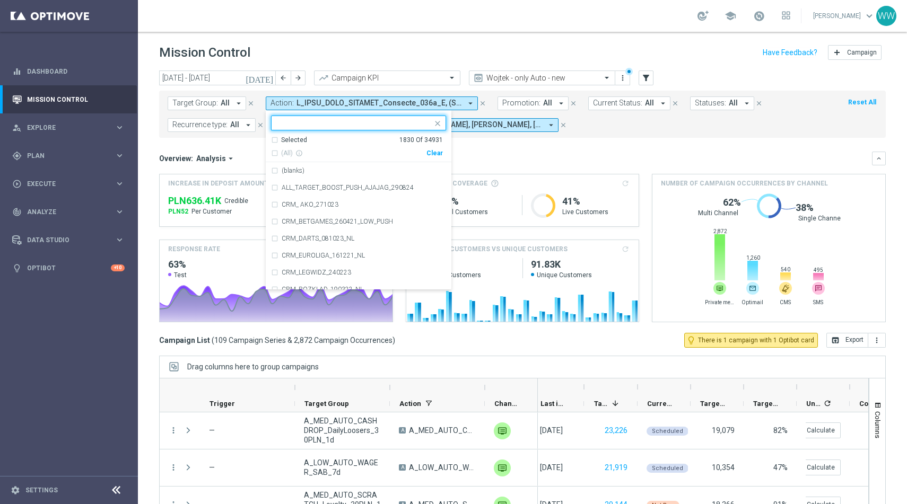
click at [272, 141] on div "Selected 1830 Of 34931" at bounding box center [357, 140] width 172 height 9
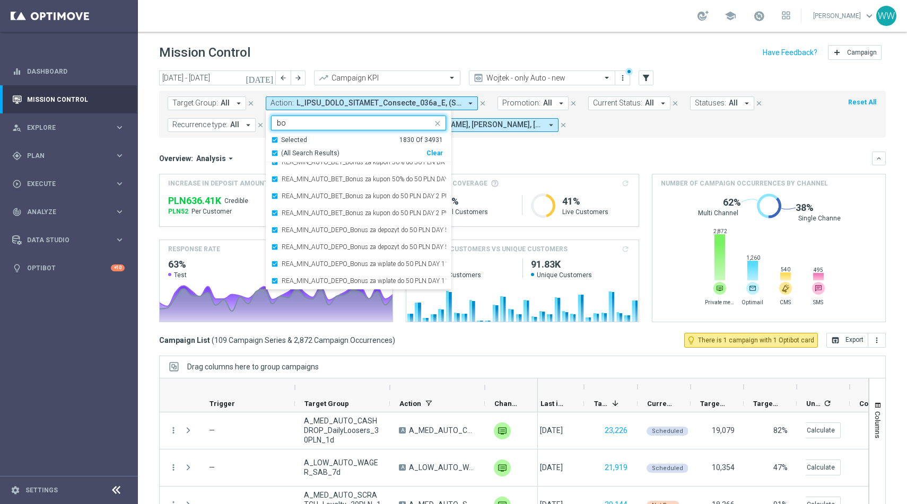
scroll to position [2470, 0]
type input "bonuseria"
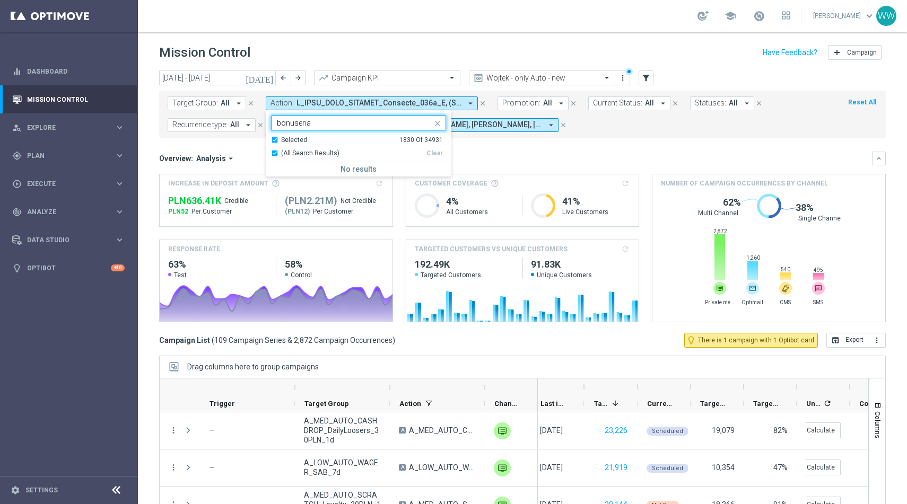
scroll to position [0, 0]
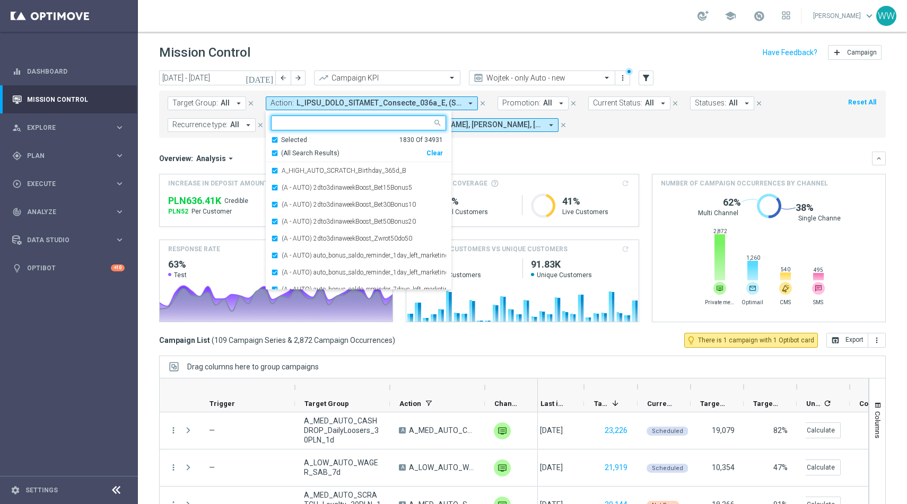
click at [274, 141] on div "Selected 1830 Of 34931" at bounding box center [357, 140] width 172 height 9
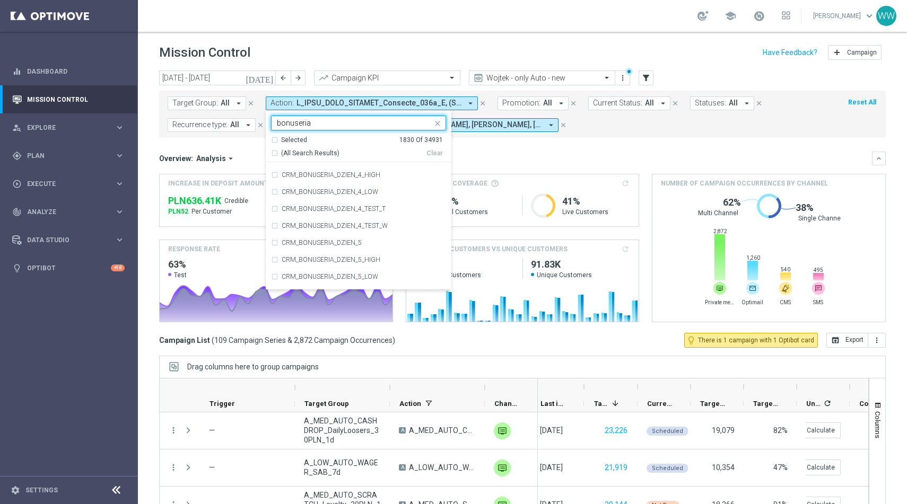
scroll to position [936, 0]
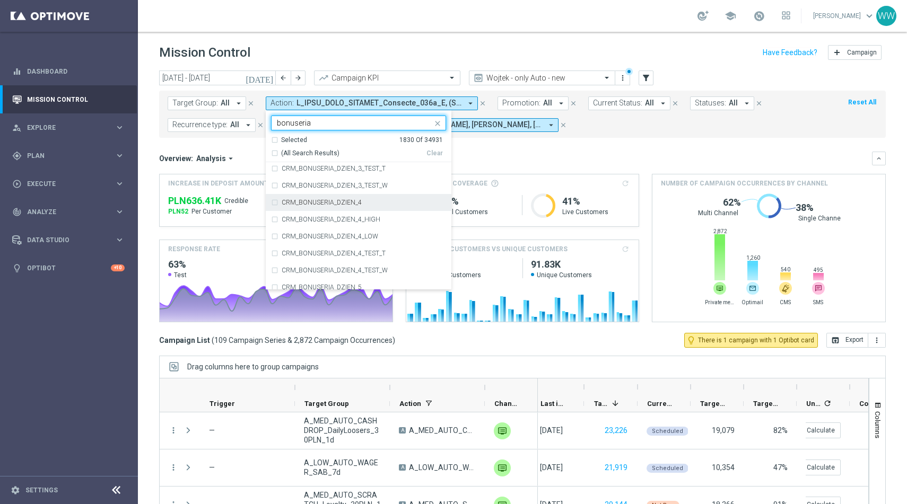
click at [334, 206] on label "CRM_BONUSERIA_DZIEN_4" at bounding box center [322, 202] width 80 height 6
type input "bonuseria"
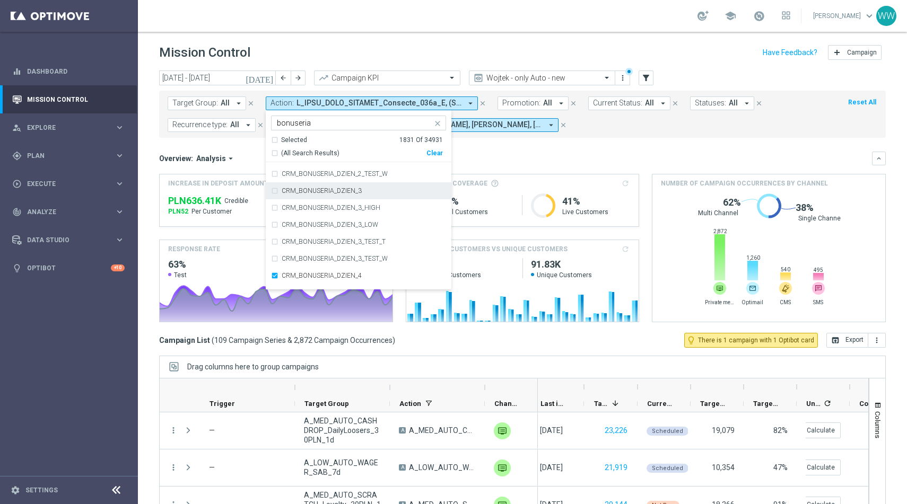
click at [332, 195] on div "CRM_BONUSERIA_DZIEN_3" at bounding box center [358, 190] width 175 height 17
click at [329, 193] on label "CRM_BONUSERIA_DZIEN_2" at bounding box center [322, 191] width 80 height 6
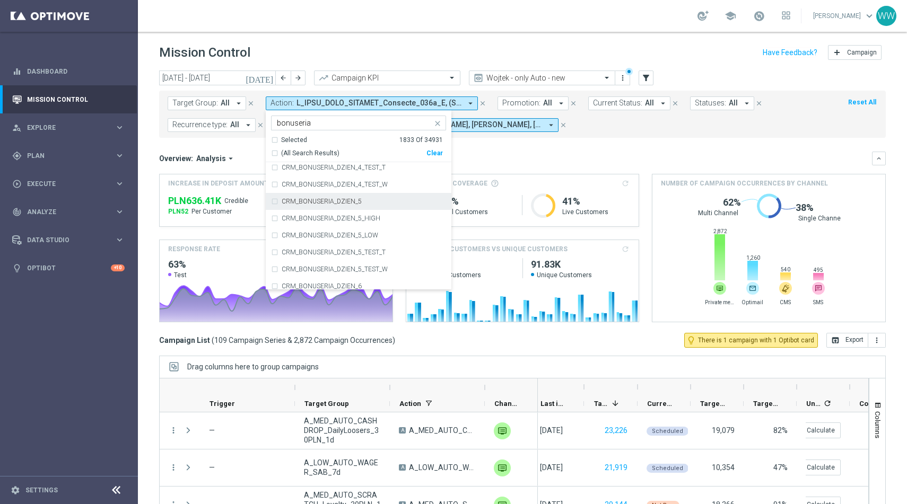
click at [332, 205] on label "CRM_BONUSERIA_DZIEN_5" at bounding box center [322, 201] width 80 height 6
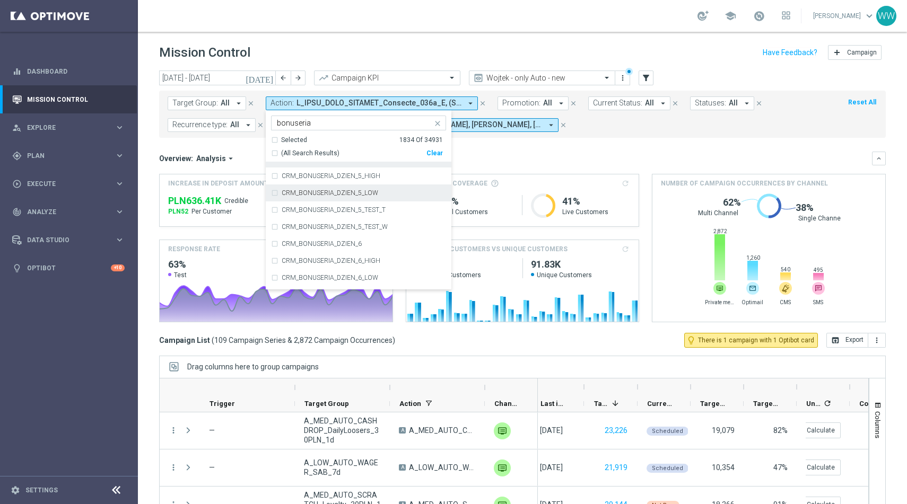
scroll to position [1066, 0]
click at [328, 241] on label "CRM_BONUSERIA_DZIEN_6" at bounding box center [322, 242] width 80 height 6
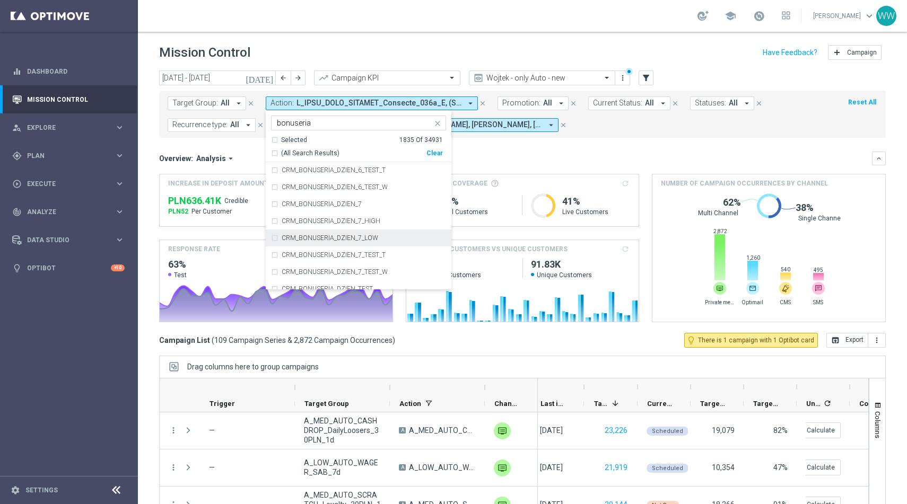
scroll to position [1188, 0]
click at [328, 207] on label "CRM_BONUSERIA_DZIEN_7" at bounding box center [322, 205] width 80 height 6
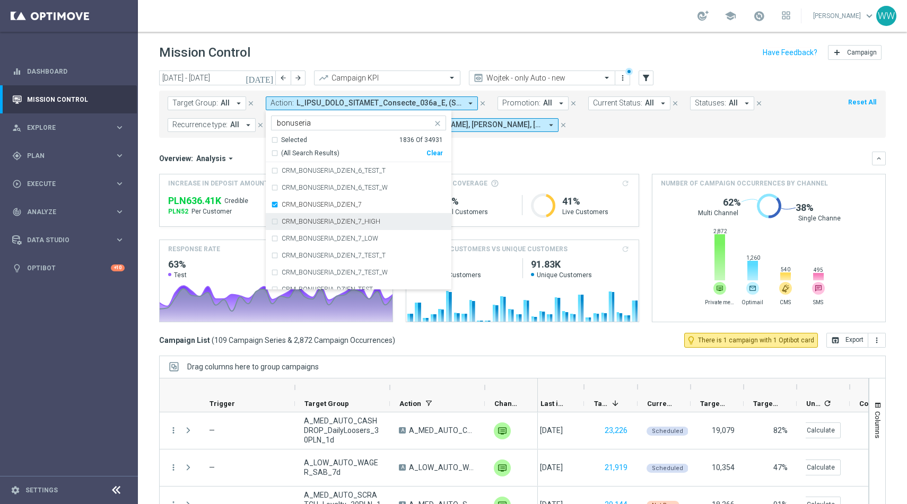
drag, startPoint x: 502, startPoint y: 166, endPoint x: 344, endPoint y: 98, distance: 172.3
click at [503, 166] on div "Overview: Analysis arrow_drop_down keyboard_arrow_down Increase In Deposit Amou…" at bounding box center [522, 237] width 727 height 171
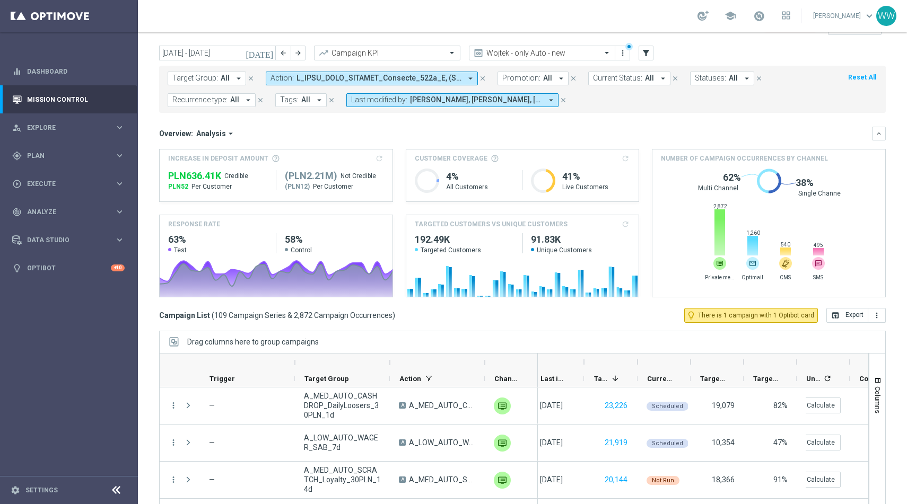
scroll to position [0, 0]
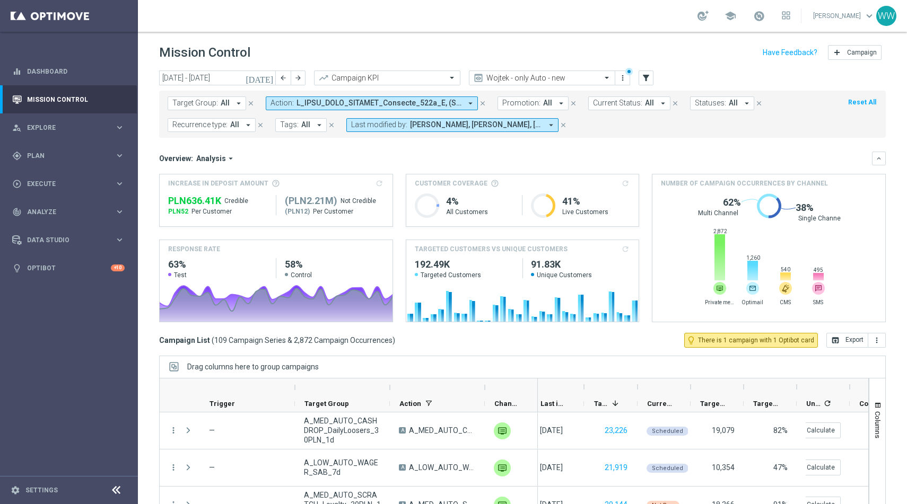
click at [335, 106] on span at bounding box center [379, 103] width 165 height 9
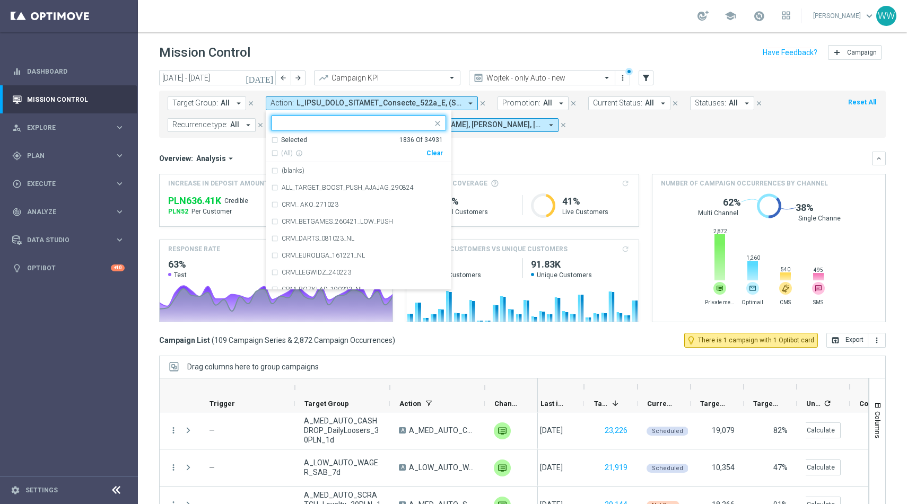
click at [324, 106] on span at bounding box center [379, 103] width 165 height 9
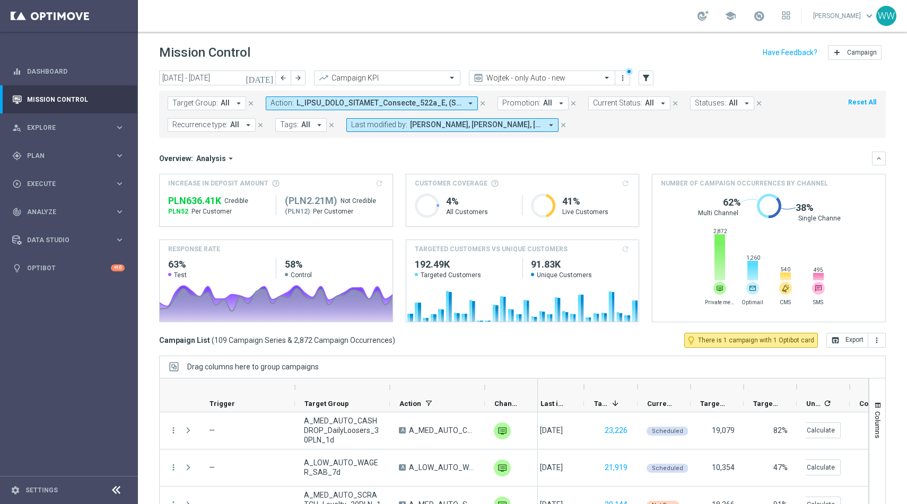
click at [324, 106] on span at bounding box center [379, 103] width 165 height 9
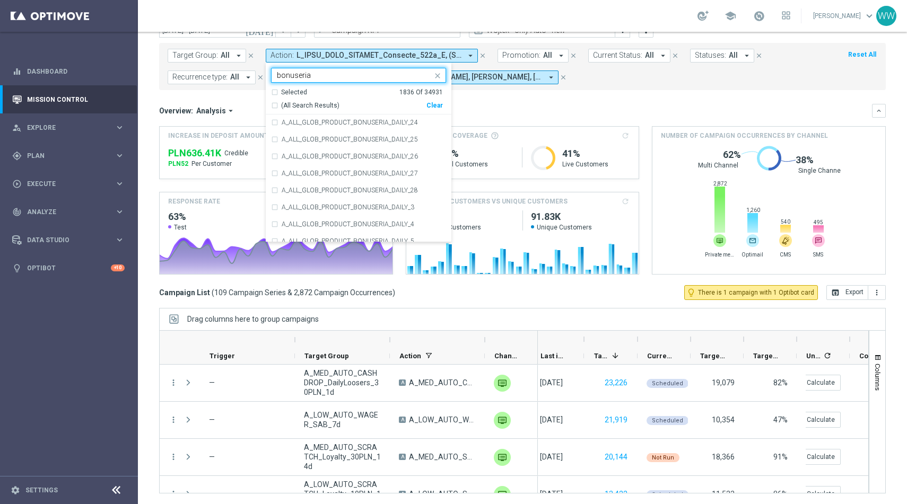
scroll to position [288, 0]
type input "bonuseria"
click at [506, 115] on div "Overview: Analysis arrow_drop_down keyboard_arrow_down" at bounding box center [522, 111] width 727 height 14
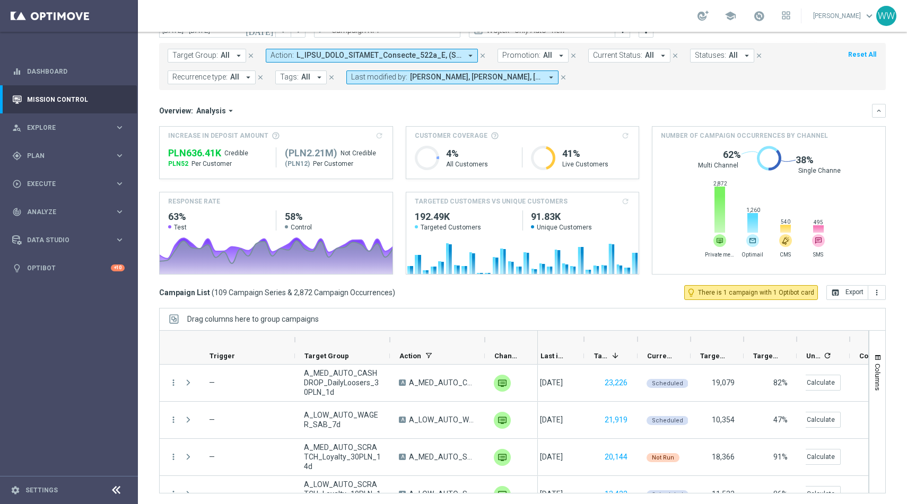
scroll to position [0, 0]
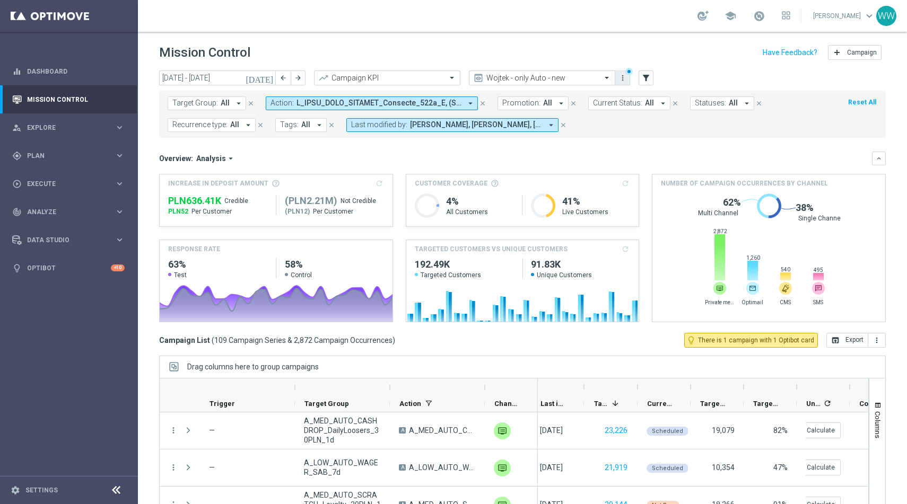
click at [625, 76] on icon "more_vert" at bounding box center [623, 78] width 8 height 8
click at [643, 100] on div "Save view" at bounding box center [679, 97] width 96 height 7
click at [538, 192] on div "Created with Highcharts 9.3.3 4% All Customers Created with Highcharts 9.3.3 41…" at bounding box center [523, 205] width 216 height 34
click at [259, 77] on input "[DATE] - [DATE]" at bounding box center [217, 78] width 117 height 15
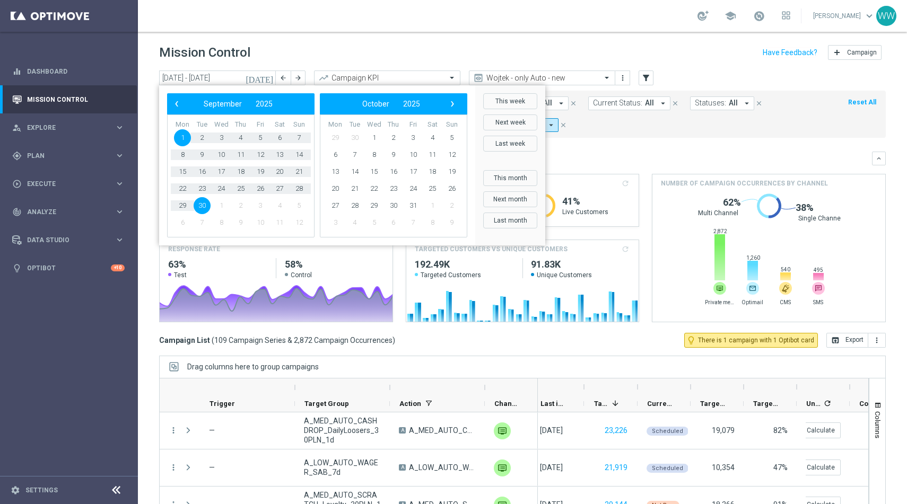
click at [562, 147] on mini-dashboard "Overview: Analysis arrow_drop_down keyboard_arrow_down Increase In Deposit Amou…" at bounding box center [522, 235] width 727 height 195
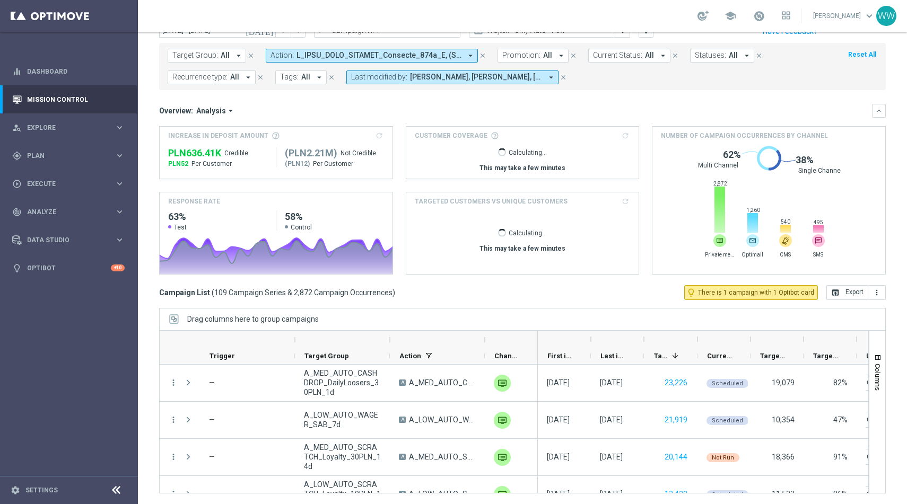
scroll to position [4, 0]
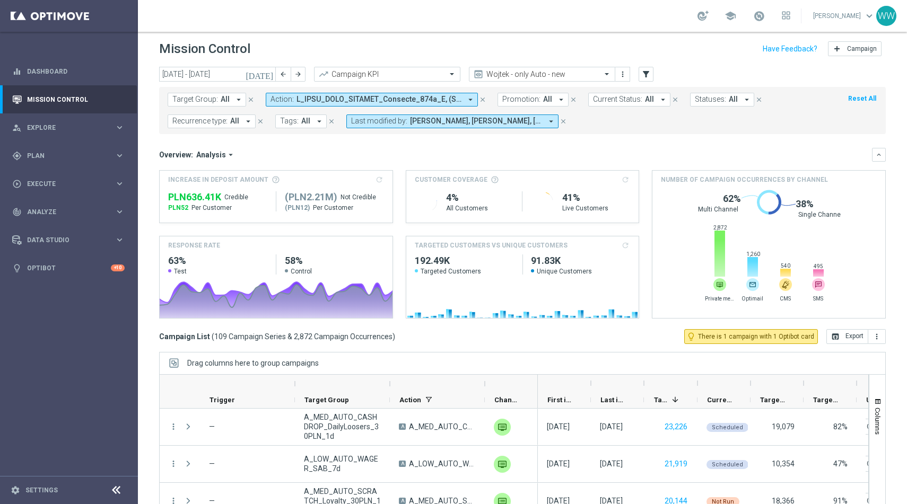
click at [417, 117] on span "[PERSON_NAME], [PERSON_NAME], [PERSON_NAME], [PERSON_NAME], [PERSON_NAME], [PER…" at bounding box center [476, 121] width 132 height 9
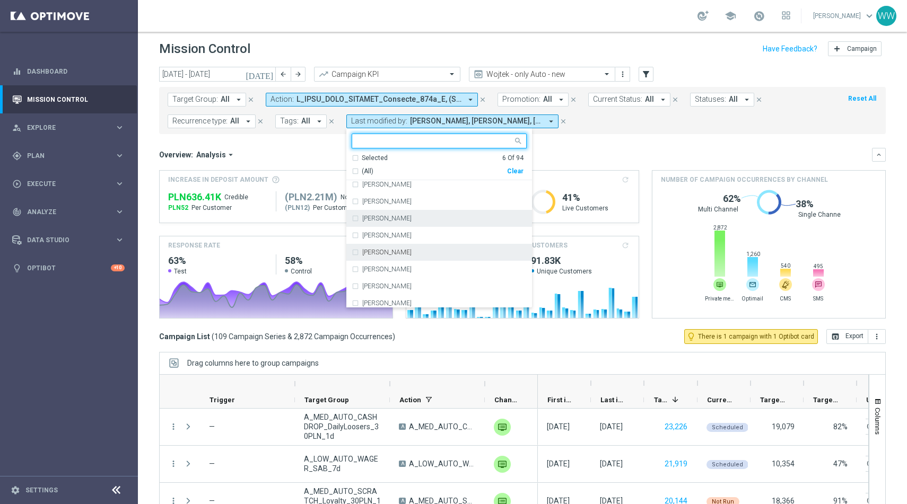
scroll to position [0, 0]
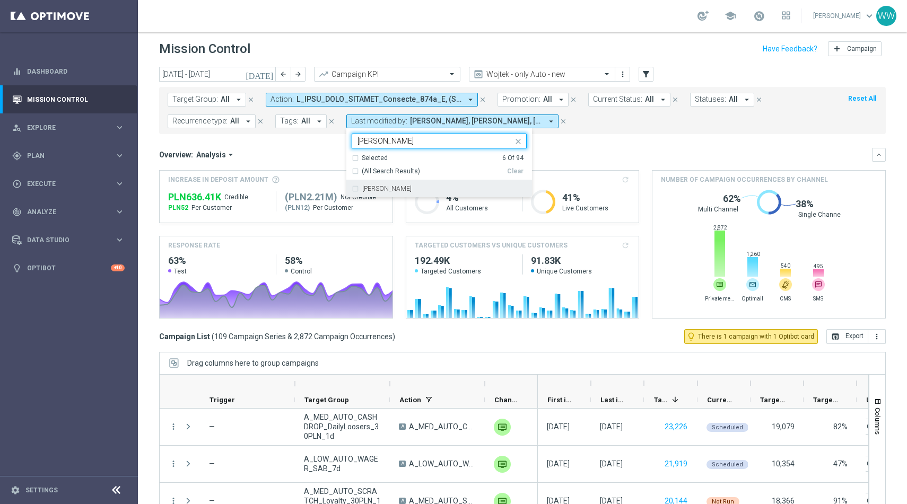
click at [385, 187] on label "[PERSON_NAME]" at bounding box center [386, 189] width 49 height 6
type input "[PERSON_NAME]"
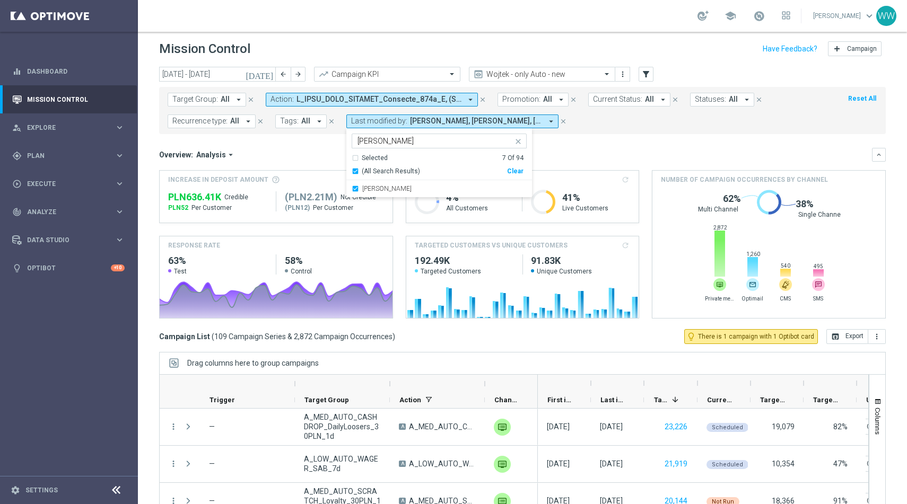
click at [318, 161] on div "Overview: Analysis arrow_drop_down keyboard_arrow_down" at bounding box center [522, 155] width 727 height 14
click at [396, 123] on span "Last modified by:" at bounding box center [379, 121] width 56 height 9
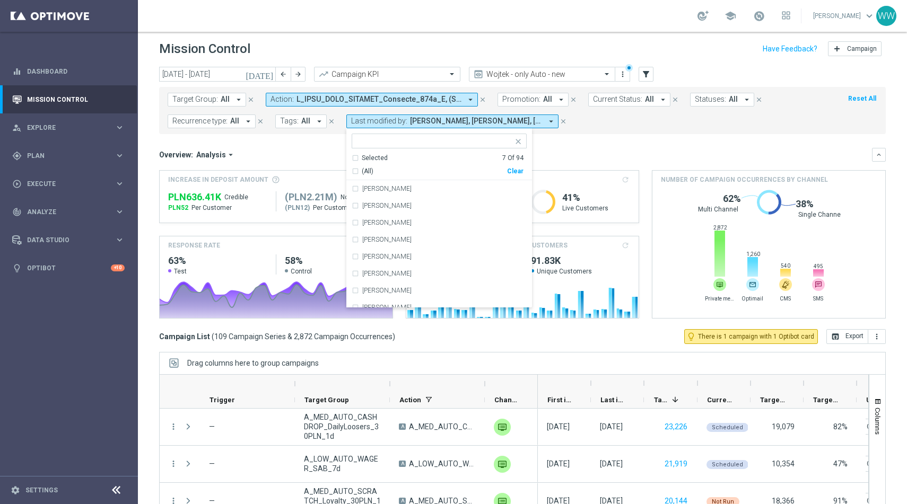
click at [346, 102] on span at bounding box center [379, 99] width 165 height 9
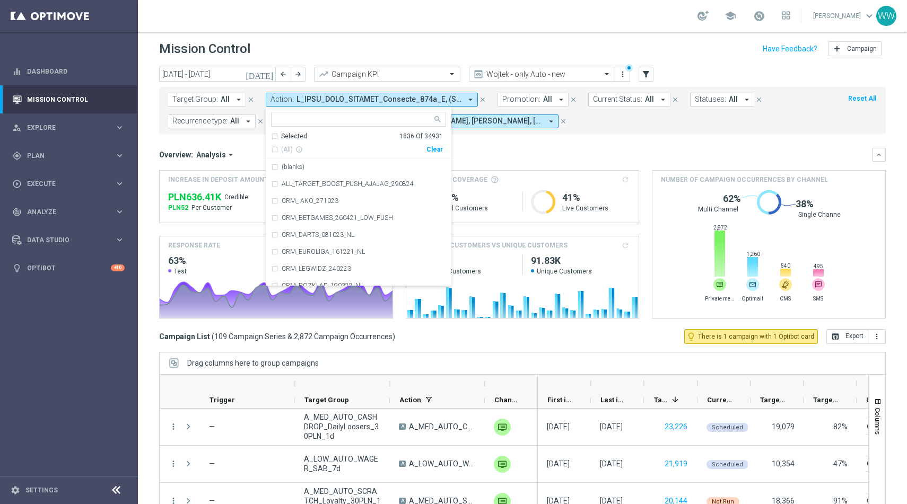
click at [346, 102] on span at bounding box center [379, 99] width 165 height 9
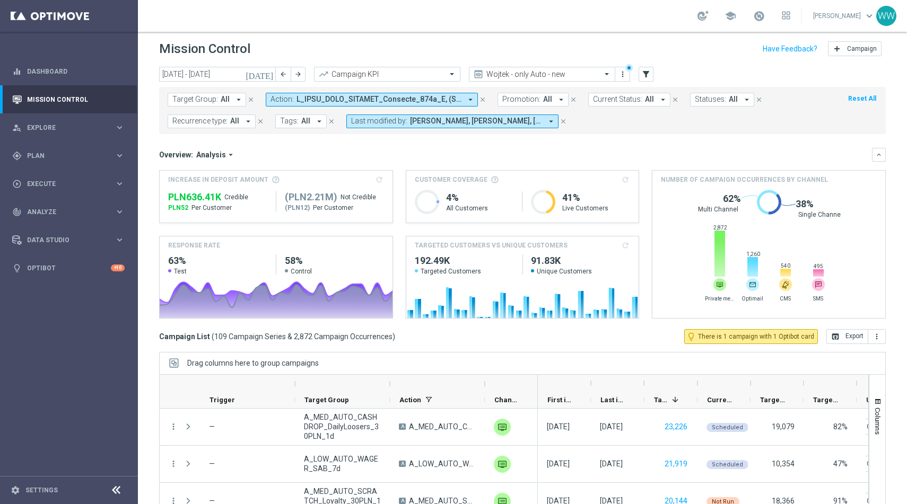
click at [346, 102] on span at bounding box center [379, 99] width 165 height 9
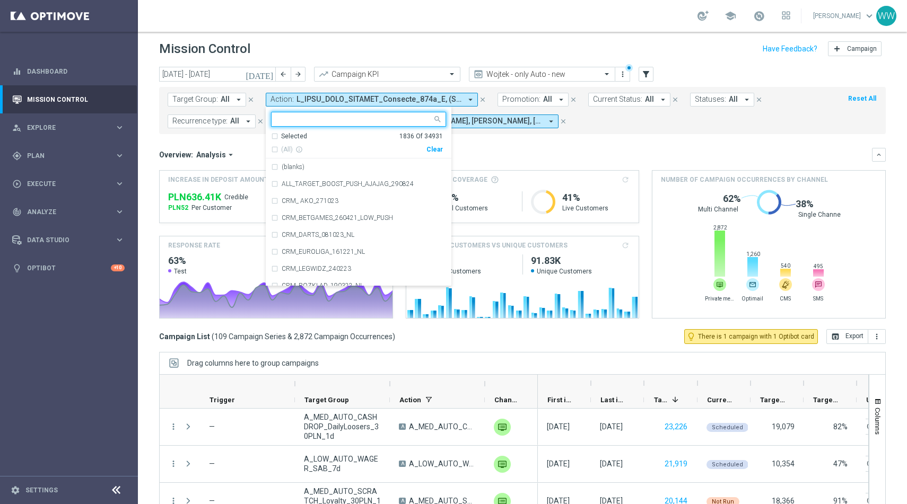
click at [439, 120] on span at bounding box center [438, 118] width 13 height 13
click at [460, 121] on span "[PERSON_NAME], [PERSON_NAME], [PERSON_NAME], [PERSON_NAME], [PERSON_NAME], [PER…" at bounding box center [476, 121] width 132 height 9
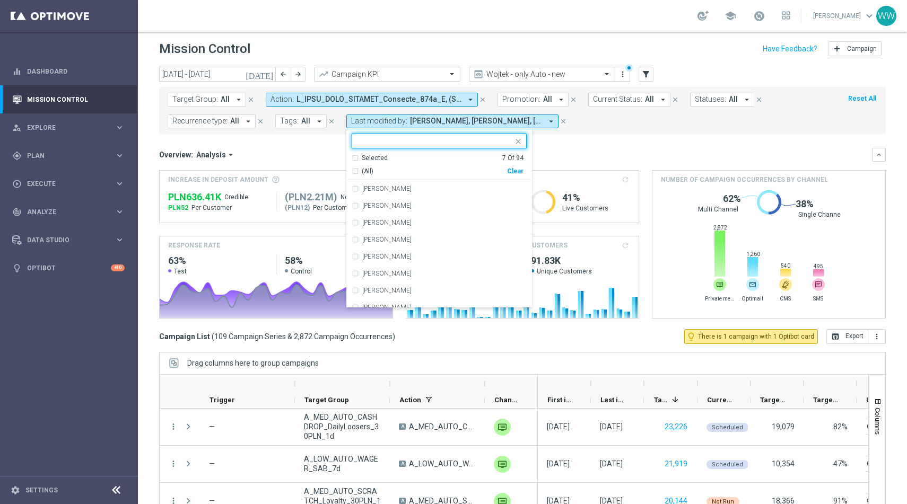
click at [460, 121] on span "[PERSON_NAME], [PERSON_NAME], [PERSON_NAME], [PERSON_NAME], [PERSON_NAME], [PER…" at bounding box center [476, 121] width 132 height 9
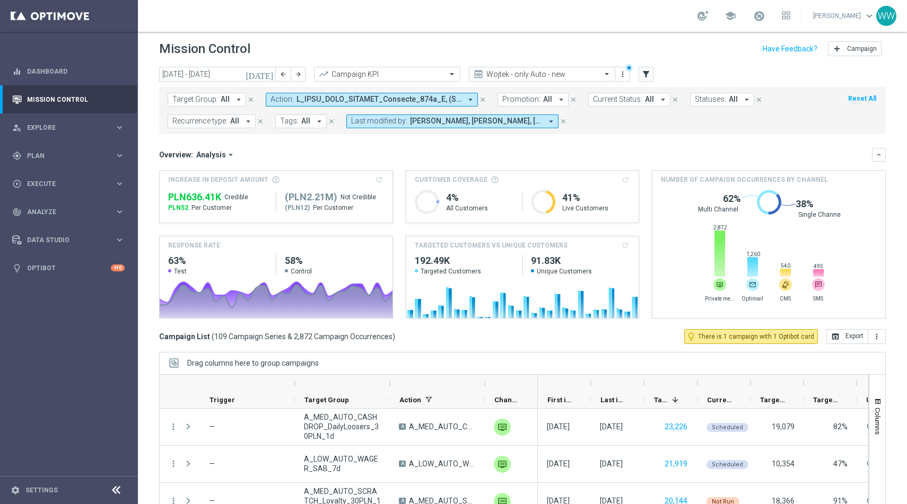
click at [460, 121] on span "[PERSON_NAME], [PERSON_NAME], [PERSON_NAME], [PERSON_NAME], [PERSON_NAME], [PER…" at bounding box center [476, 121] width 132 height 9
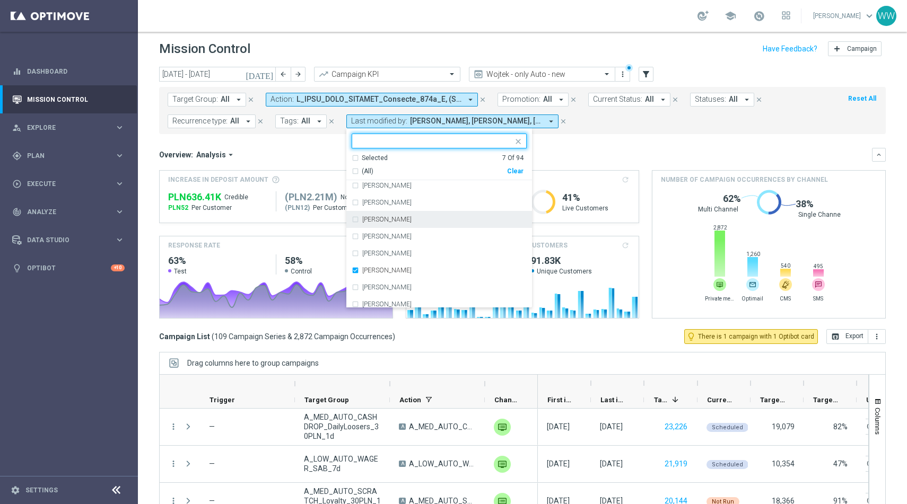
scroll to position [131, 0]
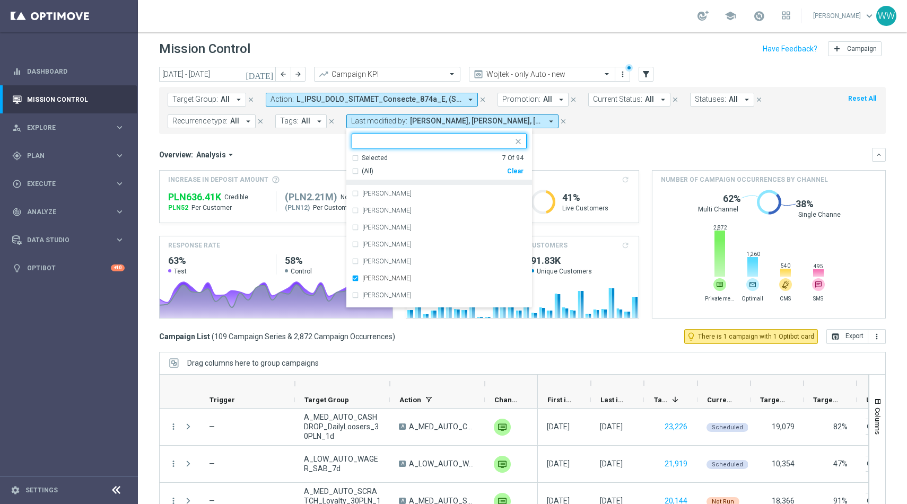
click at [362, 159] on div "Selected" at bounding box center [375, 158] width 26 height 9
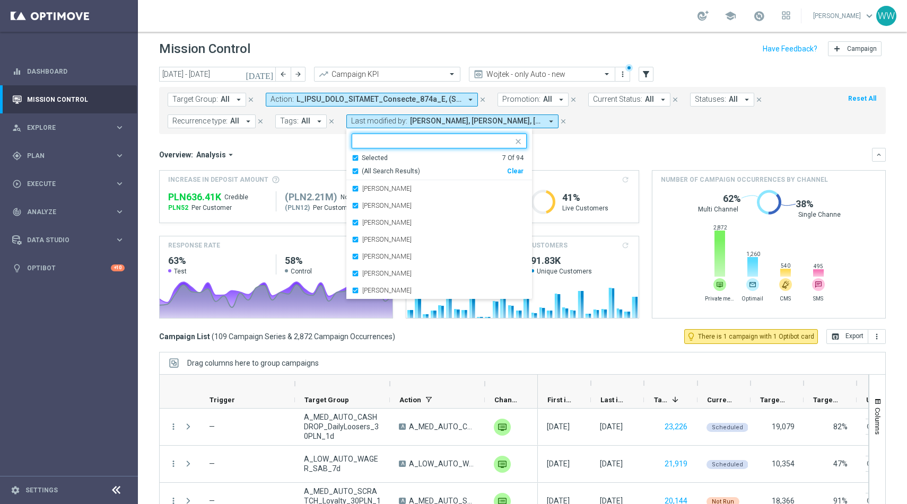
scroll to position [0, 0]
click at [352, 156] on div "Selected 7 Of 94" at bounding box center [438, 158] width 172 height 9
click at [363, 154] on div "Selected" at bounding box center [375, 158] width 26 height 9
click at [370, 140] on input "text" at bounding box center [435, 141] width 155 height 9
click at [365, 152] on ng-select "Selected 7 of 94 Selected 7 Of 94 (All Search Results) Clear [PERSON_NAME] [PER…" at bounding box center [439, 217] width 186 height 166
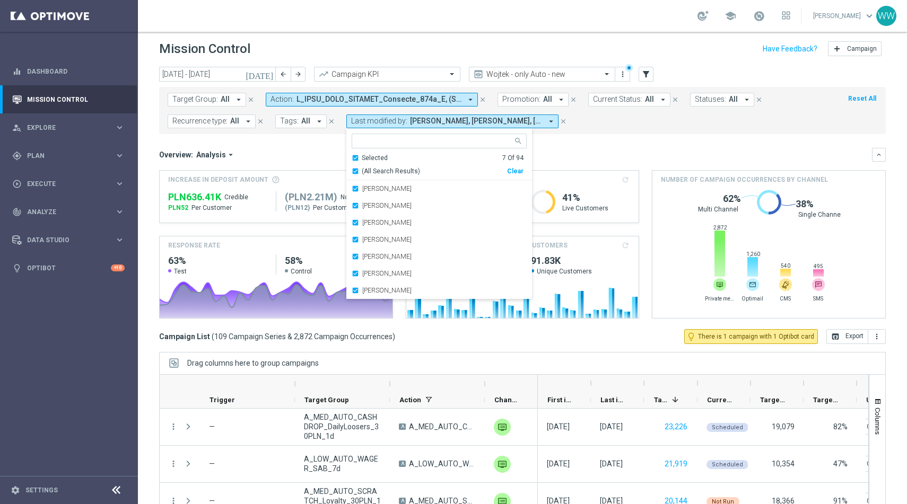
click at [365, 155] on div "Selected" at bounding box center [375, 158] width 26 height 9
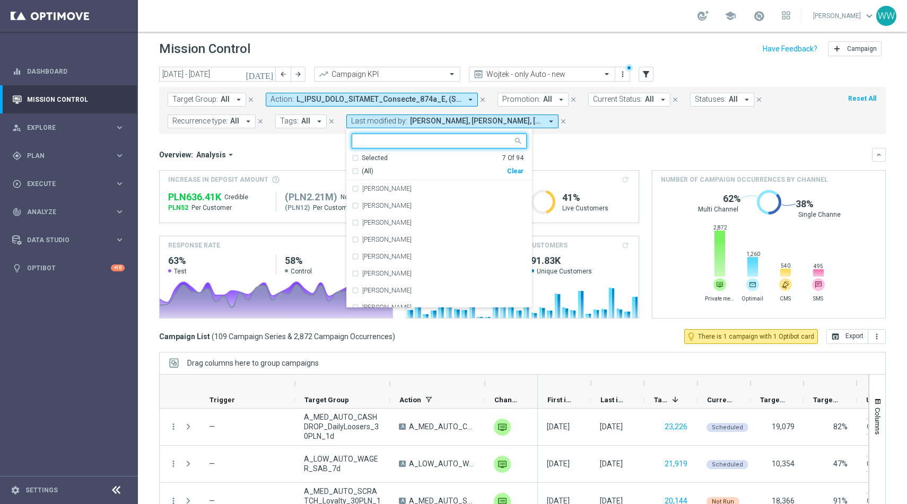
click at [369, 135] on div "Selected 7 of 94" at bounding box center [432, 140] width 161 height 13
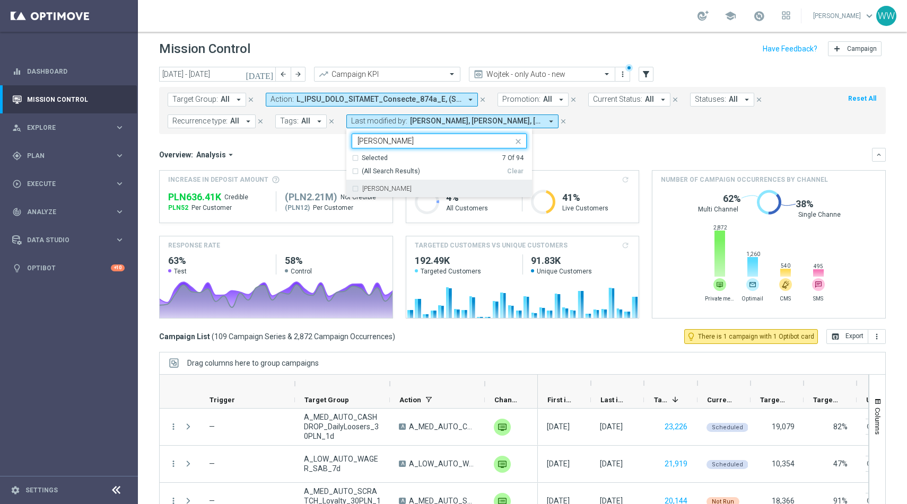
click at [366, 192] on label "[PERSON_NAME]" at bounding box center [386, 189] width 49 height 6
type input "[PERSON_NAME]"
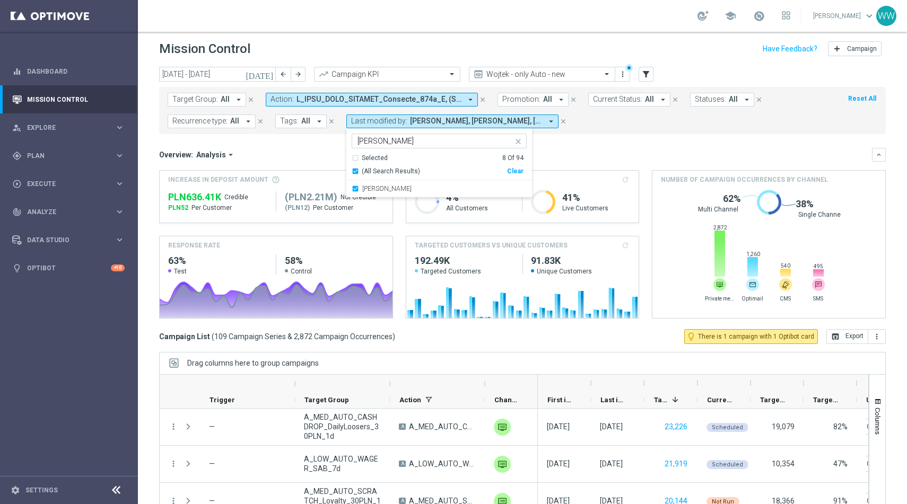
click at [315, 132] on div "Target Group: All arrow_drop_down close Action: arrow_drop_down close Promotion…" at bounding box center [522, 110] width 727 height 47
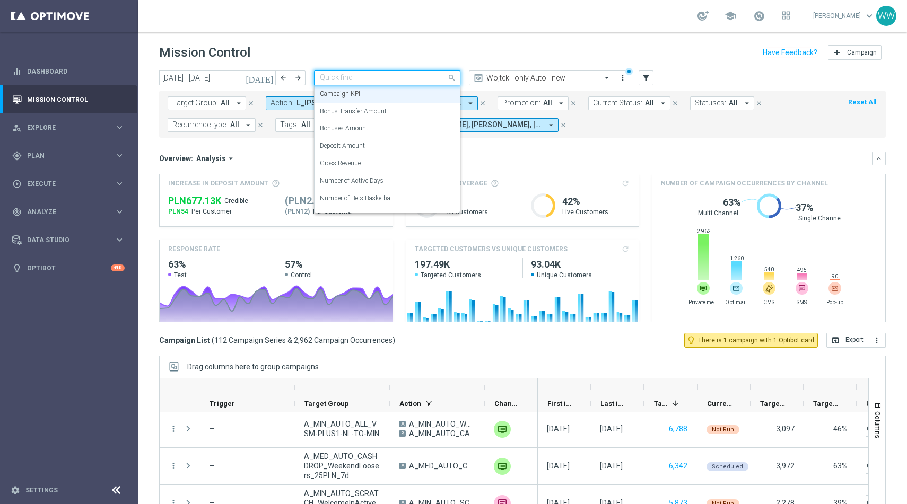
click at [370, 77] on input "text" at bounding box center [377, 78] width 114 height 9
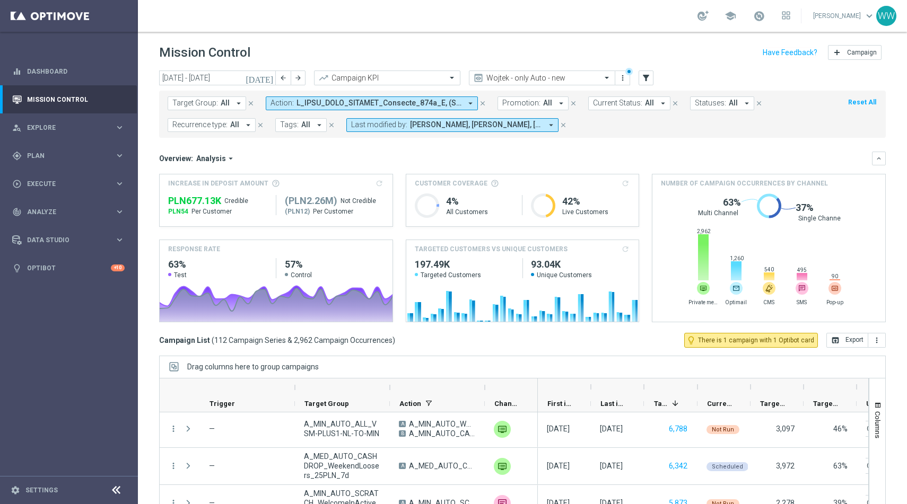
click at [582, 356] on div "Drag columns here to group campaigns" at bounding box center [522, 367] width 727 height 22
click at [490, 125] on span "[PERSON_NAME], [PERSON_NAME], [PERSON_NAME], [PERSON_NAME], [PERSON_NAME], [PER…" at bounding box center [476, 124] width 132 height 9
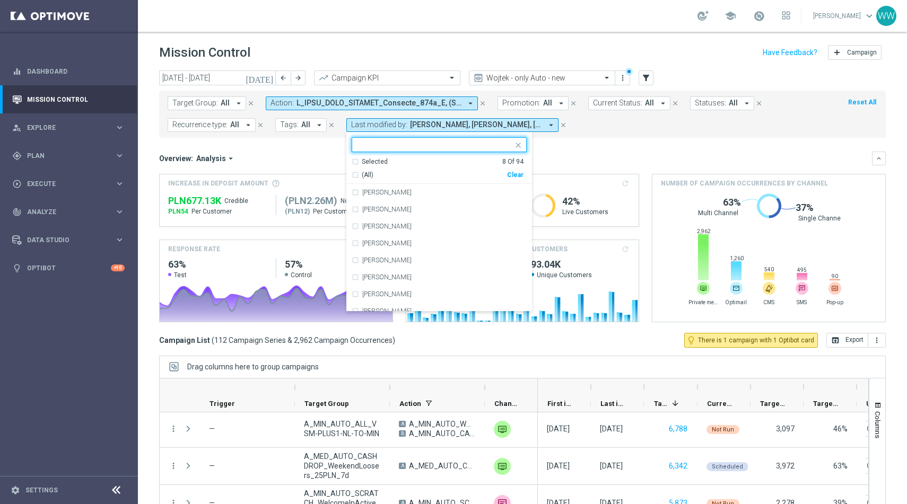
click at [361, 110] on form "Target Group: All arrow_drop_down close Action: arrow_drop_down close Promotion…" at bounding box center [499, 115] width 663 height 36
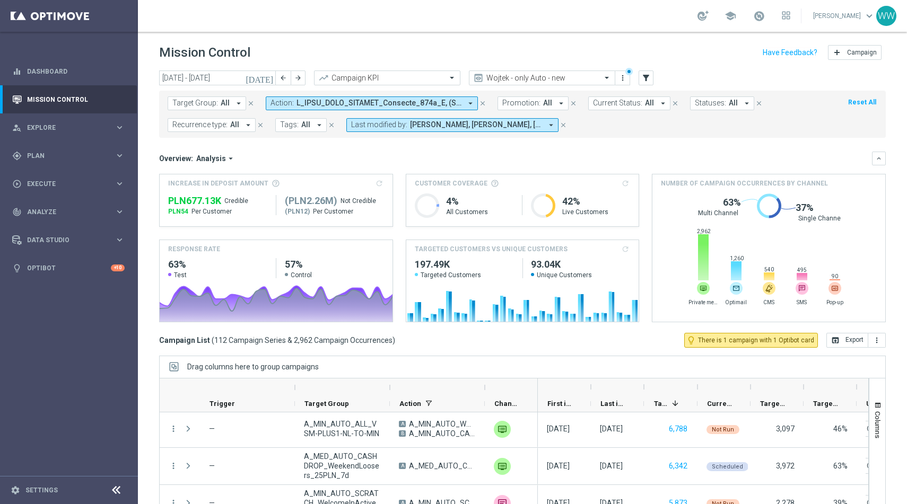
click at [356, 106] on span at bounding box center [379, 103] width 165 height 9
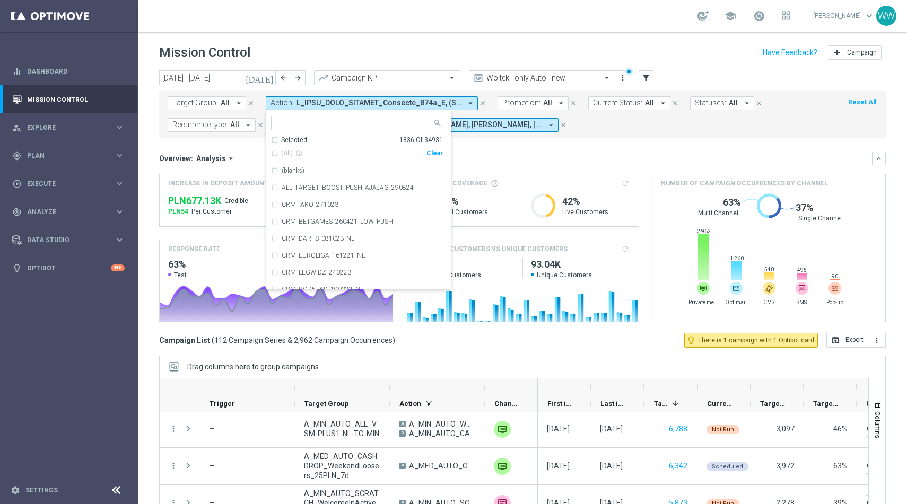
click at [327, 105] on span at bounding box center [379, 103] width 165 height 9
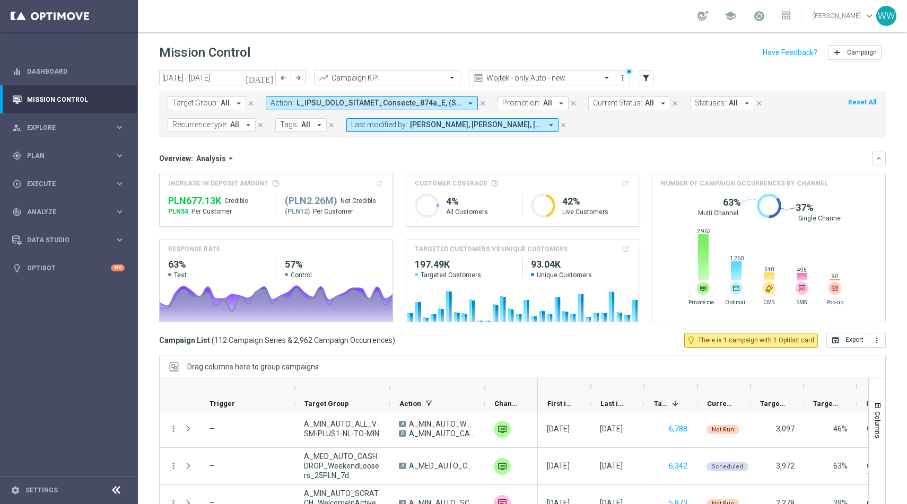
click at [327, 105] on span at bounding box center [379, 103] width 165 height 9
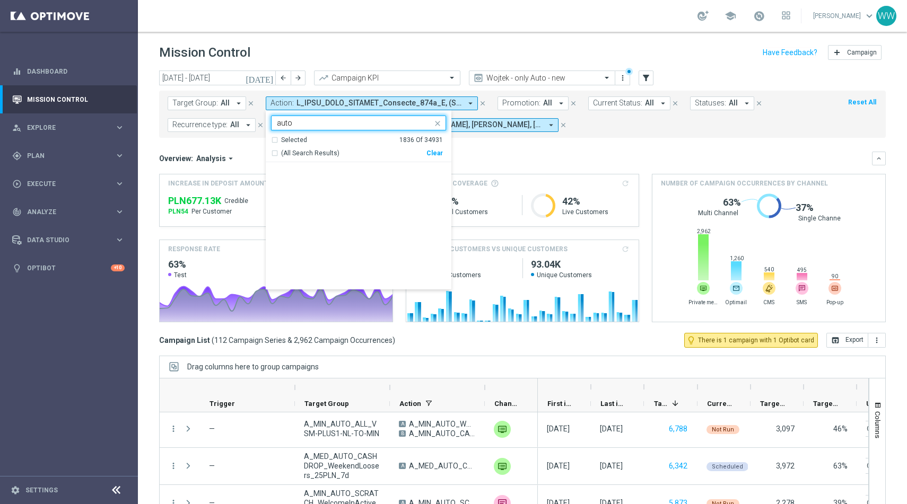
scroll to position [10872, 0]
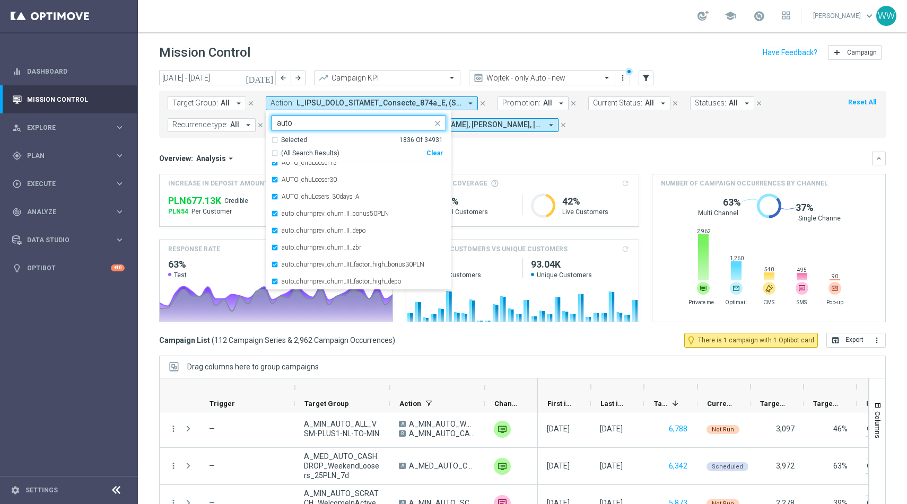
type input "auto"
click at [251, 150] on mini-dashboard "Overview: Analysis arrow_drop_down keyboard_arrow_down Increase In Deposit Amou…" at bounding box center [522, 235] width 727 height 195
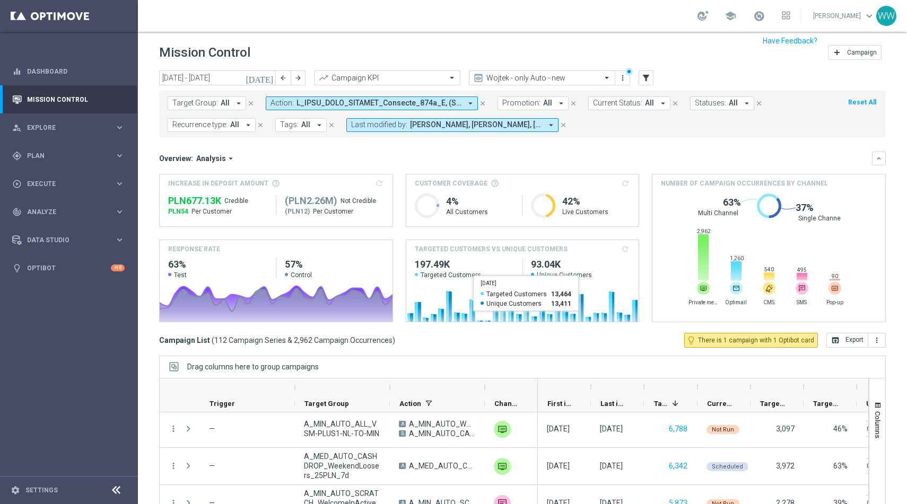
scroll to position [29, 0]
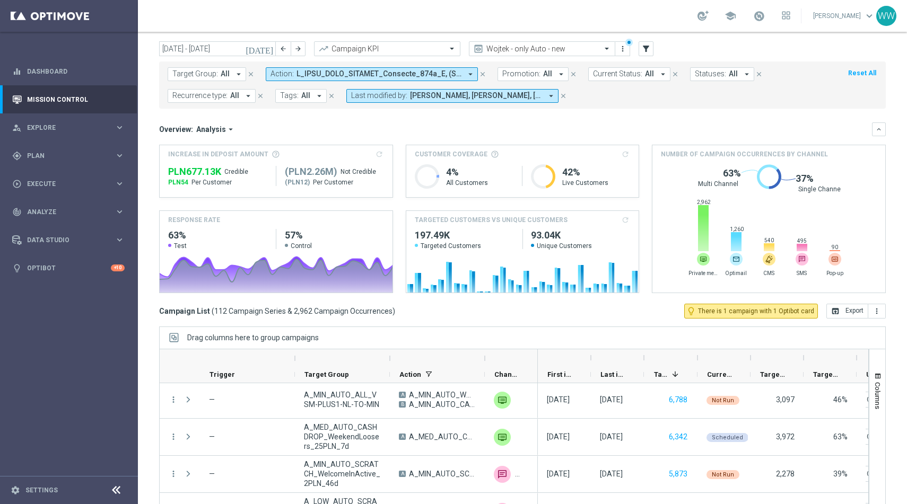
click at [376, 156] on h3 "Increase In Deposit Amount refresh" at bounding box center [276, 155] width 216 height 10
click at [272, 155] on span at bounding box center [276, 154] width 8 height 8
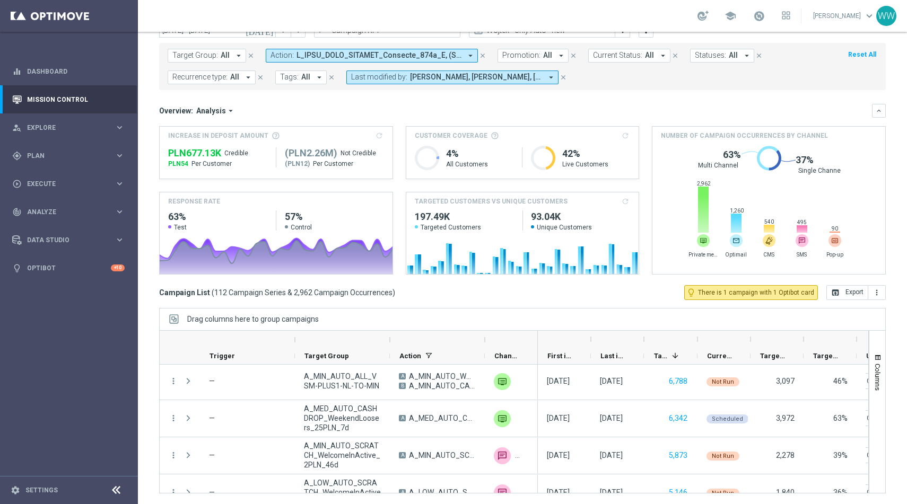
scroll to position [0, 0]
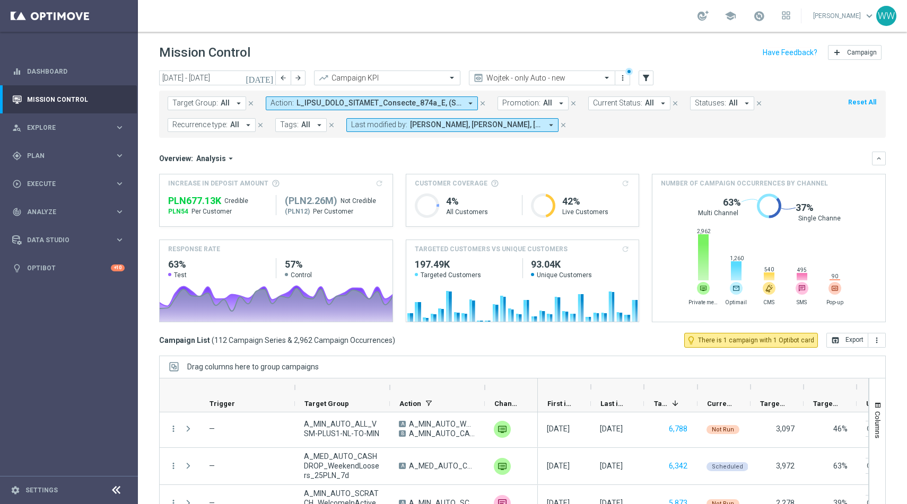
click at [266, 82] on icon "[DATE]" at bounding box center [260, 78] width 29 height 10
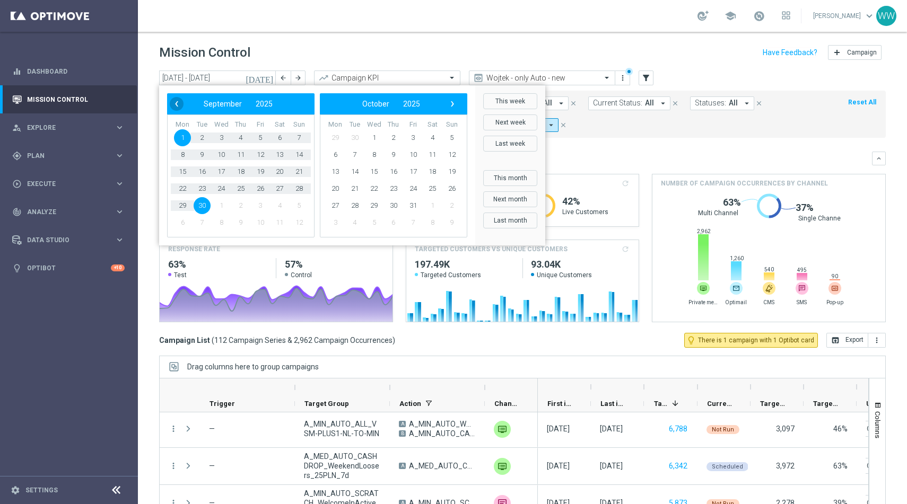
click at [178, 102] on span "‹" at bounding box center [177, 104] width 14 height 14
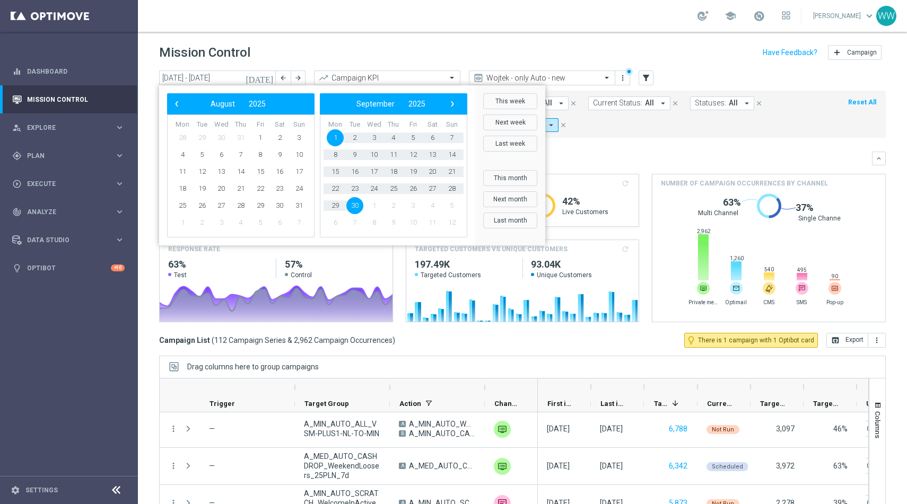
click at [178, 102] on span "‹" at bounding box center [177, 104] width 14 height 14
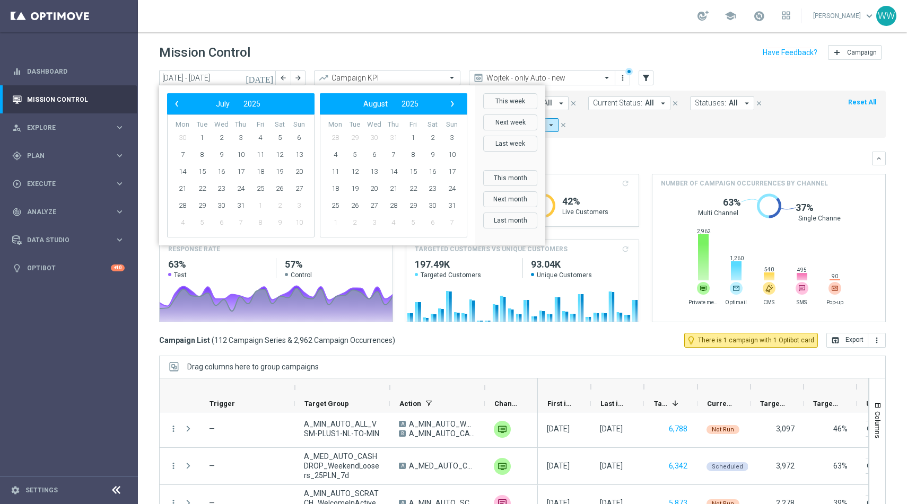
click at [178, 102] on span "‹" at bounding box center [177, 104] width 14 height 14
click at [220, 134] on span "1" at bounding box center [221, 137] width 17 height 17
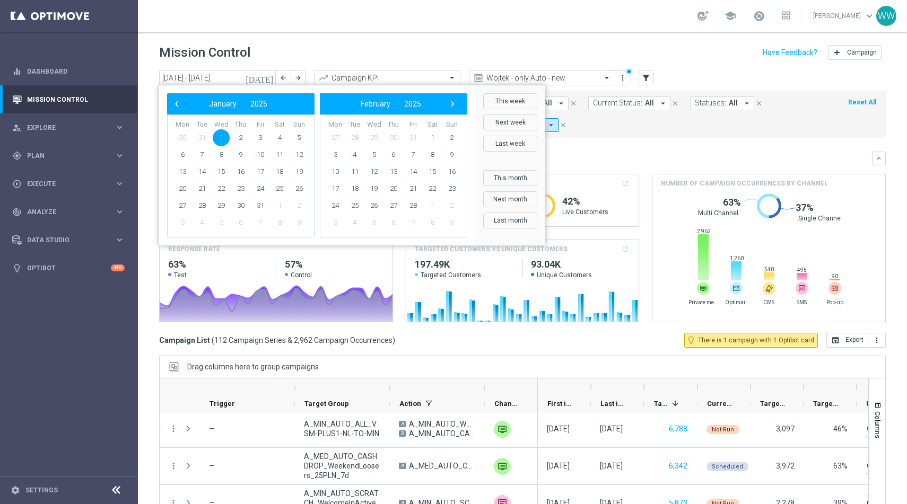
click at [610, 138] on mini-dashboard "Overview: Analysis arrow_drop_down keyboard_arrow_down Increase In Deposit Amou…" at bounding box center [522, 235] width 727 height 195
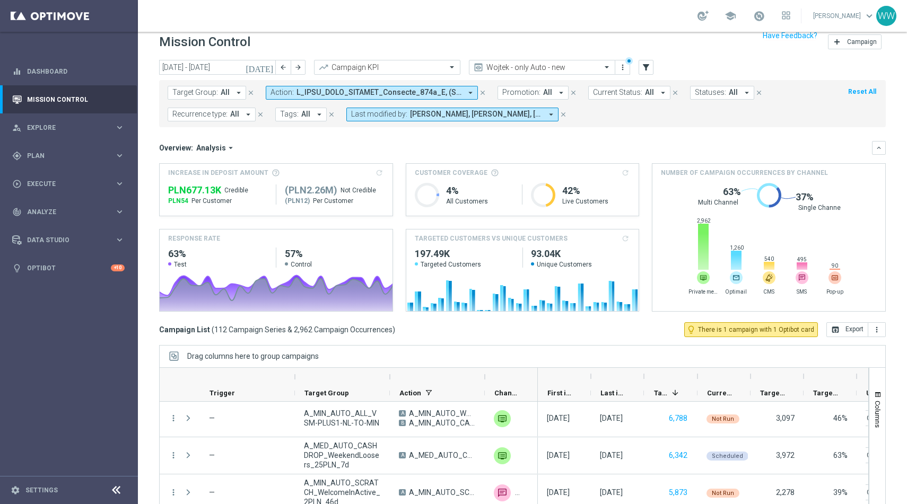
scroll to position [8, 0]
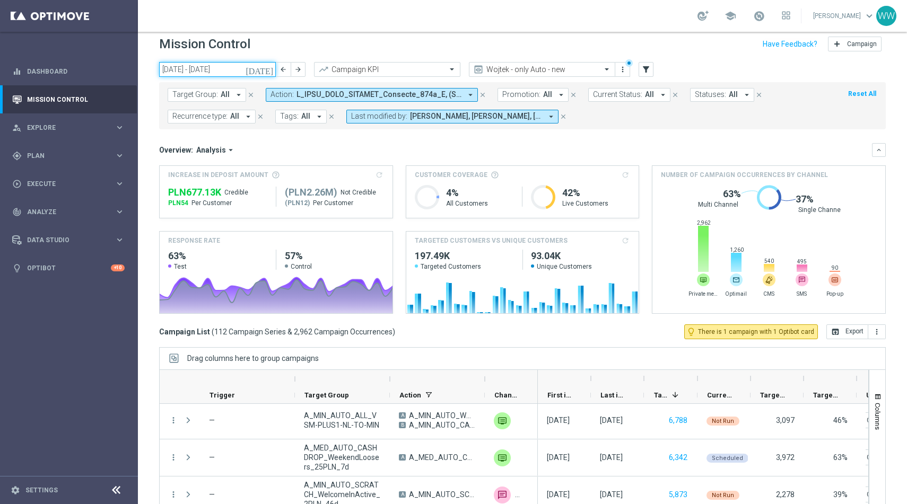
click at [235, 76] on input "[DATE] - [DATE]" at bounding box center [217, 69] width 117 height 15
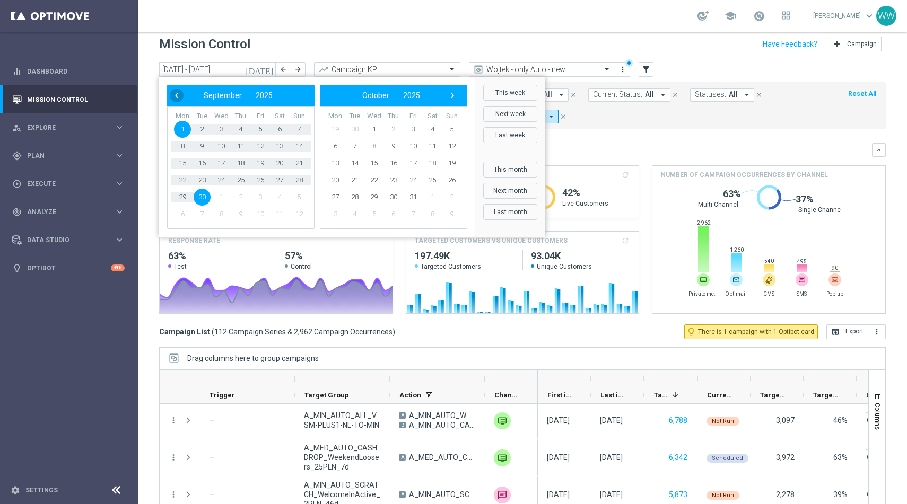
click at [179, 99] on span "‹" at bounding box center [177, 96] width 14 height 14
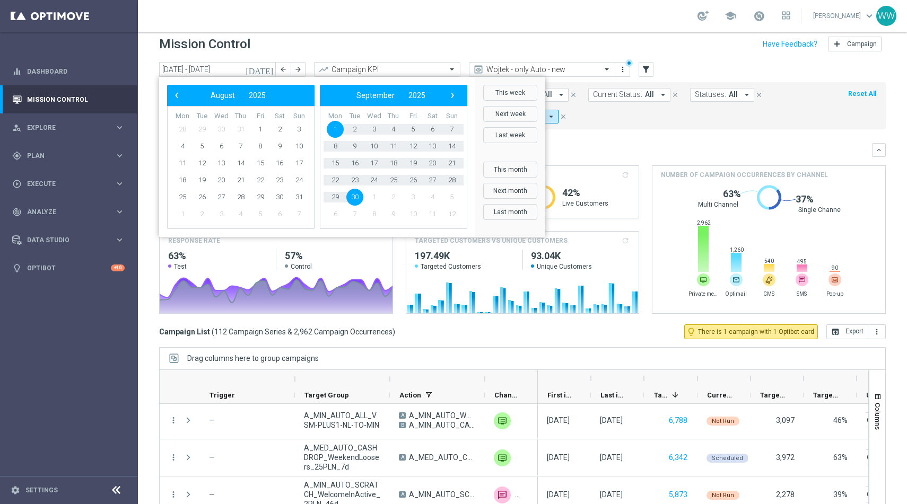
click at [179, 99] on span "‹" at bounding box center [177, 96] width 14 height 14
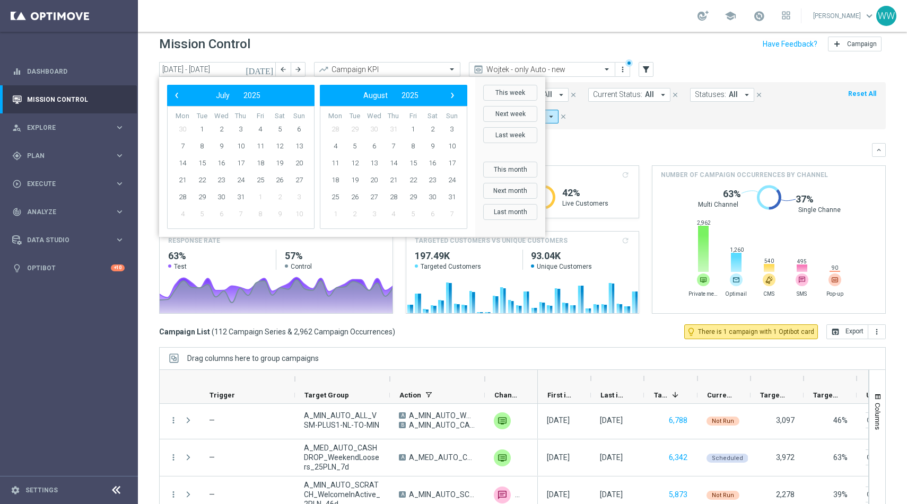
click at [179, 99] on span "‹" at bounding box center [177, 96] width 14 height 14
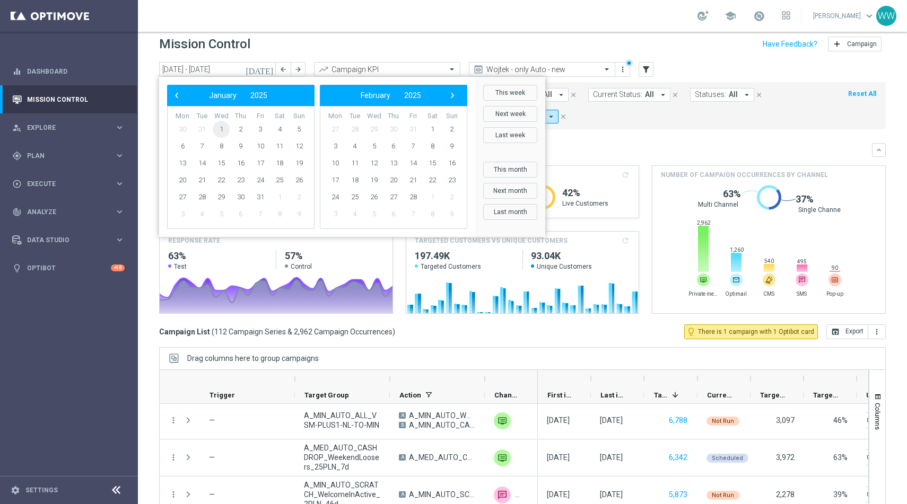
click at [223, 130] on span "1" at bounding box center [221, 129] width 17 height 17
click at [453, 91] on span "›" at bounding box center [453, 96] width 14 height 14
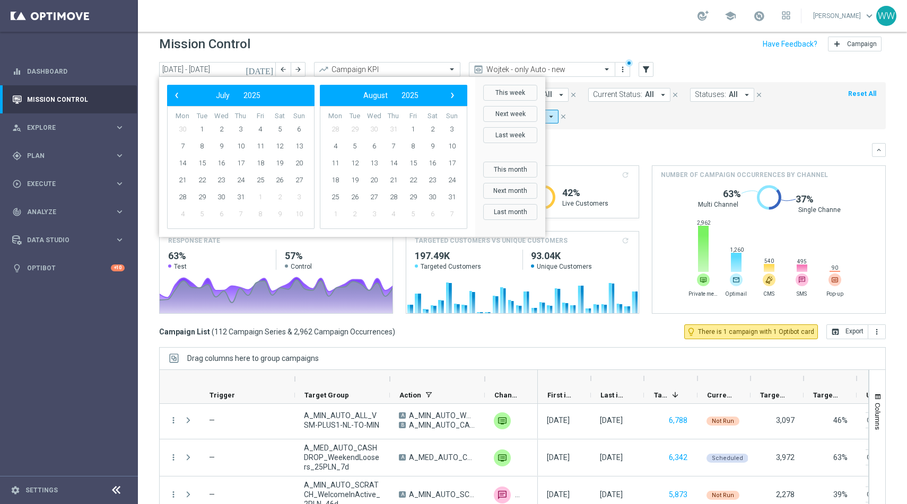
click at [453, 91] on span "›" at bounding box center [453, 96] width 14 height 14
click at [180, 102] on div "‹ ​ November ​ 2025 ​ ›" at bounding box center [240, 95] width 147 height 21
click at [177, 100] on span "‹" at bounding box center [177, 96] width 14 height 14
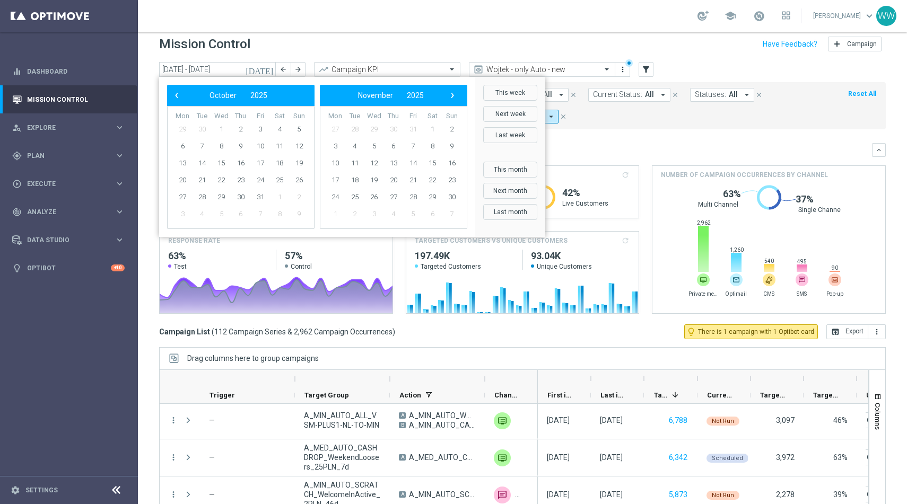
click at [177, 100] on span "‹" at bounding box center [177, 96] width 14 height 14
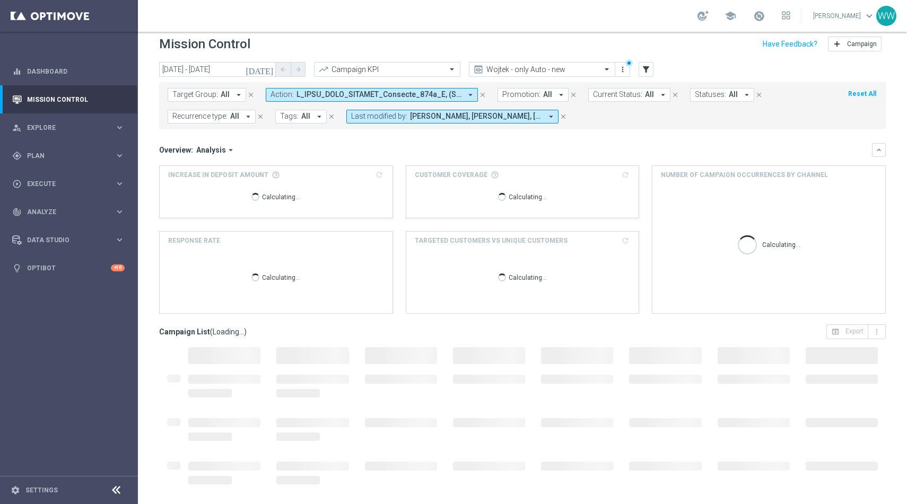
type input "01 Jan 2025 - 30 Sep 2025"
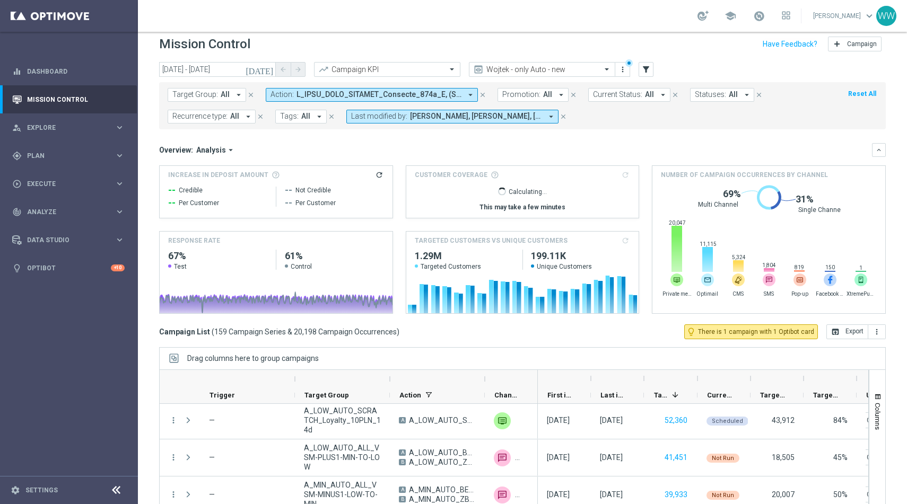
click at [316, 94] on span at bounding box center [379, 94] width 165 height 9
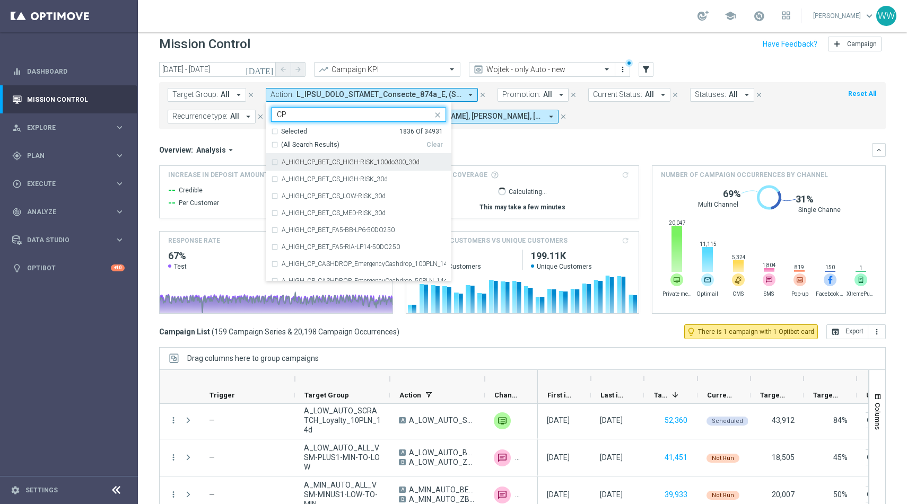
click at [272, 159] on div "A_HIGH_CP_BET_CS_HIGH-RISK_100do300_30d" at bounding box center [358, 162] width 175 height 17
type input "CP"
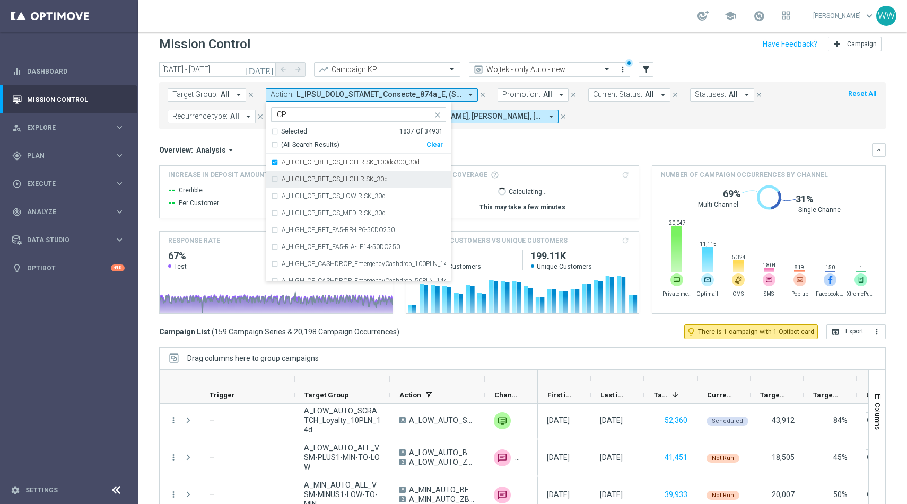
click at [272, 176] on div "A_HIGH_CP_BET_CS_HIGH-RISK_30d" at bounding box center [358, 179] width 175 height 17
click at [273, 191] on div "A_HIGH_CP_BET_CS_LOW-RISK_30d" at bounding box center [358, 196] width 175 height 17
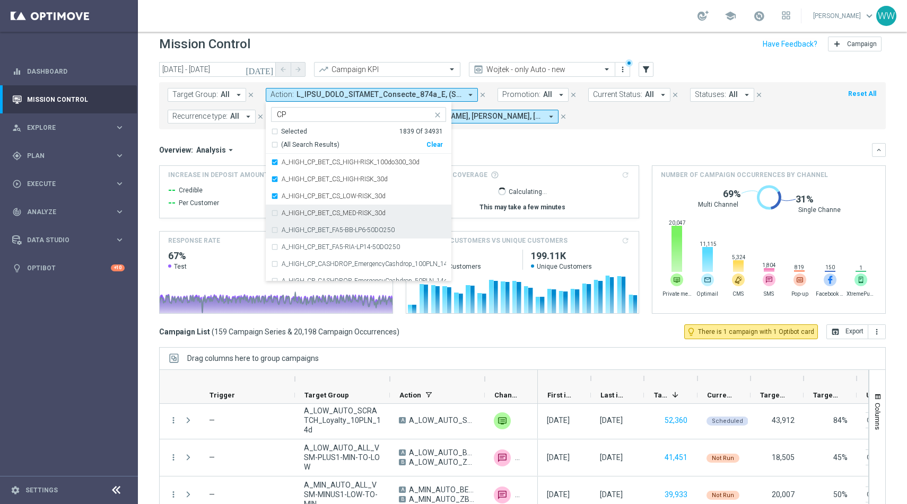
click at [273, 222] on div "A_HIGH_CP_BET_FA5-BB-LP6-50DO250" at bounding box center [358, 230] width 175 height 17
click at [273, 211] on div "A_HIGH_CP_BET_CS_MED-RISK_30d" at bounding box center [358, 213] width 175 height 17
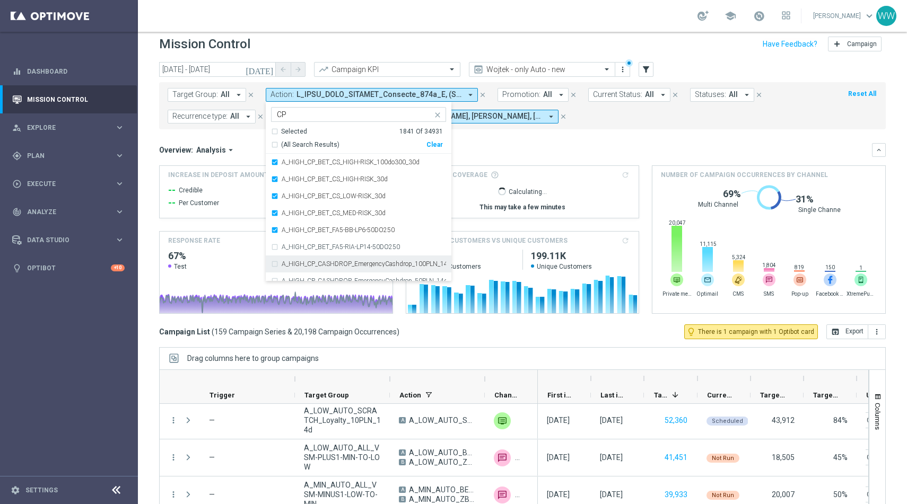
click at [274, 262] on div "A_HIGH_CP_CASHDROP_EmergencyCashdrop_100PLN_14d" at bounding box center [358, 264] width 175 height 17
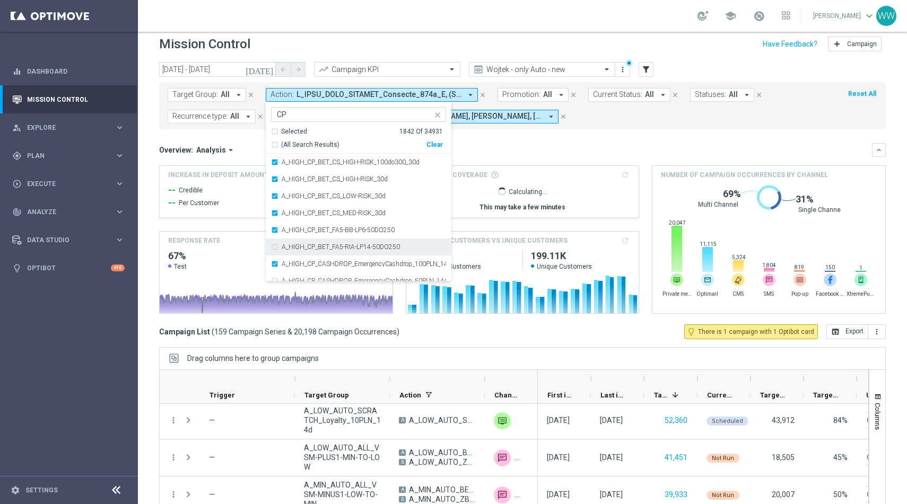
click at [274, 246] on div "A_HIGH_CP_BET_FA5-RIA-LP14-50DO250" at bounding box center [358, 247] width 175 height 17
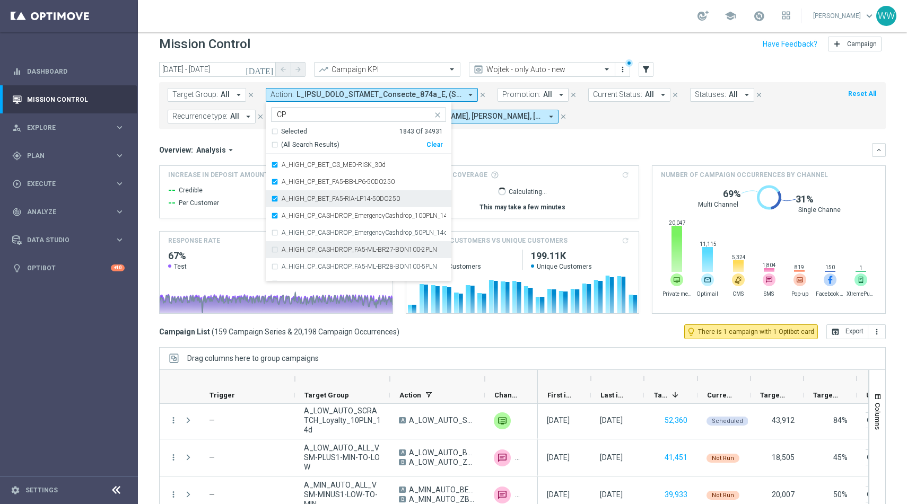
scroll to position [72, 0]
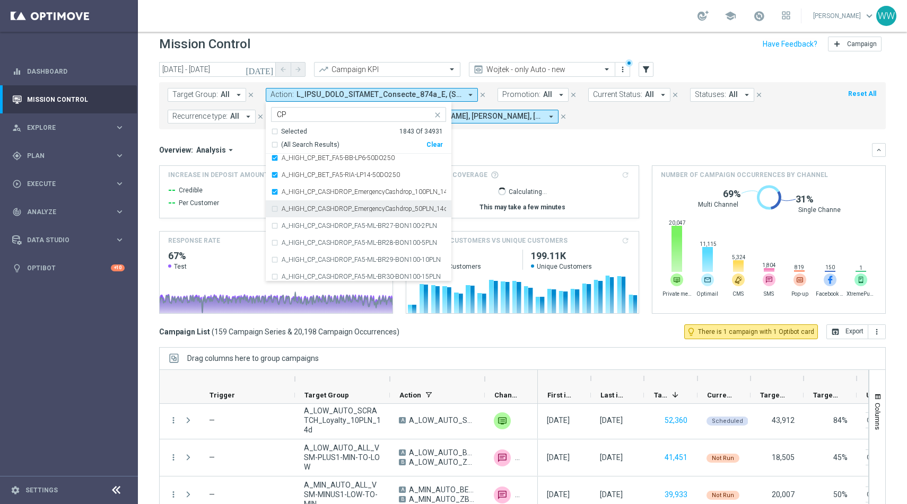
click at [272, 214] on div "A_HIGH_CP_CASHDROP_EmergencyCashdrop_50PLN_14d" at bounding box center [358, 209] width 175 height 17
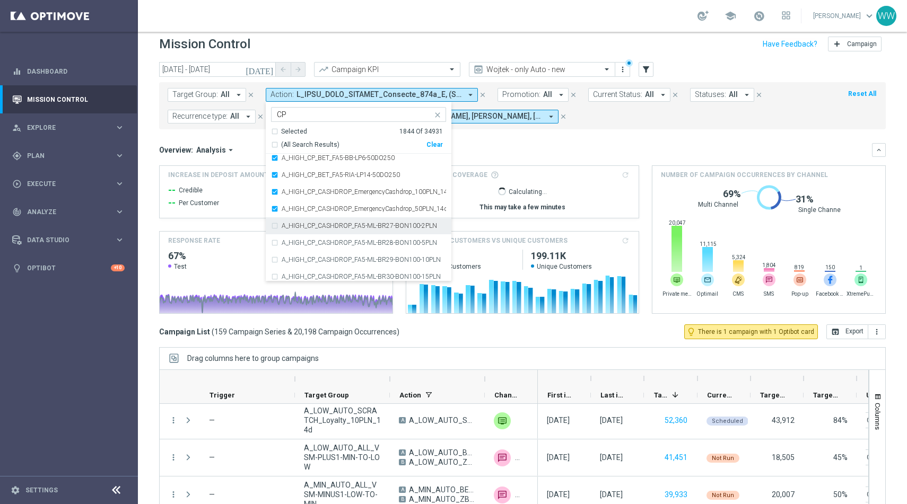
click at [272, 226] on div "A_HIGH_CP_CASHDROP_FA5-ML-BR27-BON100-2PLN" at bounding box center [358, 226] width 175 height 17
click at [272, 250] on div "A_HIGH_CP_CASHDROP_FA5-ML-BR28-BON100-5PLN" at bounding box center [358, 242] width 175 height 17
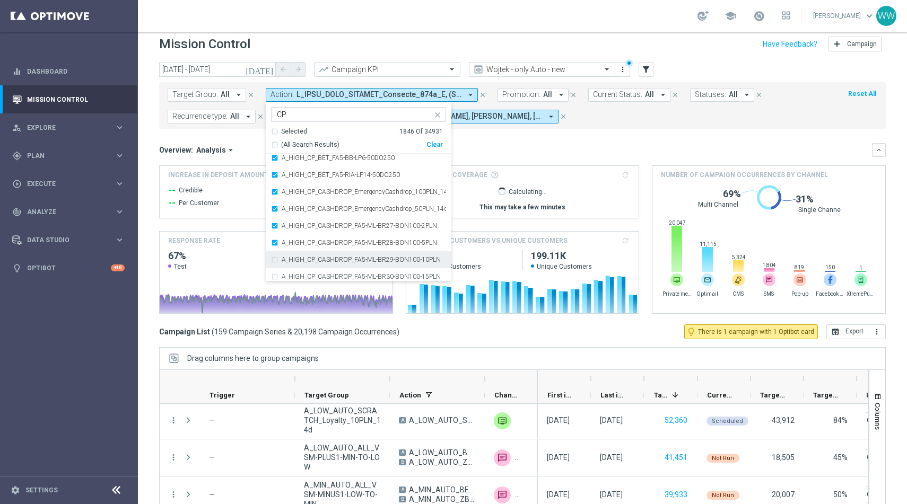
click at [273, 264] on div "A_HIGH_CP_CASHDROP_FA5-ML-BR29-BON100-10PLN" at bounding box center [358, 259] width 175 height 17
click at [273, 275] on div "A_HIGH_CP_CASHDROP_FA5-ML-BR30-BON100-15PLN" at bounding box center [358, 276] width 175 height 17
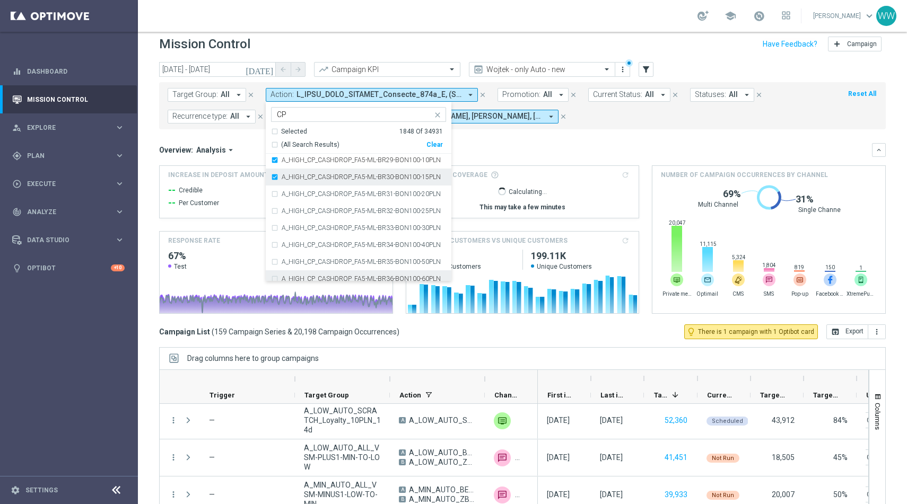
scroll to position [177, 0]
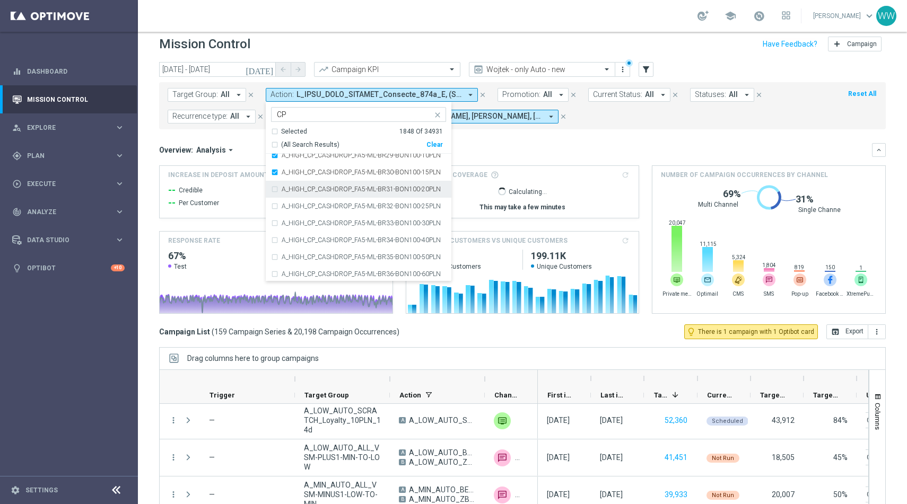
click at [273, 191] on div "A_HIGH_CP_CASHDROP_FA5-ML-BR31-BON100-20PLN" at bounding box center [358, 189] width 175 height 17
click at [273, 212] on div "A_HIGH_CP_CASHDROP_FA5-ML-BR32-BON100-25PLN" at bounding box center [358, 206] width 175 height 17
click at [273, 226] on div "A_HIGH_CP_CASHDROP_FA5-ML-BR33-BON100-30PLN" at bounding box center [358, 223] width 175 height 17
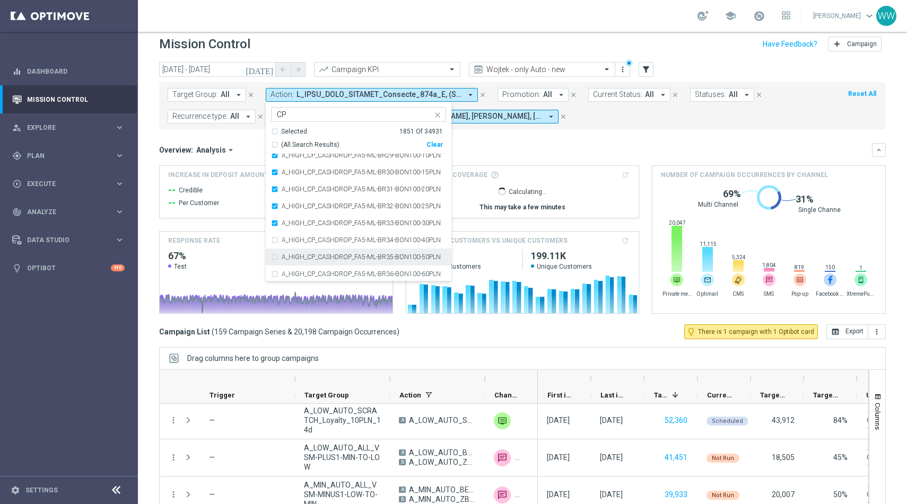
click at [274, 254] on div "A_HIGH_CP_CASHDROP_FA5-ML-BR35-BON100-50PLN" at bounding box center [358, 257] width 175 height 17
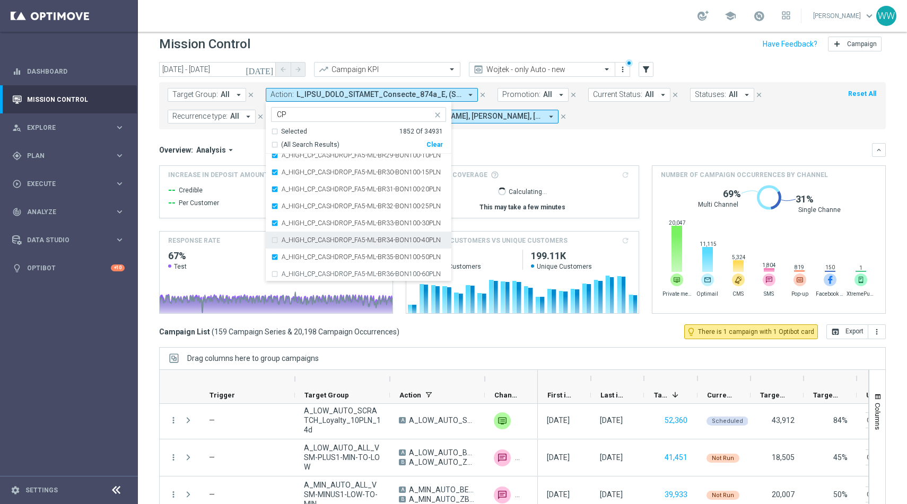
click at [273, 239] on div "A_HIGH_CP_CASHDROP_FA5-ML-BR34-BON100-40PLN" at bounding box center [358, 240] width 175 height 17
click at [273, 276] on div "A_HIGH_CP_CASHDROP_FA5-ML-BR36-BON100-60PLN" at bounding box center [358, 274] width 175 height 17
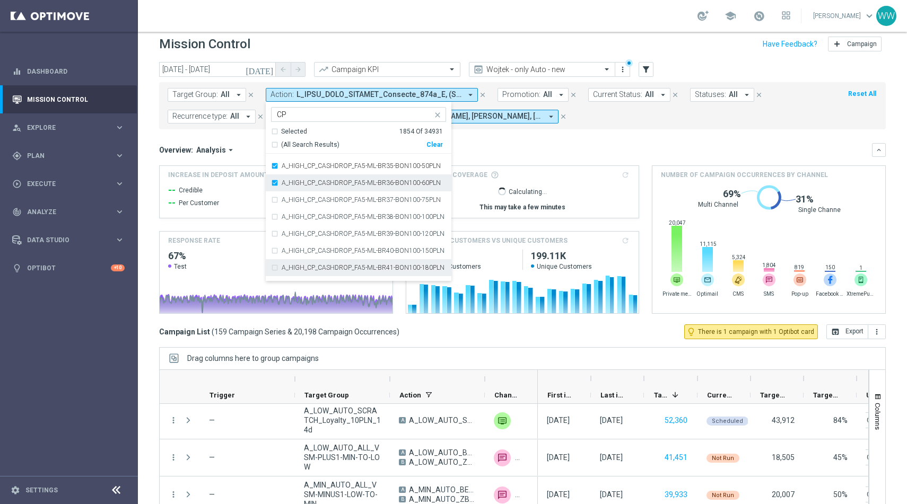
scroll to position [289, 0]
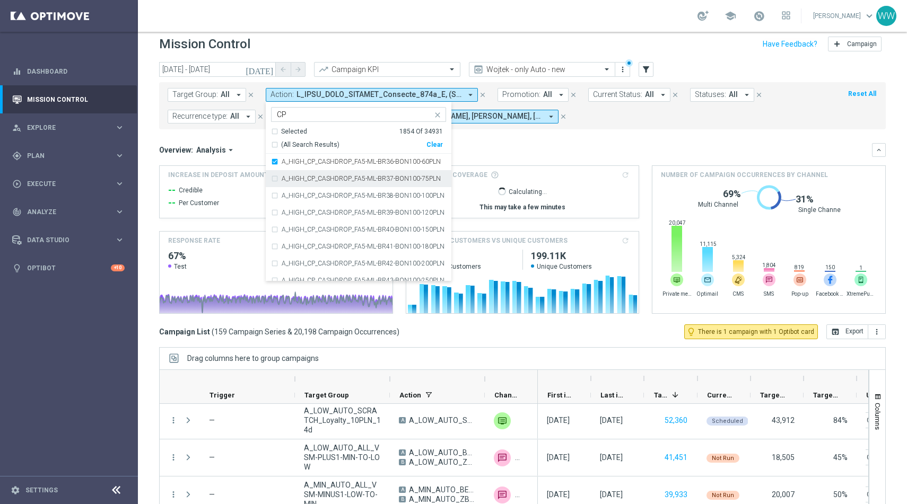
click at [271, 180] on div "A_HIGH_CP_CASHDROP_FA5-ML-BR37-BON100-75PLN" at bounding box center [358, 178] width 175 height 17
click at [271, 195] on div "A_HIGH_CP_CASHDROP_FA5-ML-BR38-BON100-100PLN" at bounding box center [358, 195] width 175 height 17
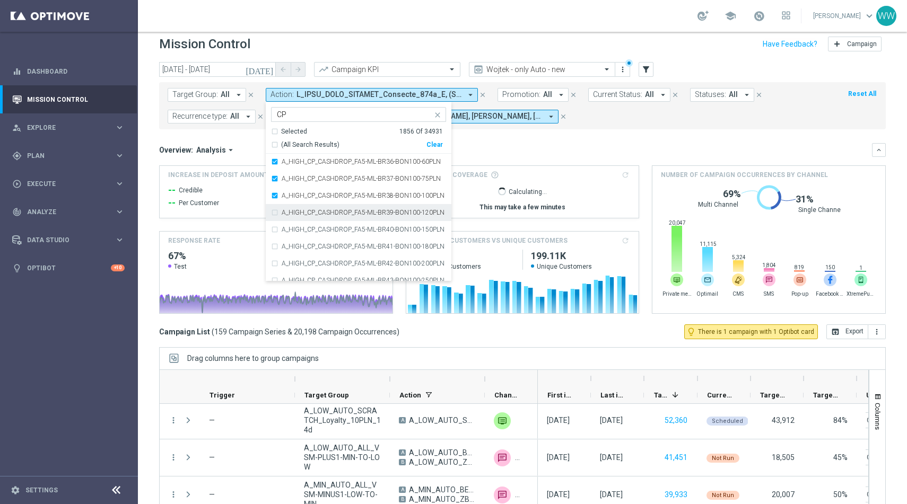
click at [271, 217] on div "A_HIGH_CP_CASHDROP_FA5-ML-BR39-BON100-120PLN" at bounding box center [358, 212] width 175 height 17
click at [271, 235] on div "A_HIGH_CP_CASHDROP_FA5-ML-BR40-BON100-150PLN" at bounding box center [358, 229] width 175 height 17
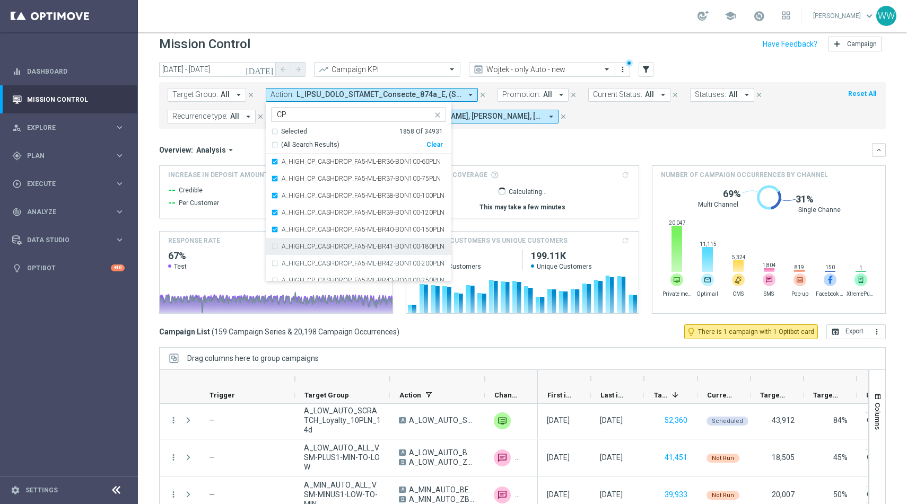
click at [272, 252] on div "A_HIGH_CP_CASHDROP_FA5-ML-BR41-BON100-180PLN" at bounding box center [358, 246] width 175 height 17
click at [272, 266] on div "A_HIGH_CP_CASHDROP_FA5-ML-BR42-BON100-200PLN" at bounding box center [358, 263] width 175 height 17
click at [272, 276] on div "A_HIGH_CP_CASHDROP_FA5-ML-BR43-BON100-250PLN" at bounding box center [358, 280] width 175 height 17
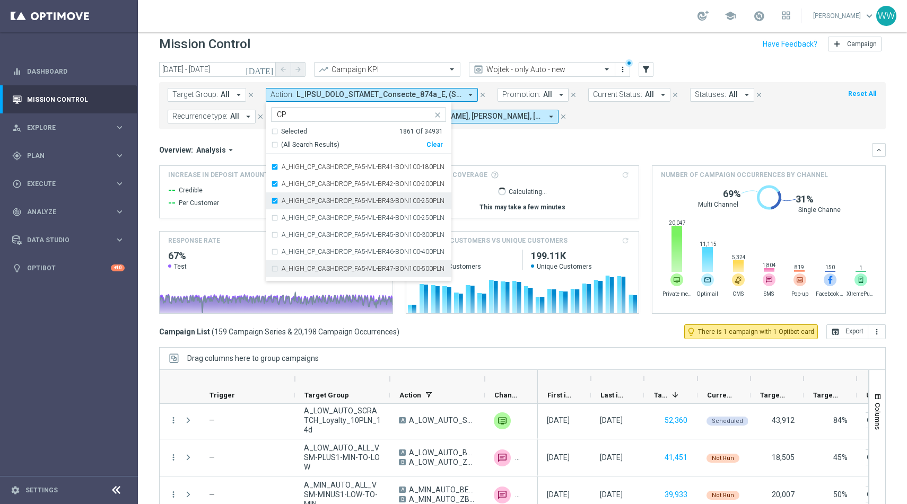
scroll to position [370, 0]
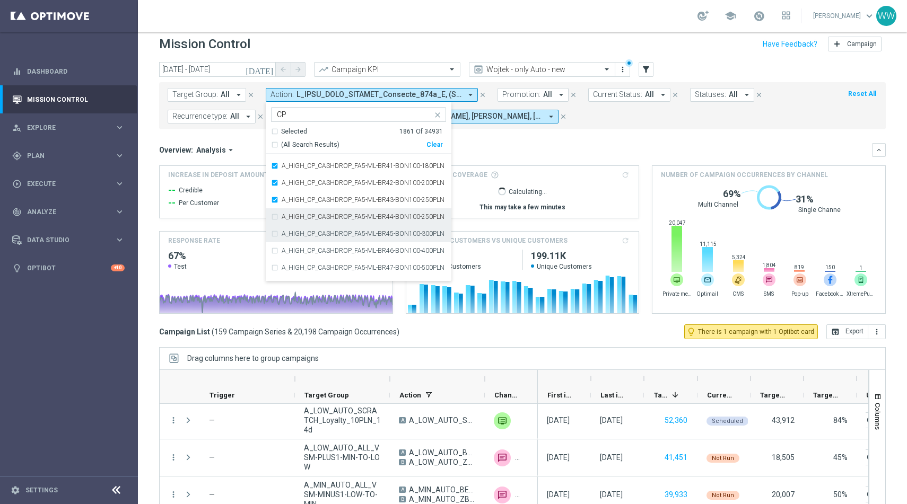
drag, startPoint x: 270, startPoint y: 217, endPoint x: 270, endPoint y: 233, distance: 16.4
click at [271, 217] on div "A_HIGH_CP_CASHDROP_FA5-ML-BR44-BON100-250PLN" at bounding box center [358, 216] width 175 height 17
click at [271, 236] on div "A_HIGH_CP_CASHDROP_FA5-ML-BR45-BON100-300PLN" at bounding box center [358, 233] width 175 height 17
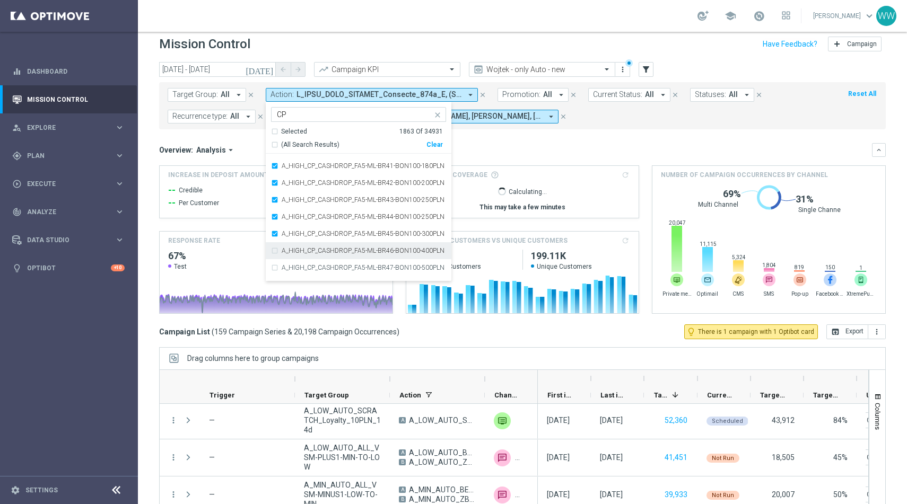
click at [271, 245] on div "A_HIGH_CP_CASHDROP_FA5-ML-BR46-BON100-400PLN" at bounding box center [358, 250] width 175 height 17
click at [273, 266] on div "A_HIGH_CP_CASHDROP_FA5-ML-BR47-BON100-500PLN" at bounding box center [358, 267] width 175 height 17
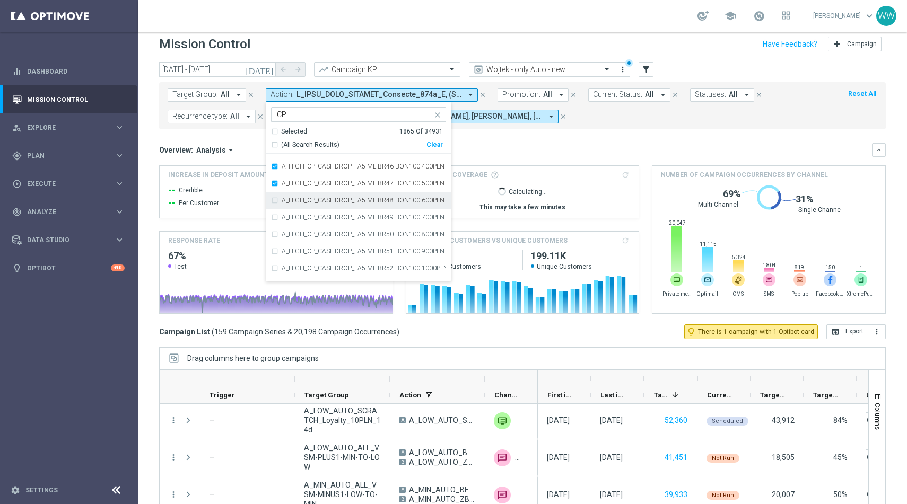
click at [271, 202] on div "A_HIGH_CP_CASHDROP_FA5-ML-BR48-BON100-600PLN" at bounding box center [358, 200] width 175 height 17
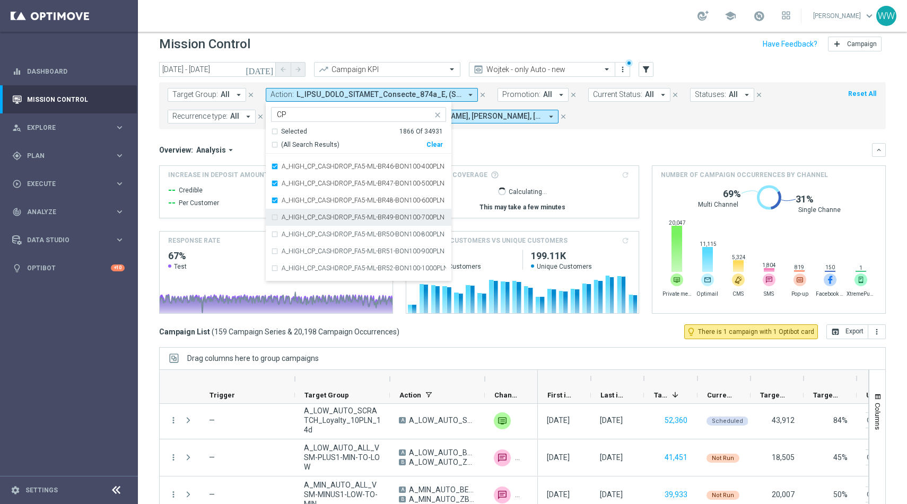
click at [271, 218] on div "A_HIGH_CP_CASHDROP_FA5-ML-BR49-BON100-700PLN" at bounding box center [358, 217] width 175 height 17
click at [272, 232] on div "A_HIGH_CP_CASHDROP_FA5-ML-BR50-BON100-800PLN" at bounding box center [358, 234] width 175 height 17
click at [272, 241] on div "A_HIGH_CP_CASHDROP_FA5-ML-BR50-BON100-800PLN" at bounding box center [358, 234] width 175 height 17
click at [272, 257] on div "A_HIGH_CP_CASHDROP_FA5-ML-BR51-BON100-900PLN" at bounding box center [358, 251] width 175 height 17
click at [272, 231] on div "A_HIGH_CP_CASHDROP_FA5-ML-BR50-BON100-800PLN" at bounding box center [358, 234] width 175 height 17
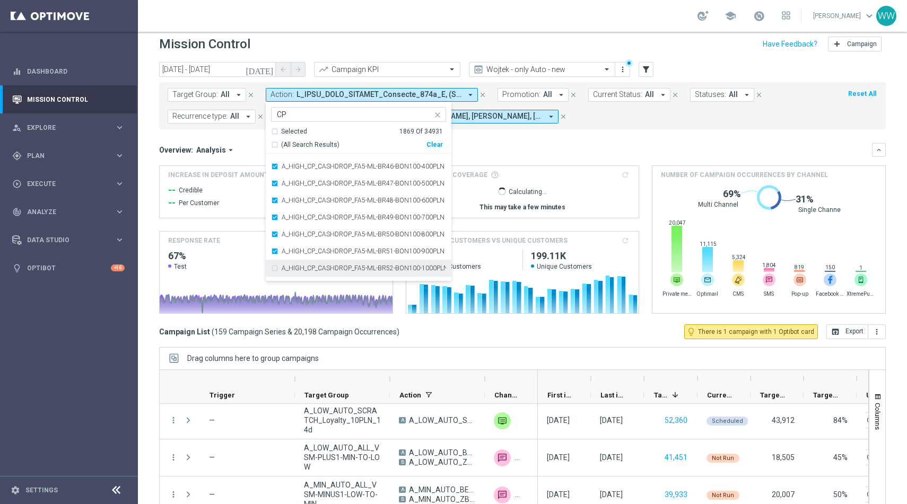
click at [274, 267] on div "A_HIGH_CP_CASHDROP_FA5-ML-BR52-BON100-1000PLN" at bounding box center [358, 268] width 175 height 17
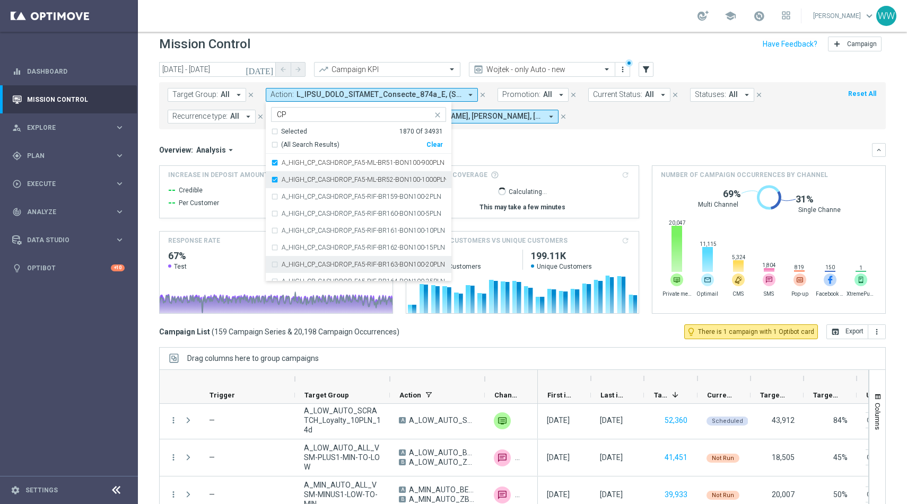
scroll to position [543, 0]
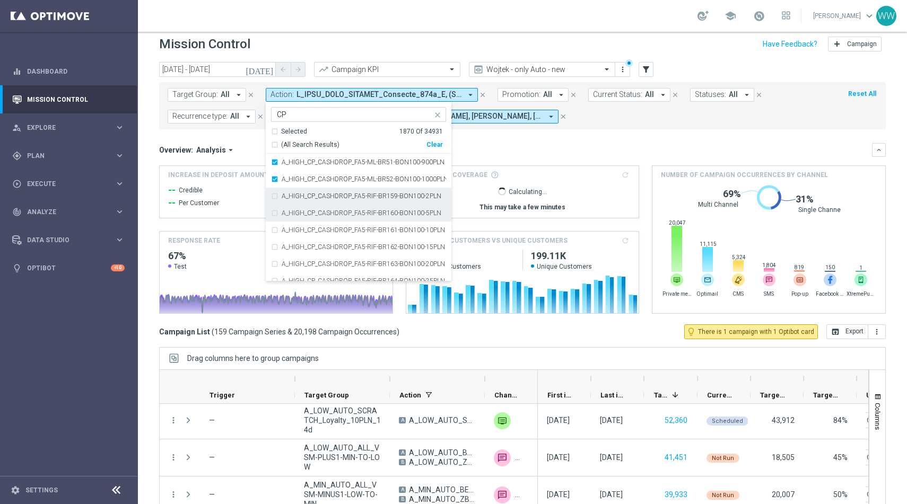
click at [274, 198] on div "A_HIGH_CP_CASHDROP_FA5-RIF-BR159-BON100-2PLN" at bounding box center [358, 196] width 175 height 17
click at [274, 214] on div "A_HIGH_CP_CASHDROP_FA5-RIF-BR160-BON100-5PLN" at bounding box center [358, 213] width 175 height 17
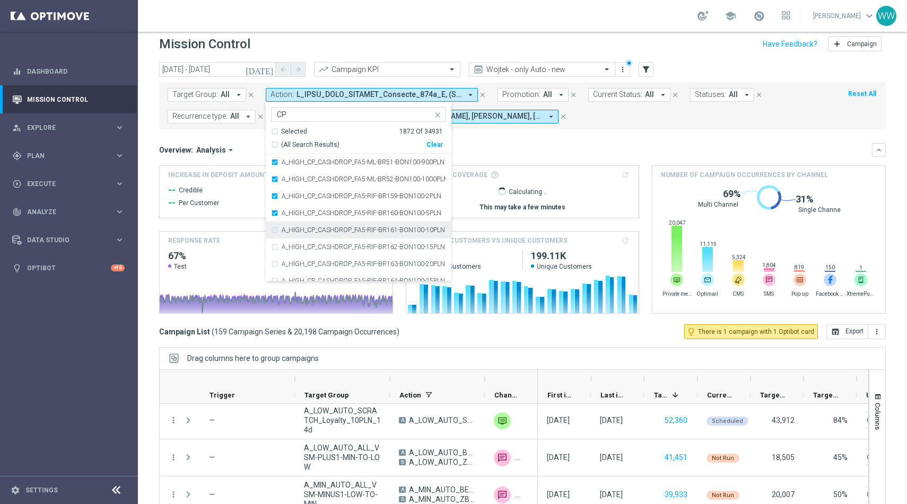
click at [274, 229] on div "A_HIGH_CP_CASHDROP_FA5-RIF-BR161-BON100-10PLN" at bounding box center [358, 230] width 175 height 17
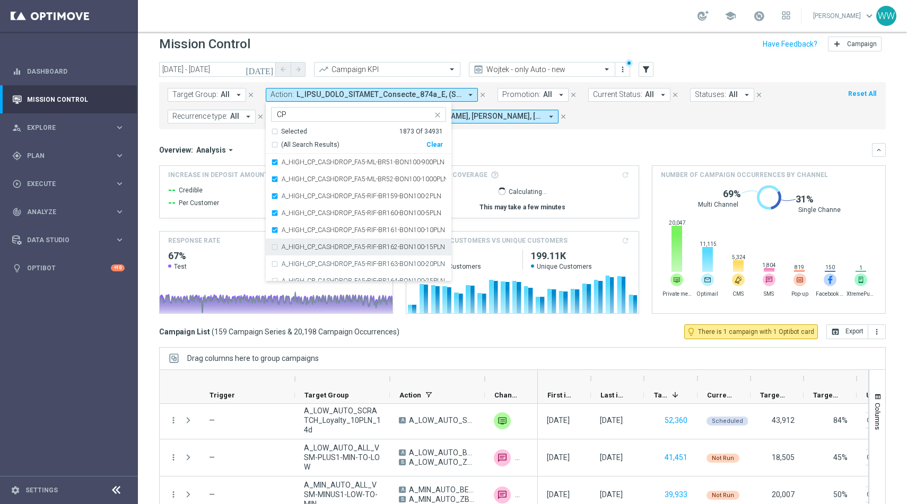
click at [274, 246] on div "A_HIGH_CP_CASHDROP_FA5-RIF-BR162-BON100-15PLN" at bounding box center [358, 247] width 175 height 17
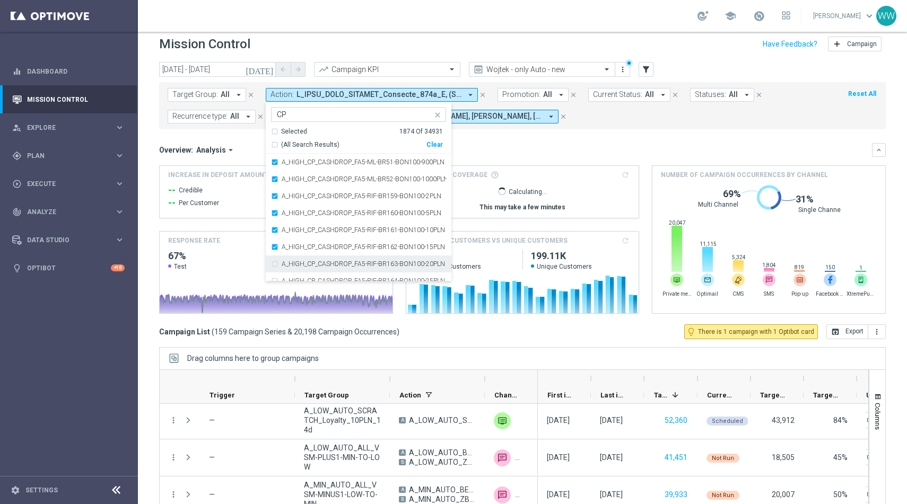
click at [274, 259] on div "A_HIGH_CP_CASHDROP_FA5-RIF-BR163-BON100-20PLN" at bounding box center [358, 264] width 175 height 17
click at [274, 270] on div "A_HIGH_CP_CASHDROP_FA5-RIF-BR163-BON100-20PLN" at bounding box center [358, 264] width 175 height 17
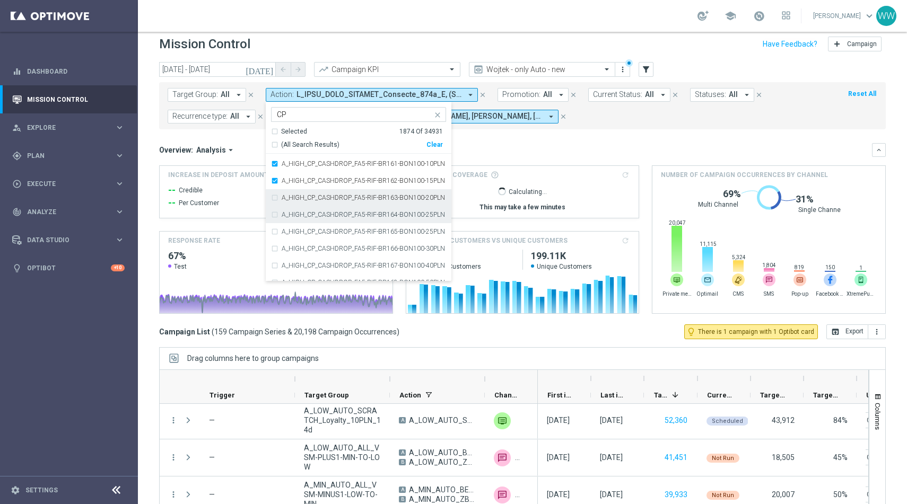
drag, startPoint x: 274, startPoint y: 203, endPoint x: 274, endPoint y: 214, distance: 10.6
click at [274, 203] on div "A_HIGH_CP_CASHDROP_FA5-RIF-BR163-BON100-20PLN" at bounding box center [358, 197] width 175 height 17
click at [274, 214] on div "A_HIGH_CP_CASHDROP_FA5-RIF-BR164-BON100-25PLN" at bounding box center [358, 214] width 175 height 17
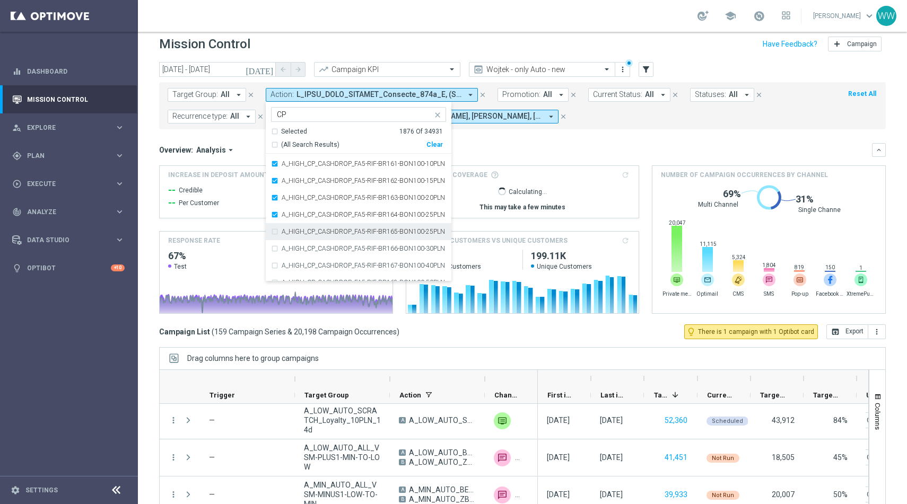
click at [274, 229] on div "A_HIGH_CP_CASHDROP_FA5-RIF-BR165-BON100-25PLN" at bounding box center [358, 231] width 175 height 17
click at [274, 253] on div "A_HIGH_CP_CASHDROP_FA5-RIF-BR166-BON100-30PLN" at bounding box center [358, 248] width 175 height 17
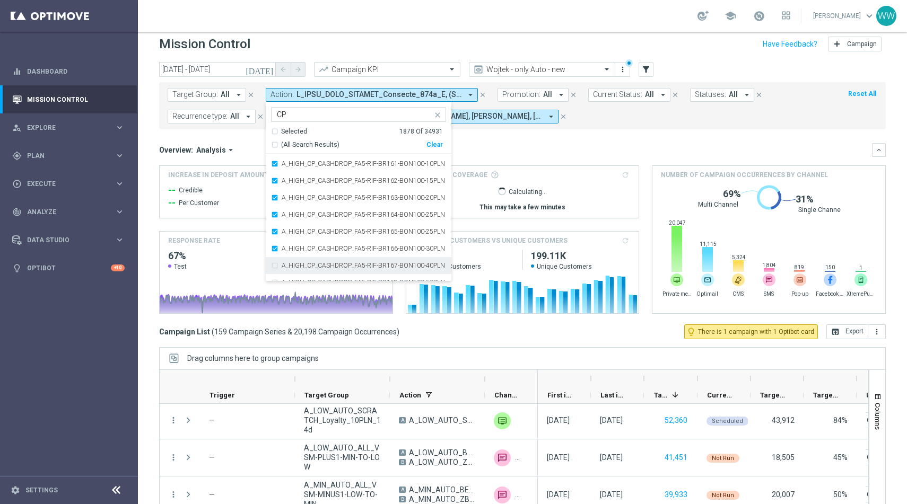
click at [274, 263] on div "A_HIGH_CP_CASHDROP_FA5-RIF-BR167-BON100-40PLN" at bounding box center [358, 265] width 175 height 17
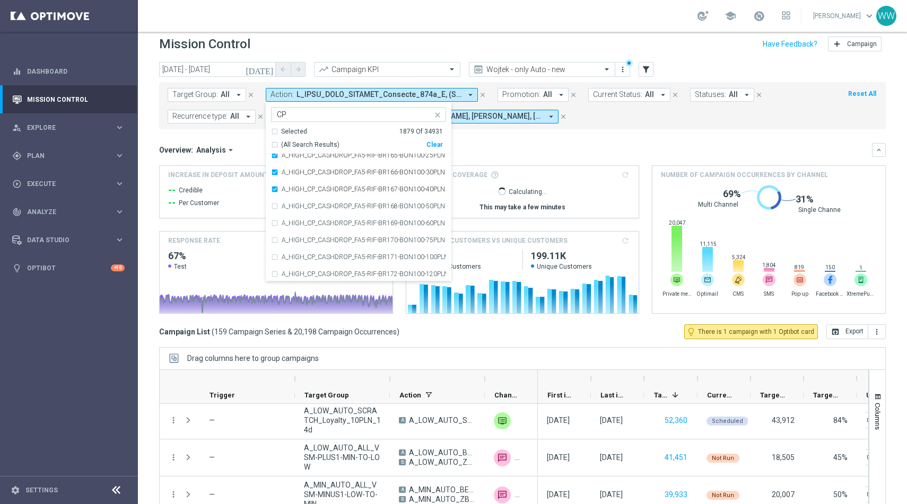
scroll to position [687, 0]
click at [272, 208] on div "A_HIGH_CP_CASHDROP_FA5-RIF-BR168-BON100-50PLN" at bounding box center [358, 205] width 175 height 17
click at [272, 222] on div "A_HIGH_CP_CASHDROP_FA5-RIF-BR169-BON100-60PLN" at bounding box center [358, 222] width 175 height 17
click at [272, 240] on div "A_HIGH_CP_CASHDROP_FA5-RIF-BR170-BON100-75PLN" at bounding box center [358, 239] width 175 height 17
click at [272, 253] on div "A_HIGH_CP_CASHDROP_FA5-RIF-BR171-BON100-100PLN" at bounding box center [358, 256] width 175 height 17
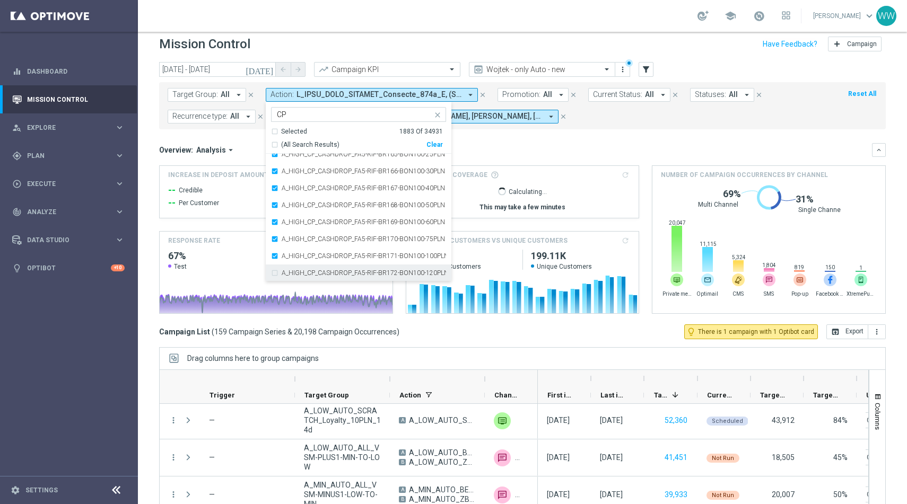
click at [272, 269] on div "A_HIGH_CP_CASHDROP_FA5-RIF-BR172-BON100-120PLN" at bounding box center [358, 273] width 175 height 17
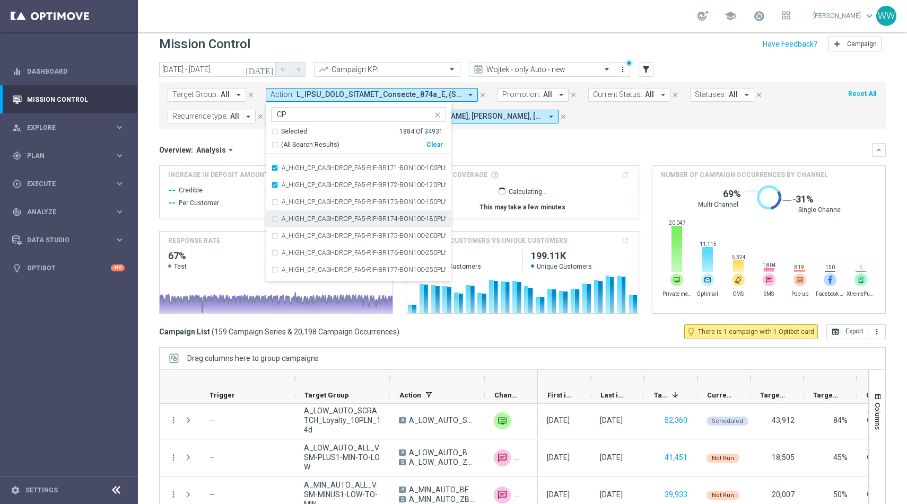
click at [272, 211] on div "A_HIGH_CP_CASHDROP_FA5-RIF-BR174-BON100-180PLN" at bounding box center [358, 219] width 175 height 17
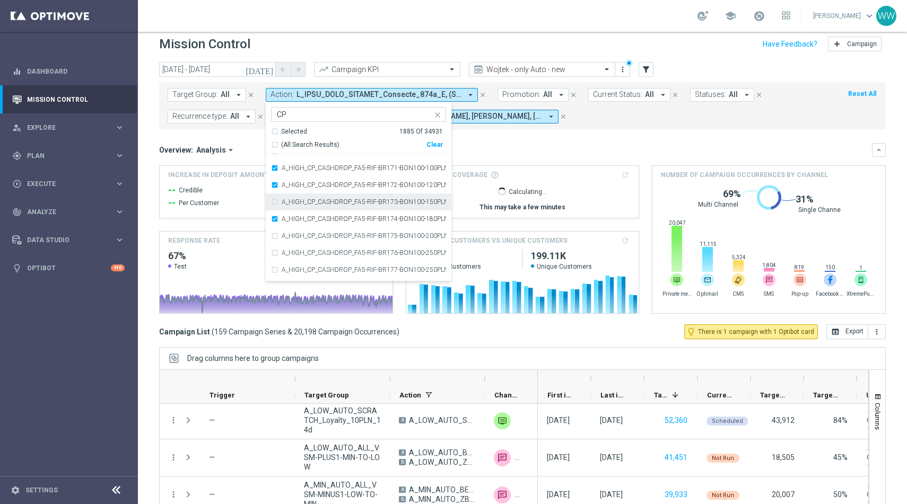
click at [272, 203] on div "A_HIGH_CP_CASHDROP_FA5-RIF-BR173-BON100-150PLN" at bounding box center [358, 202] width 175 height 17
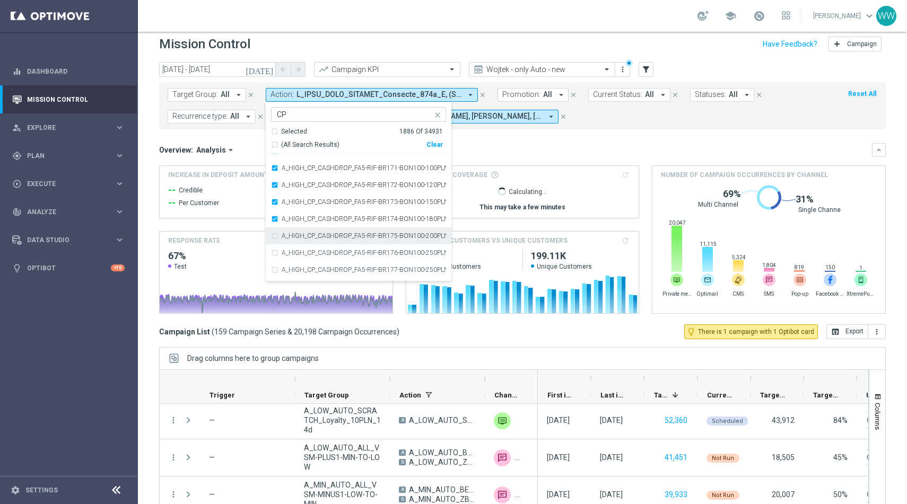
click at [272, 237] on div "A_HIGH_CP_CASHDROP_FA5-RIF-BR175-BON100-200PLN" at bounding box center [358, 236] width 175 height 17
click at [272, 257] on div "A_HIGH_CP_CASHDROP_FA5-RIF-BR176-BON100-250PLN" at bounding box center [358, 253] width 175 height 17
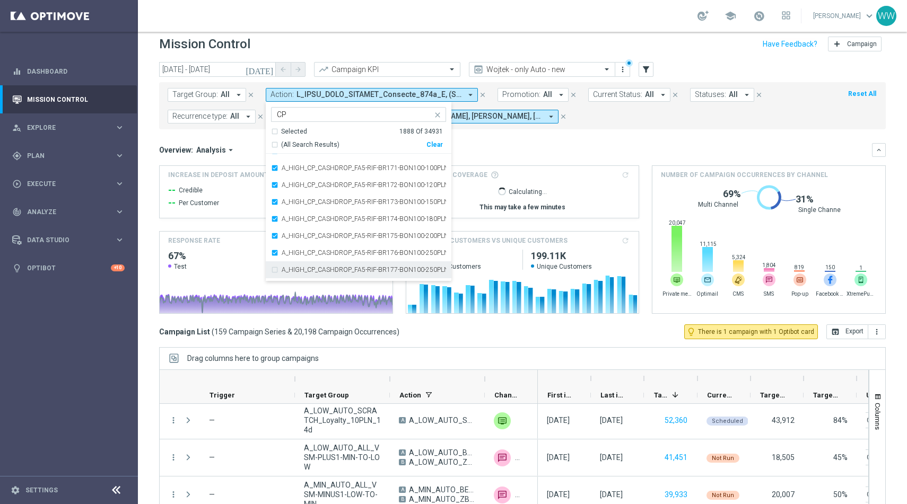
click at [272, 273] on div "A_HIGH_CP_CASHDROP_FA5-RIF-BR177-BON100-250PLN" at bounding box center [358, 270] width 175 height 17
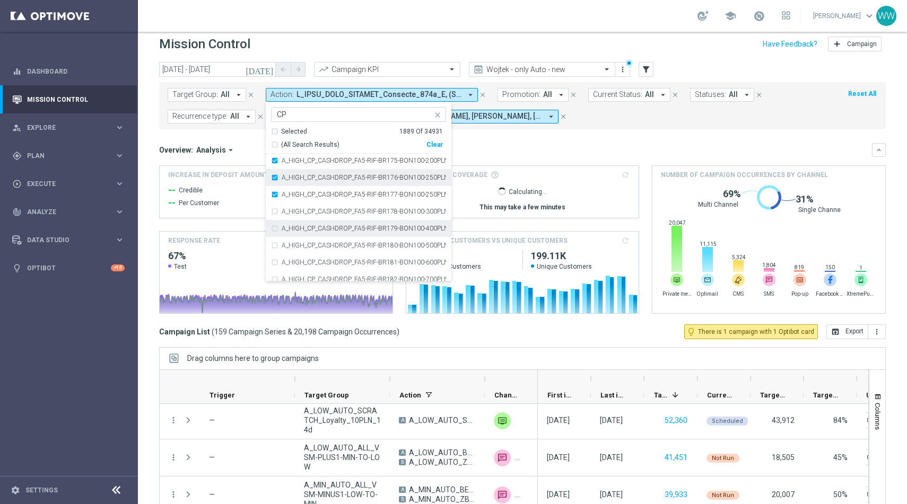
scroll to position [857, 0]
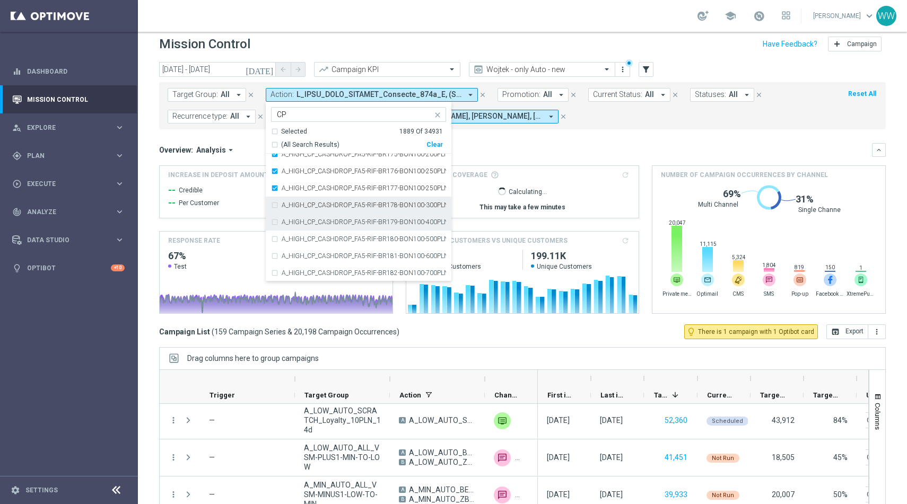
click at [273, 208] on div "A_HIGH_CP_CASHDROP_FA5-RIF-BR178-BON100-300PLN" at bounding box center [358, 205] width 175 height 17
click at [273, 219] on div "A_HIGH_CP_CASHDROP_FA5-RIF-BR179-BON100-400PLN" at bounding box center [358, 222] width 175 height 17
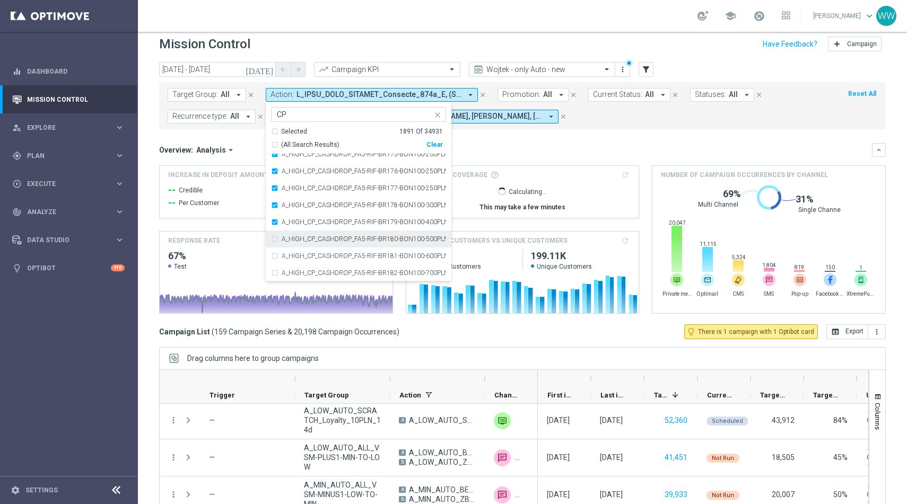
click at [273, 240] on div "A_HIGH_CP_CASHDROP_FA5-RIF-BR180-BON100-500PLN" at bounding box center [358, 239] width 175 height 17
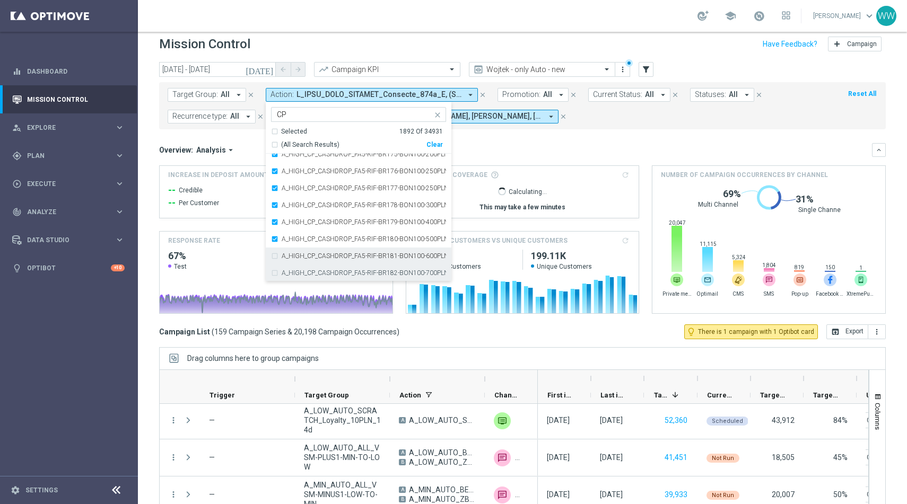
drag, startPoint x: 273, startPoint y: 256, endPoint x: 273, endPoint y: 275, distance: 18.6
click at [273, 256] on div "A_HIGH_CP_CASHDROP_FA5-RIF-BR181-BON100-600PLN" at bounding box center [358, 256] width 175 height 17
click at [273, 275] on div "A_HIGH_CP_CASHDROP_FA5-RIF-BR182-BON100-700PLN" at bounding box center [358, 273] width 175 height 17
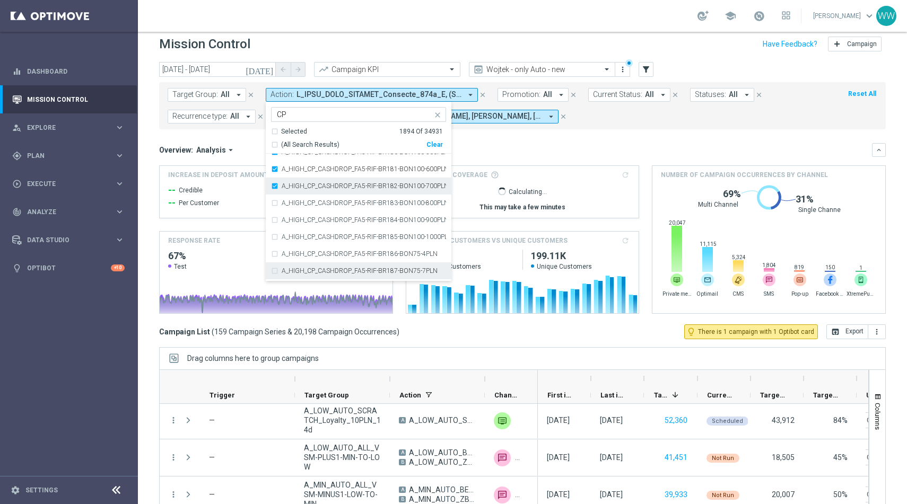
scroll to position [950, 0]
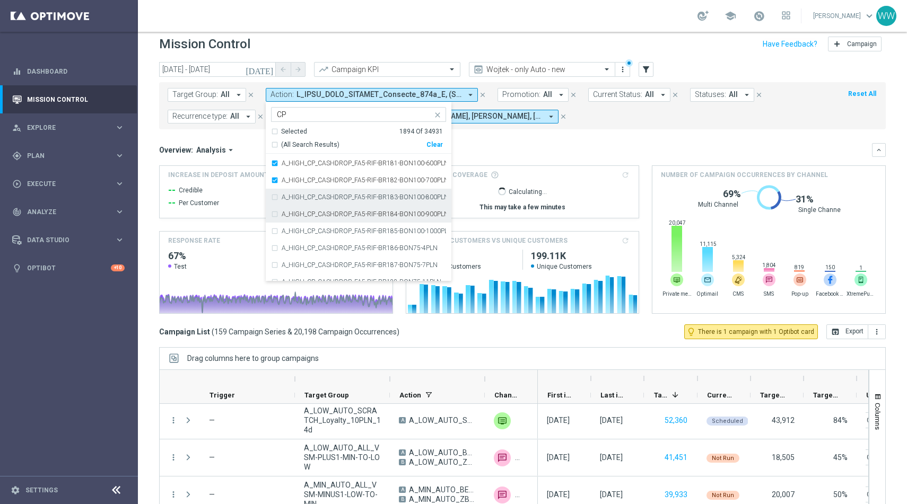
click at [271, 202] on div "A_HIGH_CP_CASHDROP_FA5-RIF-BR183-BON100-800PLN" at bounding box center [358, 197] width 175 height 17
click at [271, 211] on div "A_HIGH_CP_CASHDROP_FA5-RIF-BR184-BON100-900PLN" at bounding box center [358, 214] width 175 height 17
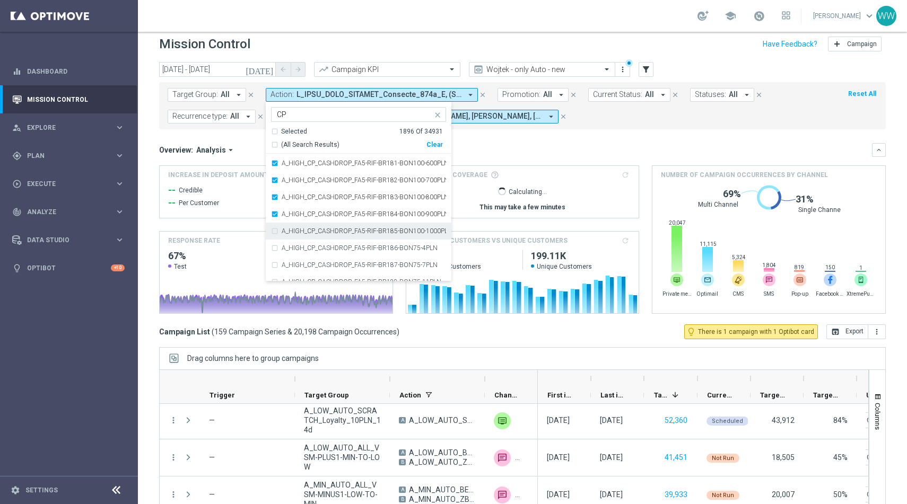
click at [271, 230] on div "A_HIGH_CP_CASHDROP_FA5-RIF-BR185-BON100-1000PLN" at bounding box center [358, 231] width 175 height 17
click at [271, 248] on div "A_HIGH_CP_CASHDROP_FA5-RIF-BR186-BON75-4PLN" at bounding box center [358, 248] width 175 height 17
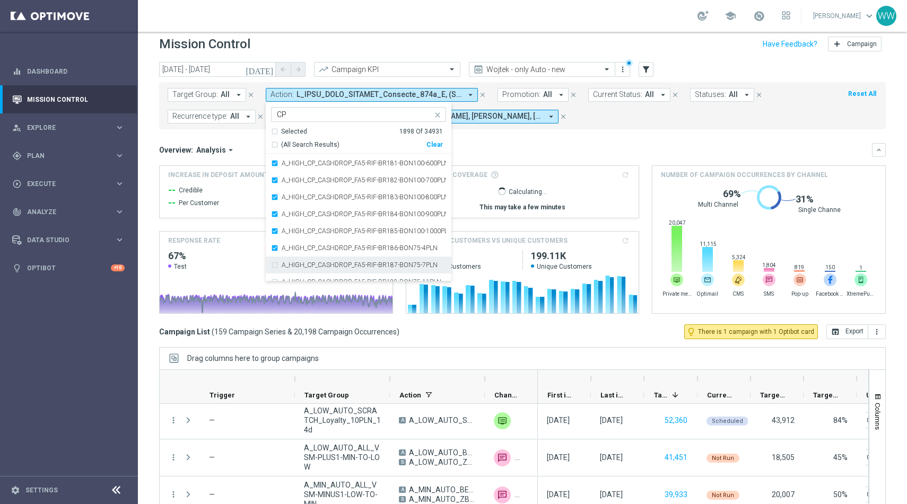
click at [271, 265] on div "A_HIGH_CP_CASHDROP_FA5-RIF-BR187-BON75-7PLN" at bounding box center [358, 265] width 175 height 17
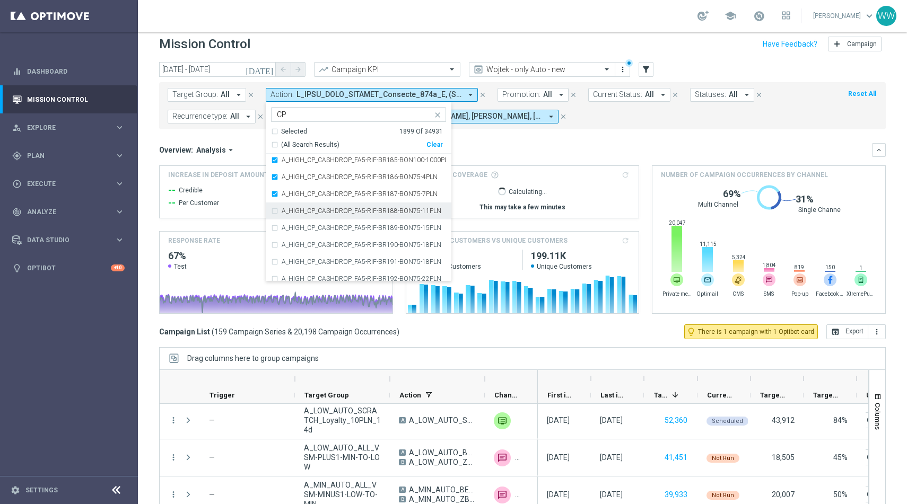
click at [272, 211] on div "A_HIGH_CP_CASHDROP_FA5-RIF-BR188-BON75-11PLN" at bounding box center [358, 211] width 175 height 17
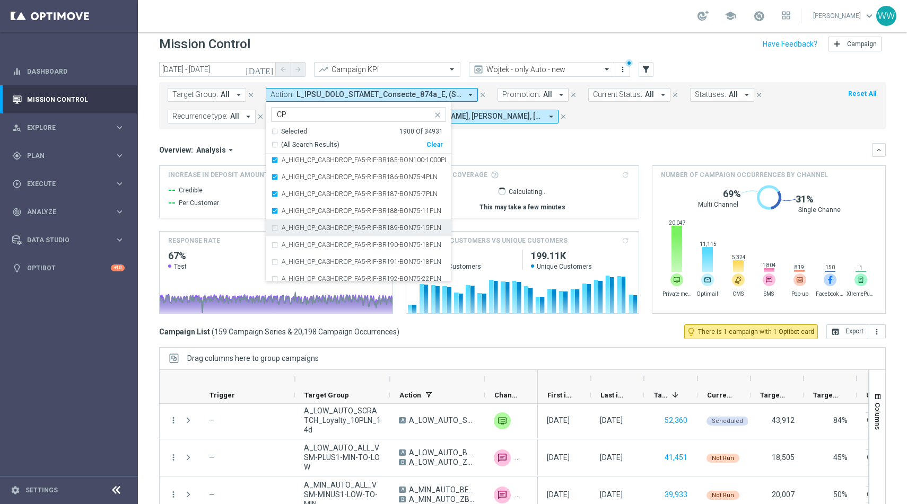
click at [272, 226] on div "A_HIGH_CP_CASHDROP_FA5-RIF-BR189-BON75-15PLN" at bounding box center [358, 228] width 175 height 17
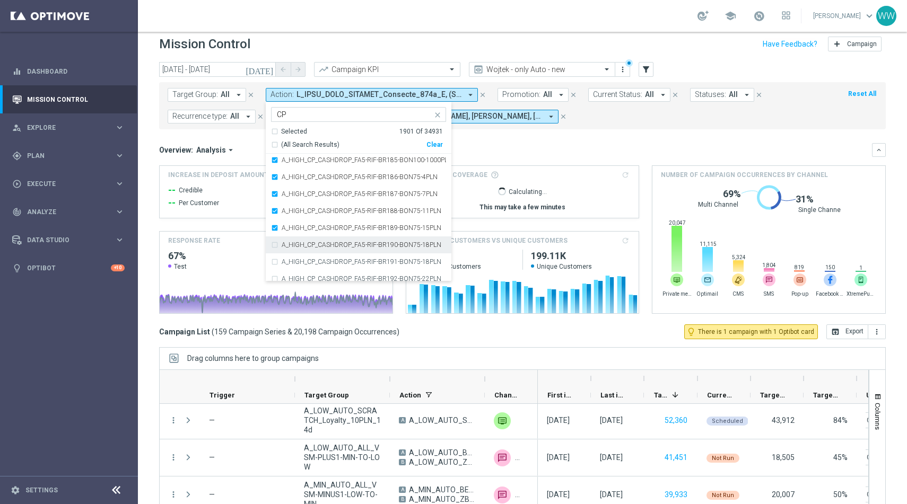
click at [272, 247] on div "A_HIGH_CP_CASHDROP_FA5-RIF-BR190-BON75-18PLN" at bounding box center [358, 245] width 175 height 17
click at [272, 268] on div "A_HIGH_CP_CASHDROP_FA5-RIF-BR191-BON75-18PLN" at bounding box center [358, 262] width 175 height 17
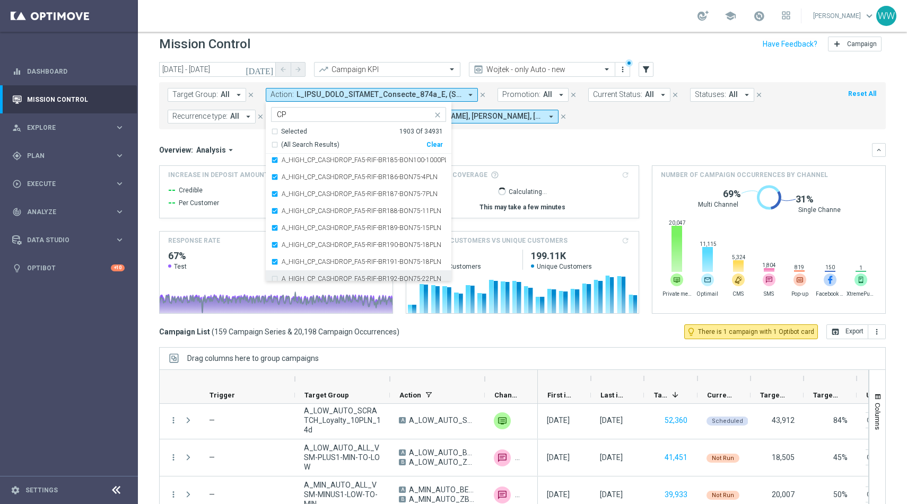
click at [272, 278] on div "A_HIGH_CP_CASHDROP_FA5-RIF-BR192-BON75-22PLN" at bounding box center [358, 279] width 175 height 17
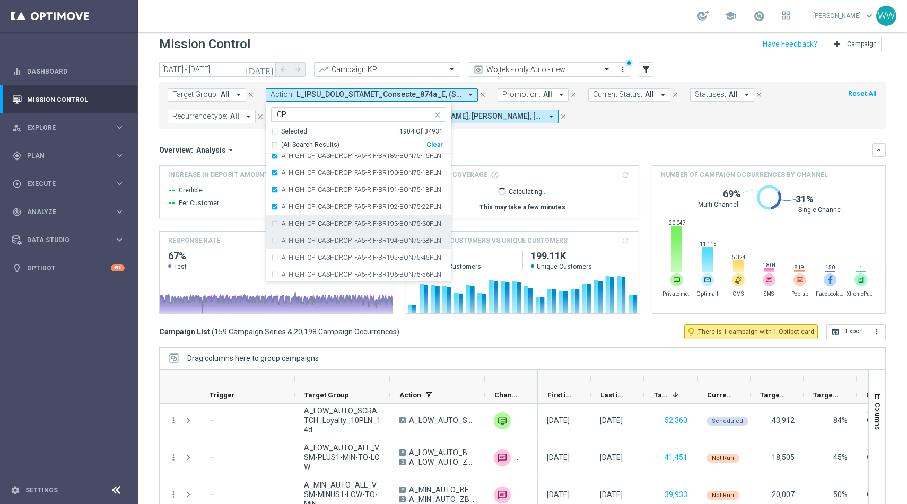
click at [274, 225] on div "A_HIGH_CP_CASHDROP_FA5-RIF-BR193-BON75-30PLN" at bounding box center [358, 223] width 175 height 17
click at [274, 237] on div "A_HIGH_CP_CASHDROP_FA5-RIF-BR194-BON75-38PLN" at bounding box center [358, 240] width 175 height 17
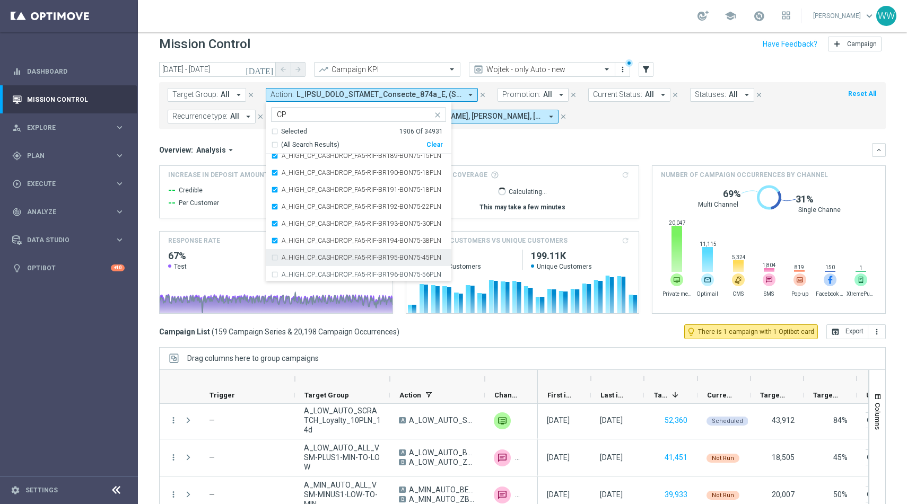
click at [274, 253] on div "A_HIGH_CP_CASHDROP_FA5-RIF-BR195-BON75-45PLN" at bounding box center [358, 257] width 175 height 17
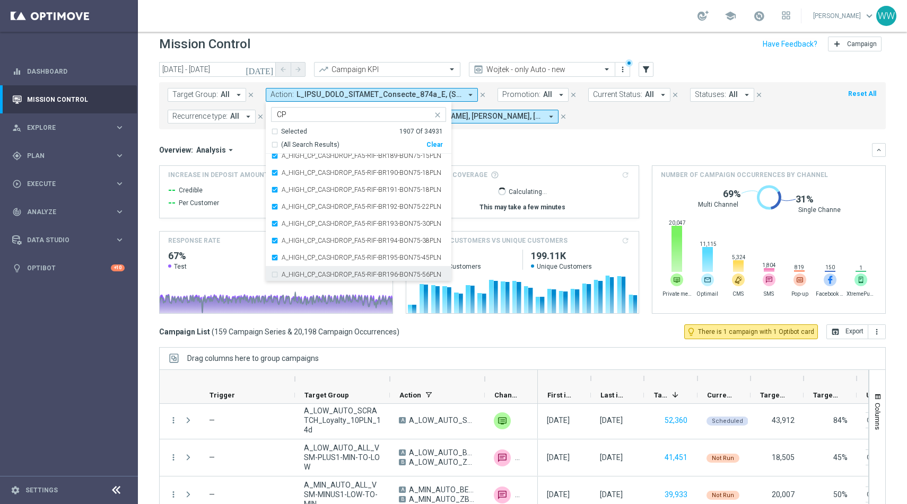
click at [274, 274] on div "A_HIGH_CP_CASHDROP_FA5-RIF-BR196-BON75-56PLN" at bounding box center [358, 274] width 175 height 17
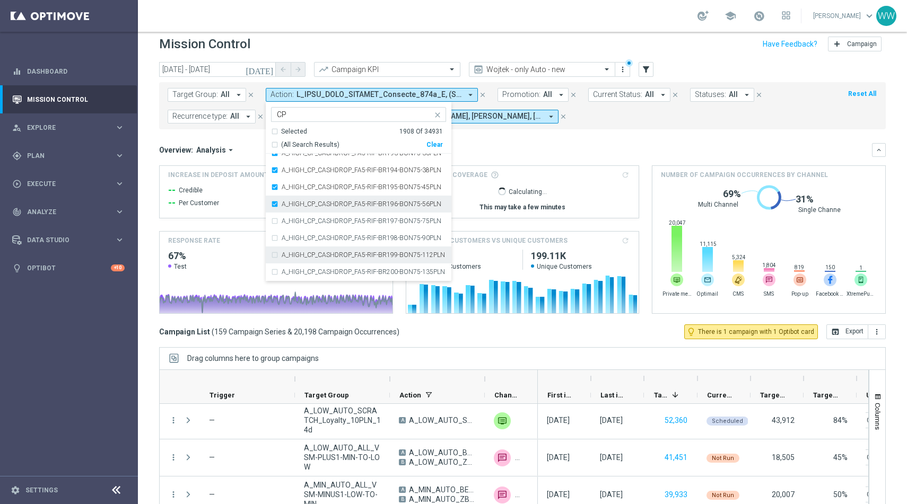
scroll to position [1164, 0]
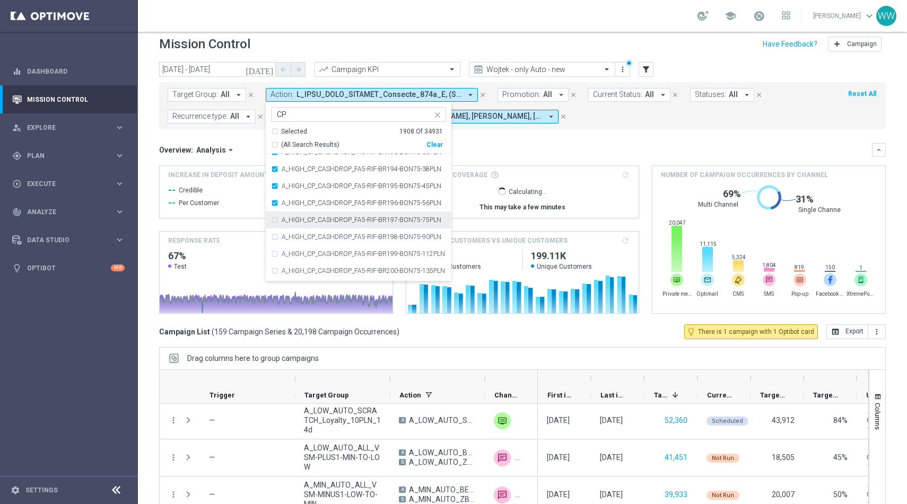
click at [273, 214] on div "A_HIGH_CP_CASHDROP_FA5-RIF-BR197-BON75-75PLN" at bounding box center [358, 220] width 175 height 17
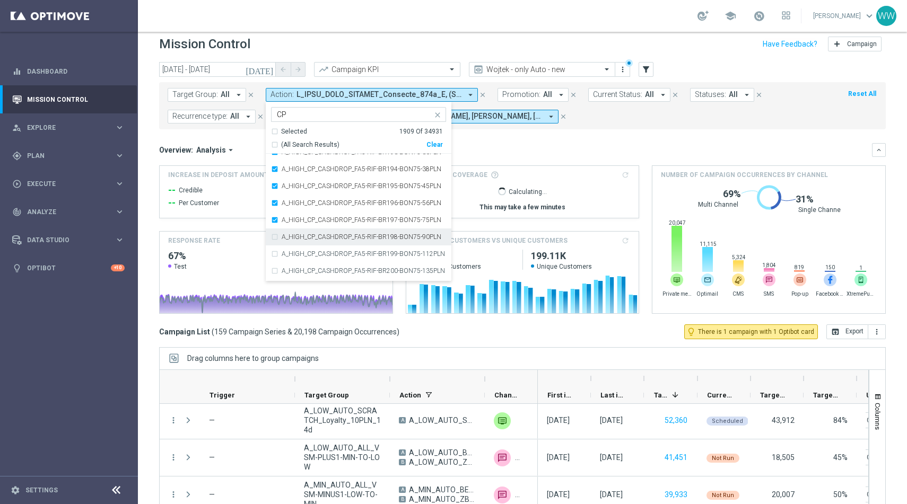
click at [271, 236] on div "A_HIGH_CP_CASHDROP_FA5-RIF-BR198-BON75-90PLN" at bounding box center [358, 237] width 175 height 17
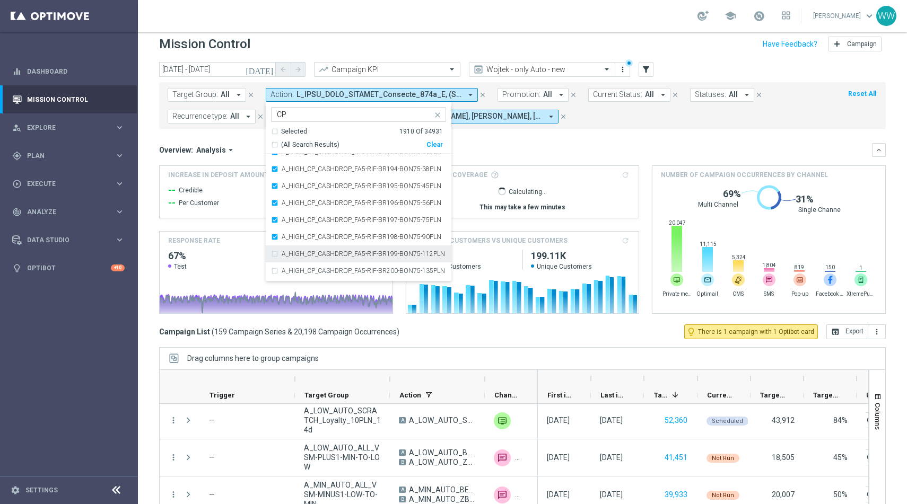
click at [271, 247] on div "A_HIGH_CP_CASHDROP_FA5-RIF-BR199-BON75-112PLN" at bounding box center [358, 254] width 175 height 17
click at [271, 272] on div "A_HIGH_CP_CASHDROP_FA5-RIF-BR200-BON75-135PLN" at bounding box center [358, 271] width 175 height 17
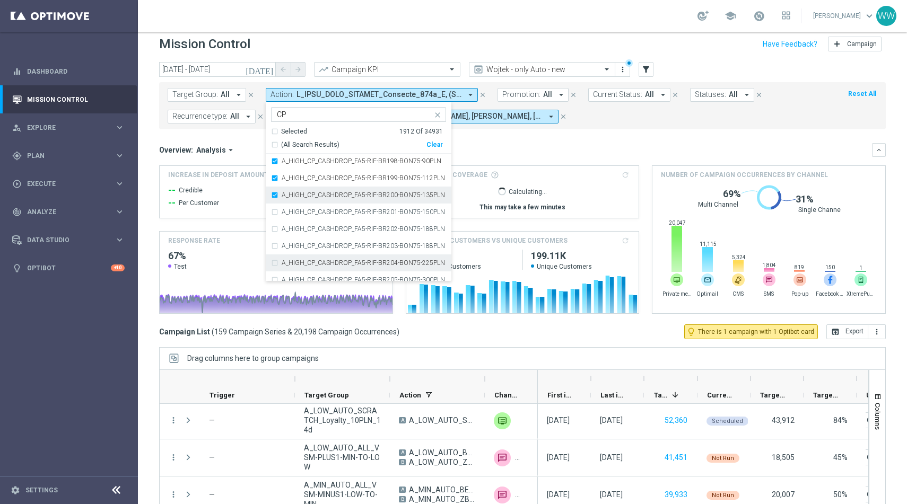
scroll to position [1242, 0]
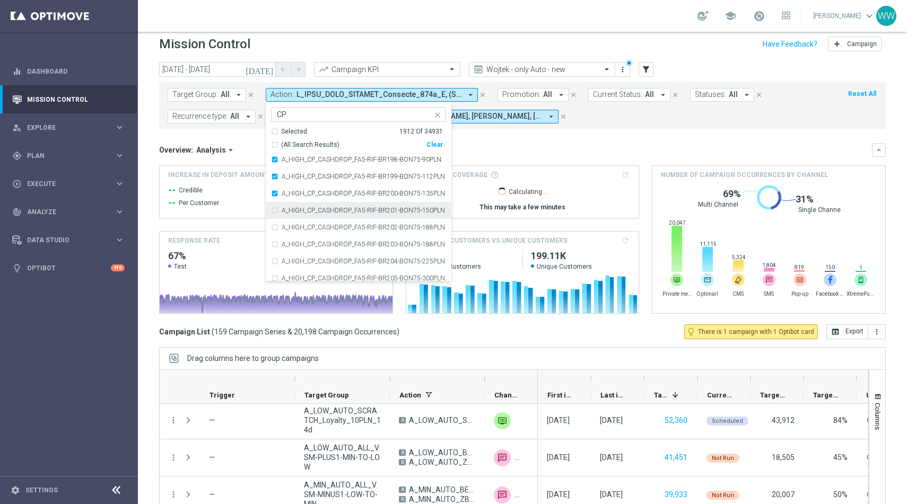
click at [274, 214] on div "A_HIGH_CP_CASHDROP_FA5-RIF-BR201-BON75-150PLN" at bounding box center [358, 210] width 175 height 17
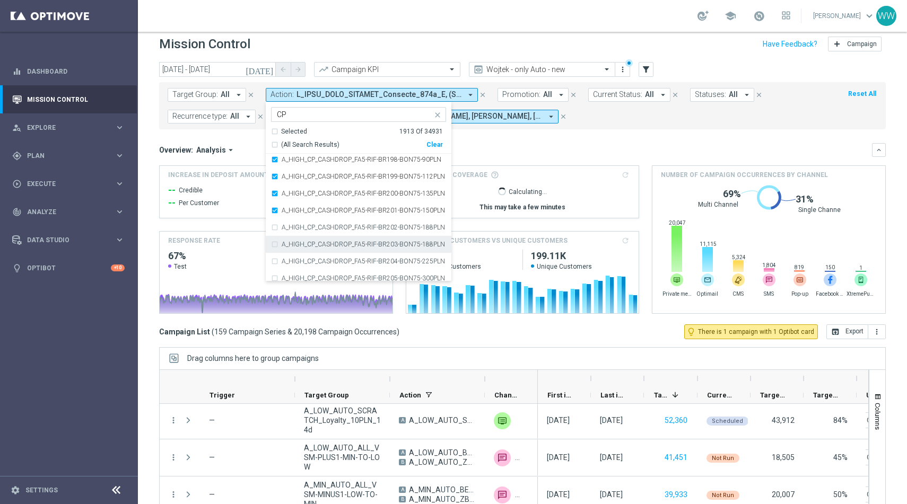
click at [273, 225] on div "A_HIGH_CP_CASHDROP_FA5-RIF-BR202-BON75-188PLN" at bounding box center [358, 227] width 175 height 17
click at [273, 243] on div "A_HIGH_CP_CASHDROP_FA5-RIF-BR203-BON75-188PLN" at bounding box center [358, 244] width 175 height 17
click at [272, 258] on div "A_HIGH_CP_CASHDROP_FA5-RIF-BR204-BON75-225PLN" at bounding box center [358, 261] width 175 height 17
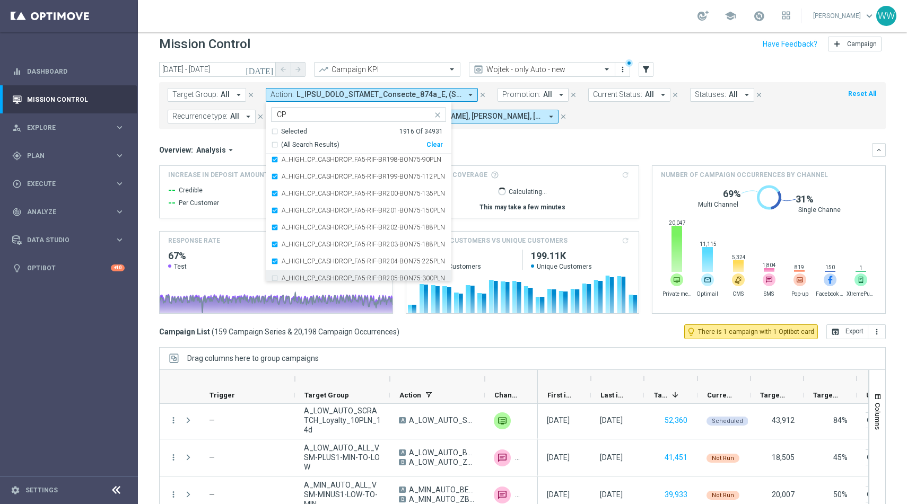
click at [272, 273] on div "A_HIGH_CP_CASHDROP_FA5-RIF-BR205-BON75-300PLN" at bounding box center [358, 278] width 175 height 17
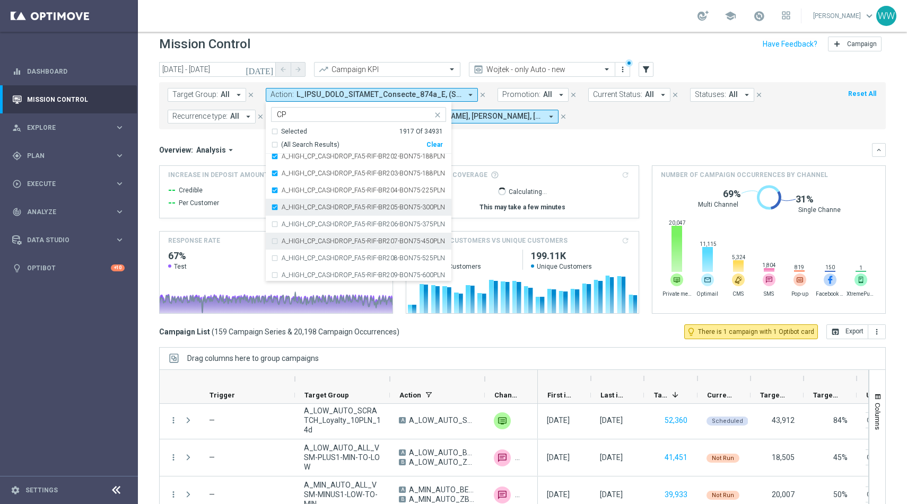
scroll to position [1330, 0]
drag, startPoint x: 275, startPoint y: 210, endPoint x: 275, endPoint y: 220, distance: 9.5
click at [275, 210] on div "A_HIGH_CP_CASHDROP_FA5-RIF-BR206-BON75-375PLN" at bounding box center [358, 207] width 175 height 17
click at [275, 220] on div "A_HIGH_CP_CASHDROP_FA5-RIF-BR207-BON75-450PLN" at bounding box center [358, 224] width 175 height 17
click at [275, 246] on div "A_HIGH_CP_CASHDROP_FA5-RIF-BR208-BON75-525PLN" at bounding box center [358, 241] width 175 height 17
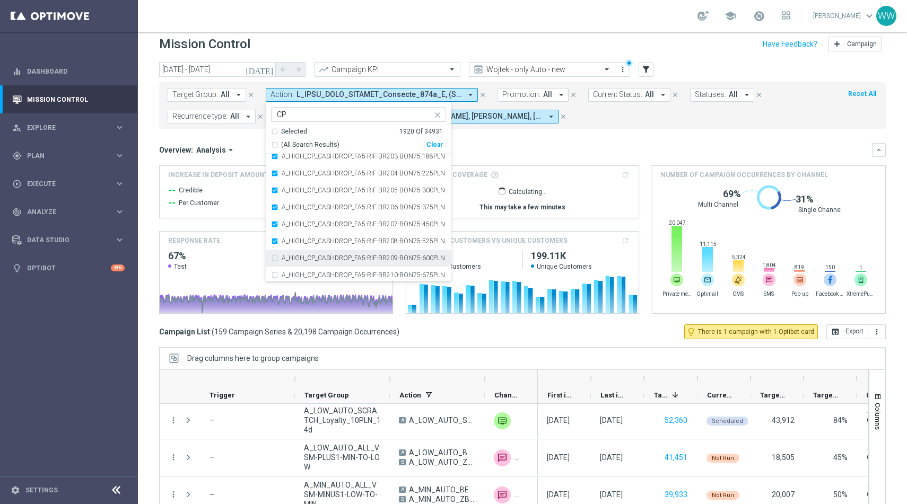
click at [275, 266] on div "A_HIGH_CP_CASHDROP_FA5-RIF-BR209-BON75-600PLN" at bounding box center [358, 258] width 175 height 17
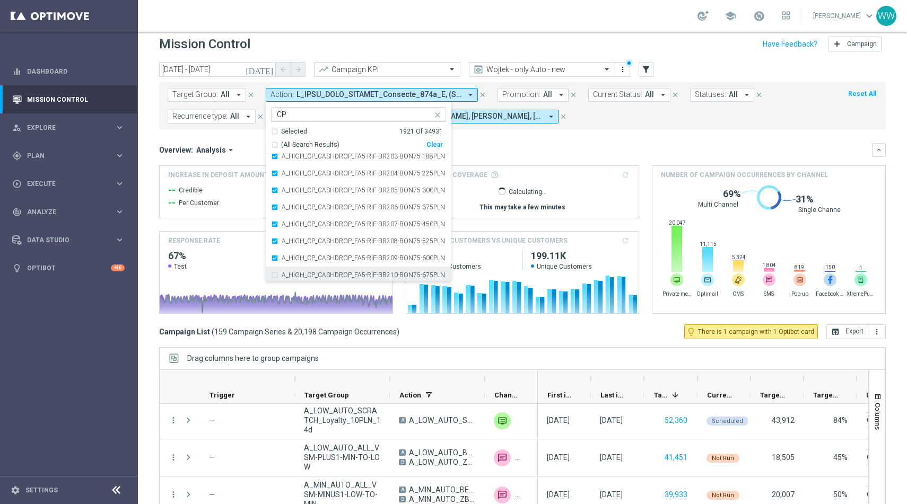
click at [275, 273] on div "A_HIGH_CP_CASHDROP_FA5-RIF-BR210-BON75-675PLN" at bounding box center [358, 275] width 175 height 17
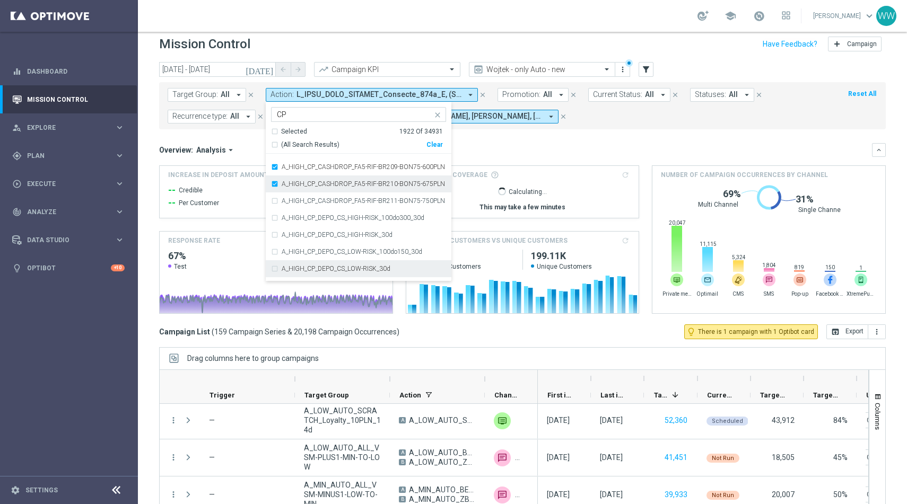
scroll to position [1447, 0]
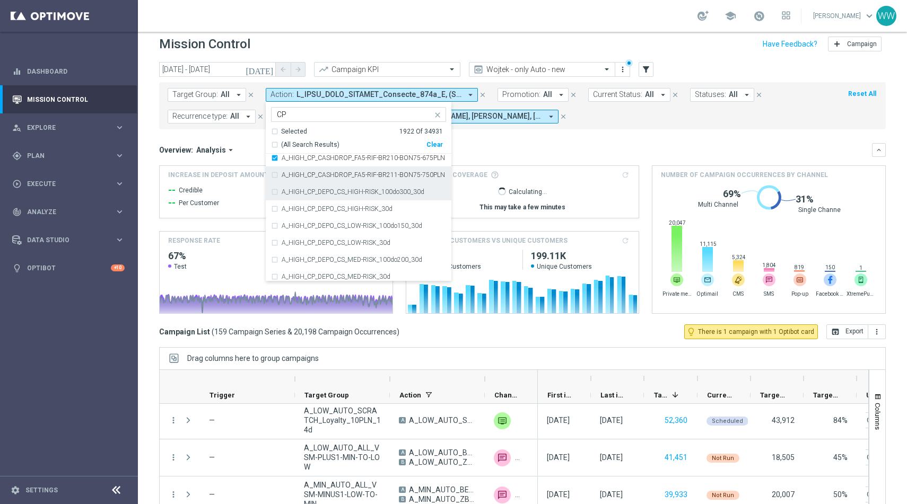
click at [274, 178] on div "A_HIGH_CP_CASHDROP_FA5-RIF-BR211-BON75-750PLN" at bounding box center [358, 175] width 175 height 17
click at [274, 193] on div "A_HIGH_CP_DEPO_CS_HIGH-RISK_100do300_30d" at bounding box center [358, 192] width 175 height 17
click at [274, 200] on div "A_HIGH_CP_DEPO_CS_HIGH-RISK_100do300_30d" at bounding box center [358, 192] width 175 height 17
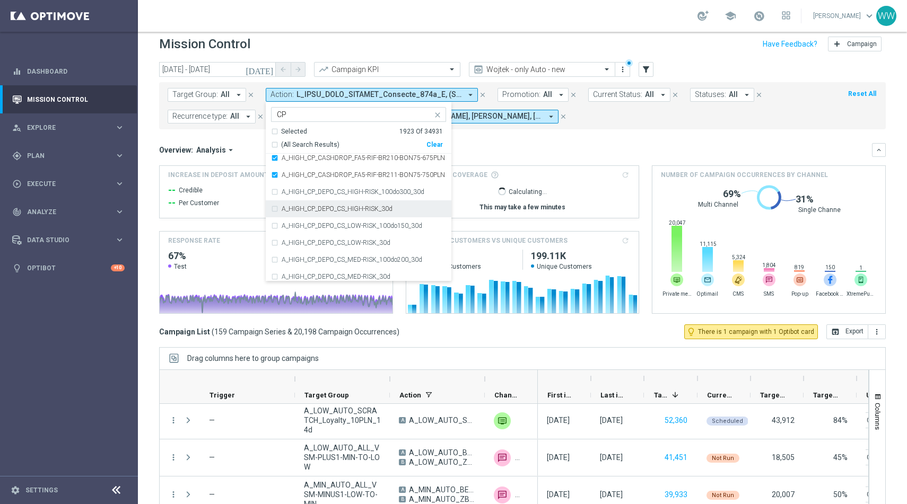
click at [274, 213] on div "A_HIGH_CP_DEPO_CS_HIGH-RISK_30d" at bounding box center [358, 209] width 175 height 17
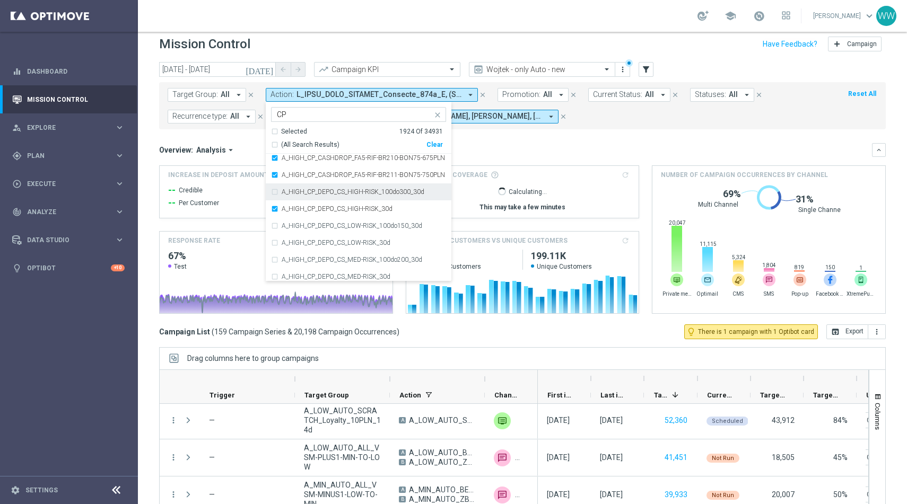
click at [273, 193] on div "A_HIGH_CP_DEPO_CS_HIGH-RISK_100do300_30d" at bounding box center [358, 192] width 175 height 17
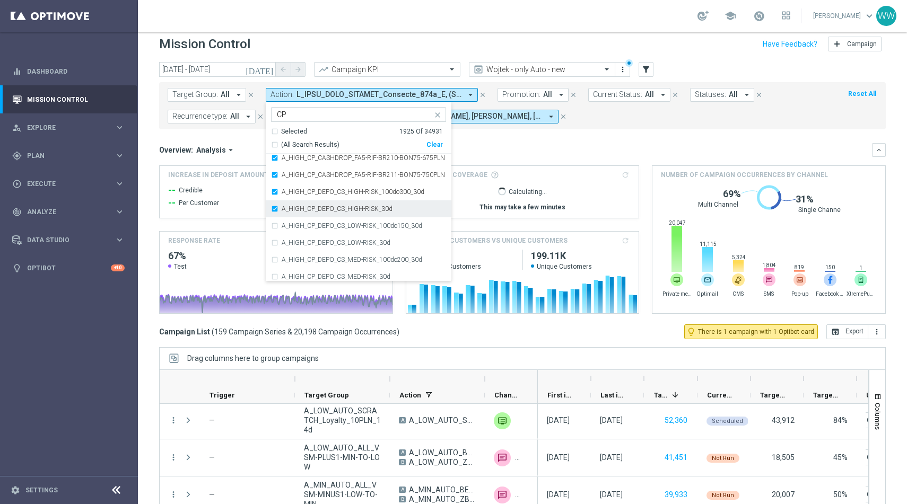
click at [273, 217] on div "A_HIGH_CP_DEPO_CS_HIGH-RISK_30d" at bounding box center [358, 209] width 175 height 17
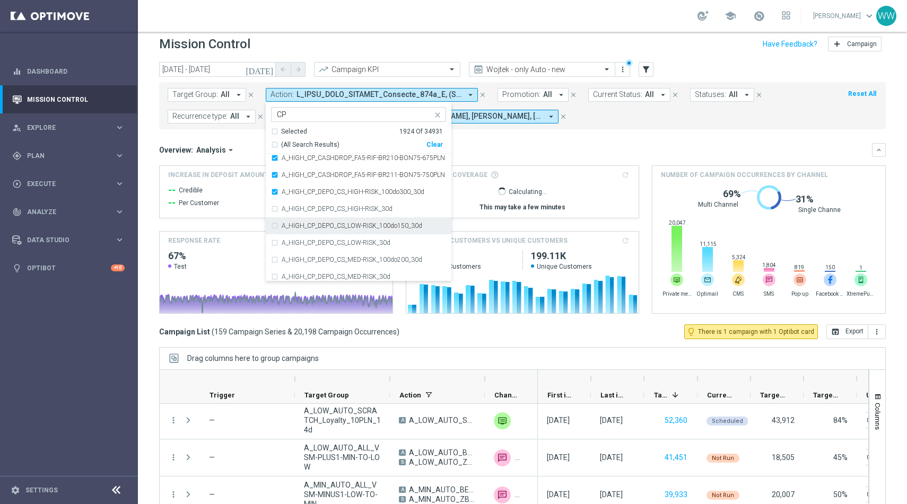
click at [273, 230] on div "A_HIGH_CP_DEPO_CS_LOW-RISK_100do150_30d" at bounding box center [358, 226] width 175 height 17
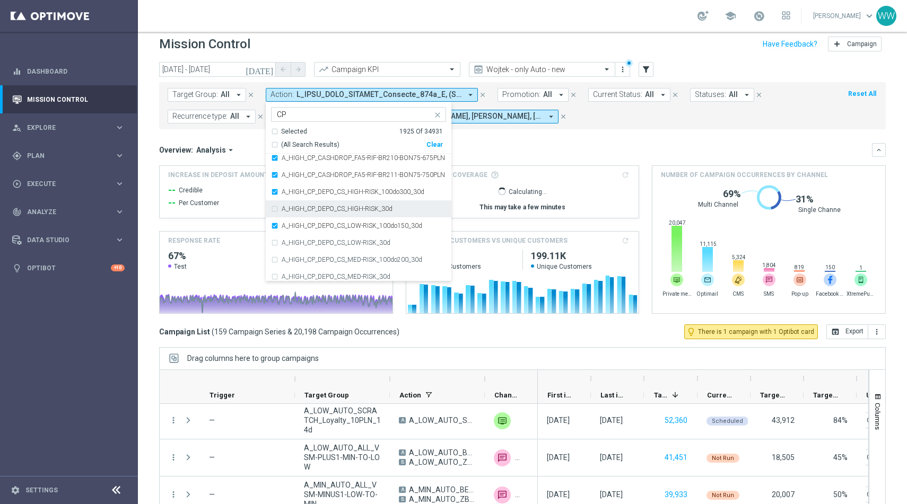
click at [273, 207] on div "A_HIGH_CP_DEPO_CS_HIGH-RISK_30d" at bounding box center [358, 209] width 175 height 17
click at [274, 237] on div "A_HIGH_CP_DEPO_CS_LOW-RISK_30d" at bounding box center [358, 242] width 175 height 17
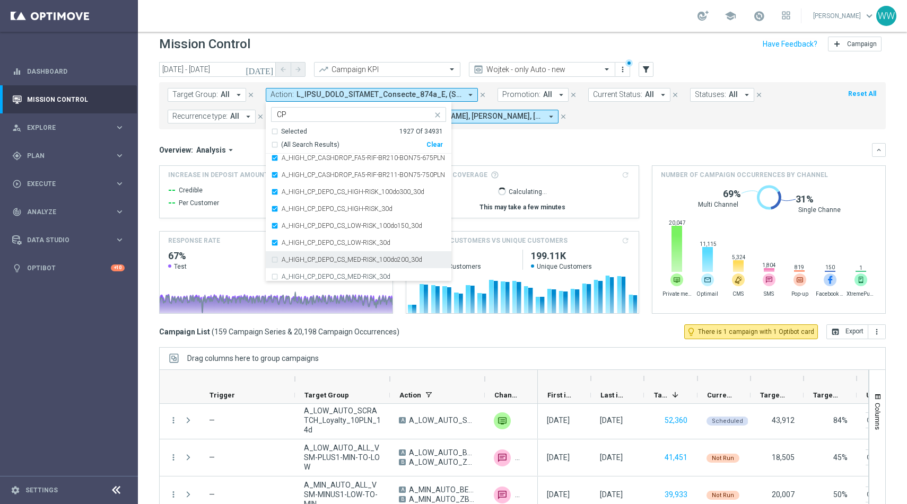
click at [274, 256] on div "A_HIGH_CP_DEPO_CS_MED-RISK_100do200_30d" at bounding box center [358, 259] width 175 height 17
click at [274, 279] on div "A_HIGH_CP_DEPO_CS_MED-RISK_30d" at bounding box center [358, 276] width 175 height 17
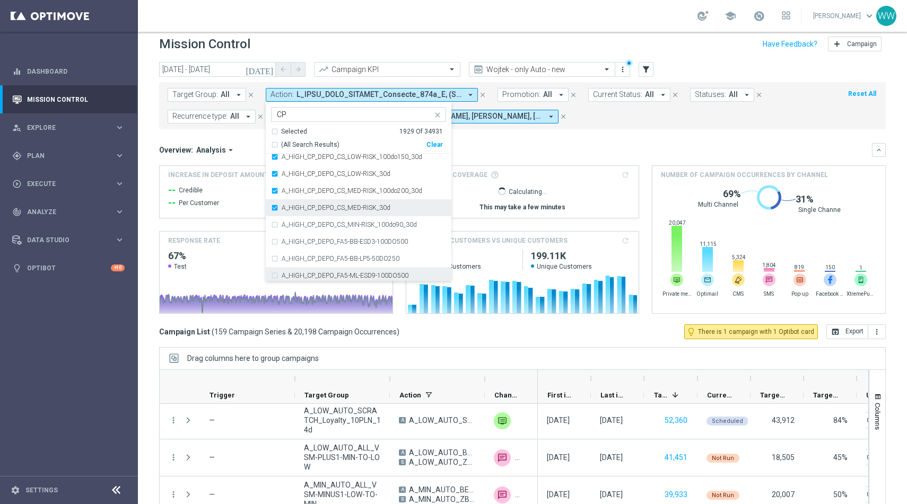
scroll to position [1527, 0]
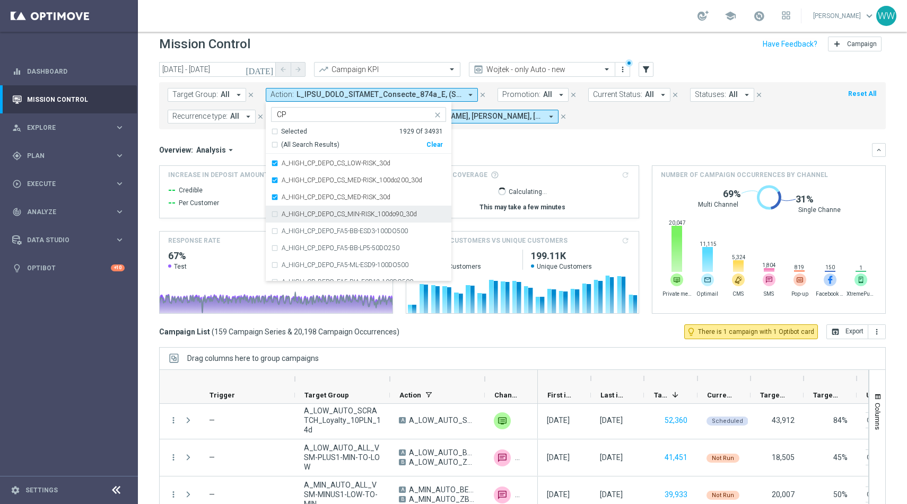
click at [271, 218] on div "A_HIGH_CP_DEPO_CS_MIN-RISK_100do90_30d" at bounding box center [358, 214] width 175 height 17
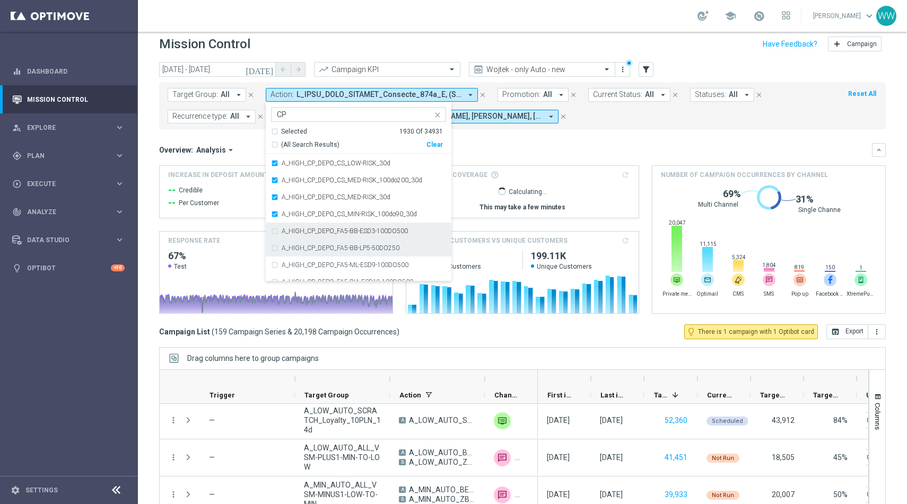
drag, startPoint x: 271, startPoint y: 236, endPoint x: 271, endPoint y: 243, distance: 7.4
click at [271, 236] on div "A_HIGH_CP_DEPO_FA5-BB-ESD3-100DO500" at bounding box center [358, 231] width 175 height 17
click at [271, 247] on div "A_HIGH_CP_DEPO_FA5-BB-LP5-50DO250" at bounding box center [358, 248] width 175 height 17
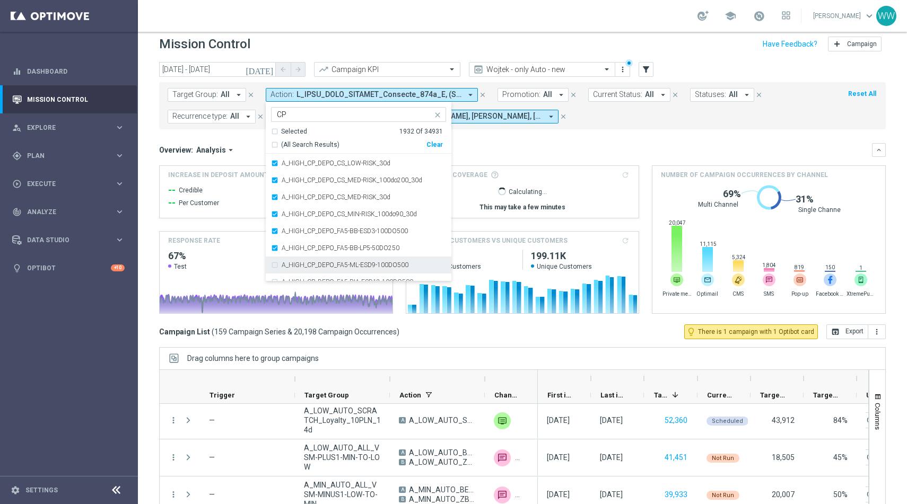
click at [271, 266] on div "A_HIGH_CP_DEPO_FA5-ML-ESD9-100DO500" at bounding box center [358, 265] width 175 height 17
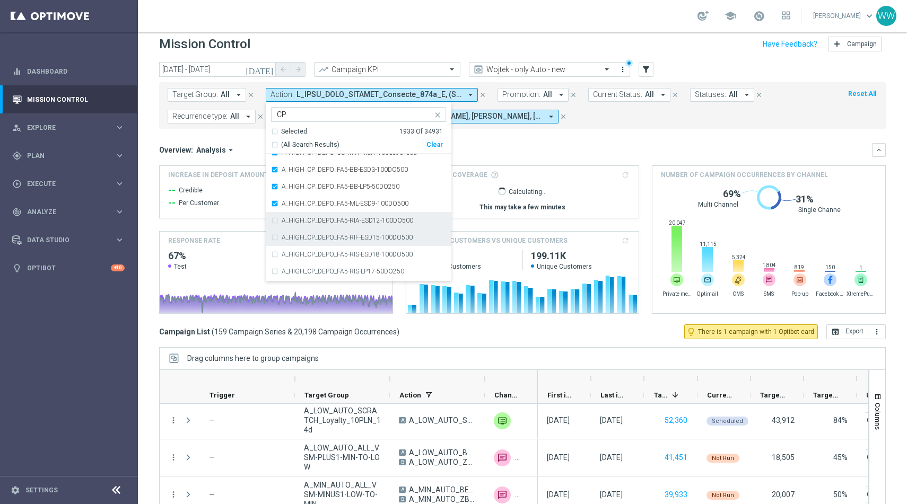
click at [271, 225] on div "A_HIGH_CP_DEPO_FA5-RIA-ESD12-100DO500" at bounding box center [358, 220] width 175 height 17
click at [271, 238] on div "A_HIGH_CP_DEPO_FA5-RIF-ESD15-100DO500" at bounding box center [358, 237] width 175 height 17
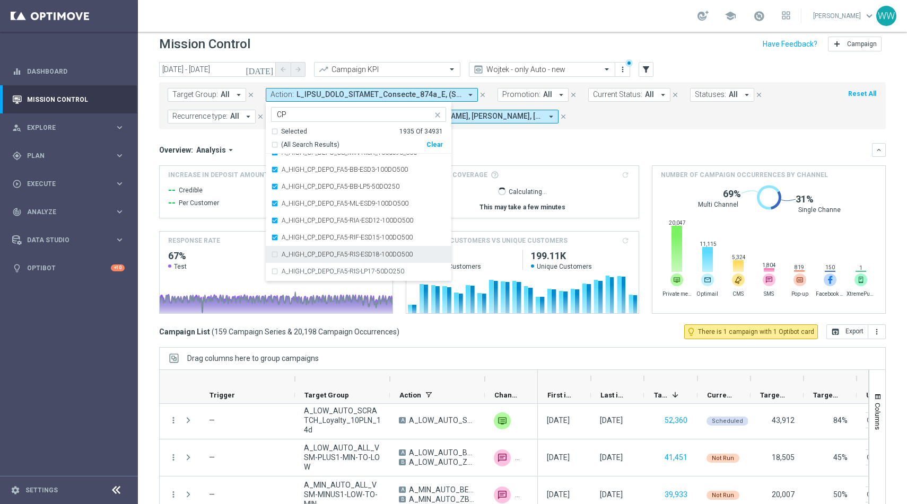
click at [271, 250] on div "A_HIGH_CP_DEPO_FA5-RIS-ESD18-100DO500" at bounding box center [358, 254] width 175 height 17
click at [271, 264] on div "A_HIGH_CP_DEPO_FA5-RIS-LP17-50DO250" at bounding box center [358, 271] width 175 height 17
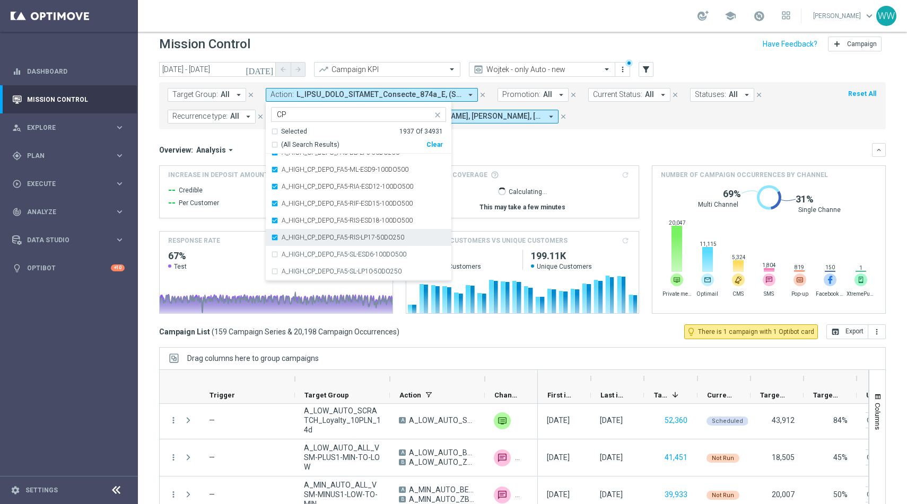
scroll to position [1656, 0]
click at [273, 229] on div "A_HIGH_CP_DEPO_FA5-SL-LP10-50DO250" at bounding box center [358, 237] width 175 height 17
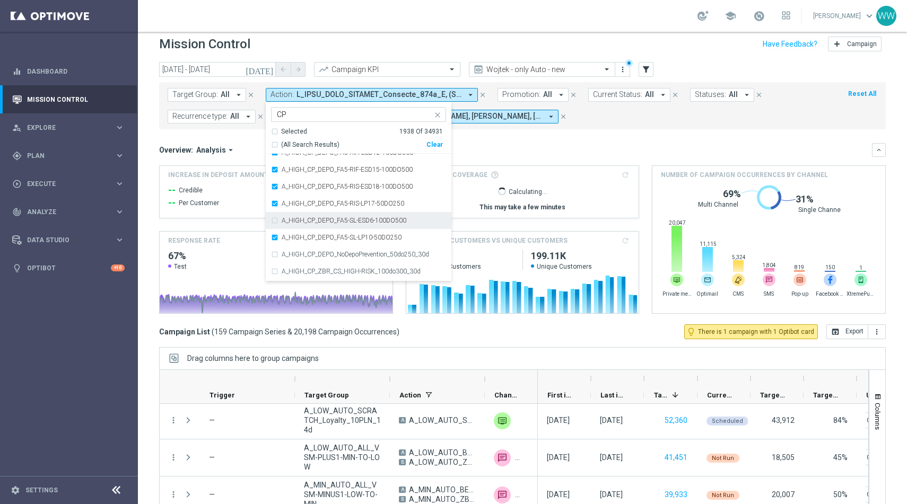
click at [273, 222] on div "A_HIGH_CP_DEPO_FA5-SL-ESD6-100DO500" at bounding box center [358, 220] width 175 height 17
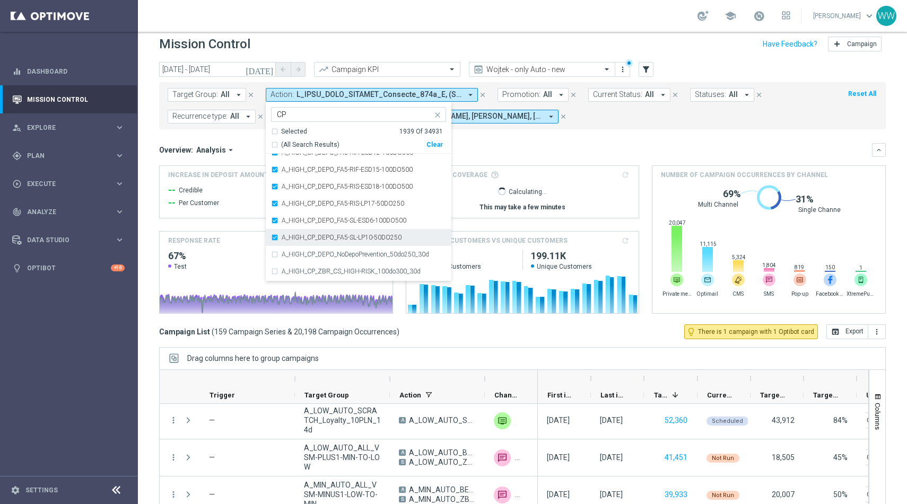
click at [273, 242] on div "A_HIGH_CP_DEPO_FA5-SL-LP10-50DO250" at bounding box center [358, 237] width 175 height 17
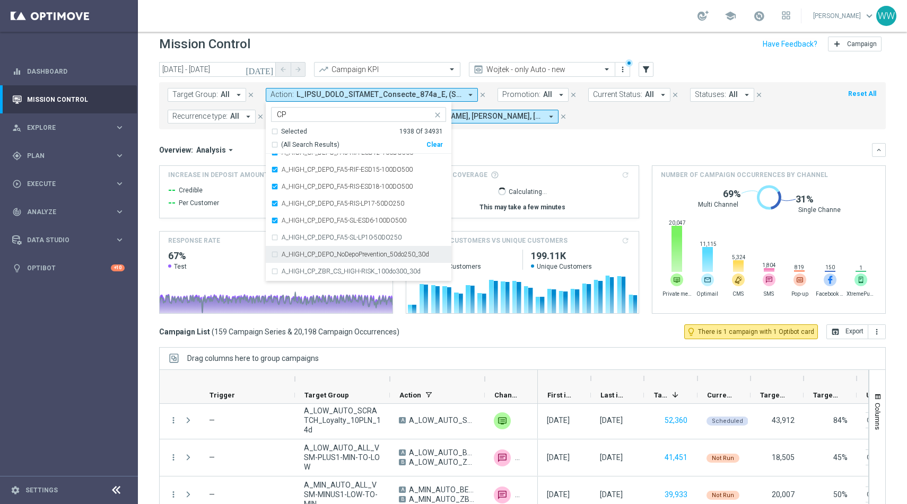
click at [273, 257] on div "A_HIGH_CP_DEPO_NoDepoPrevention_50do250_30d" at bounding box center [358, 254] width 175 height 17
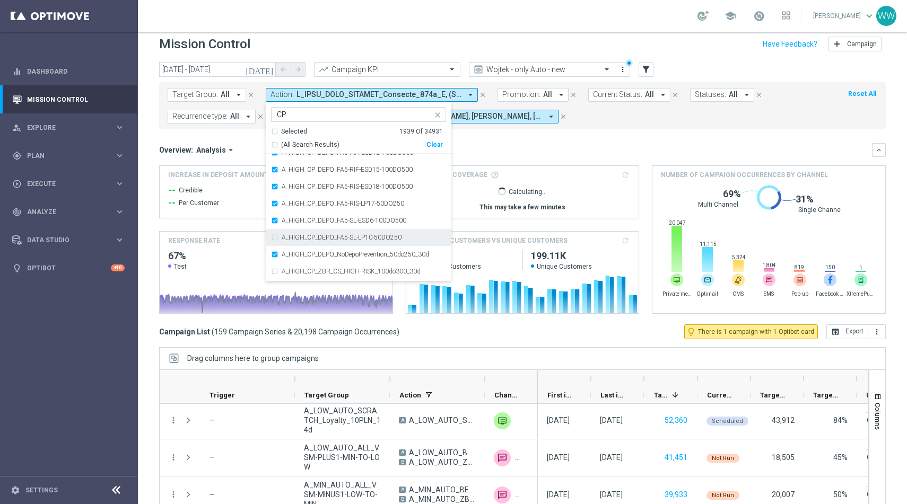
click at [268, 237] on div "A_HIGH_CP_DEPO_FA5-SL-LP10-50DO250" at bounding box center [359, 237] width 186 height 17
click at [273, 264] on div "A_HIGH_CP_ZBR_CS_HIGH-RISK_100do300_30d" at bounding box center [358, 271] width 175 height 17
click at [273, 207] on div "A_HIGH_CP_ZBR_CS_LOW-RISK_50do100_30d" at bounding box center [358, 215] width 175 height 17
click at [273, 215] on div "A_HIGH_CP_ZBR_CS_LOW-RISK_50do100_30d" at bounding box center [358, 215] width 175 height 17
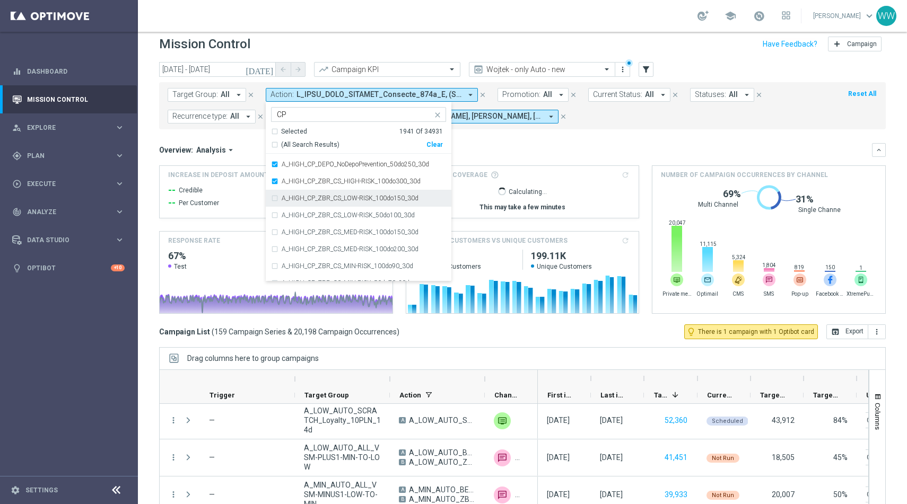
click at [273, 205] on div "A_HIGH_CP_ZBR_CS_LOW-RISK_100do150_30d" at bounding box center [358, 198] width 175 height 17
click at [273, 215] on div "A_HIGH_CP_ZBR_CS_LOW-RISK_50do100_30d" at bounding box center [358, 215] width 175 height 17
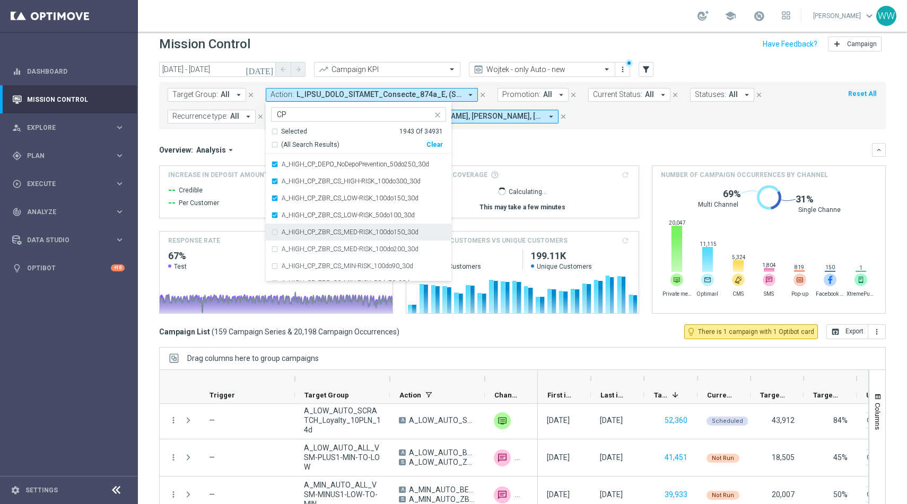
click at [273, 236] on div "A_HIGH_CP_ZBR_CS_MED-RISK_100do150_30d" at bounding box center [358, 232] width 175 height 17
click at [273, 246] on div "A_HIGH_CP_ZBR_CS_MED-RISK_100do200_30d" at bounding box center [358, 249] width 175 height 17
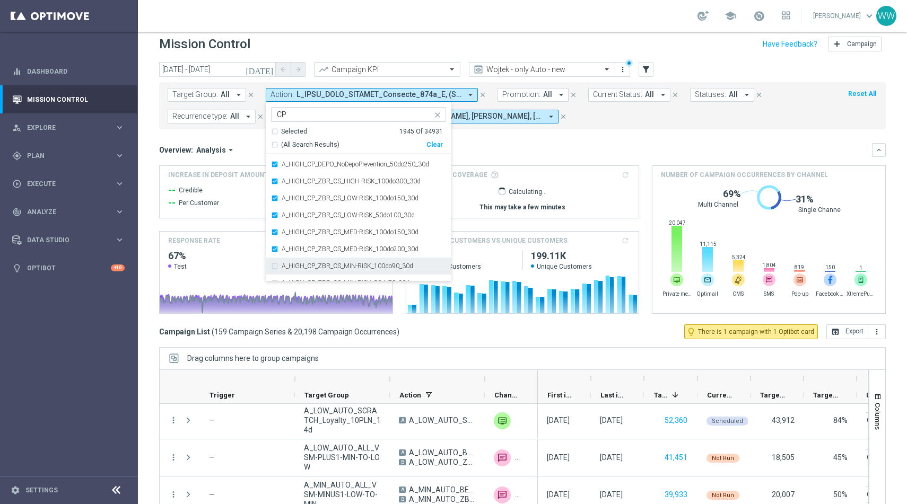
click at [273, 263] on div "A_HIGH_CP_ZBR_CS_MIN-RISK_100do90_30d" at bounding box center [358, 266] width 175 height 17
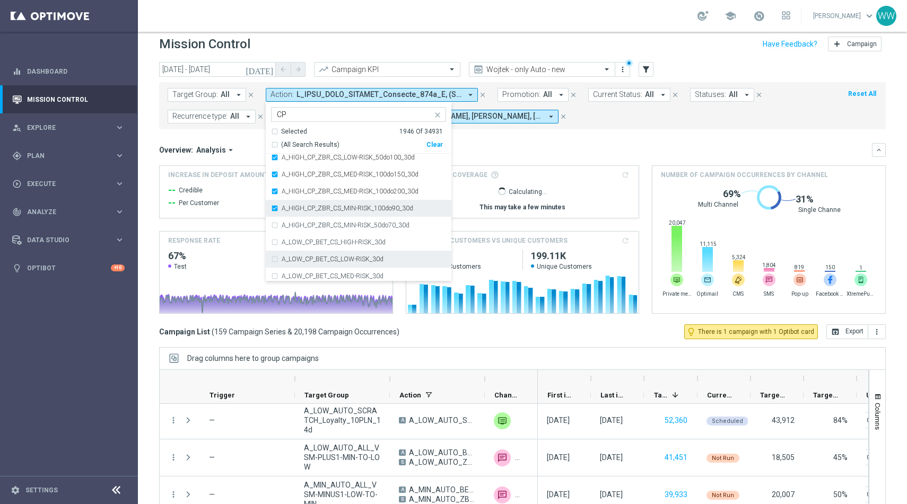
scroll to position [1806, 0]
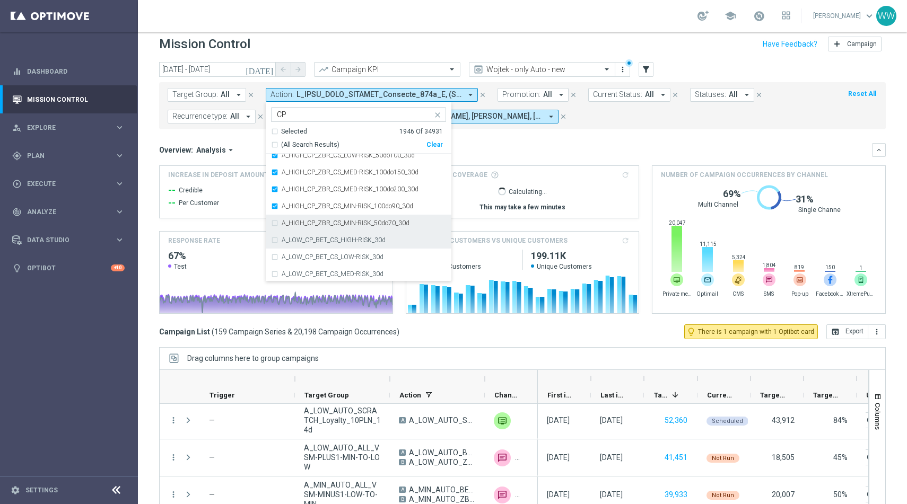
click at [273, 222] on div "A_HIGH_CP_ZBR_CS_MIN-RISK_50do70_30d" at bounding box center [358, 223] width 175 height 17
click at [273, 236] on div "A_LOW_CP_BET_CS_HIGH-RISK_30d" at bounding box center [358, 240] width 175 height 17
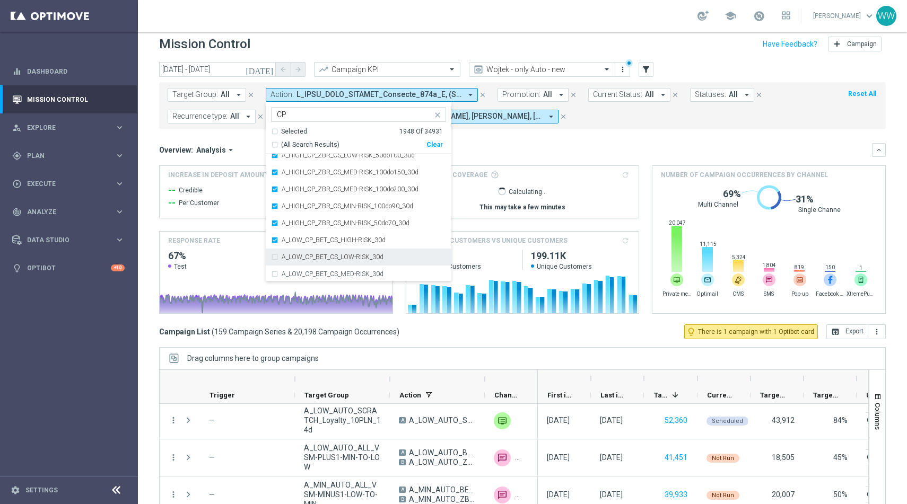
click at [273, 249] on div "A_LOW_CP_BET_CS_LOW-RISK_30d" at bounding box center [358, 257] width 175 height 17
click at [273, 263] on div "A_LOW_CP_BET_CS_LOW-RISK_30d" at bounding box center [358, 257] width 175 height 17
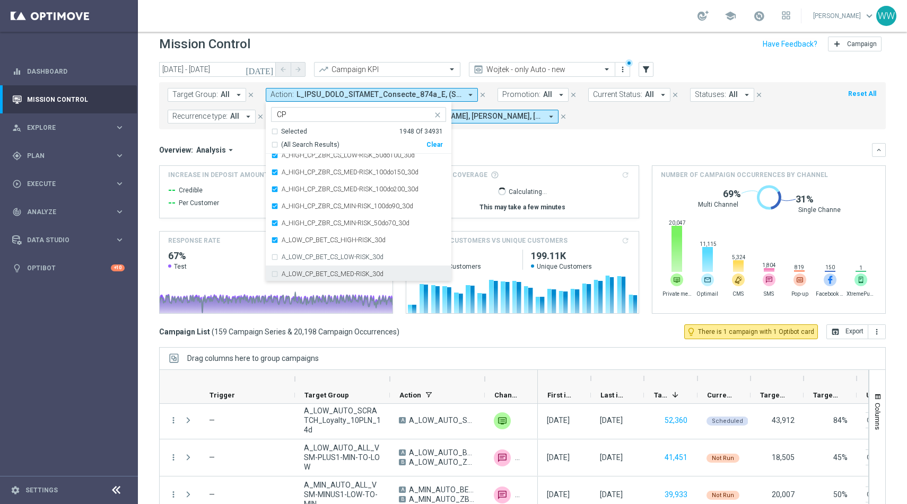
click at [273, 273] on div "A_LOW_CP_BET_CS_MED-RISK_30d" at bounding box center [358, 274] width 175 height 17
click at [273, 254] on div "A_LOW_CP_BET_CS_LOW-RISK_30d" at bounding box center [358, 257] width 175 height 17
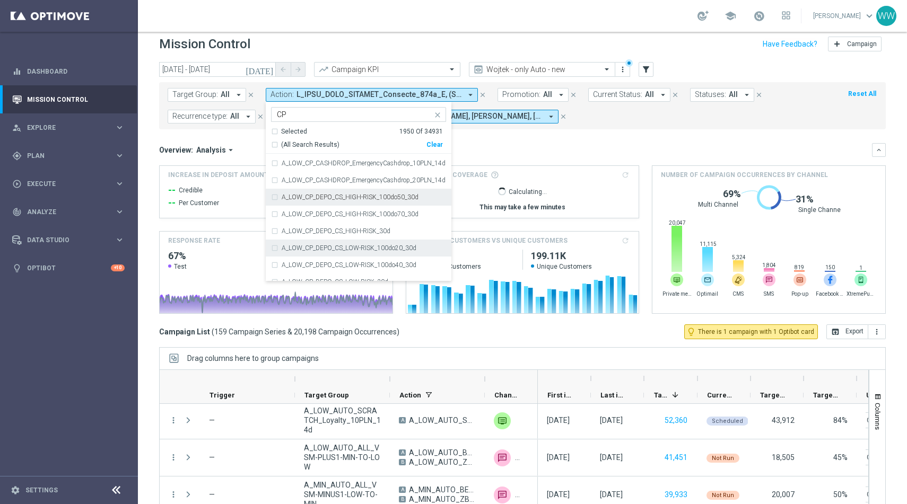
scroll to position [1916, 0]
click at [271, 190] on div "A_LOW_CP_CASHDROP_EmergencyCashdrop_20PLN_14d" at bounding box center [358, 198] width 175 height 17
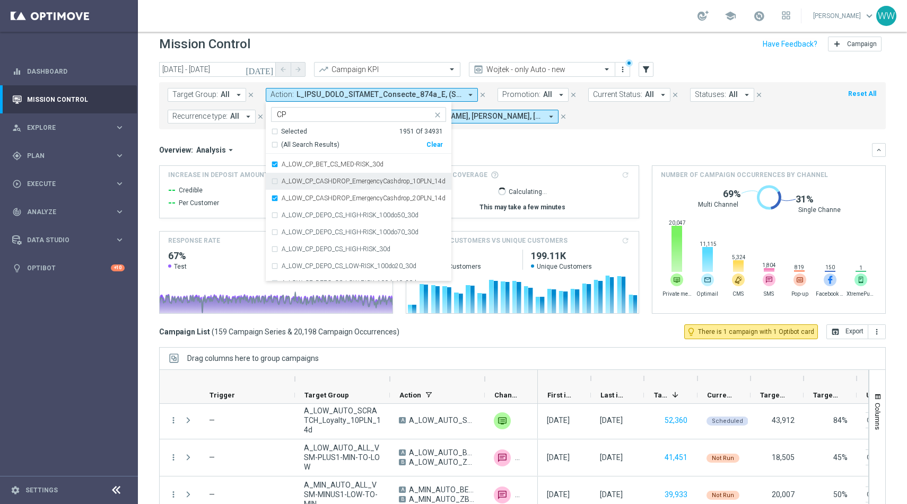
click at [271, 183] on div "A_LOW_CP_CASHDROP_EmergencyCashdrop_10PLN_14d" at bounding box center [358, 181] width 175 height 17
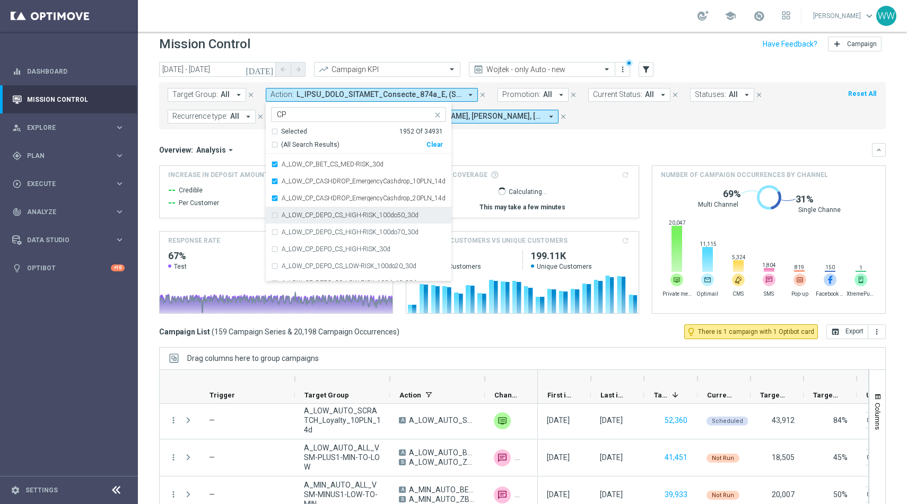
click at [271, 211] on div "A_LOW_CP_DEPO_CS_HIGH-RISK_100do50_30d" at bounding box center [358, 215] width 175 height 17
click at [271, 230] on div "A_LOW_CP_DEPO_CS_HIGH-RISK_100do70_30d" at bounding box center [358, 232] width 175 height 17
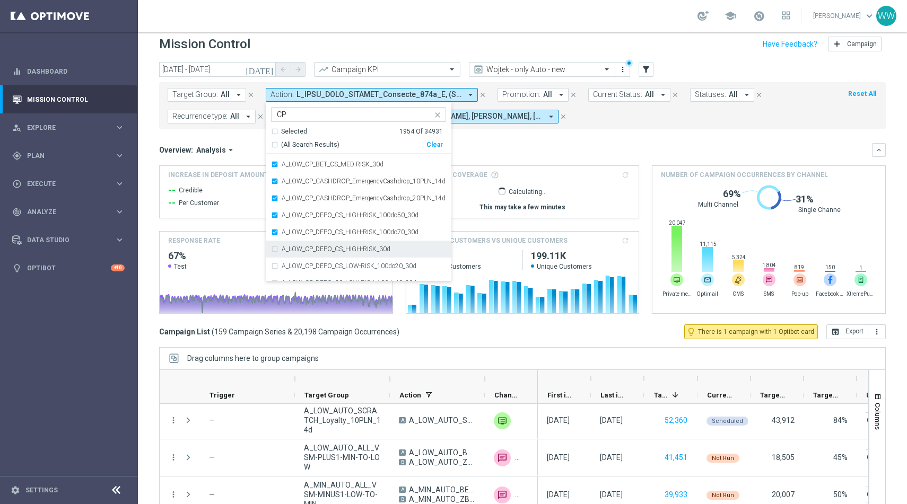
click at [273, 245] on div "A_LOW_CP_DEPO_CS_HIGH-RISK_30d" at bounding box center [358, 249] width 175 height 17
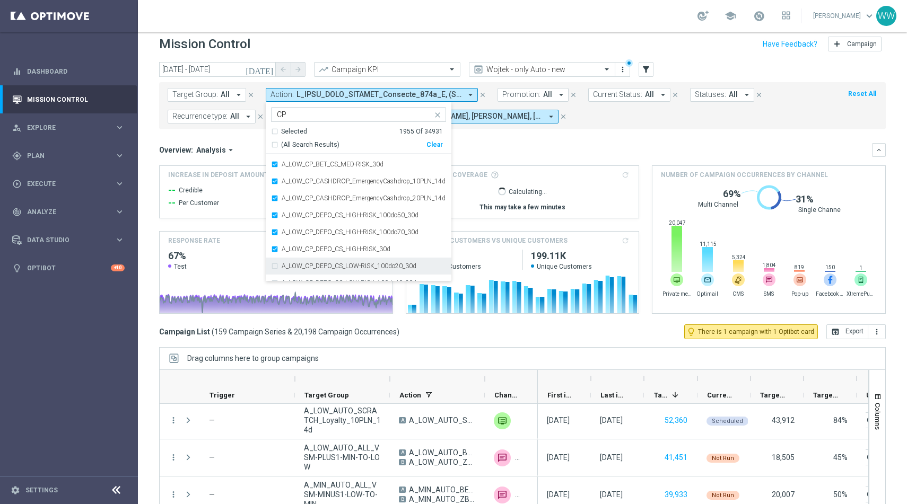
click at [273, 258] on div "A_LOW_CP_DEPO_CS_LOW-RISK_100do20_30d" at bounding box center [358, 266] width 175 height 17
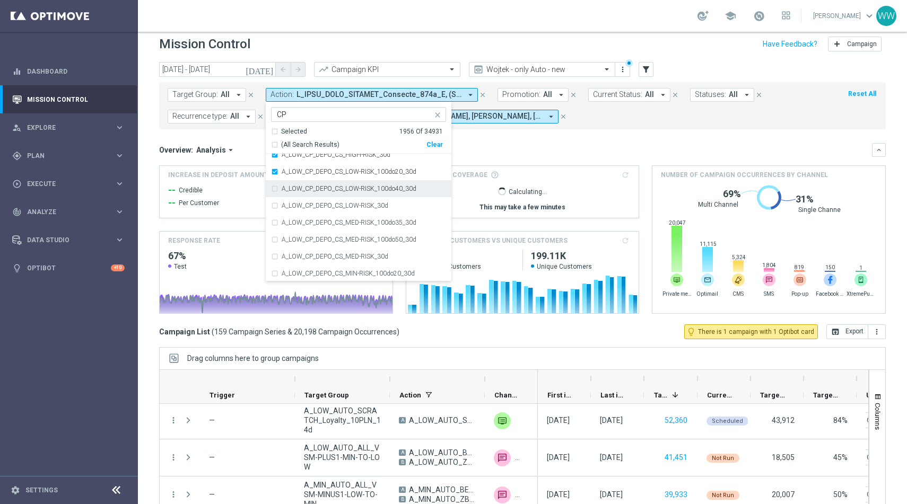
click at [273, 186] on div "A_LOW_CP_DEPO_CS_LOW-RISK_100do40_30d" at bounding box center [358, 188] width 175 height 17
click at [273, 211] on div "A_LOW_CP_DEPO_CS_LOW-RISK_30d" at bounding box center [358, 205] width 175 height 17
click at [275, 230] on div "A_LOW_CP_DEPO_CS_MED-RISK_100do35_30d" at bounding box center [358, 222] width 175 height 17
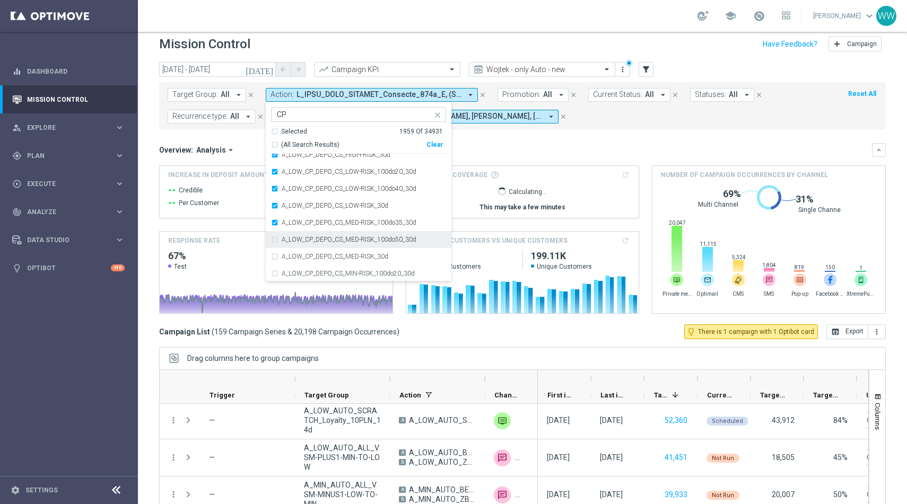
click at [275, 244] on div "A_LOW_CP_DEPO_CS_MED-RISK_100do50_30d" at bounding box center [358, 239] width 175 height 17
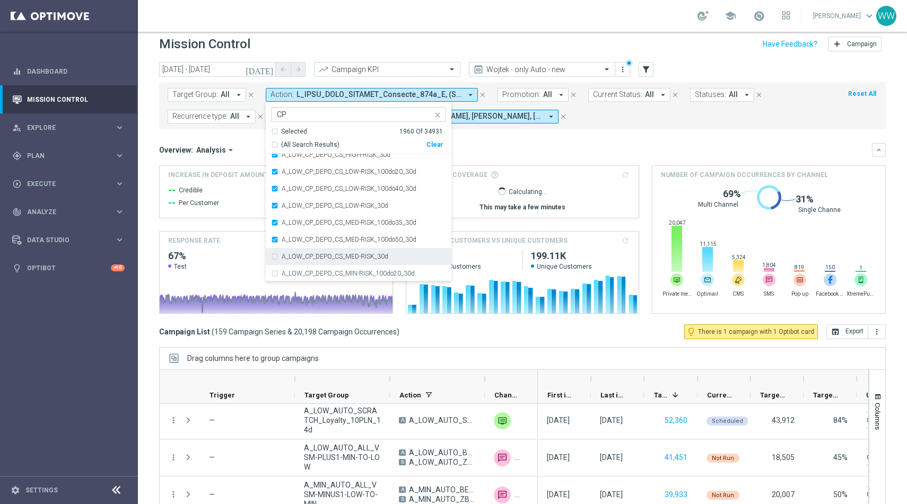
click at [275, 260] on div "A_LOW_CP_DEPO_CS_MED-RISK_30d" at bounding box center [358, 256] width 175 height 17
click at [276, 274] on div "A_LOW_CP_DEPO_CS_MIN-RISK_100do20_30d" at bounding box center [358, 273] width 175 height 17
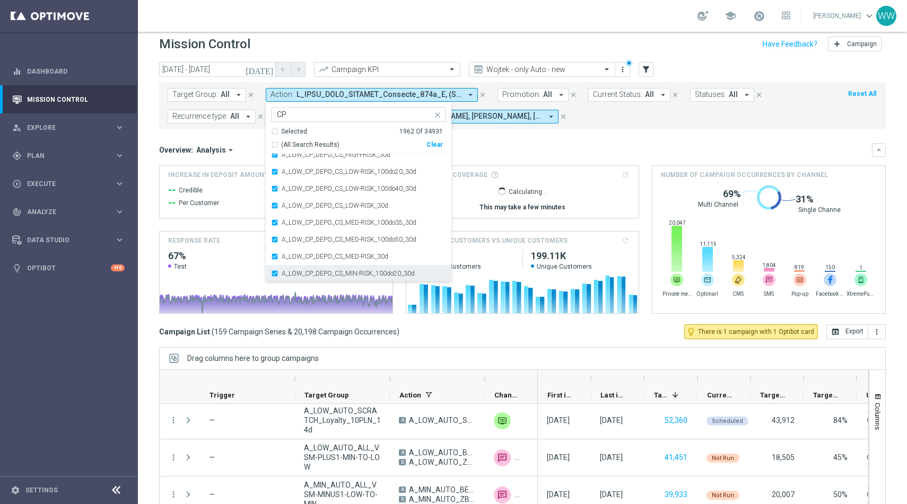
scroll to position [2103, 0]
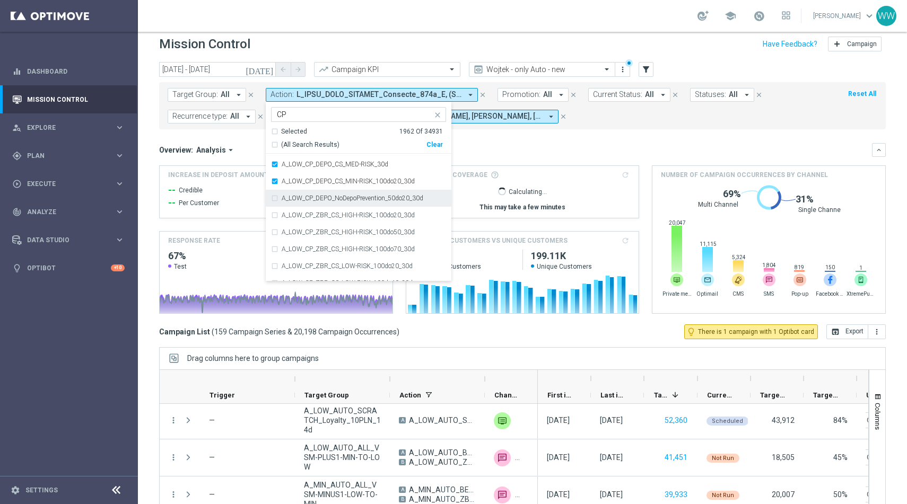
click at [275, 194] on div "A_LOW_CP_DEPO_NoDepoPrevention_50do20_30d" at bounding box center [358, 198] width 175 height 17
click at [275, 216] on div "A_LOW_CP_ZBR_CS_HIGH-RISK_100do20_30d" at bounding box center [358, 215] width 175 height 17
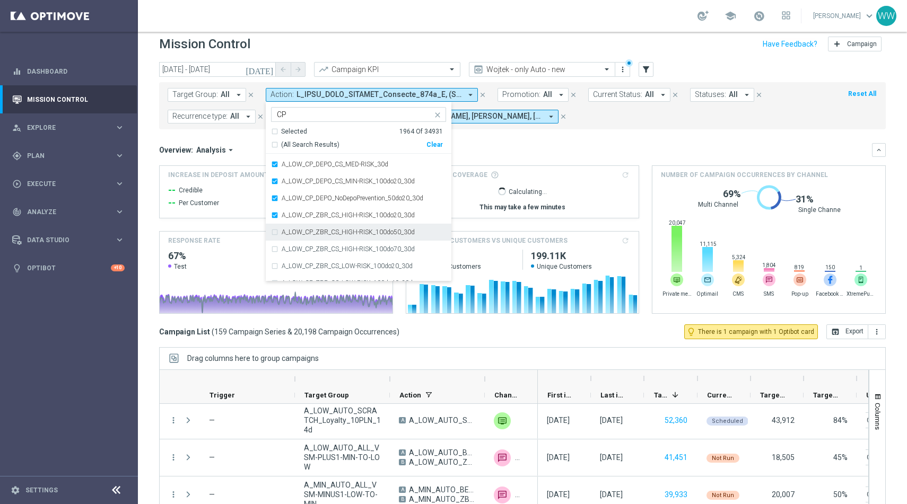
click at [275, 232] on div "A_LOW_CP_ZBR_CS_HIGH-RISK_100do50_30d" at bounding box center [358, 232] width 175 height 17
click at [275, 253] on div "A_LOW_CP_ZBR_CS_HIGH-RISK_100do70_30d" at bounding box center [358, 249] width 175 height 17
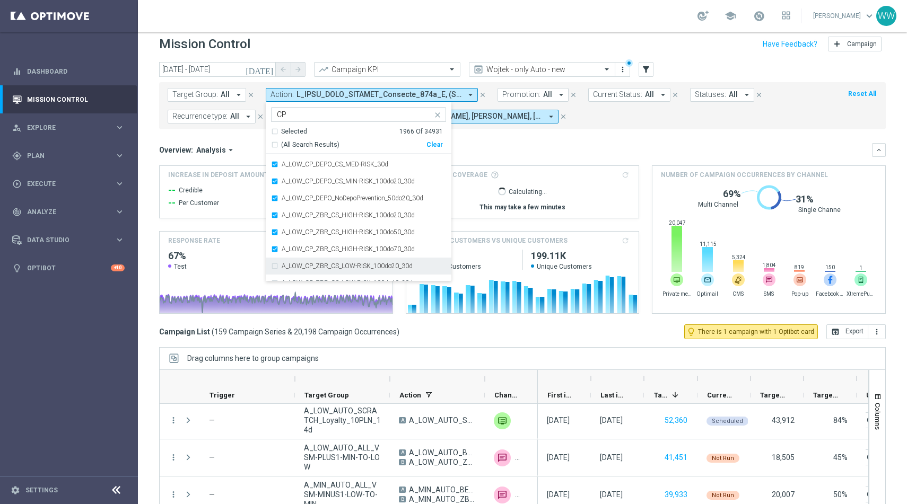
click at [275, 271] on div "A_LOW_CP_ZBR_CS_LOW-RISK_100do20_30d" at bounding box center [358, 266] width 175 height 17
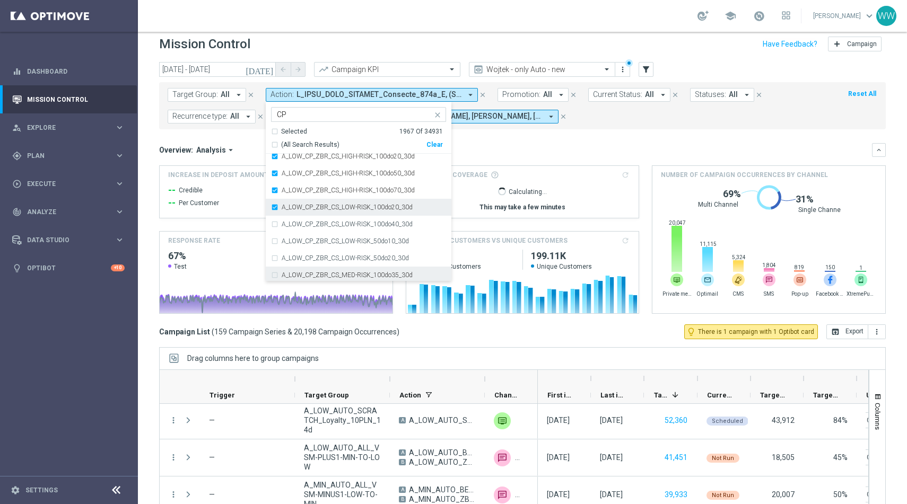
scroll to position [2165, 0]
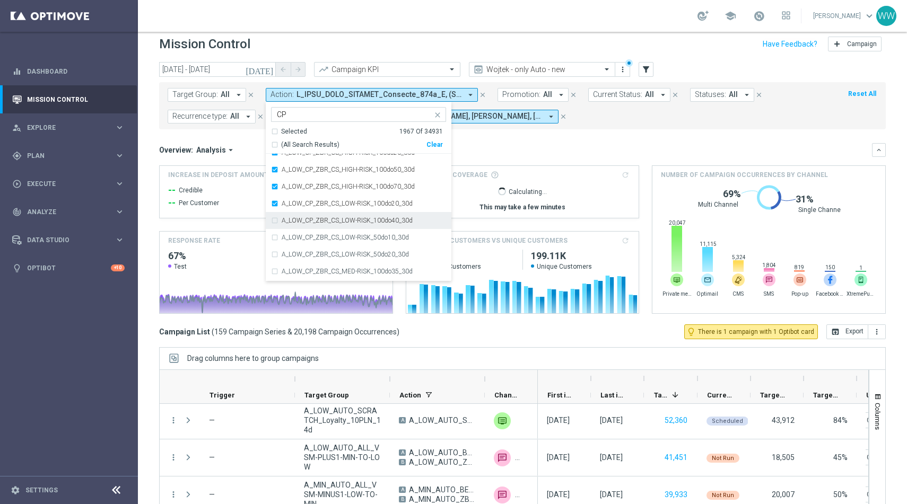
click at [277, 224] on div "A_LOW_CP_ZBR_CS_LOW-RISK_100do40_30d" at bounding box center [358, 220] width 175 height 17
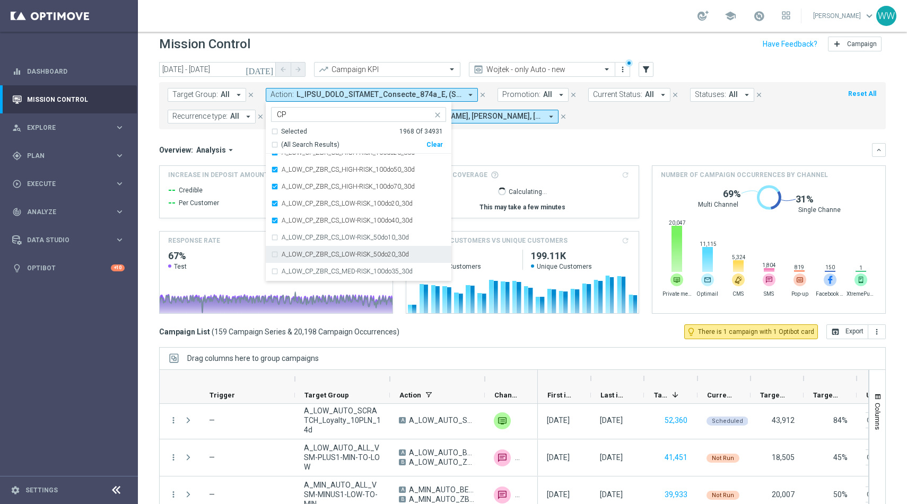
click at [277, 246] on div "A_LOW_CP_ZBR_CS_LOW-RISK_50do20_30d" at bounding box center [358, 254] width 175 height 17
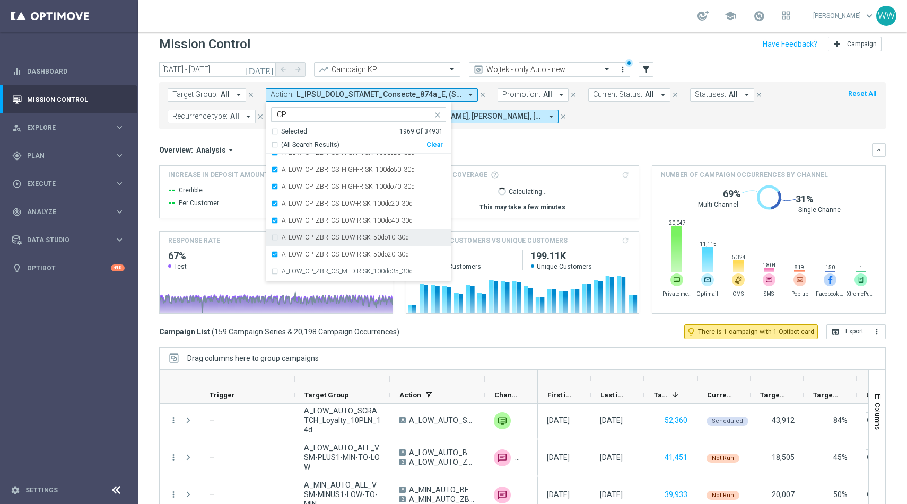
click at [277, 245] on div "A_LOW_CP_ZBR_CS_LOW-RISK_50do10_30d" at bounding box center [358, 237] width 175 height 17
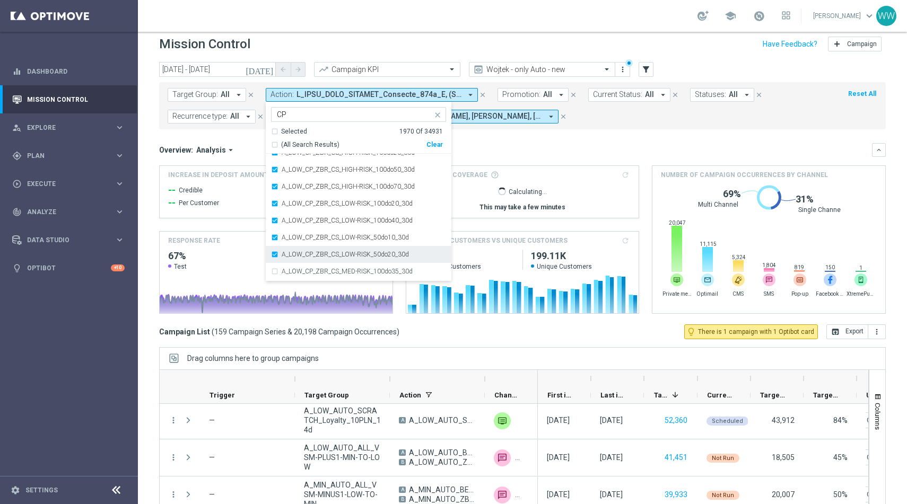
click at [277, 261] on div "A_LOW_CP_ZBR_CS_LOW-RISK_50do20_30d" at bounding box center [358, 254] width 175 height 17
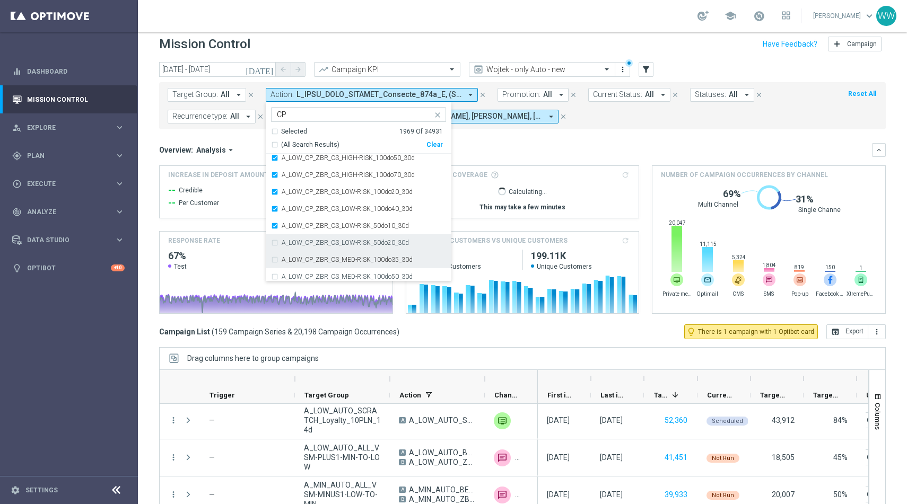
scroll to position [2180, 0]
click at [275, 240] on div "A_LOW_CP_ZBR_CS_LOW-RISK_50do20_30d" at bounding box center [358, 240] width 175 height 17
click at [275, 255] on div "A_LOW_CP_ZBR_CS_MED-RISK_100do35_30d" at bounding box center [358, 257] width 175 height 17
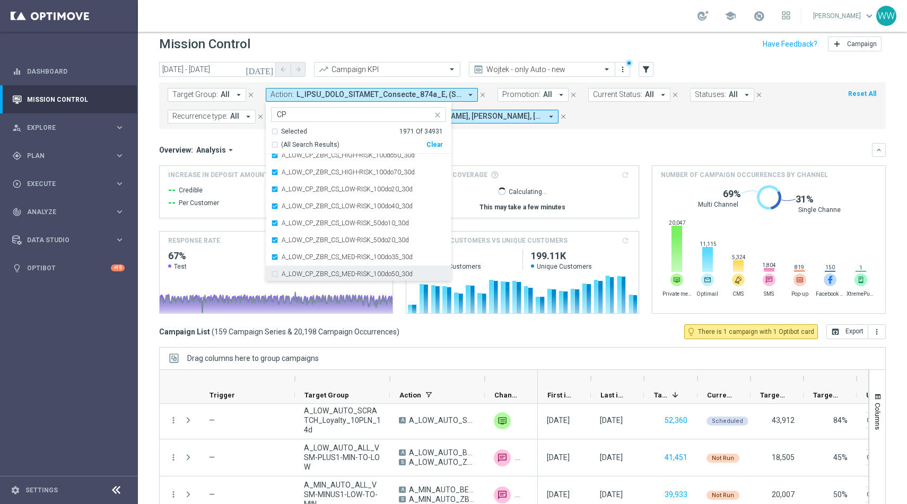
click at [275, 272] on div "A_LOW_CP_ZBR_CS_MED-RISK_100do50_30d" at bounding box center [358, 274] width 175 height 17
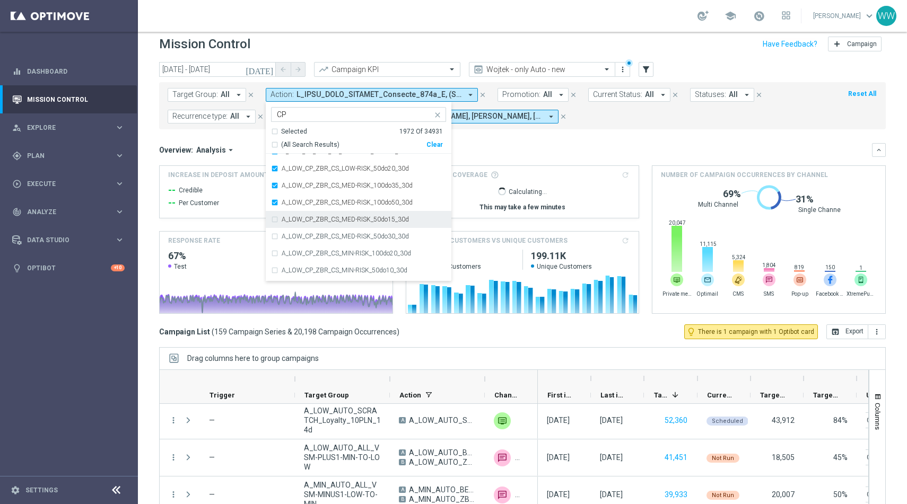
click at [281, 215] on div "A_LOW_CP_ZBR_CS_MED-RISK_50do15_30d" at bounding box center [358, 219] width 175 height 17
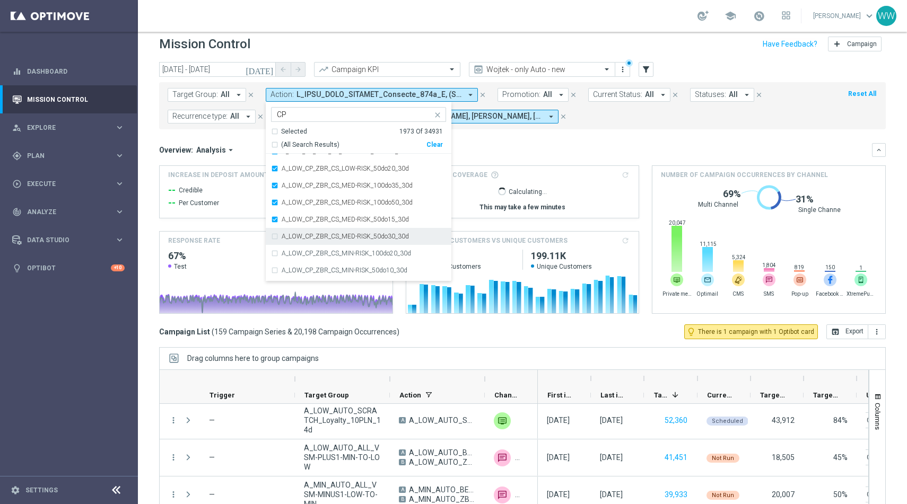
click at [281, 229] on div "A_LOW_CP_ZBR_CS_MED-RISK_50do30_30d" at bounding box center [358, 236] width 175 height 17
click at [282, 253] on label "A_LOW_CP_ZBR_CS_MIN-RISK_100do20_30d" at bounding box center [346, 253] width 129 height 6
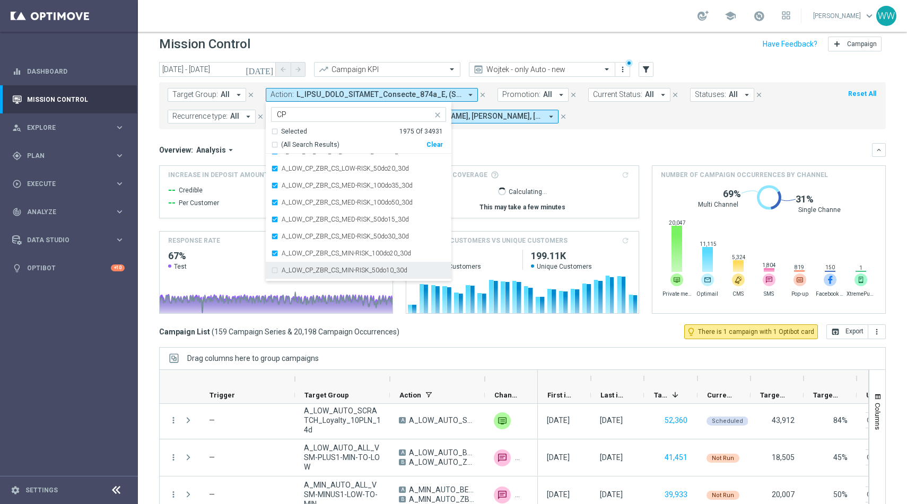
click at [281, 266] on div "A_LOW_CP_ZBR_CS_MIN-RISK_50do10_30d" at bounding box center [358, 270] width 175 height 17
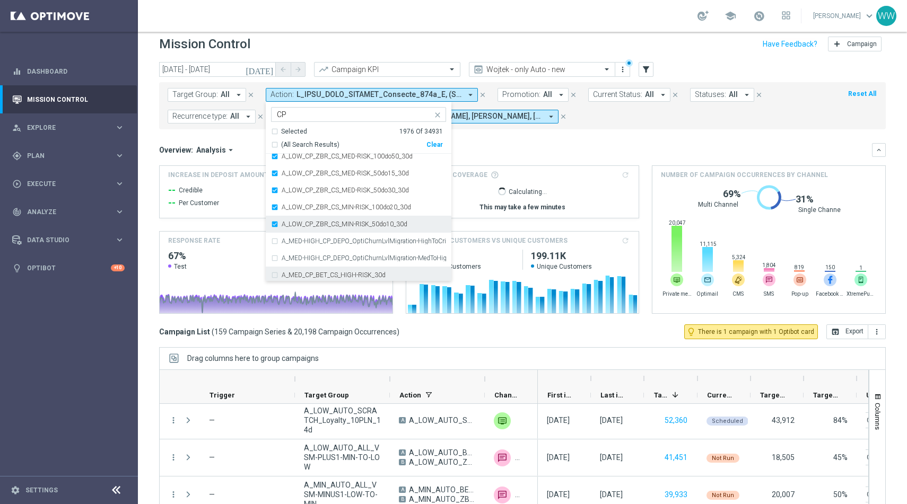
scroll to position [2313, 0]
click at [283, 228] on label "A_MED-HIGH_CP_DEPO_OptiChurnLvlMigration-HighToCritical_100do100_8d" at bounding box center [364, 226] width 164 height 6
click at [283, 242] on label "A_MED-HIGH_CP_DEPO_OptiChurnLvlMigration-MedToHigh_50do100_8d" at bounding box center [364, 243] width 164 height 6
click at [283, 257] on label "A_MED_CP_BET_CS_HIGH-RISK_30d" at bounding box center [334, 260] width 104 height 6
click at [283, 269] on div "A_MED_CP_BET_CS_LOW-RISK_30d" at bounding box center [358, 276] width 175 height 17
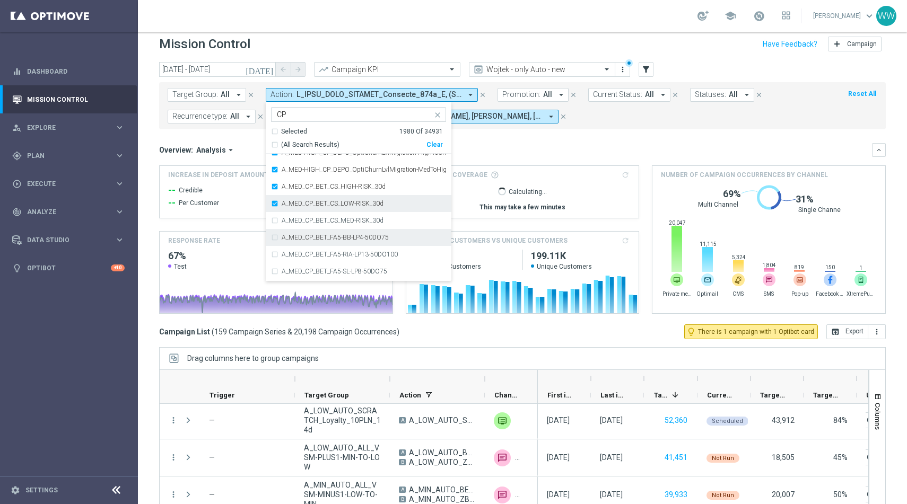
scroll to position [2411, 0]
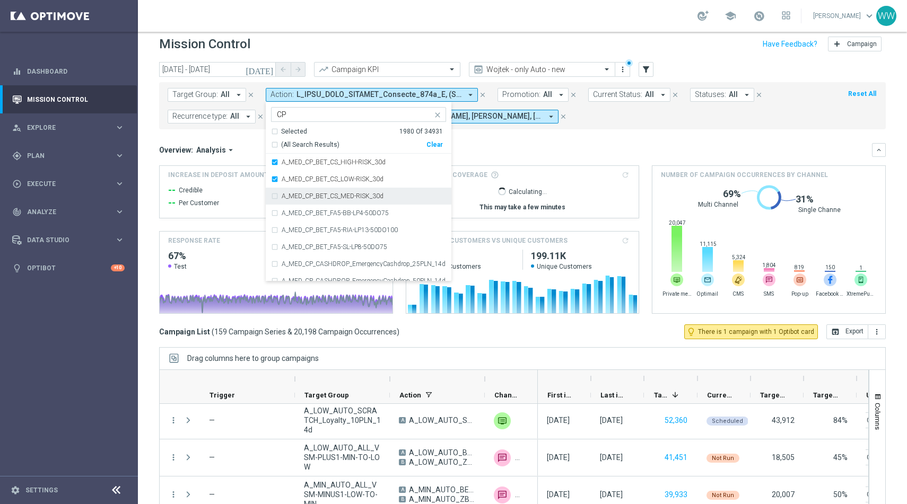
click at [289, 201] on div "A_MED_CP_BET_CS_MED-RISK_30d" at bounding box center [358, 196] width 175 height 17
click at [289, 219] on div "A_MED_CP_BET_FA5-BB-LP4-50DO75" at bounding box center [358, 213] width 175 height 17
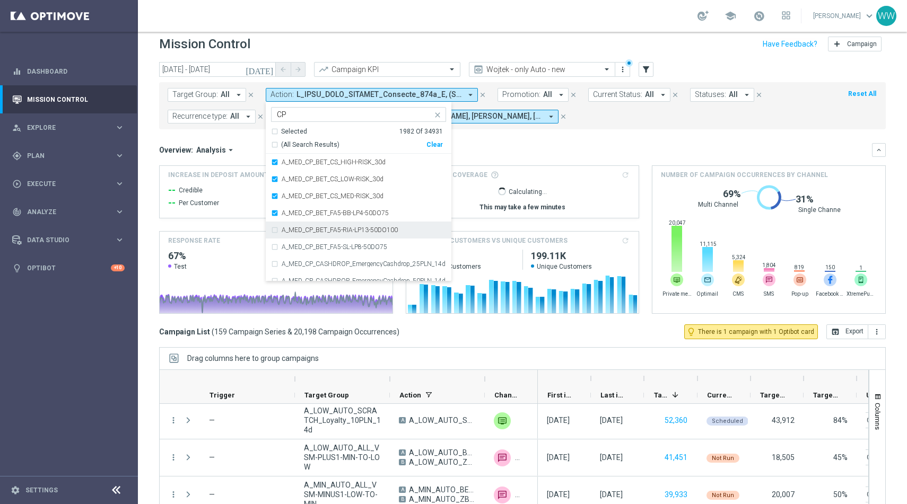
click at [289, 232] on label "A_MED_CP_BET_FA5-RIA-LP13-50DO100" at bounding box center [340, 230] width 116 height 6
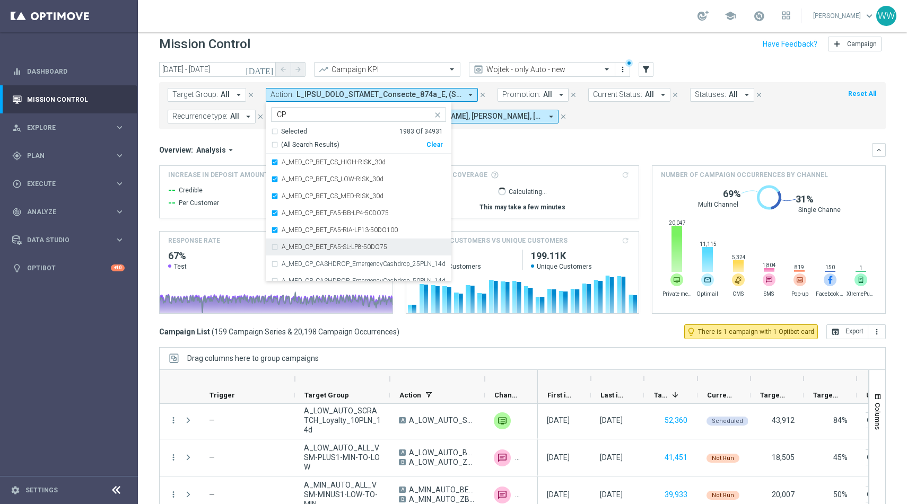
click at [290, 246] on label "A_MED_CP_BET_FA5-SL-LP8-50DO75" at bounding box center [335, 247] width 106 height 6
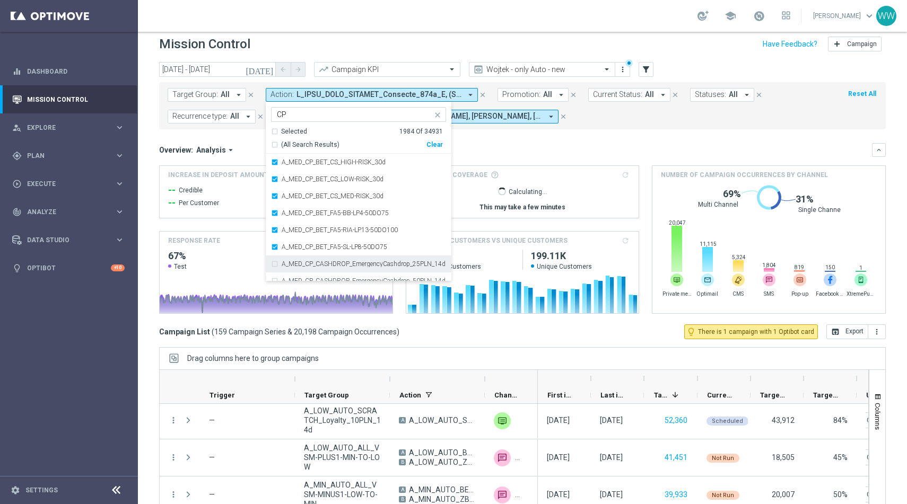
click at [290, 266] on label "A_MED_CP_CASHDROP_EmergencyCashdrop_25PLN_14d" at bounding box center [364, 264] width 164 height 6
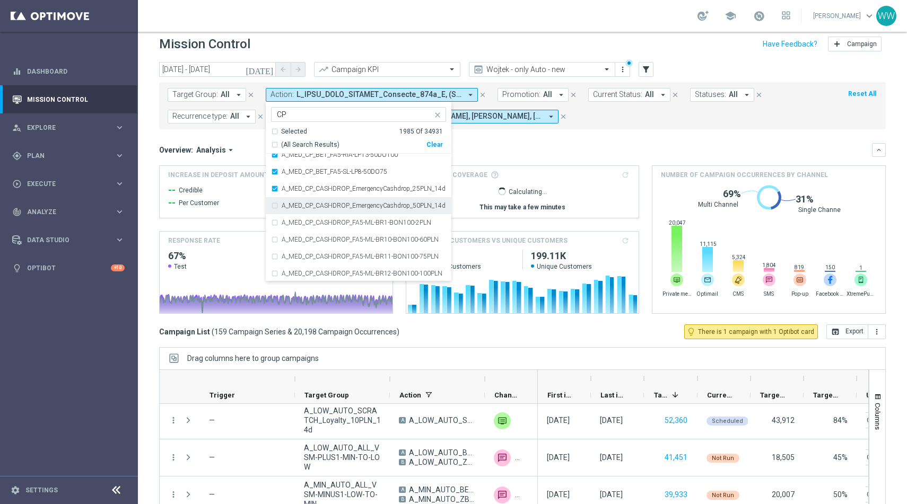
click at [291, 212] on div "A_MED_CP_CASHDROP_EmergencyCashdrop_50PLN_14d" at bounding box center [358, 205] width 175 height 17
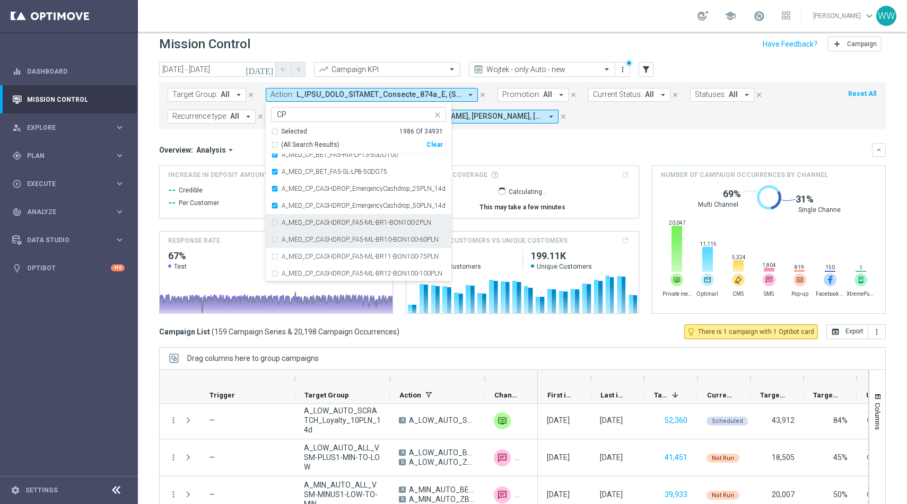
click at [291, 224] on label "A_MED_CP_CASHDROP_FA5-ML-BR1-BON100-2PLN" at bounding box center [357, 223] width 150 height 6
click at [291, 236] on div "A_MED_CP_CASHDROP_FA5-ML-BR10-BON100-60PLN" at bounding box center [358, 239] width 175 height 17
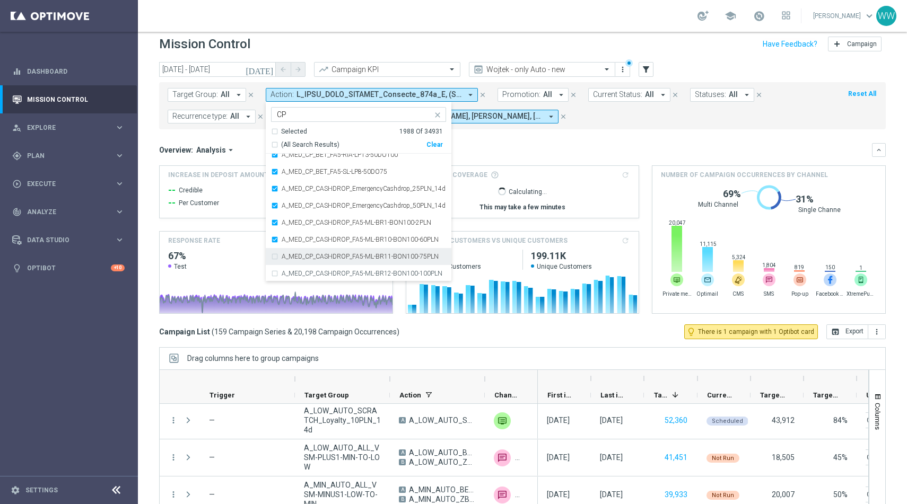
click at [291, 252] on div "A_MED_CP_CASHDROP_FA5-ML-BR11-BON100-75PLN" at bounding box center [358, 256] width 175 height 17
click at [291, 263] on div "A_MED_CP_CASHDROP_FA5-ML-BR11-BON100-75PLN" at bounding box center [358, 256] width 175 height 17
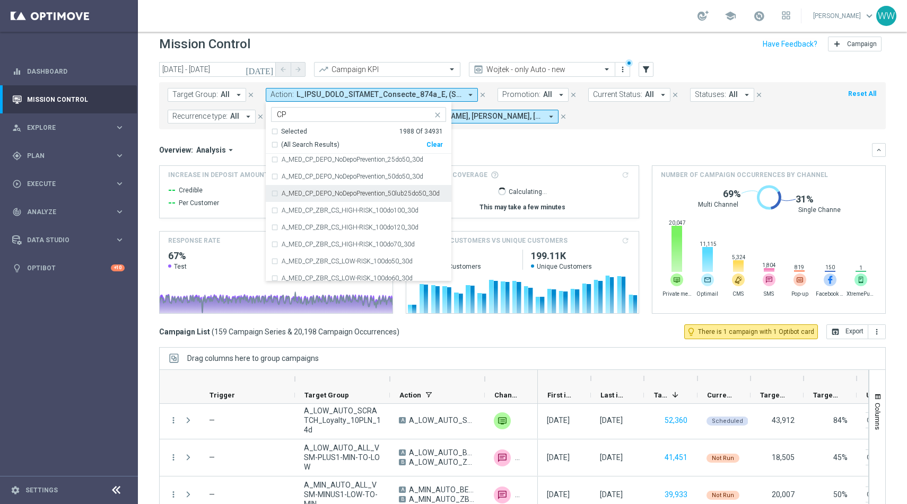
scroll to position [4233, 0]
click at [292, 192] on label "A_MED_CP_ZBR_CS_HIGH-RISK_100do100_30d" at bounding box center [350, 190] width 137 height 6
click at [292, 212] on div "A_MED_CP_ZBR_CS_HIGH-RISK_100do120_30d" at bounding box center [358, 207] width 175 height 17
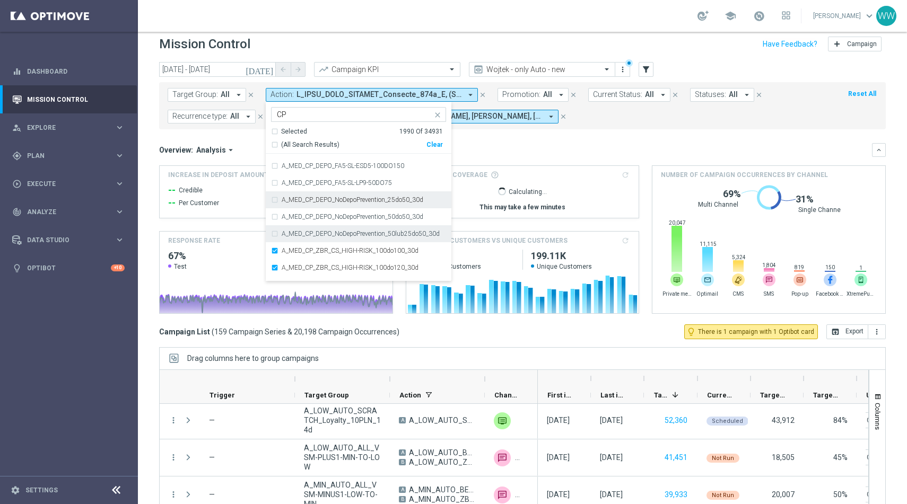
scroll to position [4145, 0]
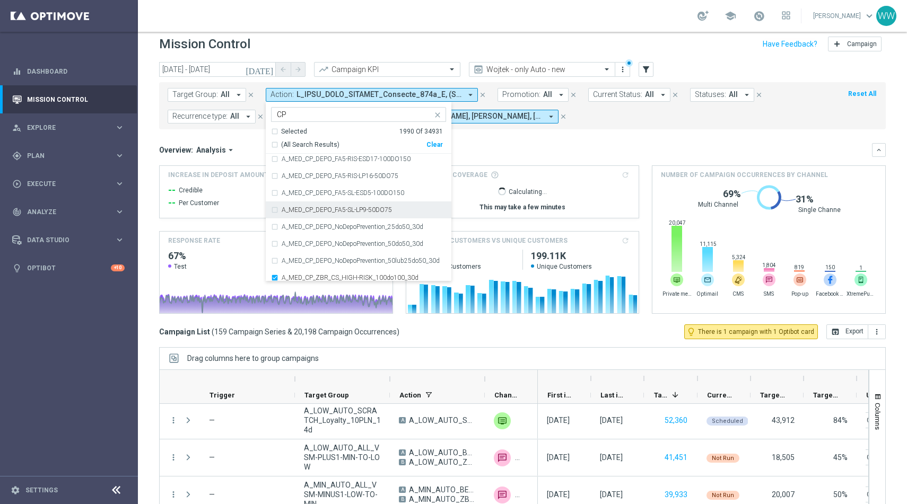
click at [296, 216] on div "A_MED_CP_DEPO_FA5-SL-LP9-50DO75" at bounding box center [358, 210] width 175 height 17
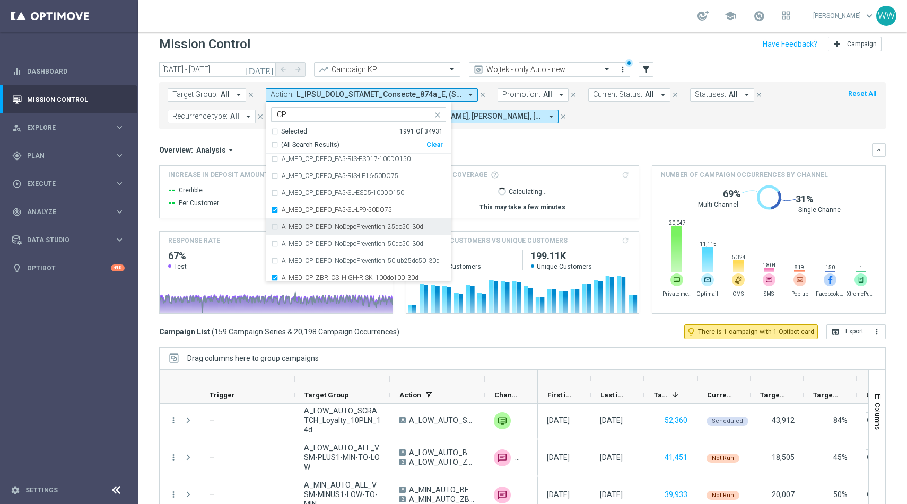
click at [296, 227] on label "A_MED_CP_DEPO_NoDepoPrevention_25do50_30d" at bounding box center [353, 227] width 142 height 6
click at [296, 241] on label "A_MED_CP_DEPO_NoDepoPrevention_50do50_30d" at bounding box center [353, 244] width 142 height 6
click at [296, 262] on label "A_MED_CP_DEPO_NoDepoPrevention_50lub25do50_30d" at bounding box center [361, 261] width 158 height 6
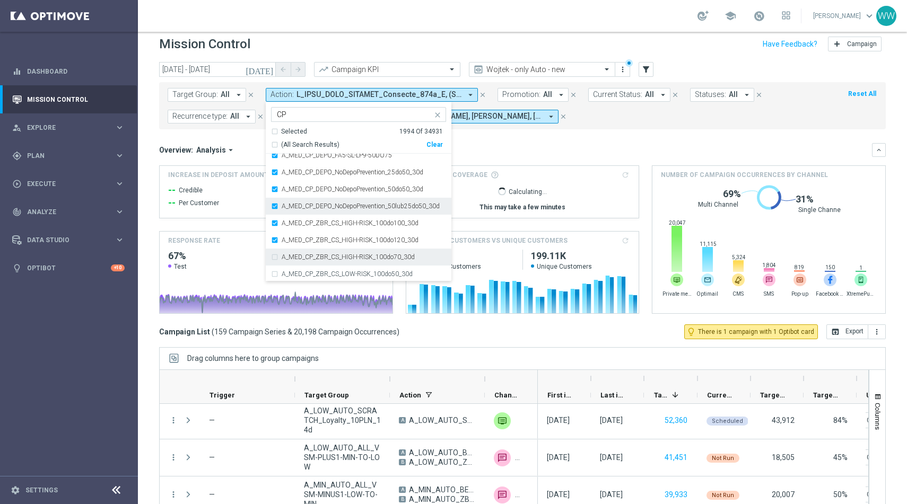
scroll to position [4233, 0]
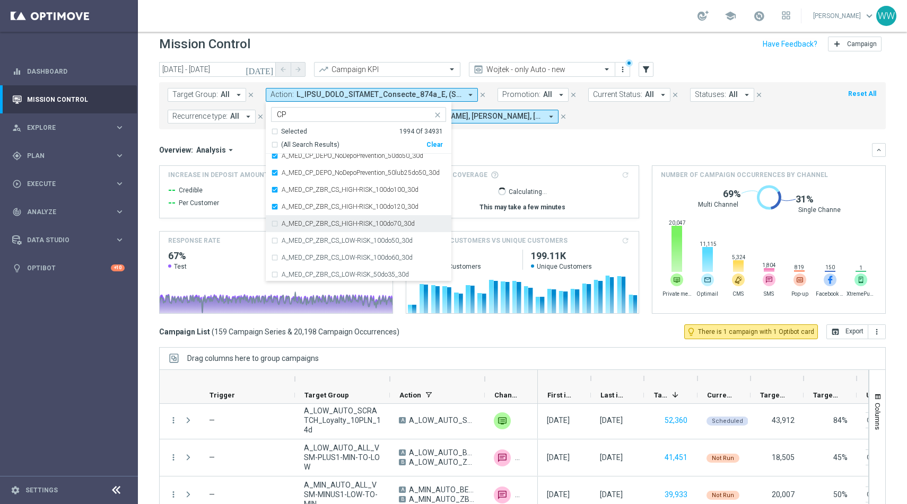
click at [295, 226] on label "A_MED_CP_ZBR_CS_HIGH-RISK_100do70_30d" at bounding box center [348, 224] width 133 height 6
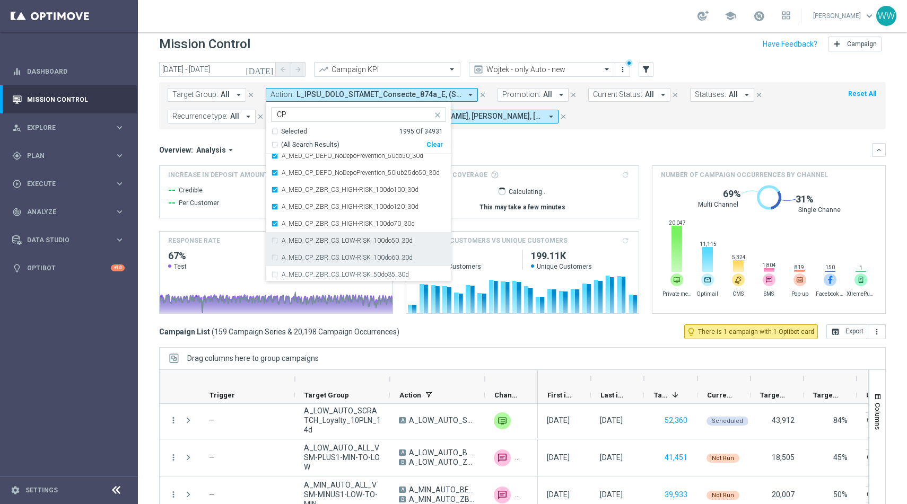
click at [295, 240] on label "A_MED_CP_ZBR_CS_LOW-RISK_100do50_30d" at bounding box center [347, 241] width 131 height 6
click at [295, 260] on label "A_MED_CP_ZBR_CS_LOW-RISK_100do60_30d" at bounding box center [347, 258] width 131 height 6
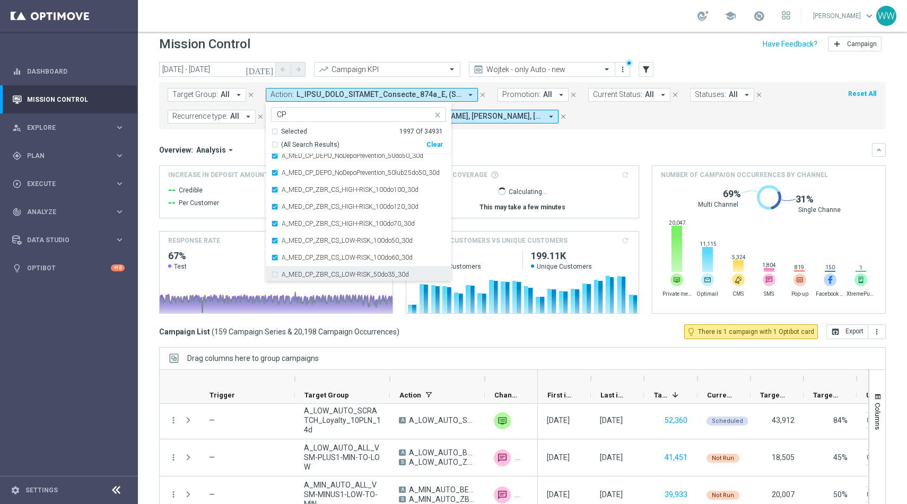
click at [295, 276] on label "A_MED_CP_ZBR_CS_LOW-RISK_50do35_30d" at bounding box center [345, 275] width 127 height 6
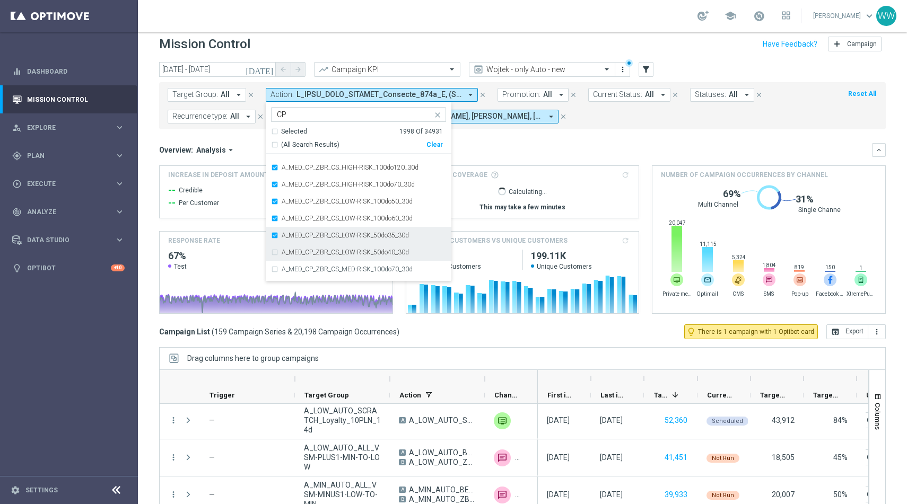
scroll to position [4326, 0]
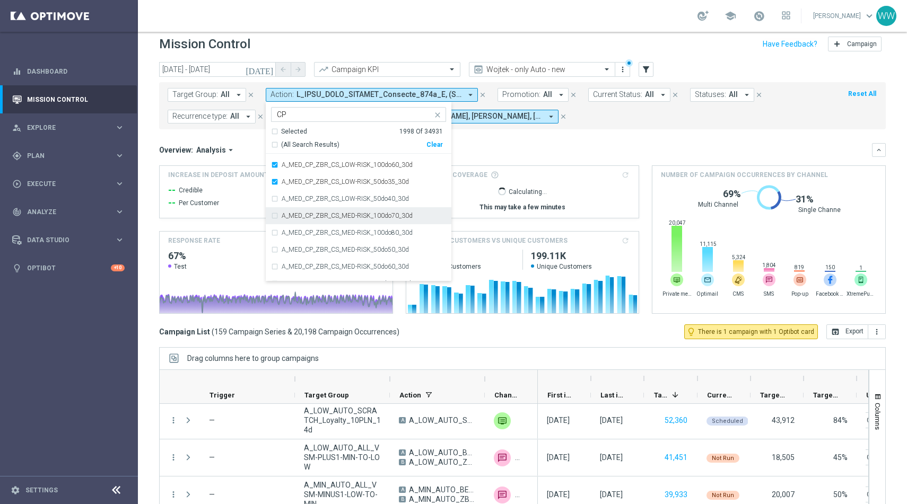
click at [297, 222] on div "A_MED_CP_ZBR_CS_MED-RISK_100do70_30d" at bounding box center [358, 215] width 175 height 17
click at [297, 205] on div "A_MED_CP_ZBR_CS_LOW-RISK_50do40_30d" at bounding box center [358, 198] width 175 height 17
click at [297, 228] on div "A_MED_CP_ZBR_CS_MED-RISK_100do80_30d" at bounding box center [358, 232] width 175 height 17
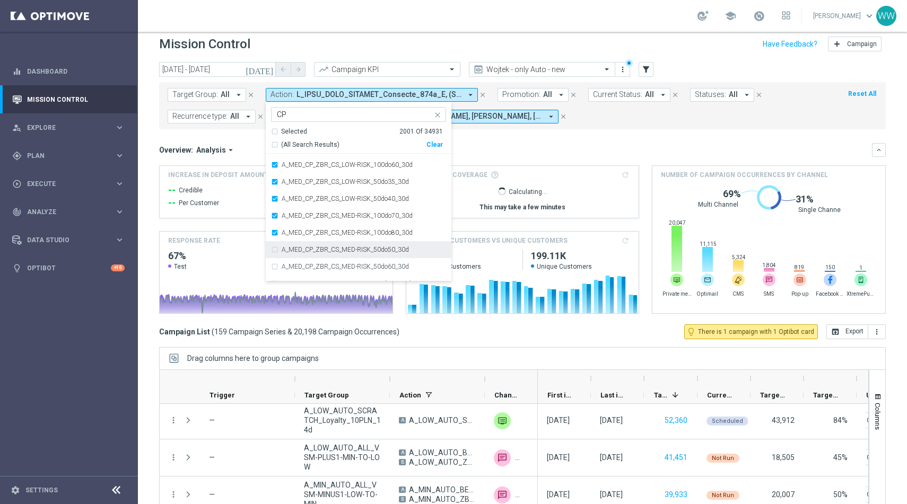
click at [296, 246] on div "A_MED_CP_ZBR_CS_MED-RISK_50do50_30d" at bounding box center [358, 249] width 175 height 17
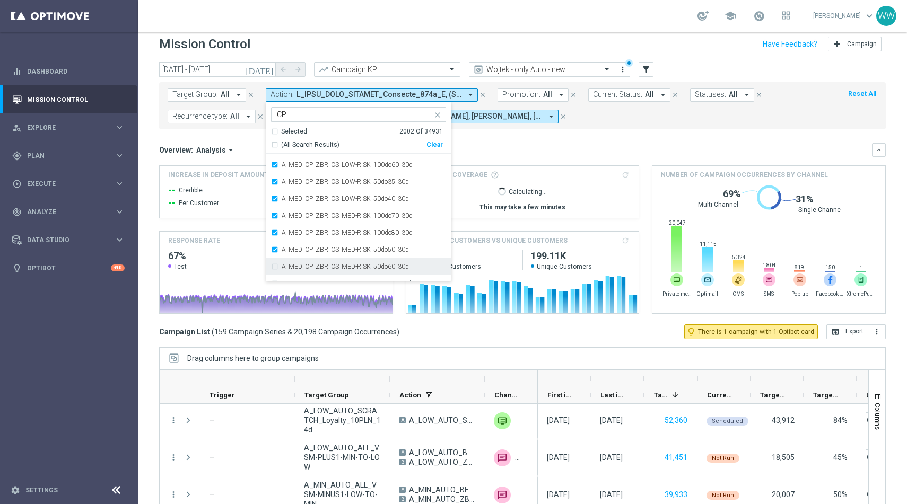
click at [296, 259] on div "A_MED_CP_ZBR_CS_MED-RISK_50do60_30d" at bounding box center [358, 266] width 175 height 17
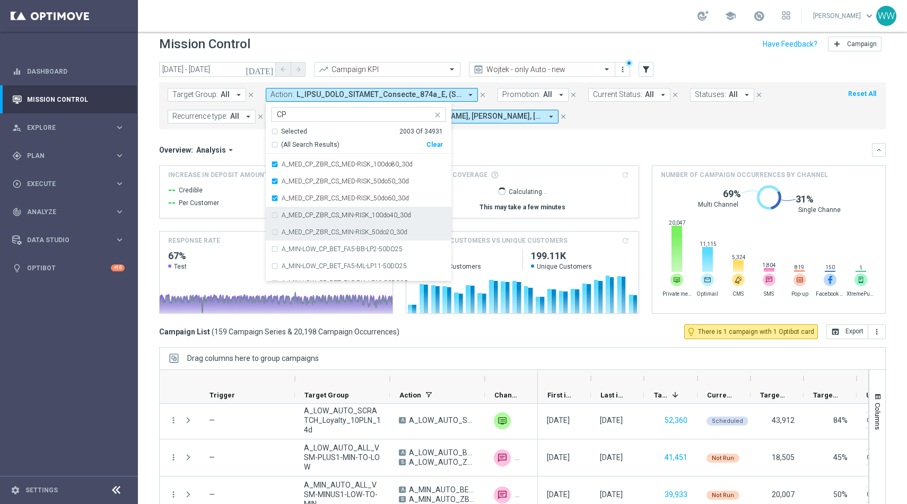
drag, startPoint x: 297, startPoint y: 216, endPoint x: 297, endPoint y: 229, distance: 13.3
click at [297, 216] on label "A_MED_CP_ZBR_CS_MIN-RISK_100do40_30d" at bounding box center [346, 215] width 129 height 6
click at [297, 229] on label "A_MED_CP_ZBR_CS_MIN-RISK_50do20_30d" at bounding box center [345, 232] width 126 height 6
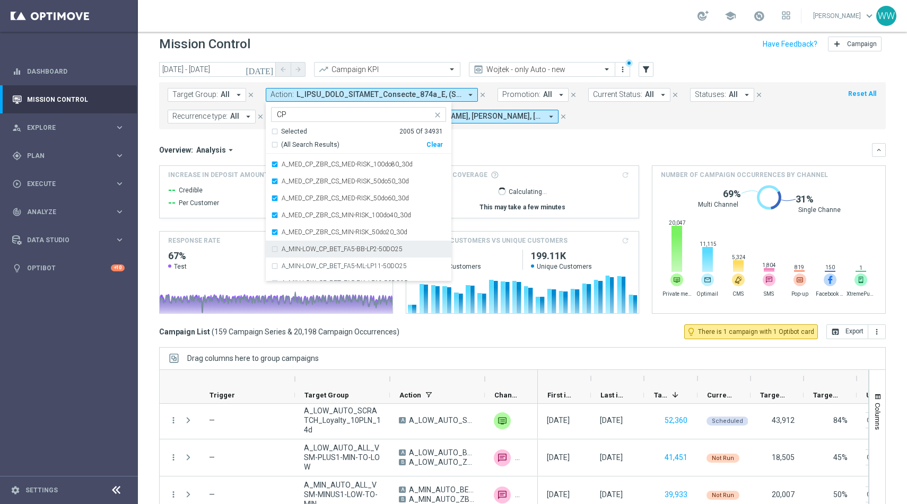
click at [297, 251] on label "A_MIN-LOW_CP_BET_FA5-BB-LP2-50DO25" at bounding box center [342, 249] width 121 height 6
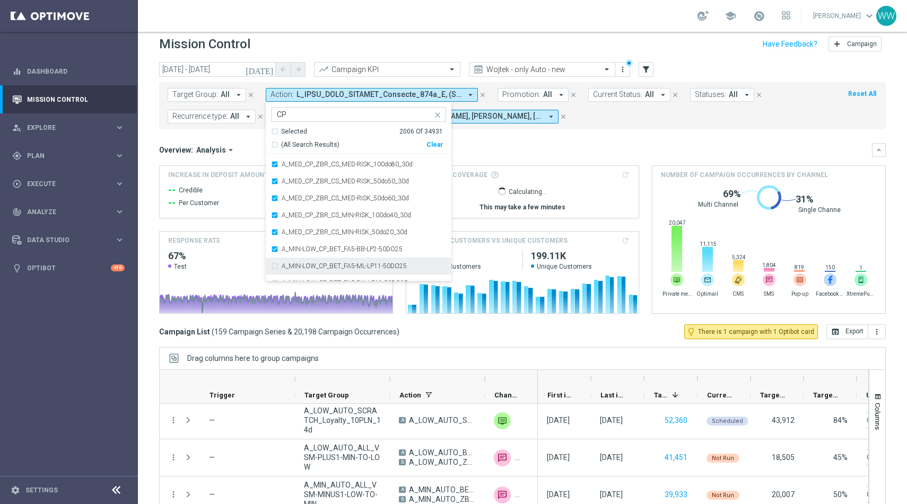
click at [295, 260] on div "A_MIN-LOW_CP_BET_FA5-ML-LP11-50DO25" at bounding box center [358, 266] width 175 height 17
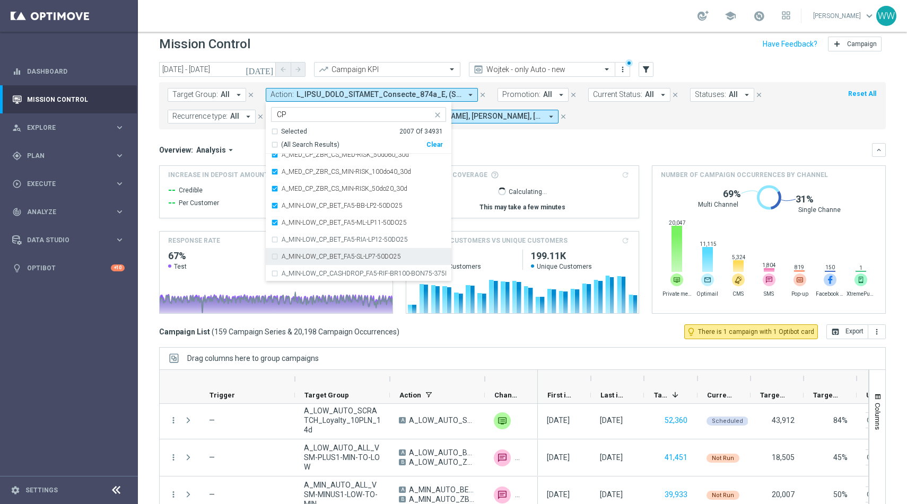
drag, startPoint x: 294, startPoint y: 243, endPoint x: 294, endPoint y: 260, distance: 17.0
click at [294, 243] on div "A_MIN-LOW_CP_BET_FA5-RIA-LP12-50DO25" at bounding box center [358, 239] width 175 height 17
click at [294, 260] on div "A_MIN-LOW_CP_BET_FA5-SL-LP7-50DO25" at bounding box center [358, 256] width 175 height 17
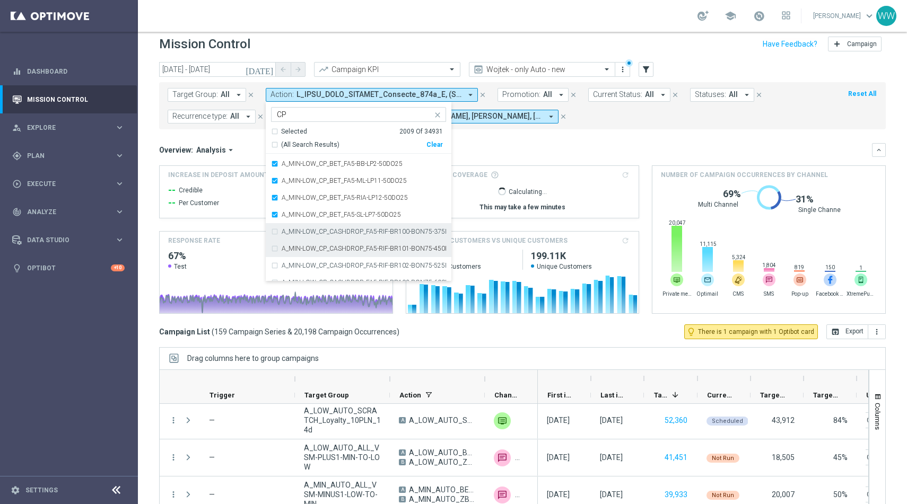
scroll to position [4508, 0]
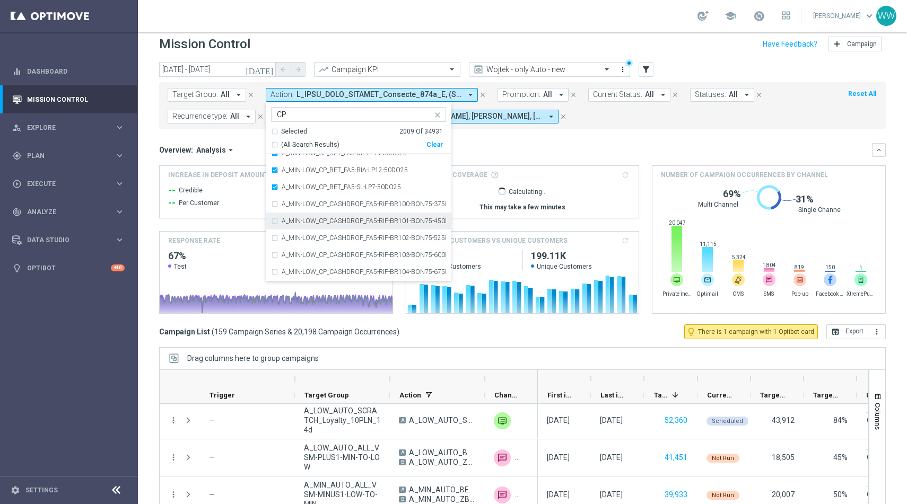
click at [293, 206] on label "A_MIN-LOW_CP_CASHDROP_FA5-RIF-BR100-BON75-375PLN" at bounding box center [364, 204] width 164 height 6
click at [293, 229] on div "A_MIN-LOW_CP_CASHDROP_FA5-RIF-BR101-BON75-450PLN" at bounding box center [358, 221] width 175 height 17
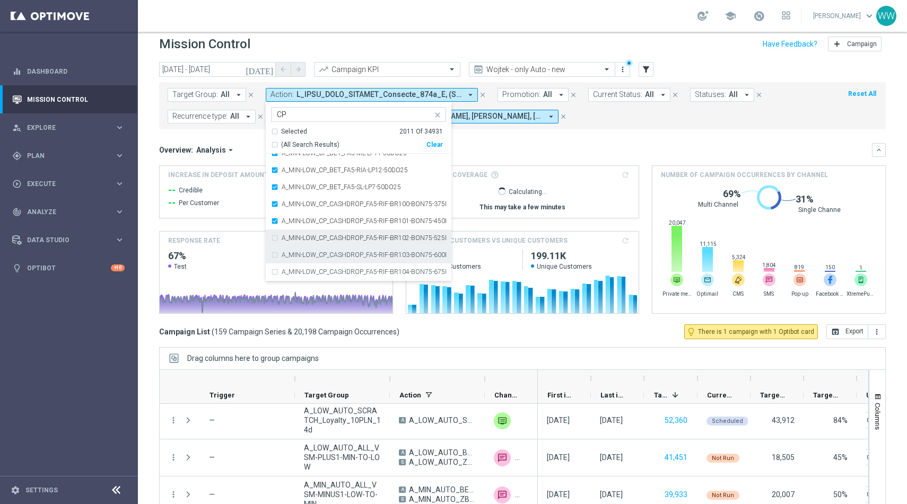
click at [293, 245] on div "A_MIN-LOW_CP_CASHDROP_FA5-RIF-BR102-BON75-525PLN" at bounding box center [358, 238] width 175 height 17
click at [293, 262] on div "A_MIN-LOW_CP_CASHDROP_FA5-RIF-BR103-BON75-600PLN" at bounding box center [358, 255] width 175 height 17
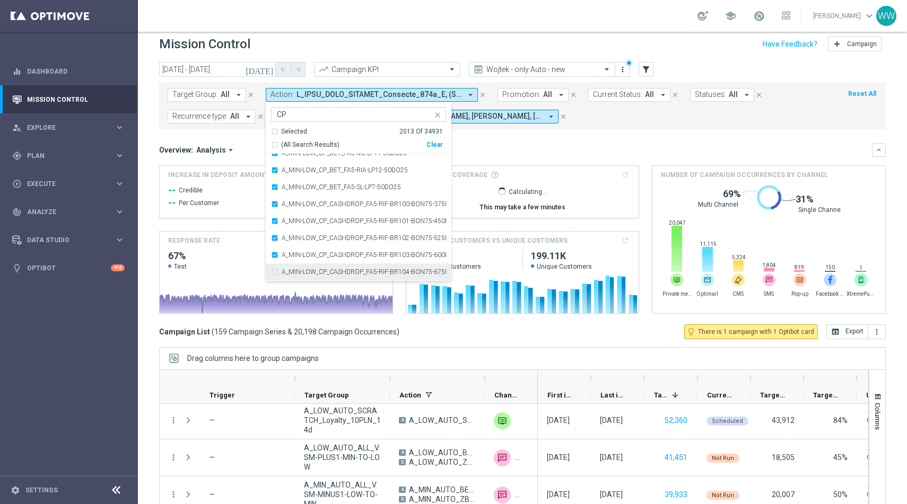
click at [293, 279] on div "A_MIN-LOW_CP_CASHDROP_FA5-RIF-BR104-BON75-675PLN" at bounding box center [358, 272] width 175 height 17
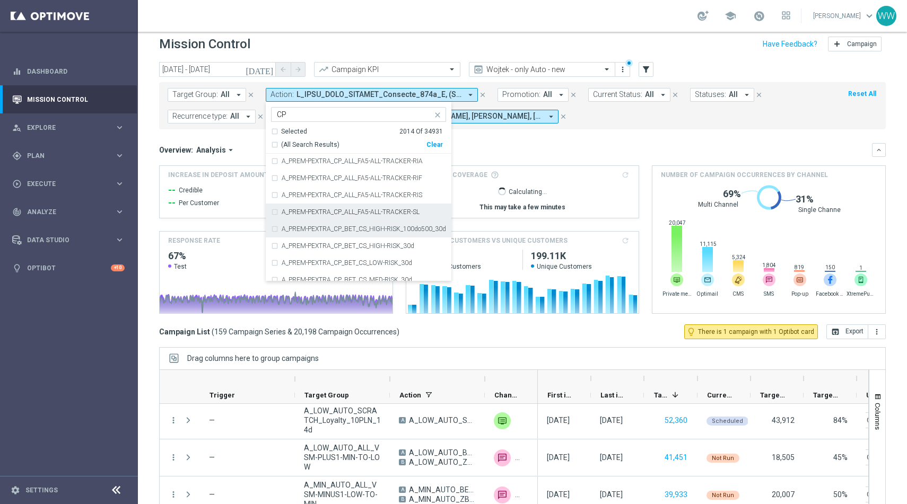
scroll to position [5613, 0]
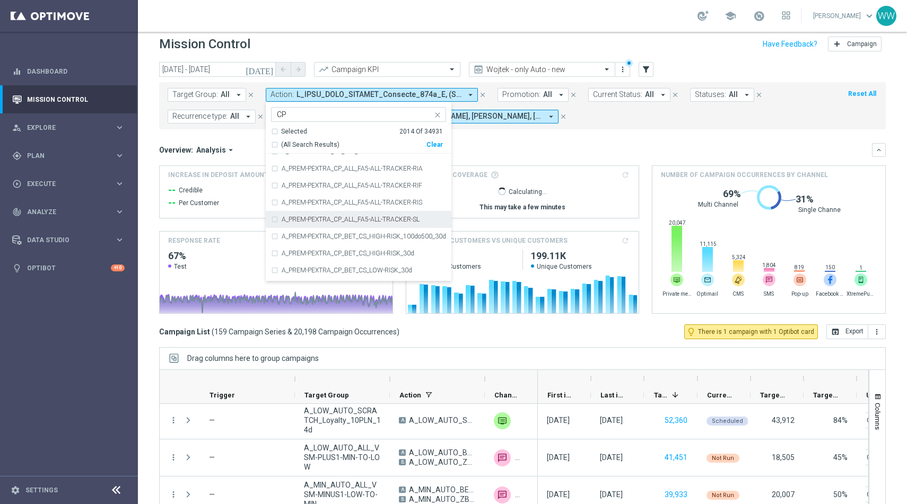
click at [292, 227] on div "A_PREM-PEXTRA_CP_ALL_FA5-ALL-TRACKER-SL" at bounding box center [358, 219] width 175 height 17
click at [289, 226] on div "A_PREM-PEXTRA_CP_ALL_FA5-ALL-TRACKER-SL" at bounding box center [358, 219] width 175 height 17
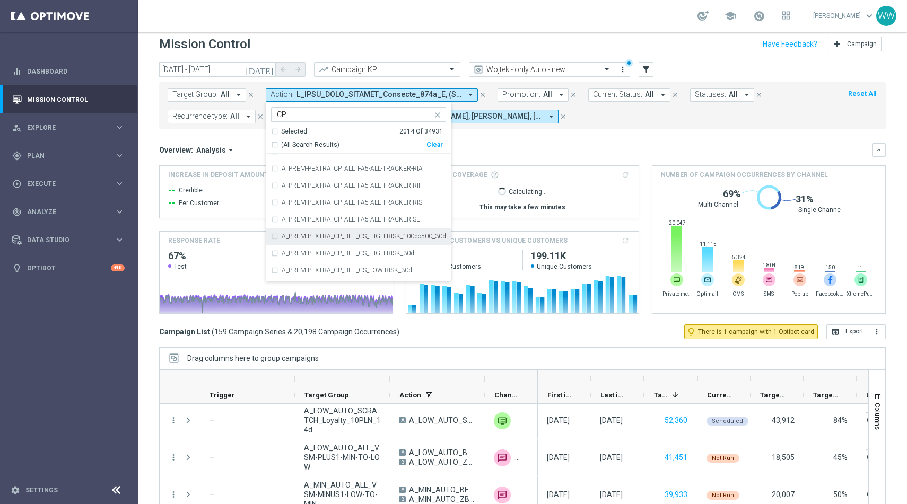
click at [288, 236] on label "A_PREM-PEXTRA_CP_BET_CS_HIGH-RISK_100do500_30d" at bounding box center [364, 236] width 164 height 6
click at [288, 249] on div "A_PREM-PEXTRA_CP_BET_CS_HIGH-RISK_30d" at bounding box center [358, 253] width 175 height 17
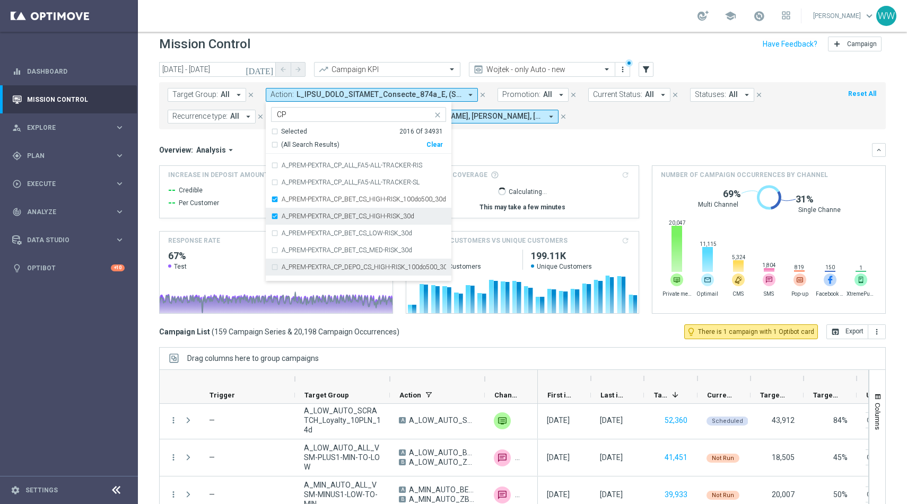
scroll to position [5667, 0]
click at [292, 214] on label "A_PREM-PEXTRA_CP_BET_CS_LOW-RISK_30d" at bounding box center [347, 216] width 131 height 6
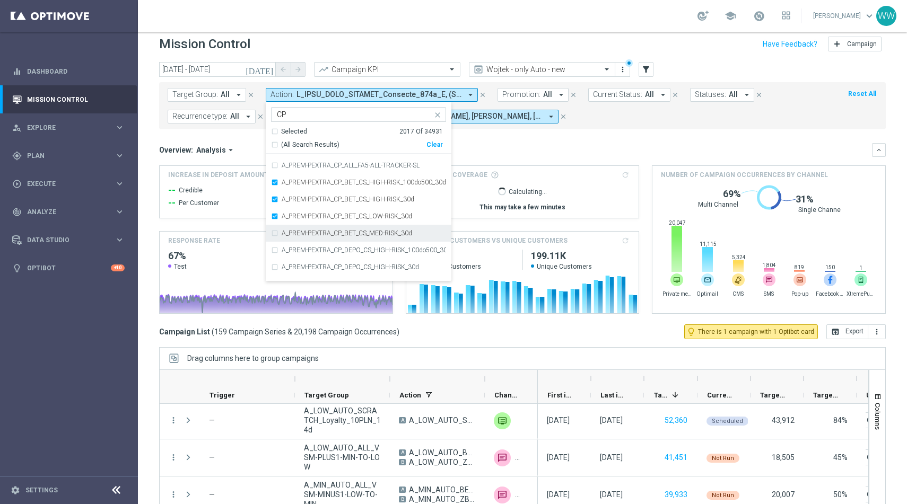
click at [292, 230] on label "A_PREM-PEXTRA_CP_BET_CS_MED-RISK_30d" at bounding box center [347, 233] width 131 height 6
click at [292, 242] on div "A_PREM-PEXTRA_CP_DEPO_CS_HIGH-RISK_100do500_30d" at bounding box center [358, 250] width 175 height 17
click at [292, 259] on div "A_PREM-PEXTRA_CP_DEPO_CS_HIGH-RISK_30d" at bounding box center [358, 267] width 175 height 17
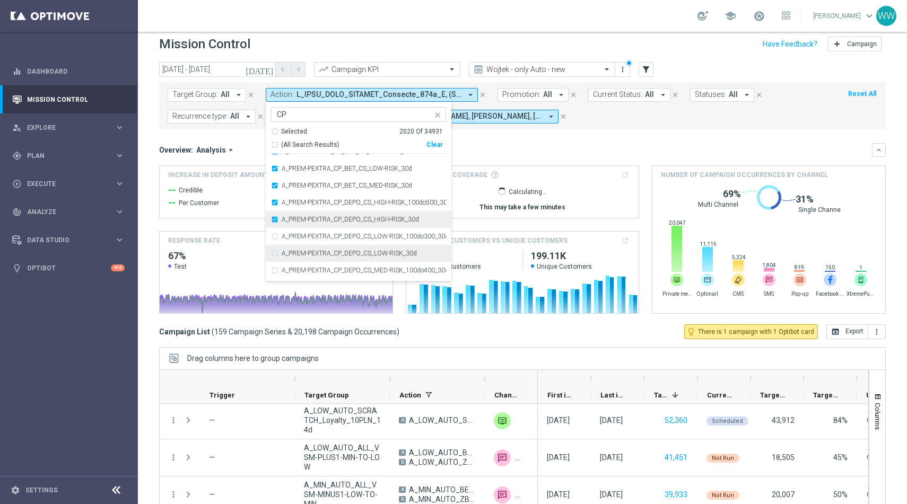
scroll to position [5729, 0]
click at [295, 227] on div "A_PREM-PEXTRA_CP_DEPO_CS_LOW-RISK_100do300_30d" at bounding box center [358, 221] width 175 height 17
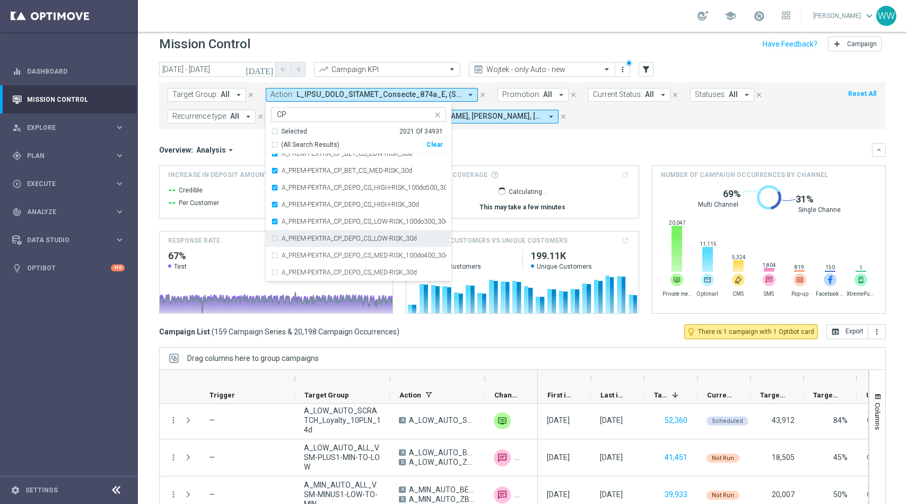
click at [295, 240] on label "A_PREM-PEXTRA_CP_DEPO_CS_LOW-RISK_30d" at bounding box center [349, 239] width 135 height 6
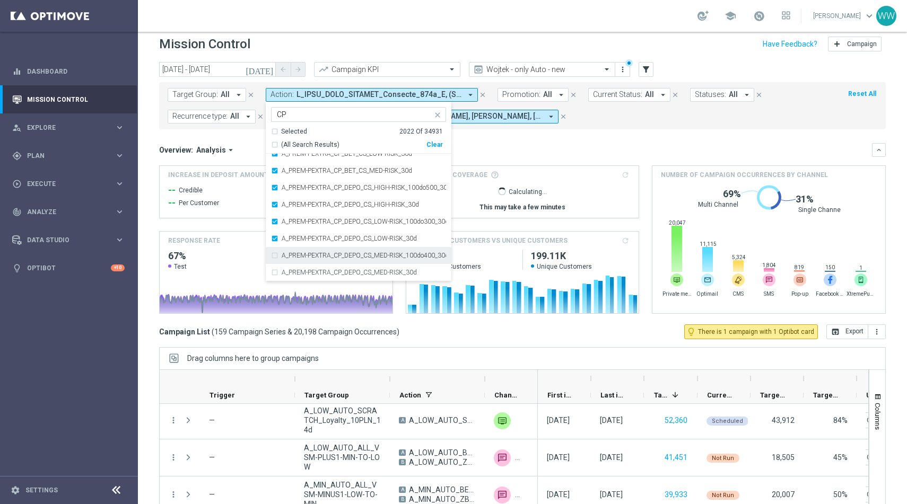
click at [295, 253] on label "A_PREM-PEXTRA_CP_DEPO_CS_MED-RISK_100do400_30d" at bounding box center [364, 256] width 164 height 6
click at [295, 271] on label "A_PREM-PEXTRA_CP_DEPO_CS_MED-RISK_30d" at bounding box center [349, 272] width 135 height 6
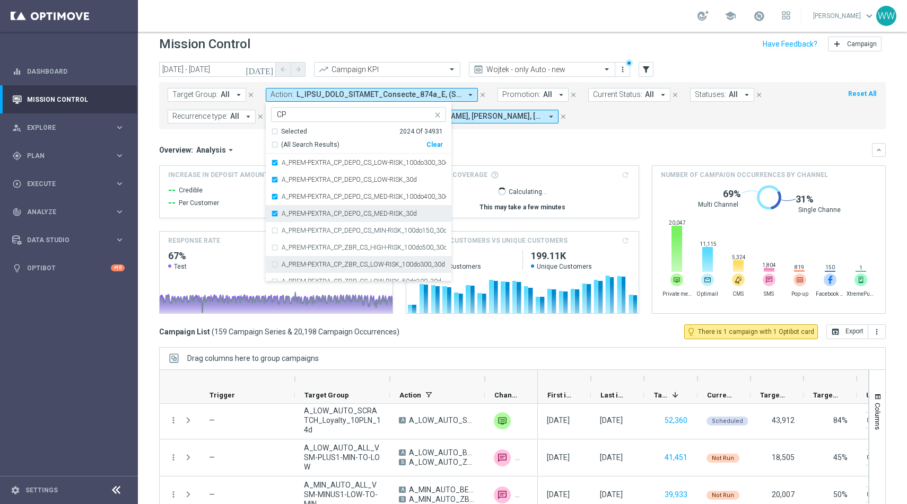
scroll to position [5801, 0]
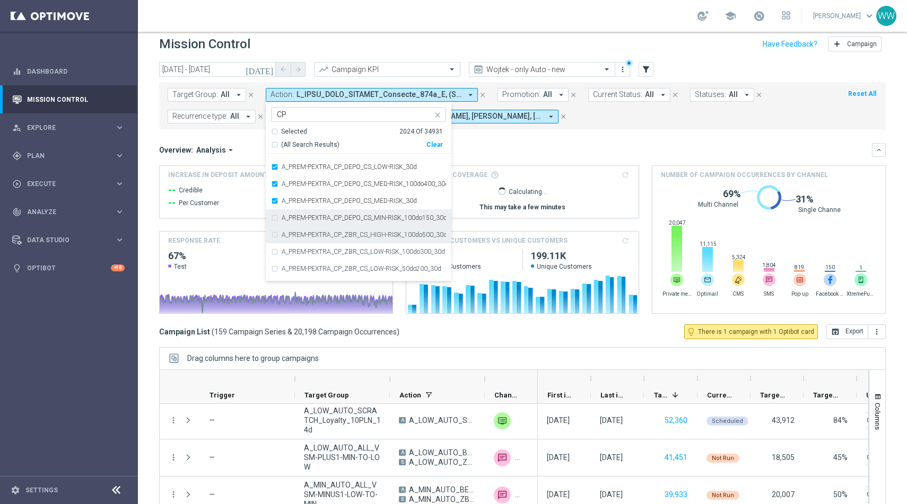
drag, startPoint x: 299, startPoint y: 215, endPoint x: 299, endPoint y: 231, distance: 16.4
click at [299, 215] on label "A_PREM-PEXTRA_CP_DEPO_CS_MIN-RISK_100do150_30d" at bounding box center [364, 218] width 164 height 6
click at [299, 231] on div "A_PREM-PEXTRA_CP_ZBR_CS_HIGH-RISK_100do500_30d" at bounding box center [358, 235] width 175 height 17
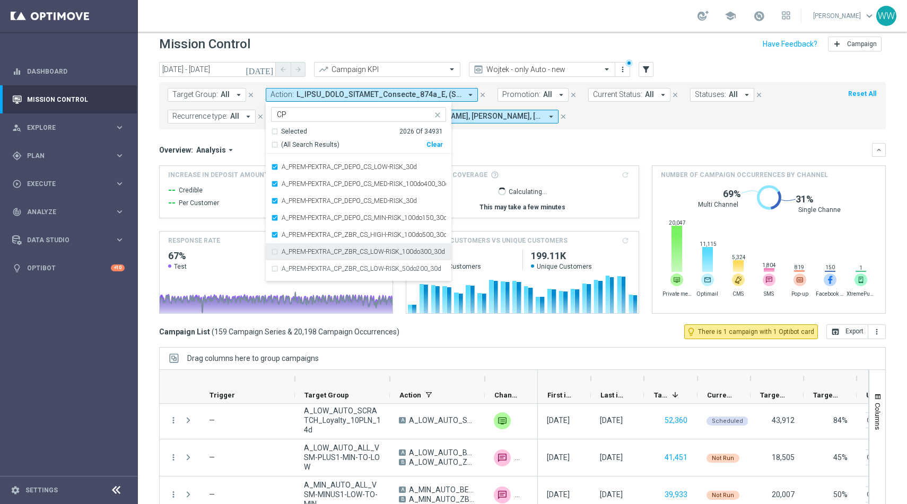
click at [299, 247] on div "A_PREM-PEXTRA_CP_ZBR_CS_LOW-RISK_100do300_30d" at bounding box center [358, 251] width 175 height 17
click at [299, 272] on label "A_PREM-PEXTRA_CP_ZBR_CS_LOW-RISK_50do200_30d" at bounding box center [362, 269] width 160 height 6
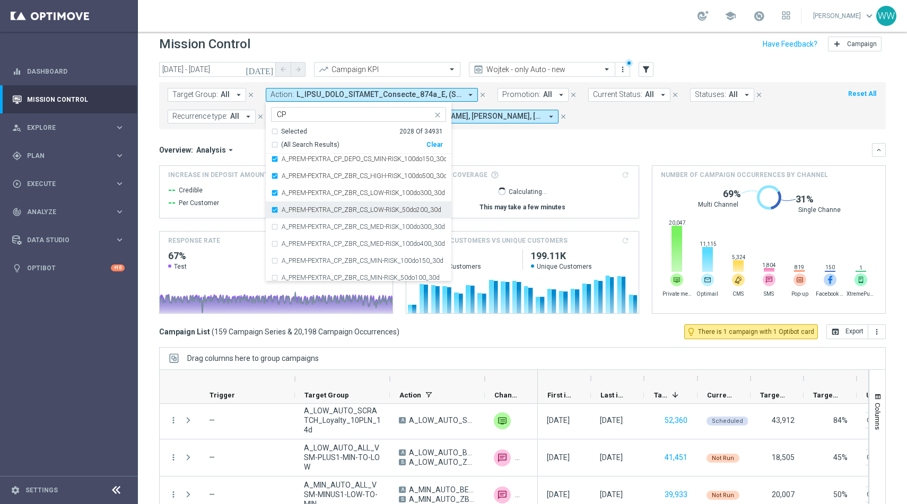
scroll to position [5891, 0]
click at [301, 197] on label "A_PREM-PEXTRA_CP_ZBR_CS_MED-RISK_100do300_30d" at bounding box center [363, 196] width 163 height 6
click at [301, 213] on label "A_PREM-PEXTRA_CP_ZBR_CS_MED-RISK_100do400_30d" at bounding box center [363, 213] width 163 height 6
click at [301, 227] on label "A_PREM-PEXTRA_CP_ZBR_CS_MIN-RISK_100do150_30d" at bounding box center [363, 230] width 162 height 6
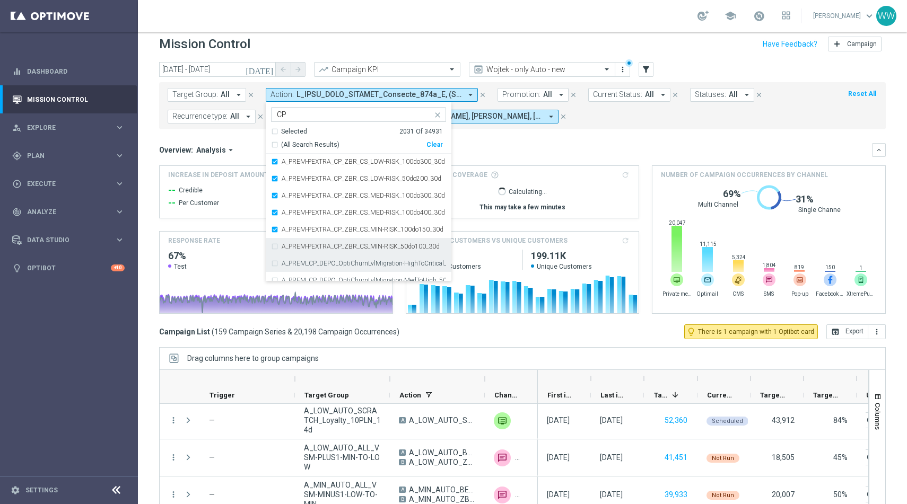
drag, startPoint x: 299, startPoint y: 249, endPoint x: 299, endPoint y: 265, distance: 15.9
click at [299, 249] on label "A_PREM-PEXTRA_CP_ZBR_CS_MIN-RISK_50do100_30d" at bounding box center [361, 246] width 158 height 6
click at [299, 268] on div "A_PREM_CP_DEPO_OptiChurnLvlMigration-HighToCritical_100do500_8d" at bounding box center [358, 263] width 175 height 17
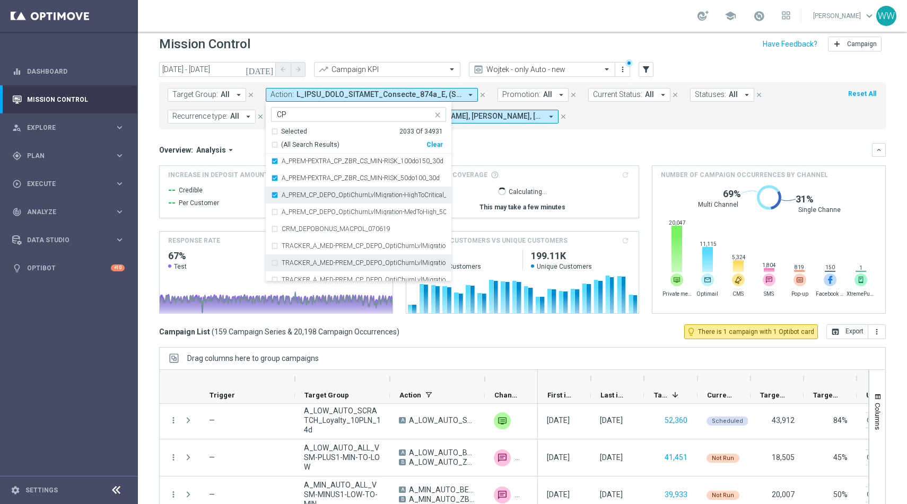
scroll to position [5964, 0]
click at [298, 219] on div "CRM_DEPOBONUS_MACPOL_070619" at bounding box center [358, 224] width 175 height 17
click at [298, 212] on div "A_PREM_CP_DEPO_OptiChurnLvlMigration-MedToHigh_50do500_8d" at bounding box center [358, 207] width 175 height 17
click at [298, 231] on div "CRM_DEPOBONUS_MACPOL_070619" at bounding box center [358, 224] width 175 height 17
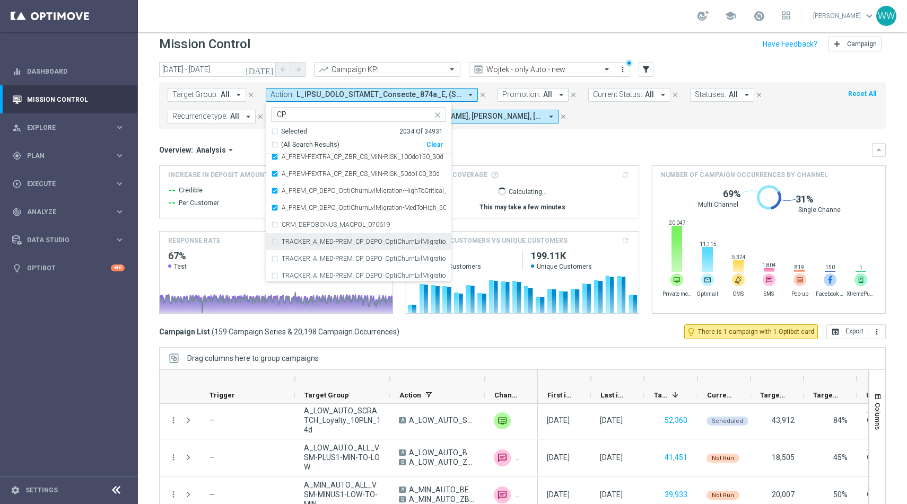
click at [298, 240] on label "TRACKER_A_MED-PREM_CP_DEPO_OptiChurnLvlMigration-CriticalRisk" at bounding box center [364, 242] width 164 height 6
click at [302, 244] on label "TRACKER_A_MED-PREM_CP_DEPO_OptiChurnLvlMigration-CriticalRisk" at bounding box center [364, 242] width 164 height 6
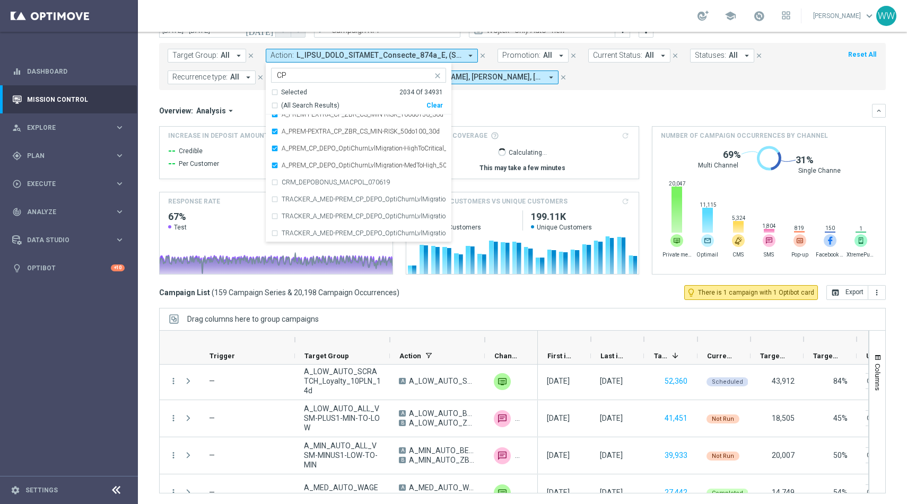
click at [481, 113] on div "Overview: Analysis arrow_drop_down" at bounding box center [515, 111] width 713 height 10
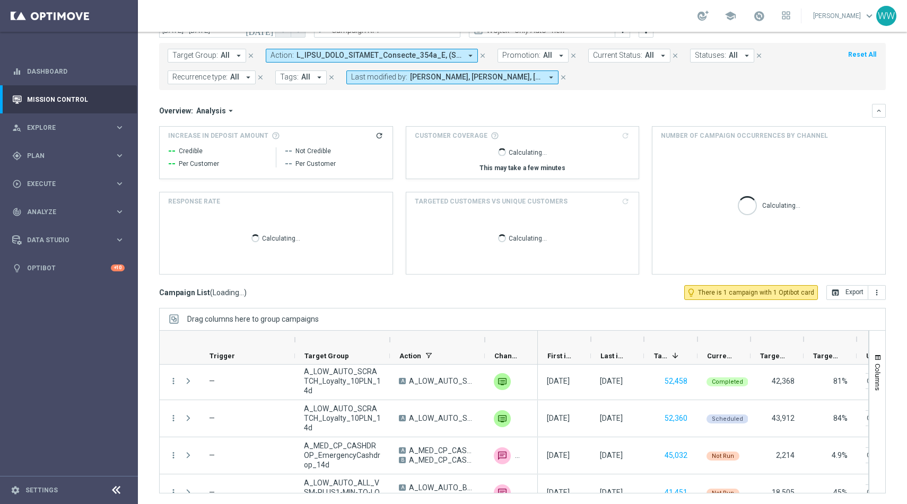
click at [486, 113] on div "Overview: Analysis arrow_drop_down" at bounding box center [515, 111] width 713 height 10
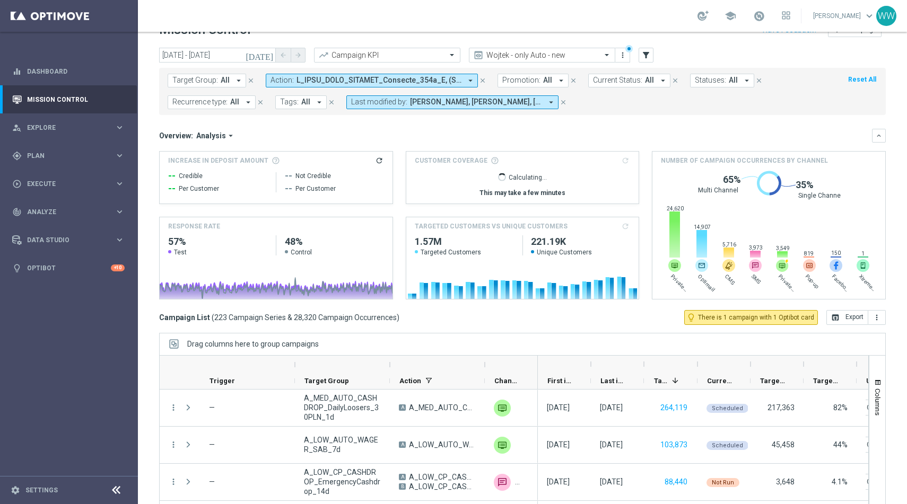
scroll to position [0, 0]
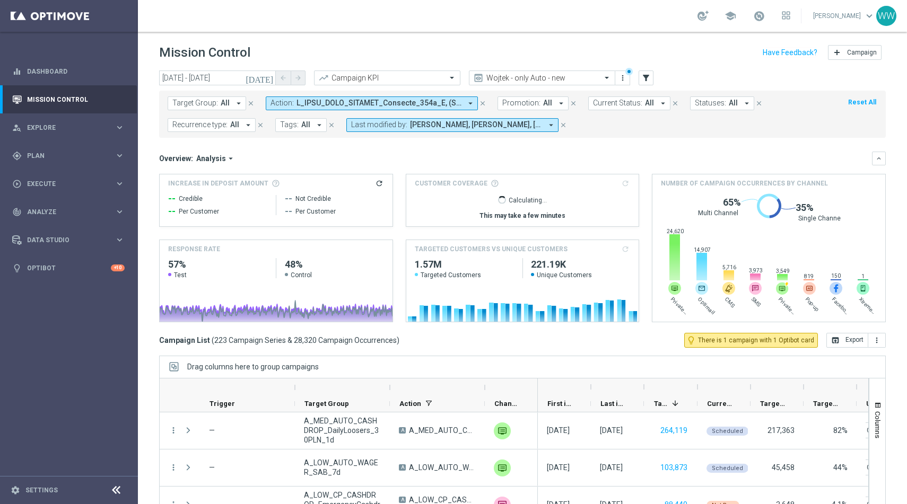
click at [270, 77] on icon "[DATE]" at bounding box center [260, 78] width 29 height 10
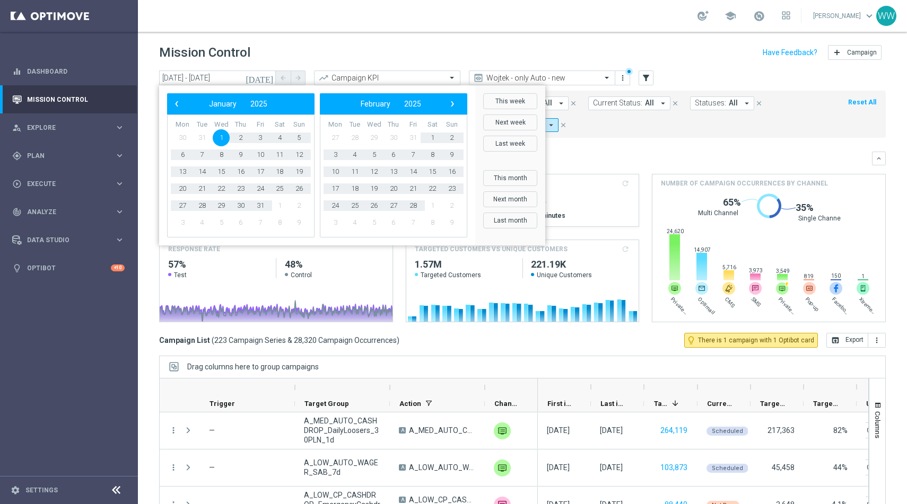
click at [446, 108] on bs-datepicker-navigation-view "‹ ​ February ​ 2025 ​ ›" at bounding box center [391, 104] width 137 height 14
click at [453, 108] on span "›" at bounding box center [453, 104] width 14 height 14
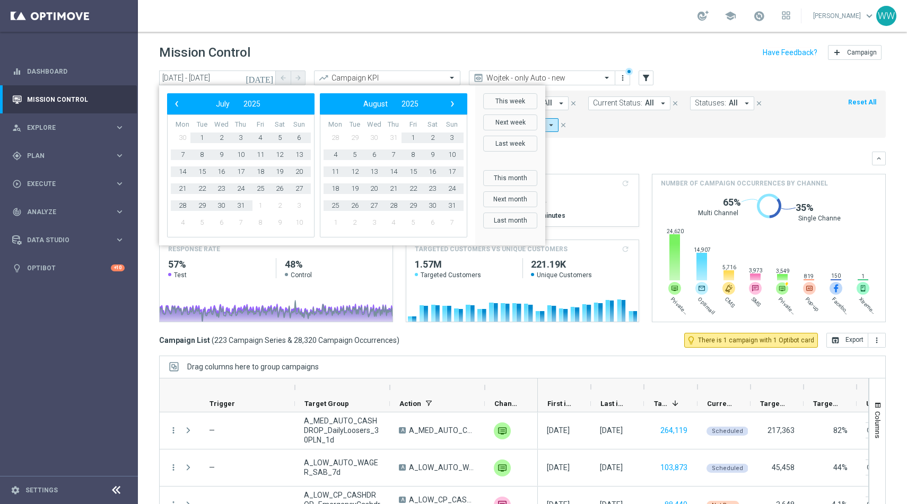
click at [453, 108] on span "›" at bounding box center [453, 104] width 14 height 14
click at [336, 137] on span "1" at bounding box center [335, 137] width 17 height 17
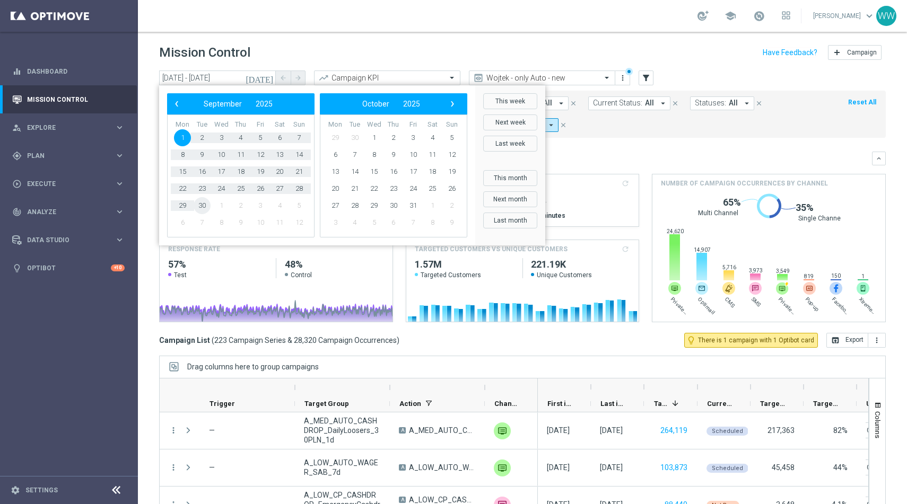
click at [204, 206] on span "30" at bounding box center [202, 205] width 17 height 17
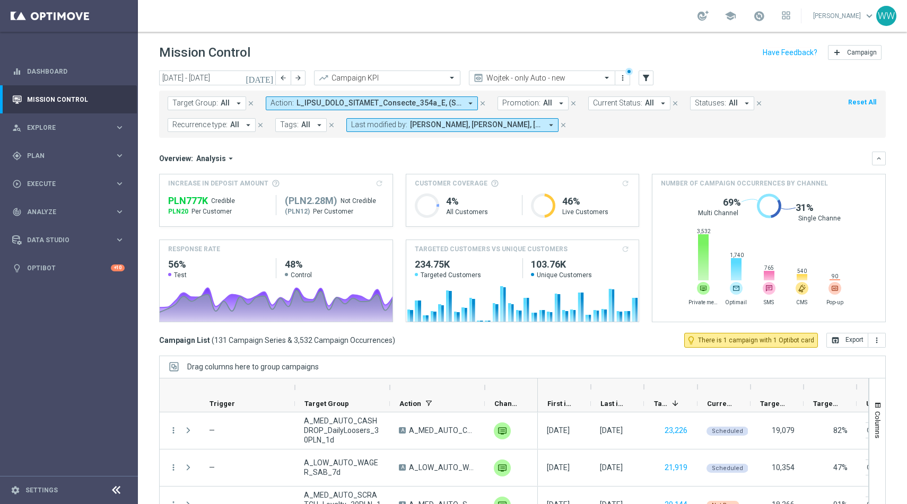
click at [267, 92] on div "Target Group: All arrow_drop_down close Action: arrow_drop_down close Promotion…" at bounding box center [522, 114] width 727 height 47
click at [267, 83] on button "[DATE]" at bounding box center [260, 79] width 32 height 16
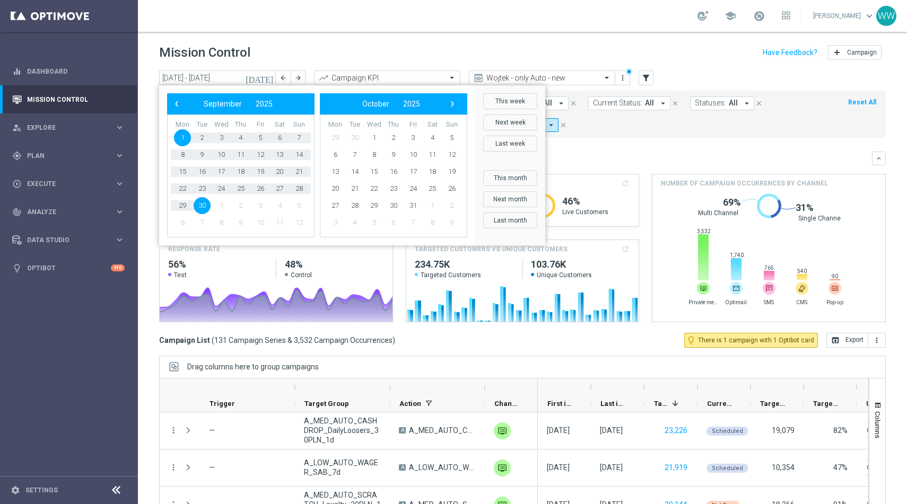
click at [184, 104] on bs-datepicker-navigation-view "‹ ​ September ​ 2025 ​ ›" at bounding box center [238, 104] width 137 height 14
click at [178, 104] on span "‹" at bounding box center [177, 104] width 14 height 14
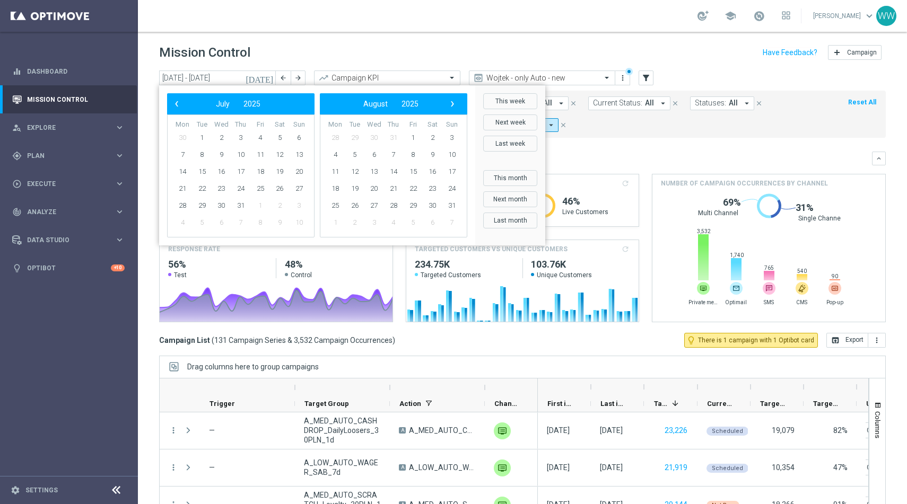
click at [178, 104] on span "‹" at bounding box center [177, 104] width 14 height 14
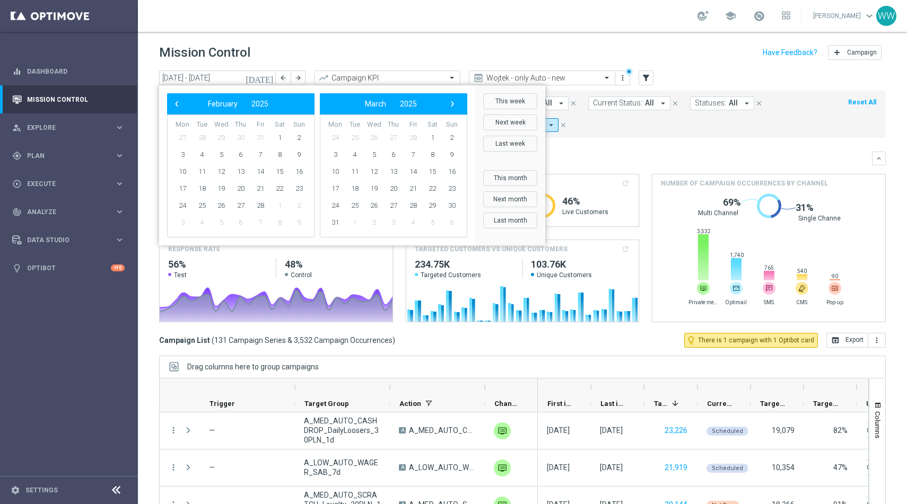
click at [178, 104] on span "‹" at bounding box center [177, 104] width 14 height 14
click at [372, 138] on span "1" at bounding box center [374, 137] width 17 height 17
click at [457, 105] on span "›" at bounding box center [453, 104] width 14 height 14
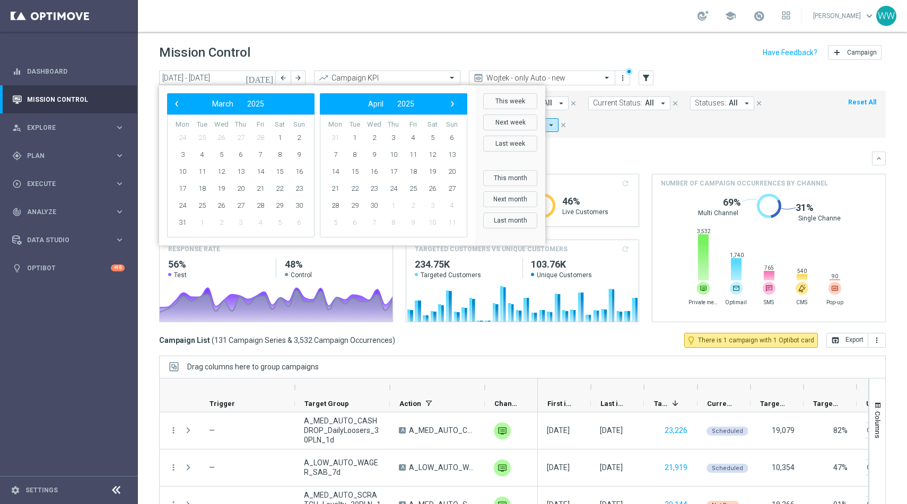
click at [457, 105] on span "›" at bounding box center [453, 104] width 14 height 14
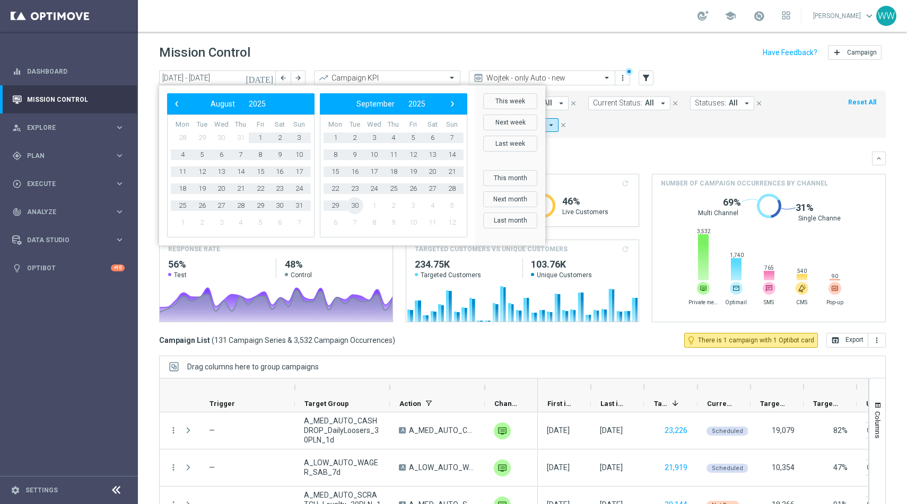
click at [354, 205] on span "30" at bounding box center [354, 205] width 17 height 17
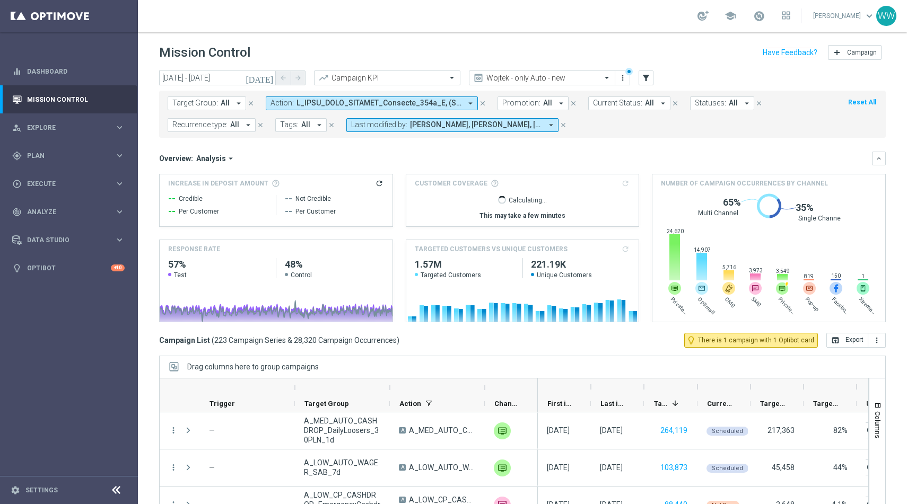
click at [398, 155] on div "Overview: Analysis arrow_drop_down" at bounding box center [515, 159] width 713 height 10
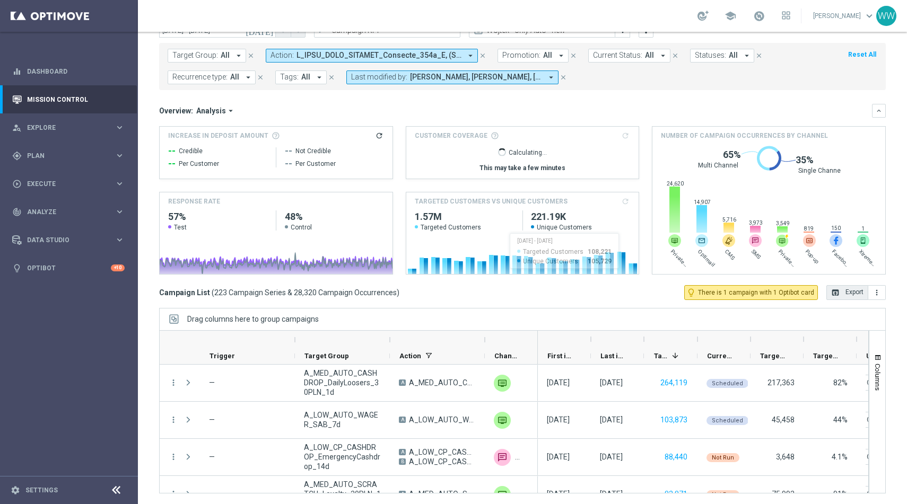
click at [841, 291] on button "open_in_browser Export" at bounding box center [848, 292] width 42 height 15
click at [874, 359] on span "button" at bounding box center [878, 358] width 8 height 8
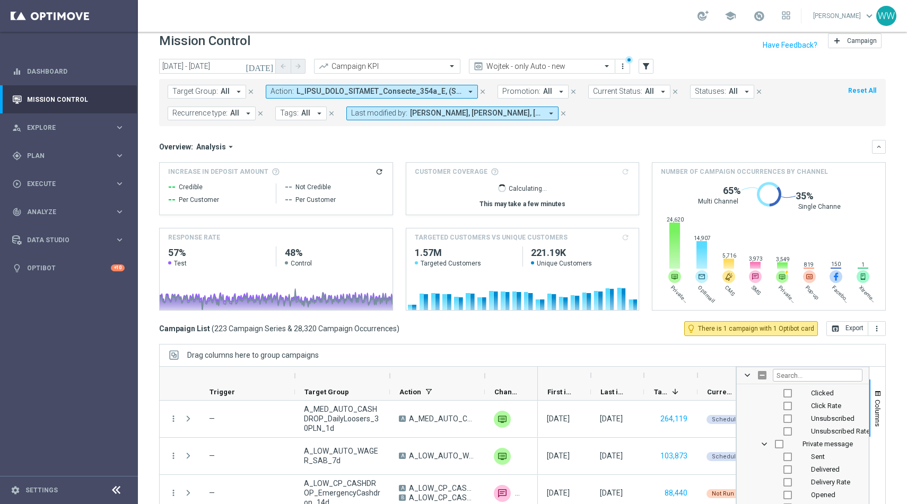
scroll to position [7, 0]
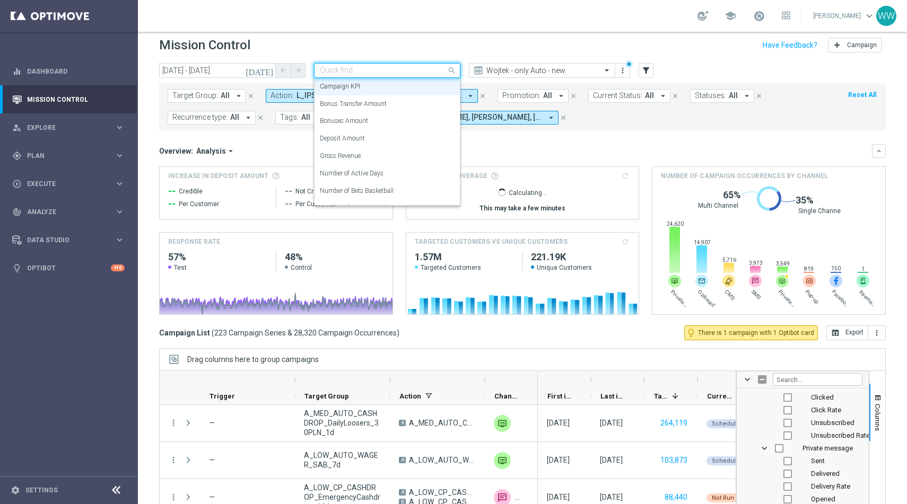
click at [345, 65] on div "Quick find Campaign KPI" at bounding box center [387, 70] width 146 height 15
click at [347, 139] on label "Deposit Amount" at bounding box center [342, 138] width 45 height 9
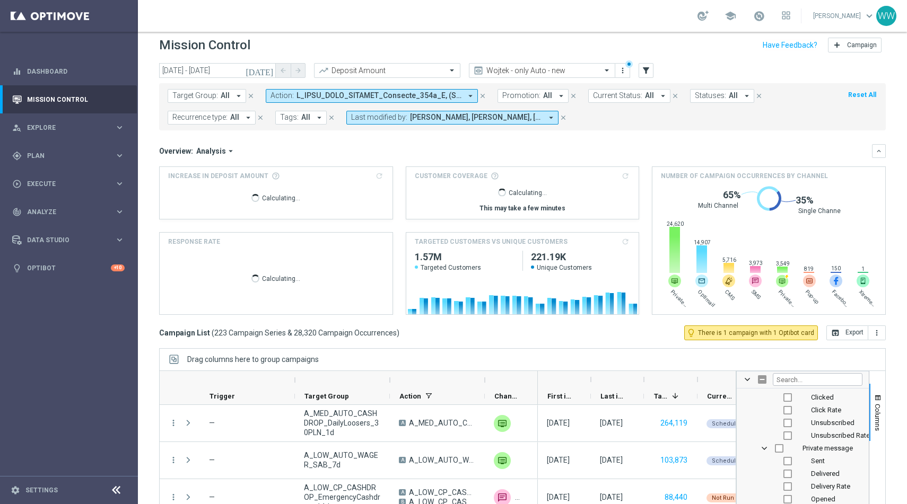
click at [559, 353] on div "Drag columns here to group campaigns" at bounding box center [522, 360] width 727 height 22
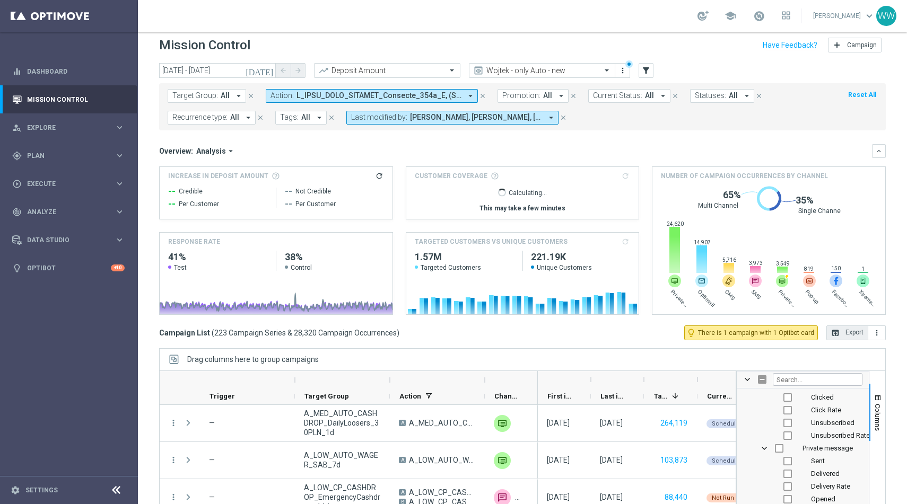
click at [841, 329] on button "open_in_browser Export" at bounding box center [848, 333] width 42 height 15
click at [206, 102] on button "Target Group: All arrow_drop_down" at bounding box center [207, 96] width 79 height 14
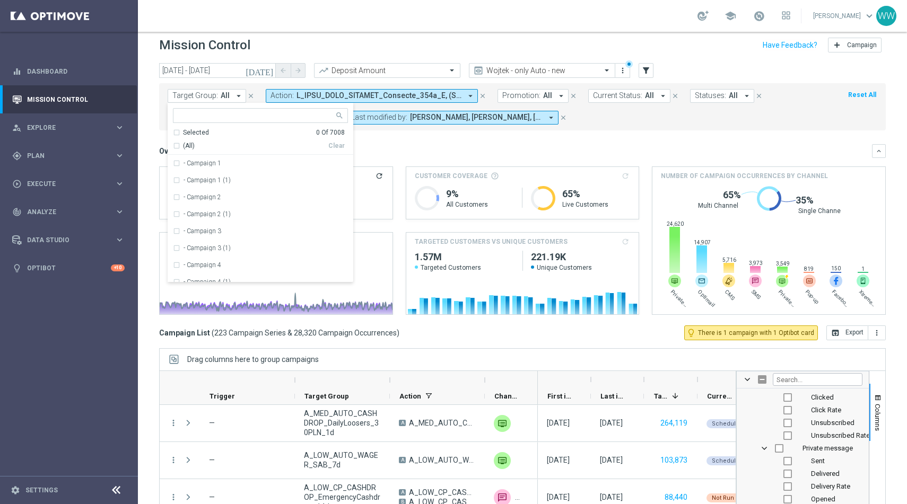
click at [257, 55] on div "Mission Control add Campaign" at bounding box center [522, 45] width 727 height 21
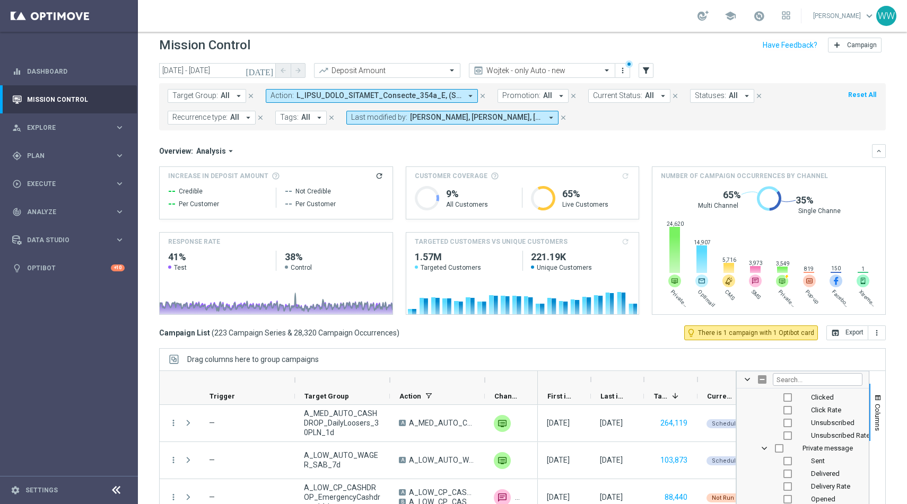
scroll to position [0, 0]
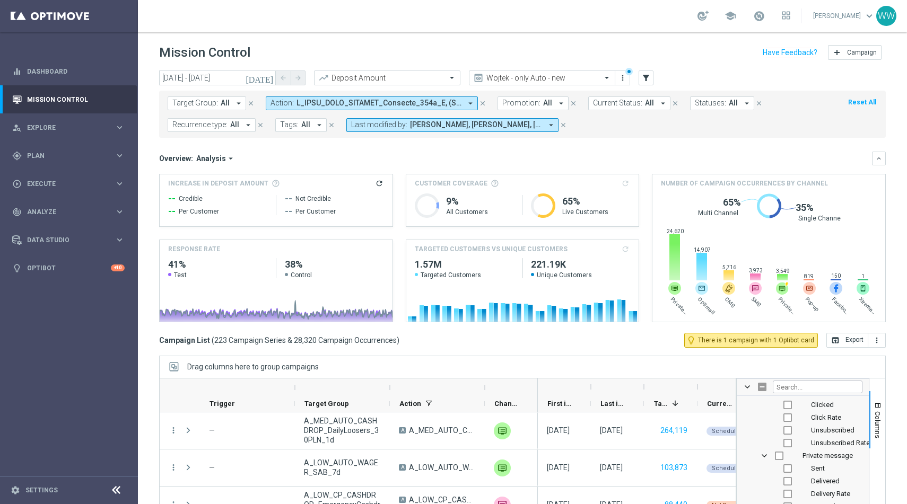
click at [266, 82] on icon "[DATE]" at bounding box center [260, 78] width 29 height 10
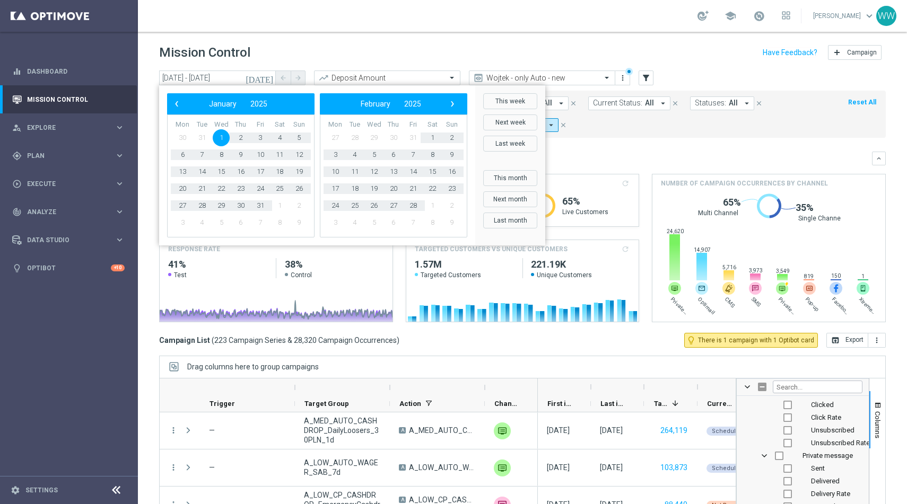
click at [299, 63] on header "Mission Control add Campaign" at bounding box center [522, 51] width 769 height 39
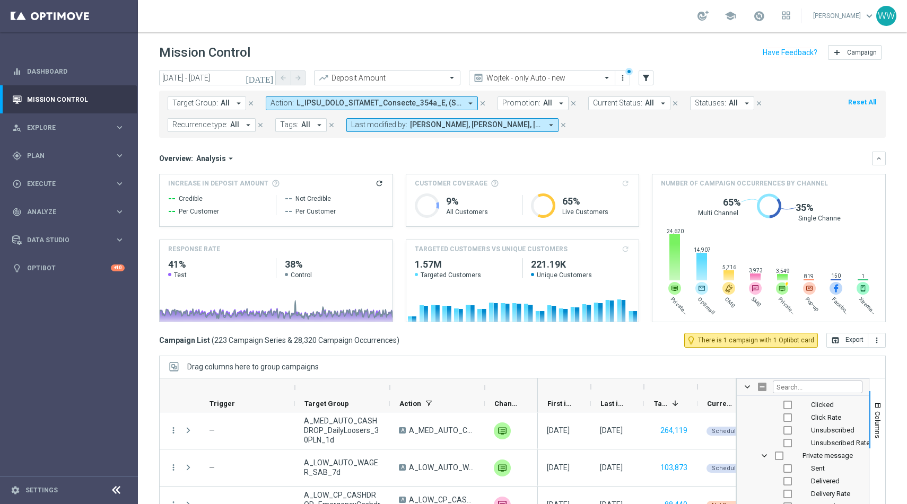
click at [266, 78] on icon "[DATE]" at bounding box center [260, 78] width 29 height 10
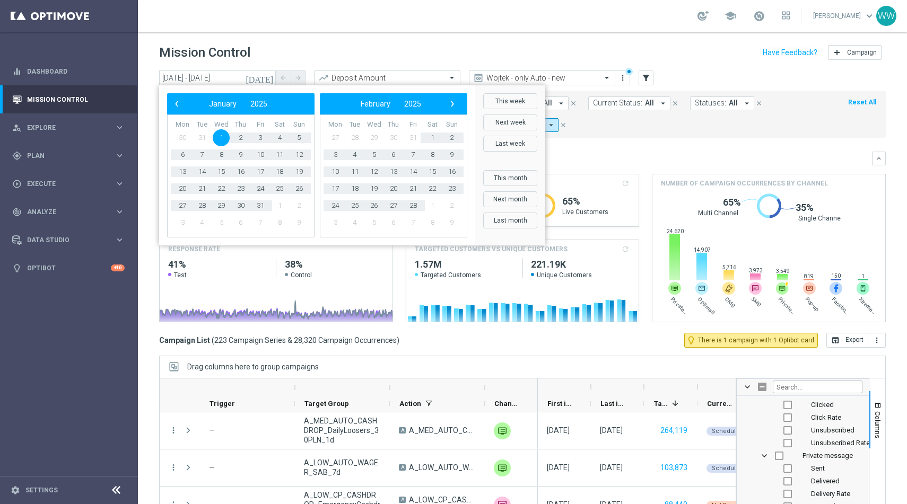
click at [221, 143] on span "1" at bounding box center [221, 137] width 17 height 17
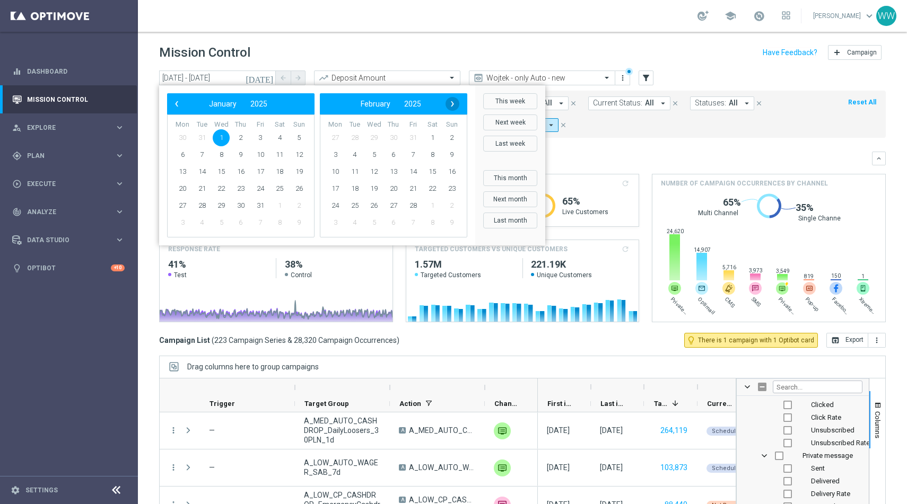
click at [458, 101] on span "›" at bounding box center [453, 104] width 14 height 14
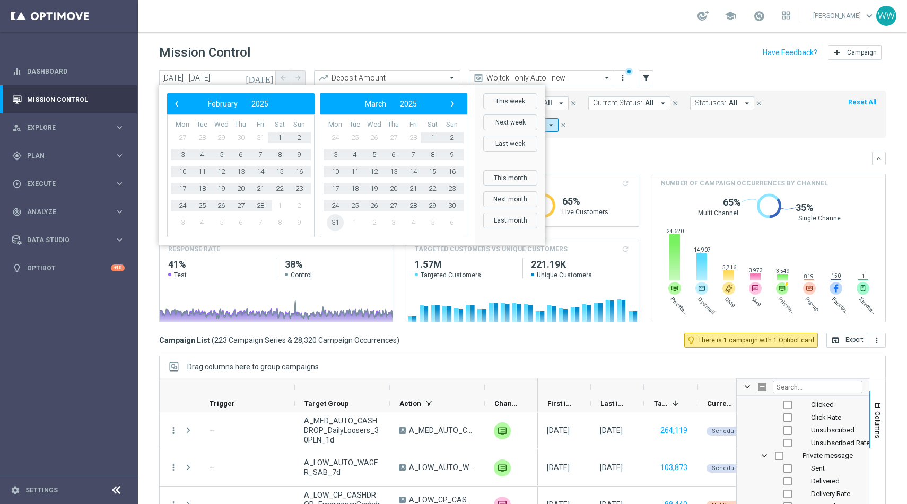
click at [335, 226] on span "31" at bounding box center [335, 222] width 17 height 17
click at [403, 42] on div "Mission Control add Campaign" at bounding box center [522, 52] width 727 height 21
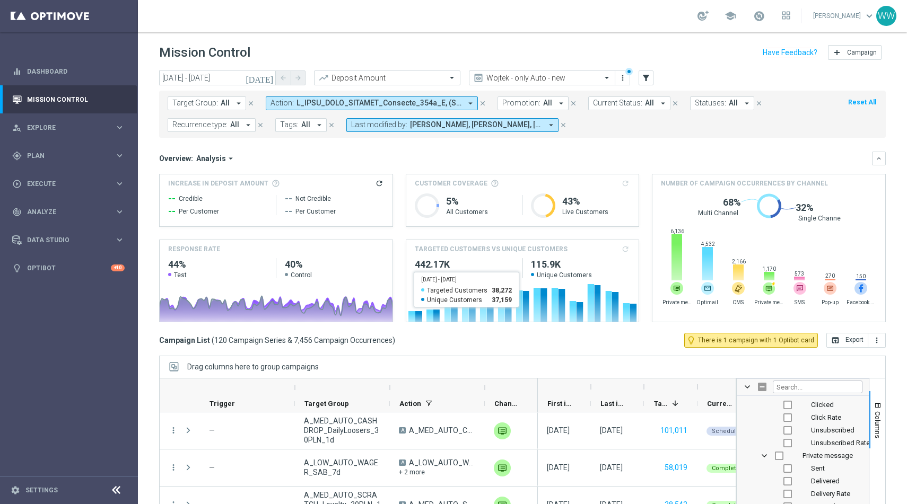
click at [573, 370] on div "Drag columns here to group campaigns" at bounding box center [522, 367] width 727 height 22
click at [528, 163] on div "Overview: Analysis arrow_drop_down" at bounding box center [515, 159] width 713 height 10
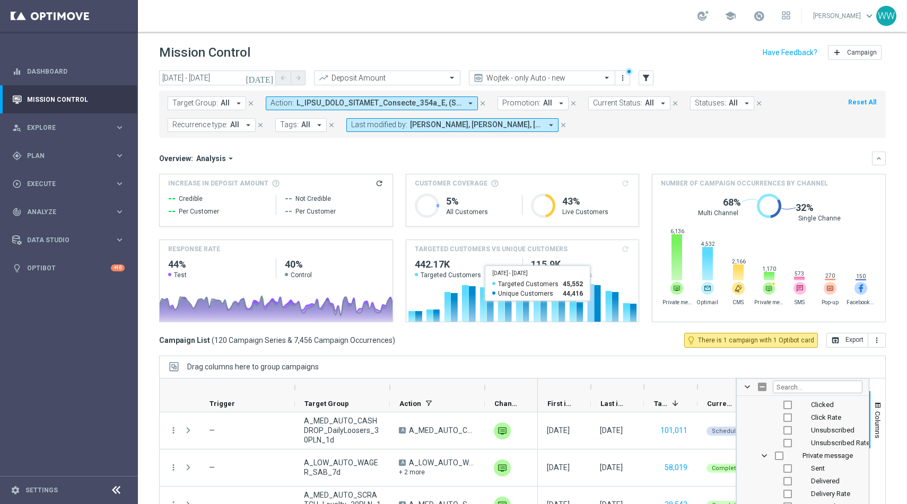
scroll to position [17, 0]
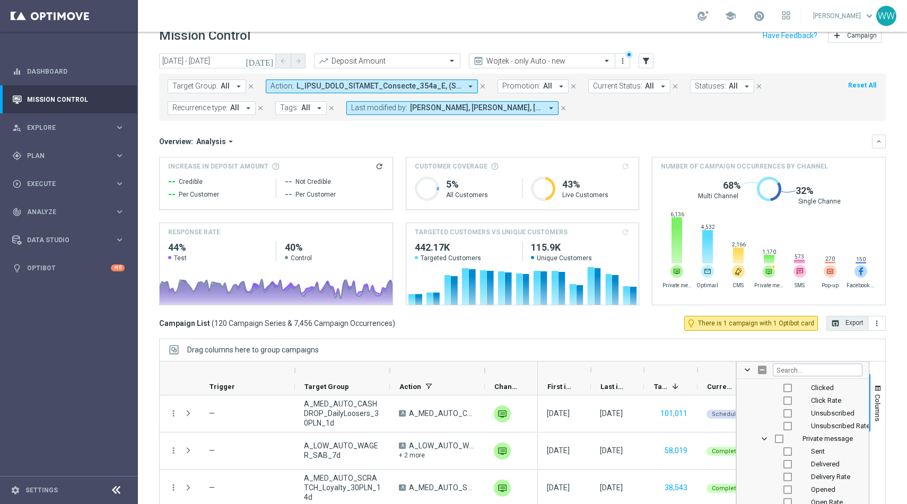
click at [841, 326] on button "open_in_browser Export" at bounding box center [848, 323] width 42 height 15
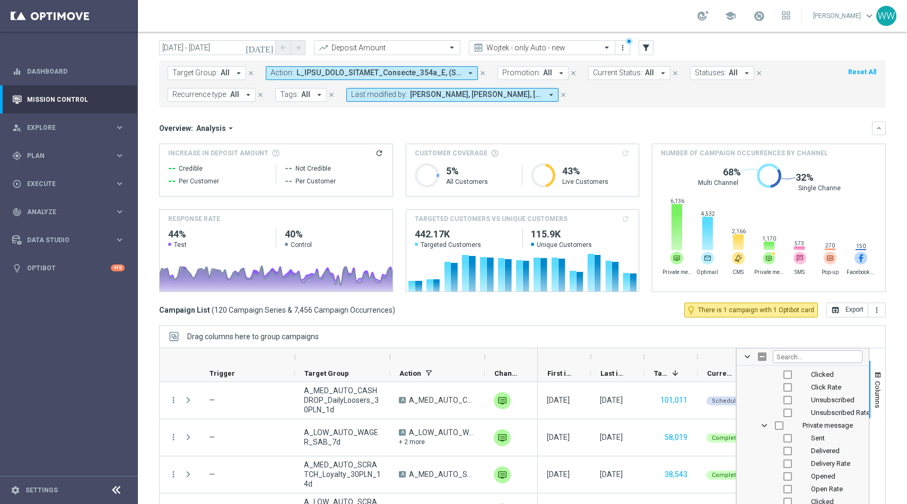
scroll to position [3, 0]
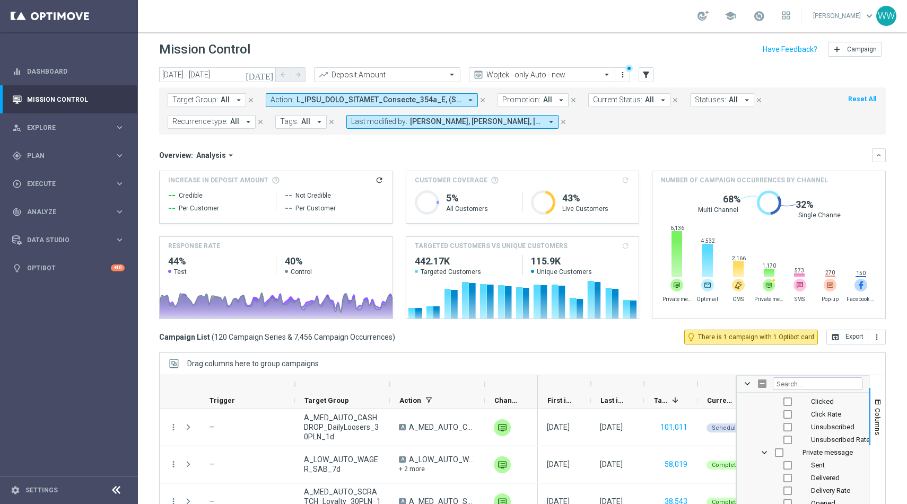
click at [267, 72] on icon "[DATE]" at bounding box center [260, 75] width 29 height 10
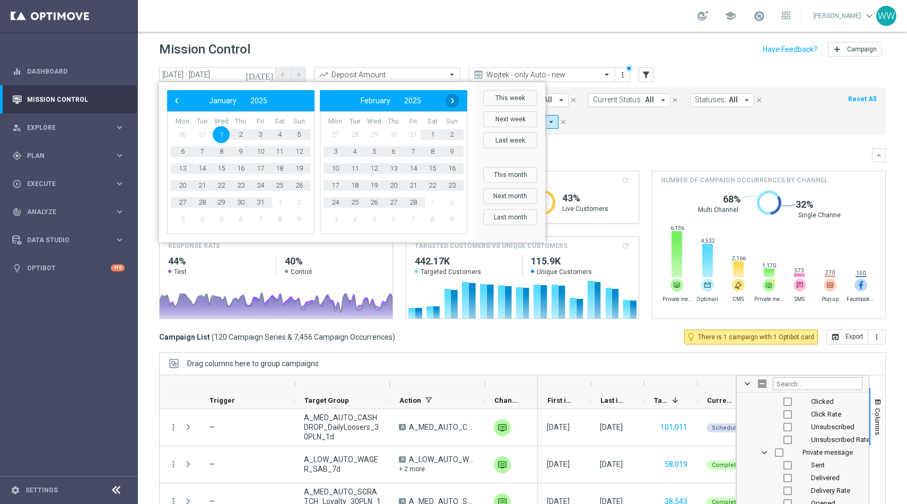
click at [451, 98] on span "›" at bounding box center [453, 101] width 14 height 14
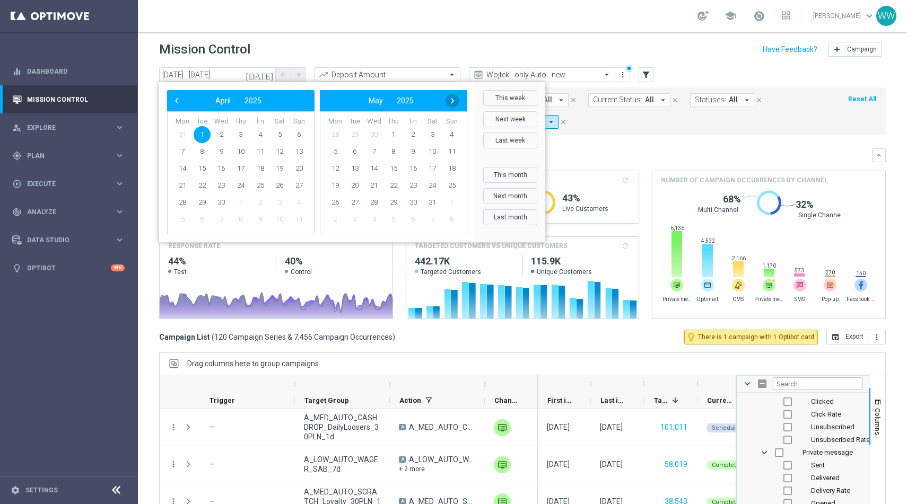
click at [450, 100] on span "›" at bounding box center [453, 101] width 14 height 14
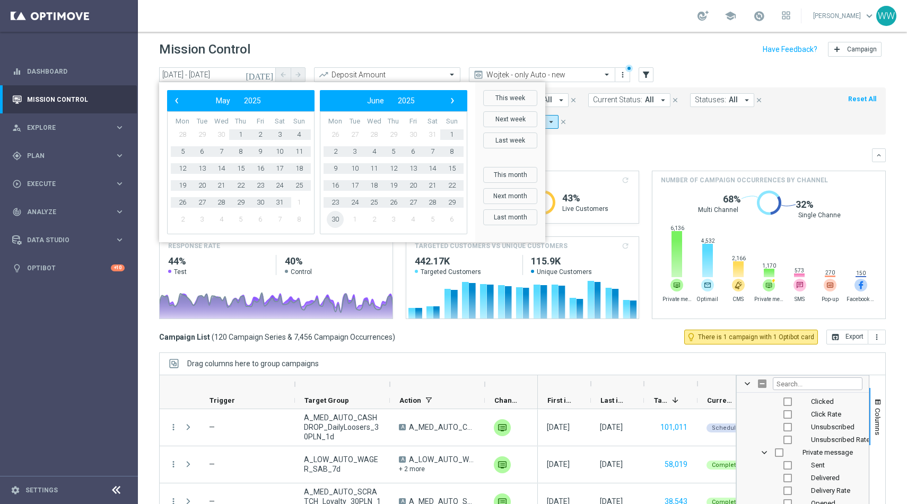
click at [329, 222] on span "30" at bounding box center [335, 219] width 17 height 17
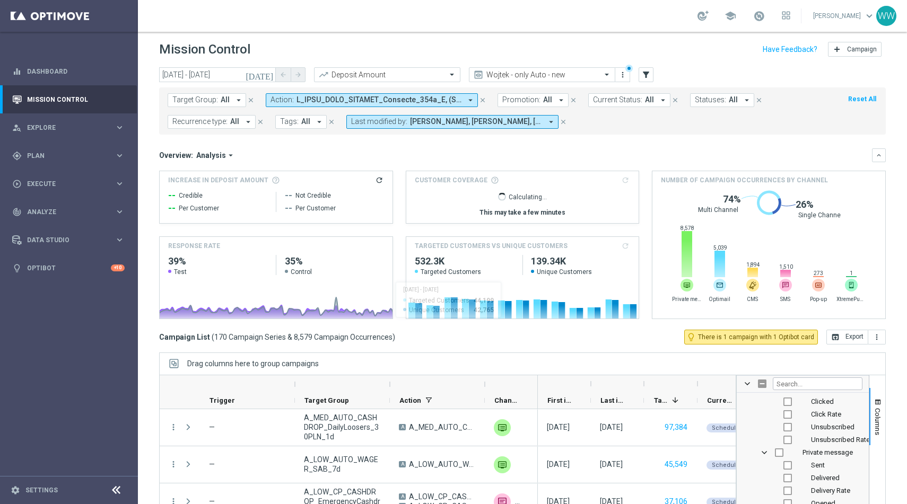
click at [620, 354] on div "Drag columns here to group campaigns" at bounding box center [522, 364] width 727 height 22
click at [839, 331] on button "open_in_browser Export" at bounding box center [848, 337] width 42 height 15
click at [273, 80] on button "[DATE]" at bounding box center [260, 75] width 32 height 16
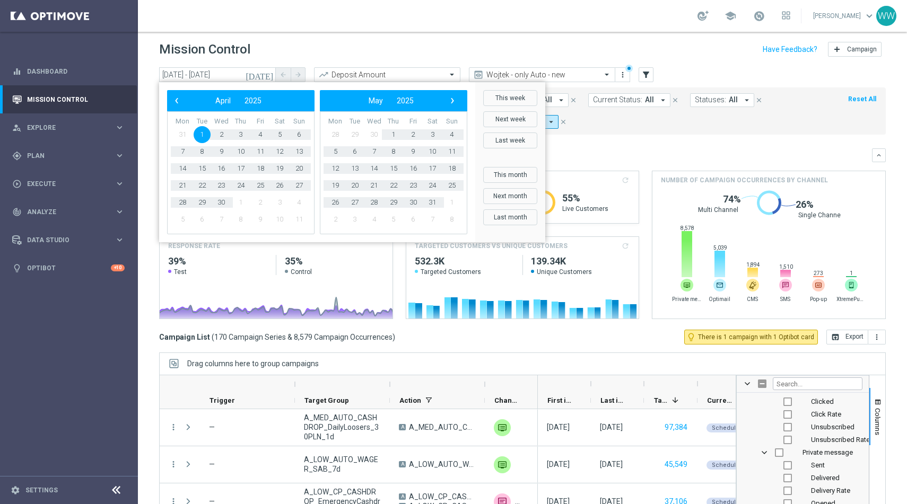
click at [273, 74] on icon "[DATE]" at bounding box center [260, 75] width 29 height 10
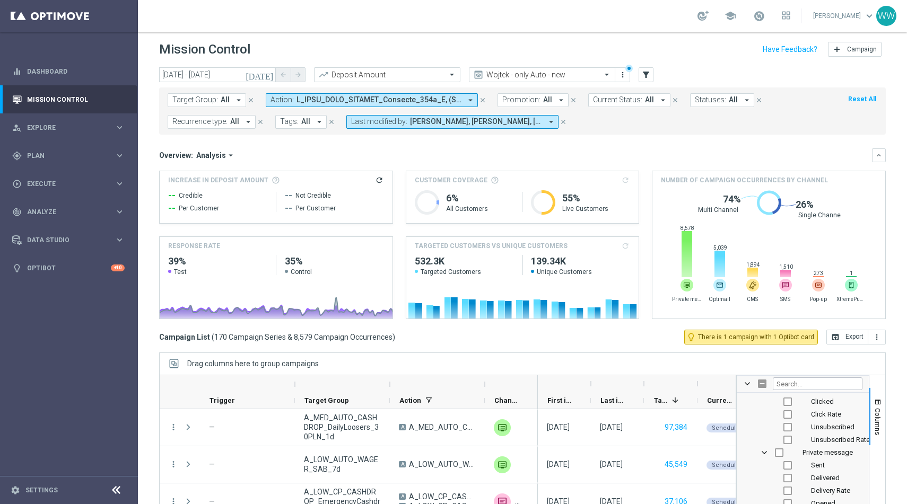
click at [273, 74] on icon "[DATE]" at bounding box center [260, 75] width 29 height 10
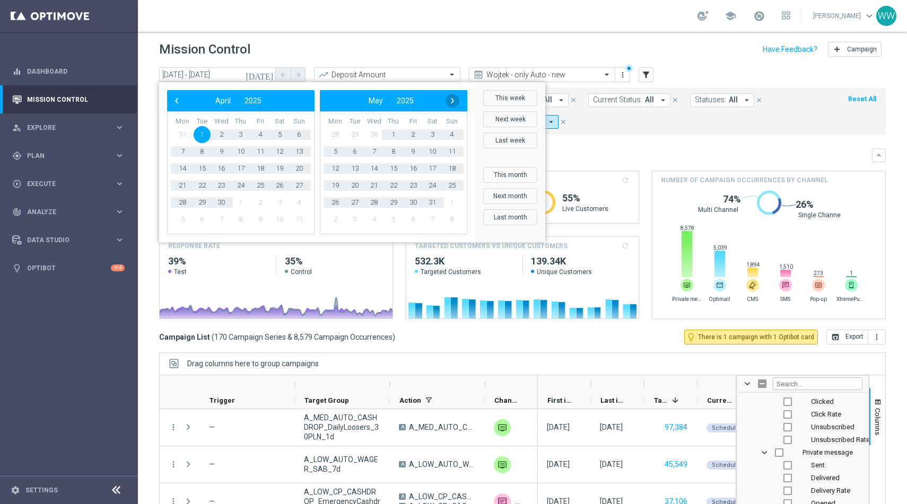
click at [454, 105] on span "›" at bounding box center [453, 101] width 14 height 14
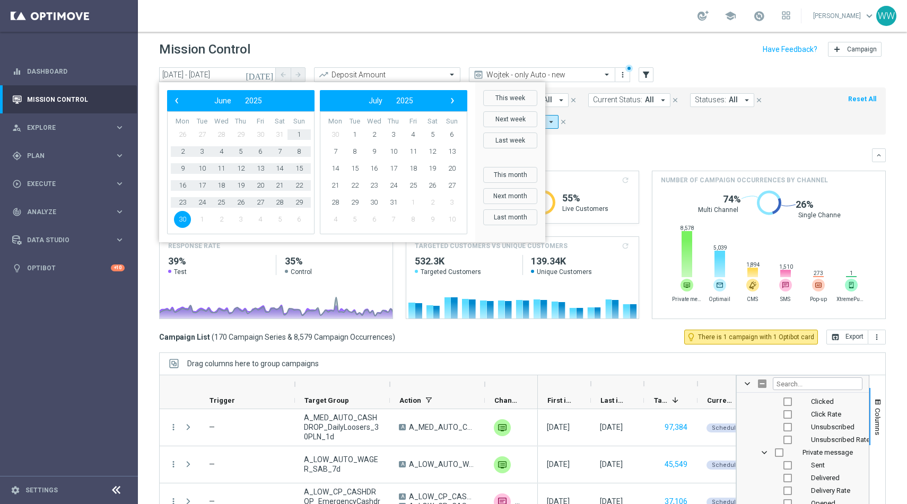
click at [454, 105] on span "›" at bounding box center [453, 101] width 14 height 14
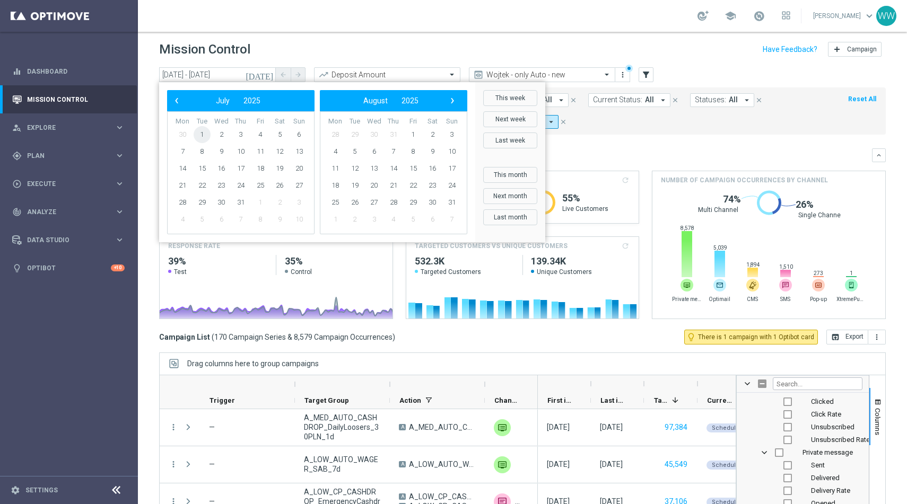
click at [195, 133] on span "1" at bounding box center [202, 134] width 17 height 17
click at [448, 109] on div "‹ ​ August ​ 2025 ​ ›" at bounding box center [393, 100] width 147 height 21
click at [450, 103] on span "›" at bounding box center [453, 101] width 14 height 14
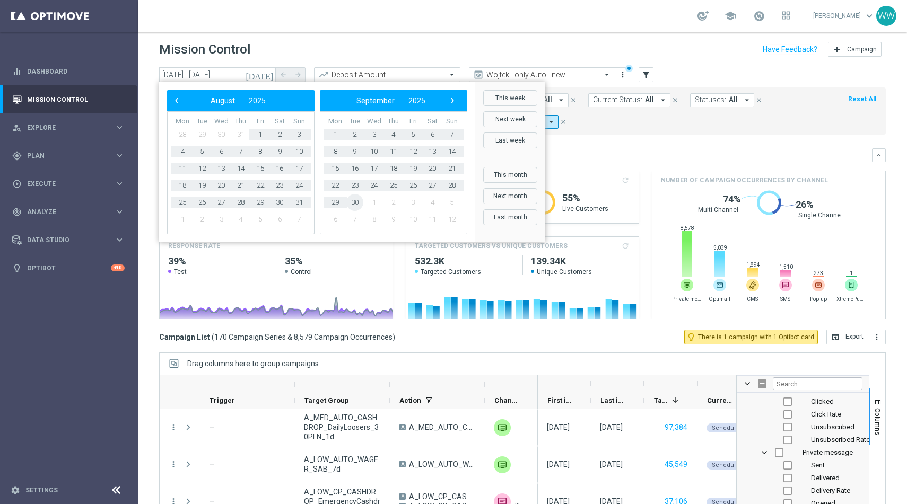
click at [360, 206] on span "30" at bounding box center [354, 202] width 17 height 17
type input "[DATE] - [DATE]"
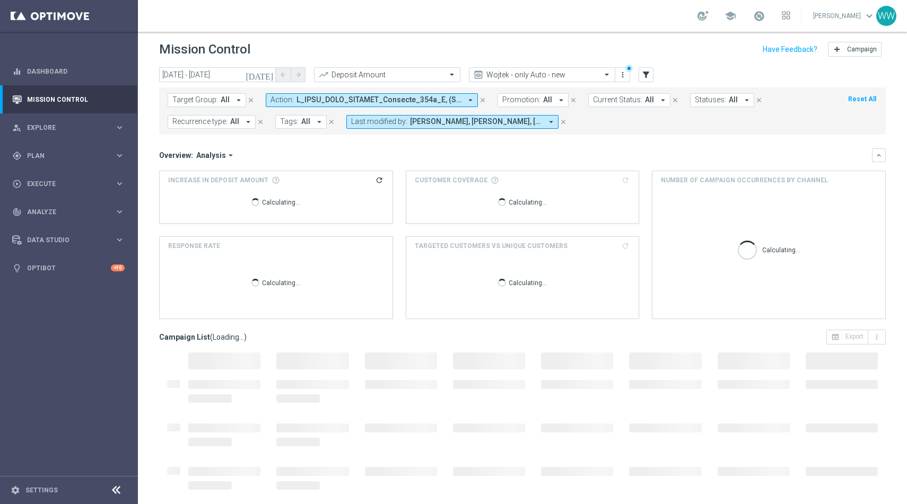
click at [503, 156] on div "Overview: Analysis arrow_drop_down" at bounding box center [515, 156] width 713 height 10
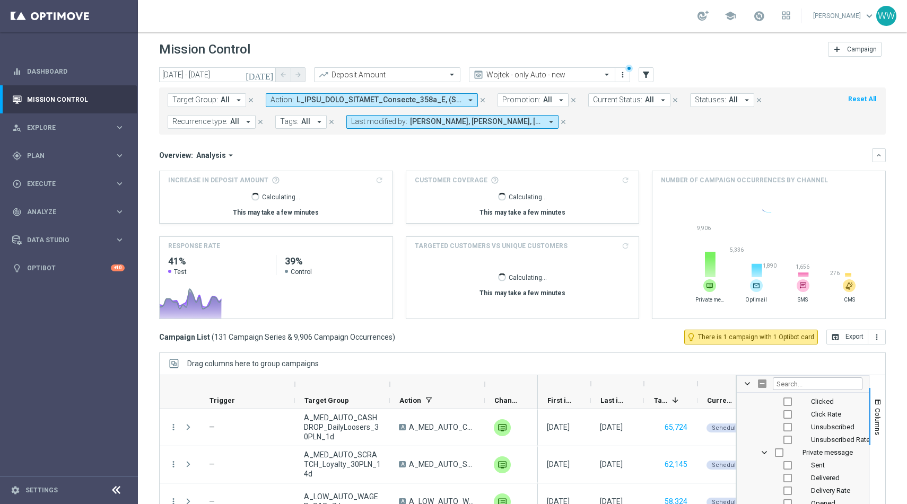
scroll to position [39, 0]
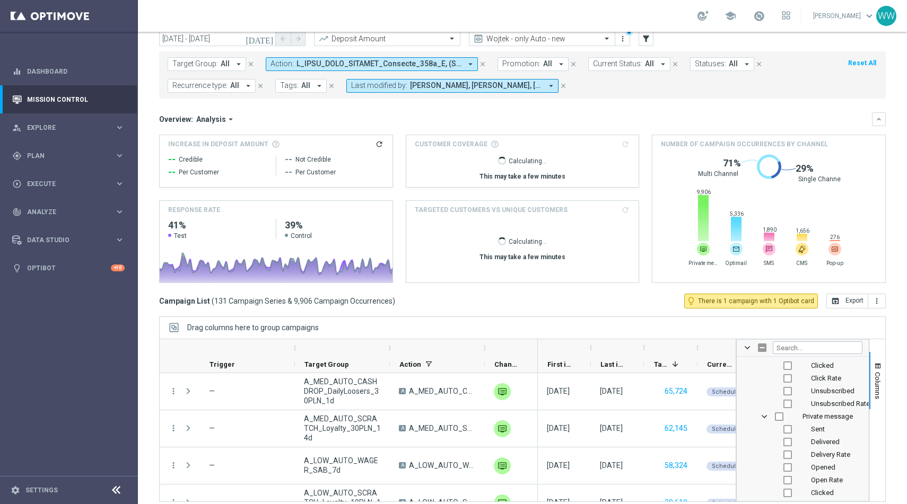
click at [680, 325] on div "Drag columns here to group campaigns" at bounding box center [522, 328] width 727 height 22
click at [876, 353] on button "Columns" at bounding box center [877, 380] width 16 height 57
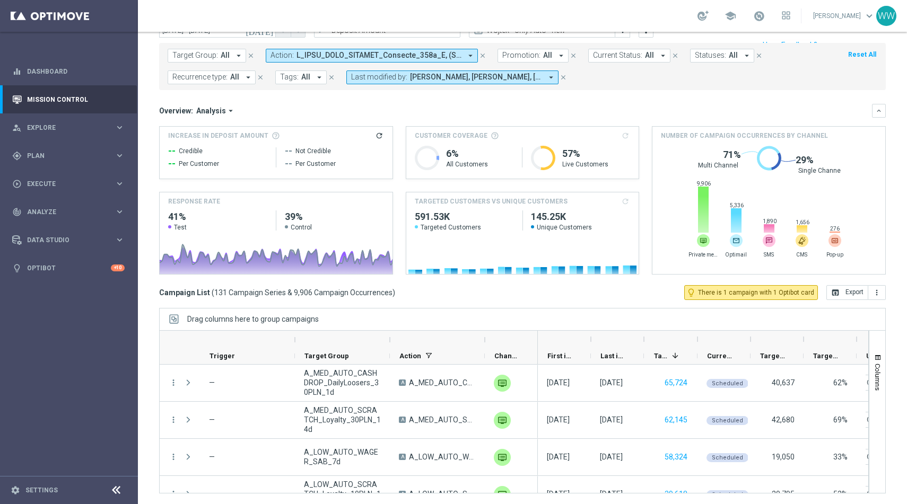
scroll to position [0, 0]
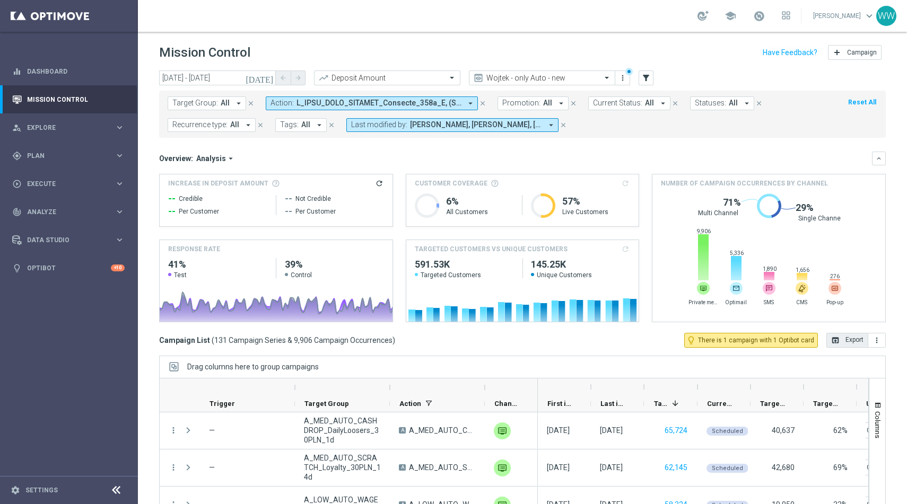
click at [831, 340] on icon "open_in_browser" at bounding box center [835, 340] width 8 height 8
click at [692, 1] on div "school [PERSON_NAME] keyboard_arrow_down WW" at bounding box center [522, 16] width 769 height 32
